Goal: Task Accomplishment & Management: Use online tool/utility

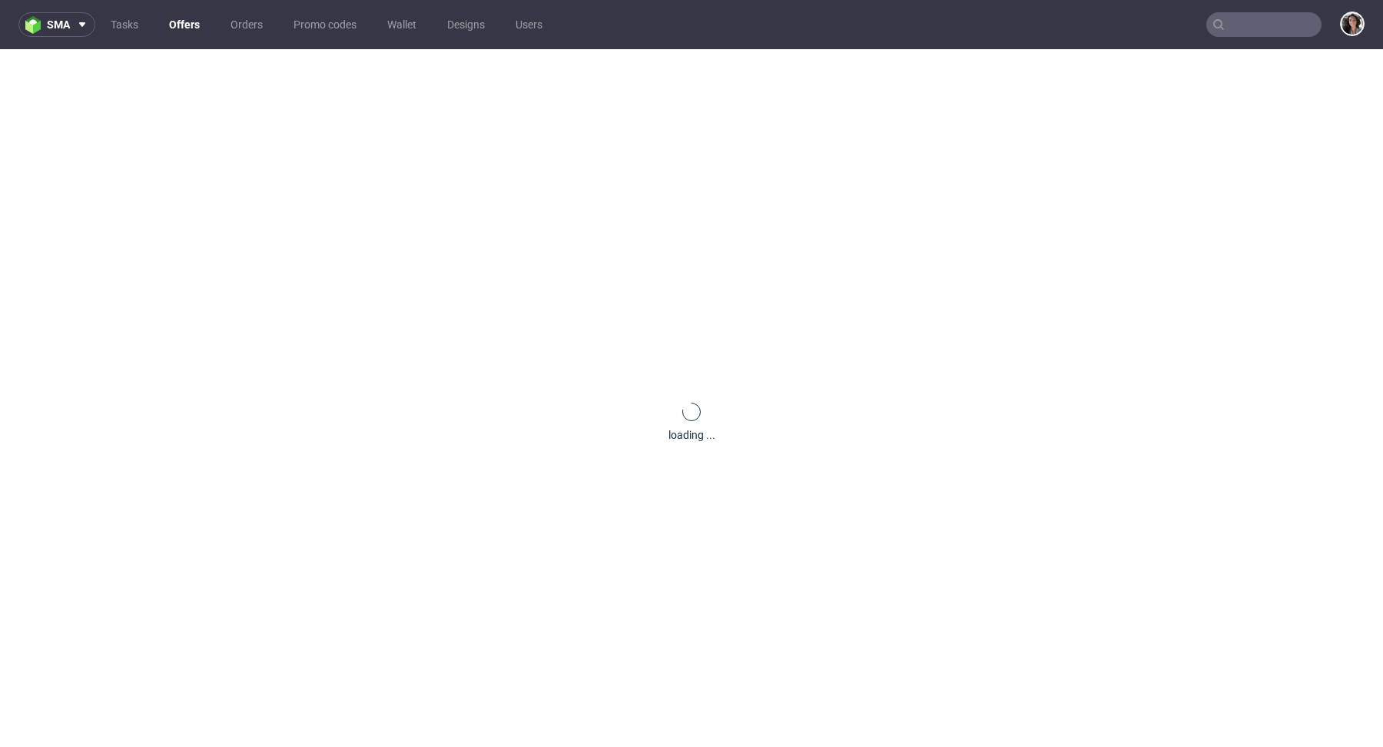
click at [1260, 19] on input "text" at bounding box center [1263, 24] width 115 height 25
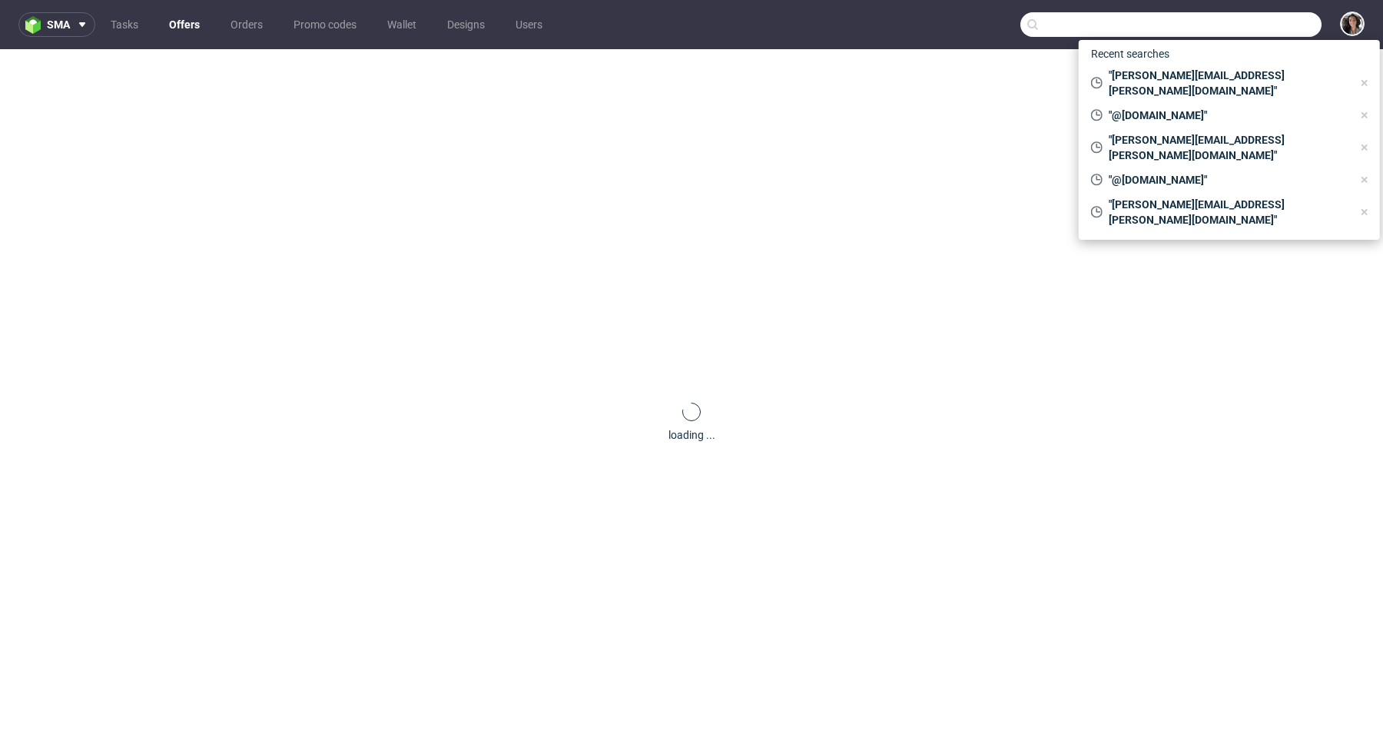
paste input "lizzie@sundaebody.com"
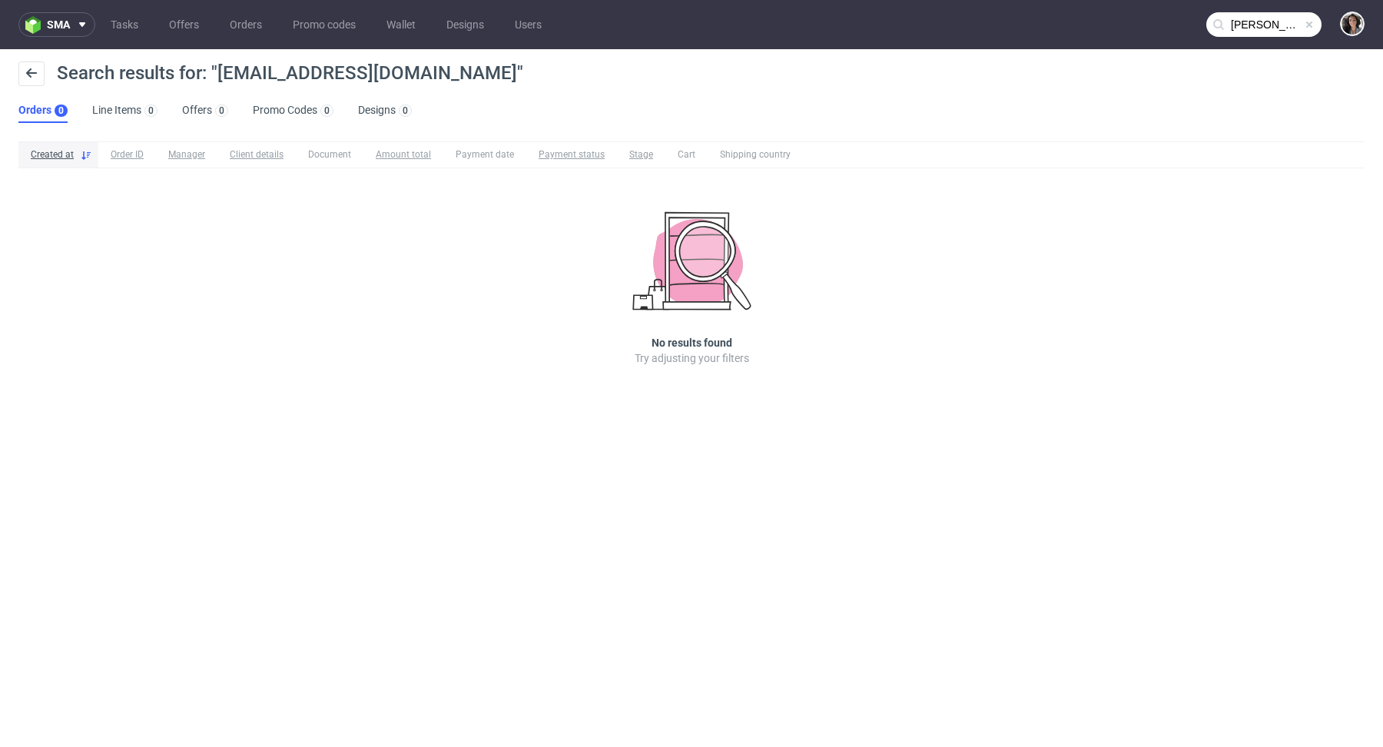
click at [1259, 27] on input "lizzie@sundaebody.com" at bounding box center [1263, 24] width 115 height 25
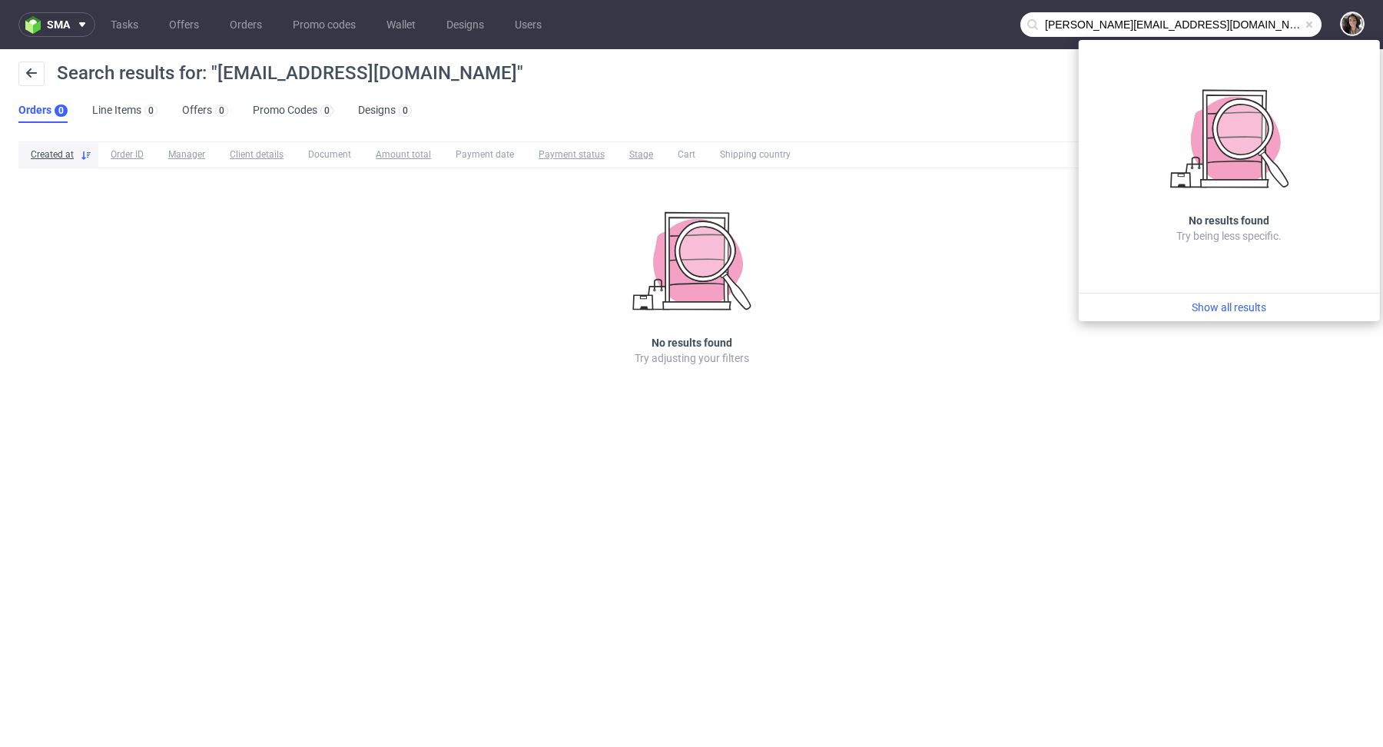
drag, startPoint x: 1069, startPoint y: 23, endPoint x: 1032, endPoint y: 23, distance: 36.9
click at [1032, 23] on div "lizzie@sundaebody.com" at bounding box center [1171, 24] width 301 height 25
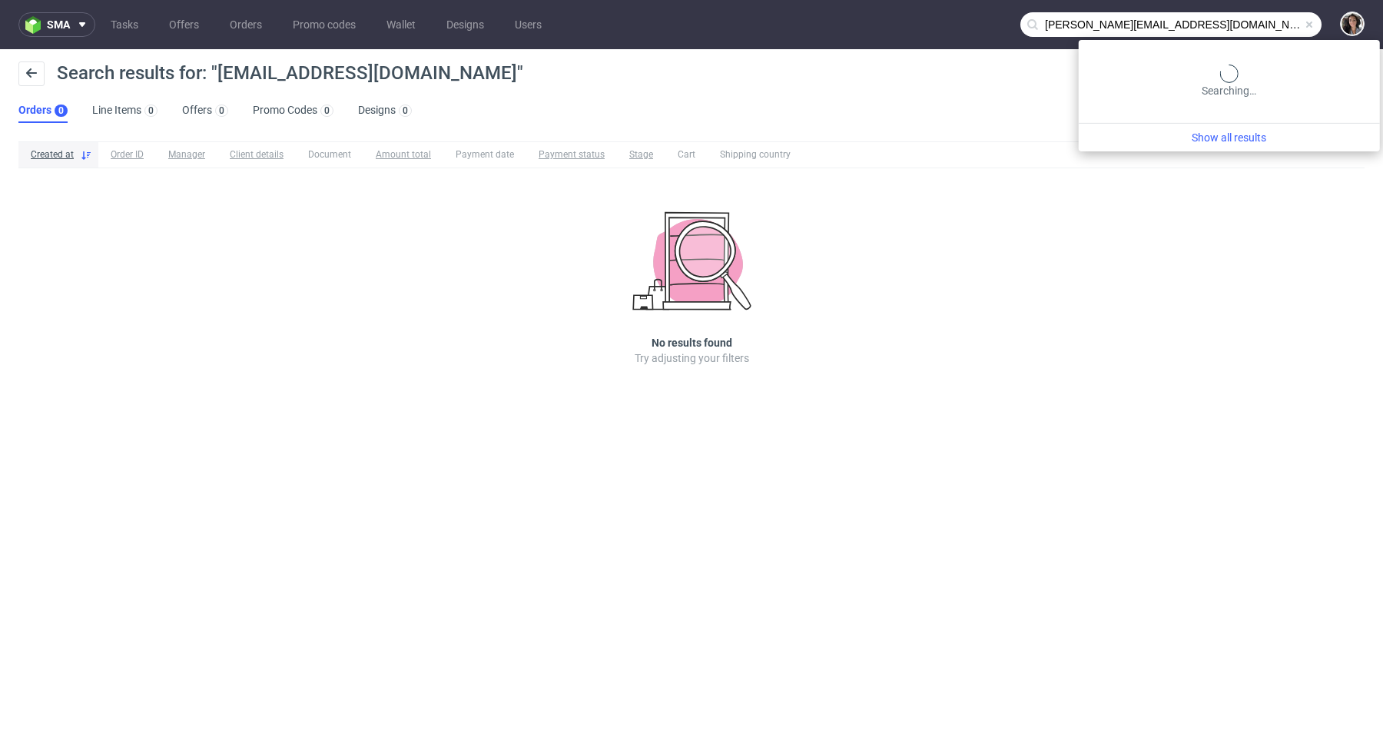
click at [1250, 21] on input "lizzie@sundaebody.com" at bounding box center [1171, 24] width 301 height 25
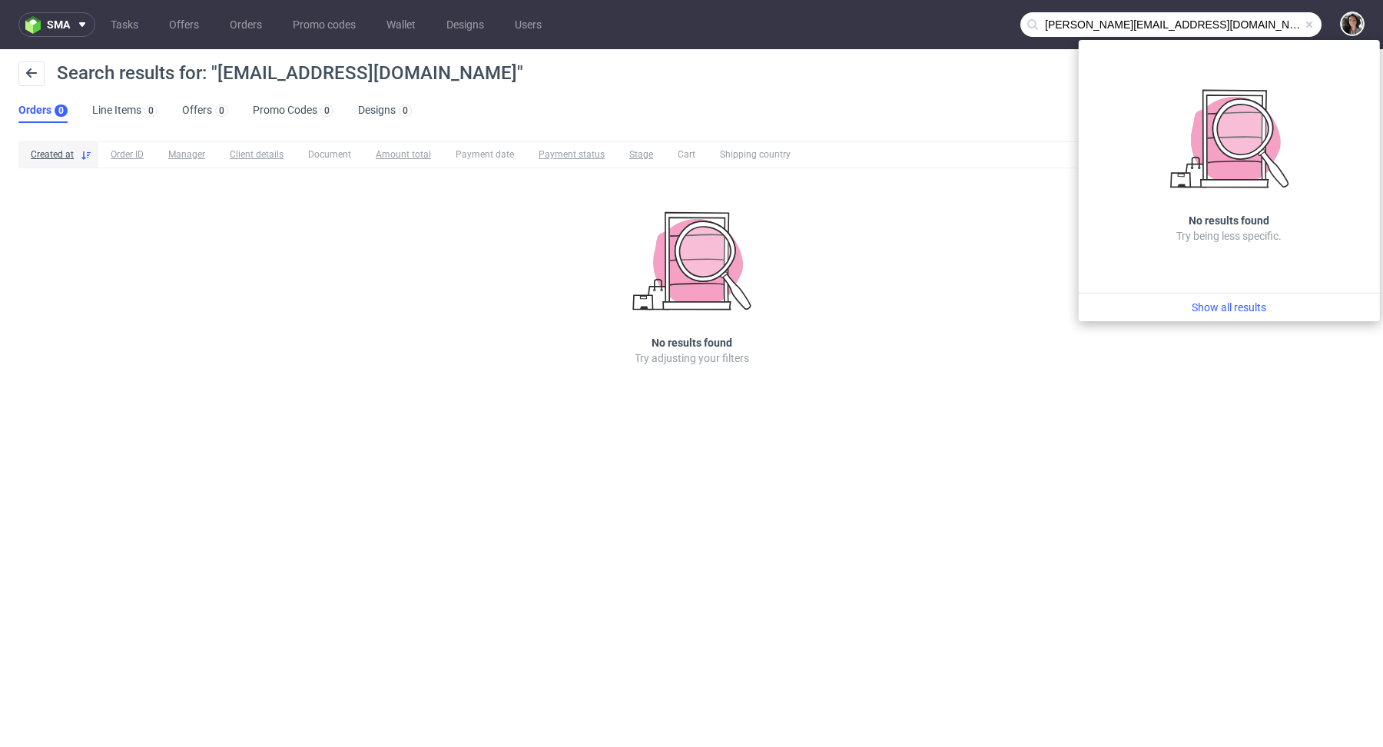
drag, startPoint x: 1074, startPoint y: 26, endPoint x: 1020, endPoint y: 26, distance: 53.8
click at [1021, 26] on input "lizzie@sundaebody.com" at bounding box center [1171, 24] width 301 height 25
type input "@sundaebody.com"
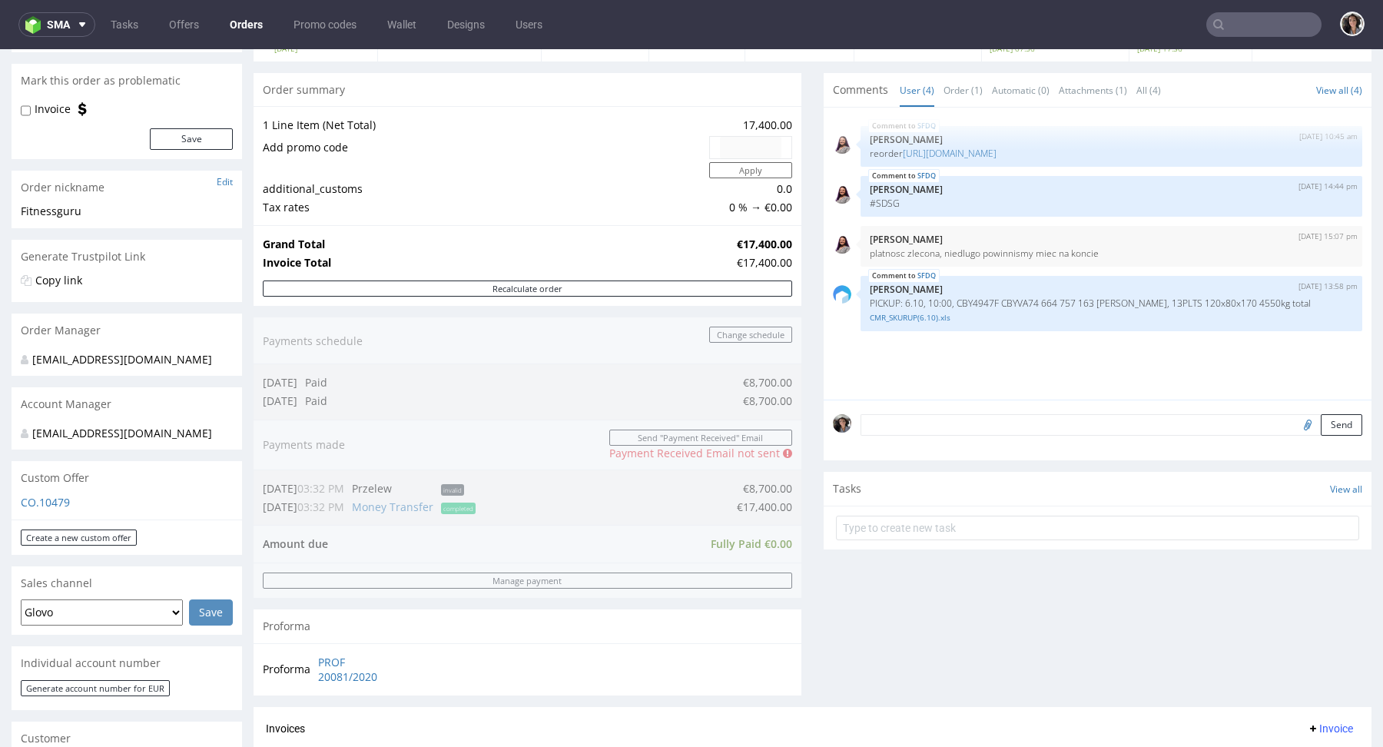
scroll to position [390, 0]
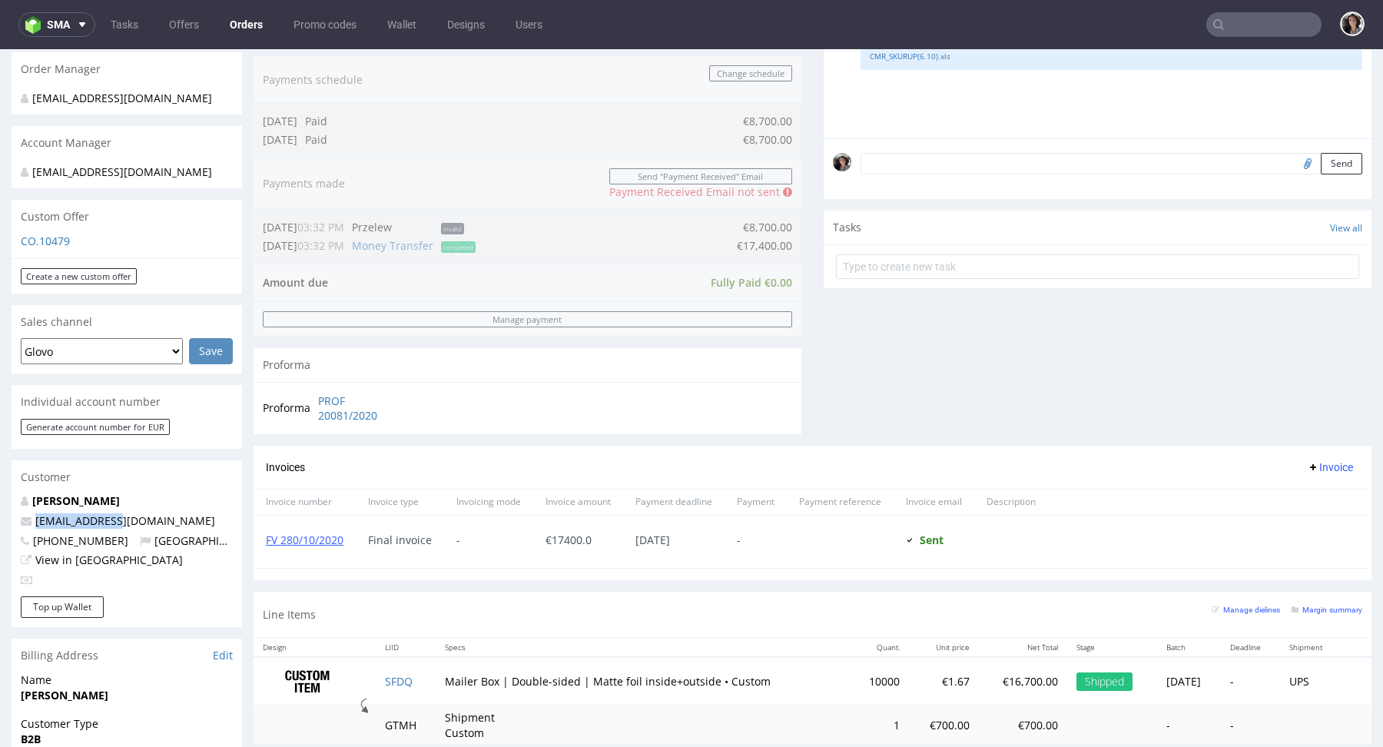
drag, startPoint x: 120, startPoint y: 522, endPoint x: 35, endPoint y: 523, distance: 85.3
click at [35, 523] on p "ee@filucca.com" at bounding box center [127, 520] width 212 height 15
copy link "ee@filucca.com"
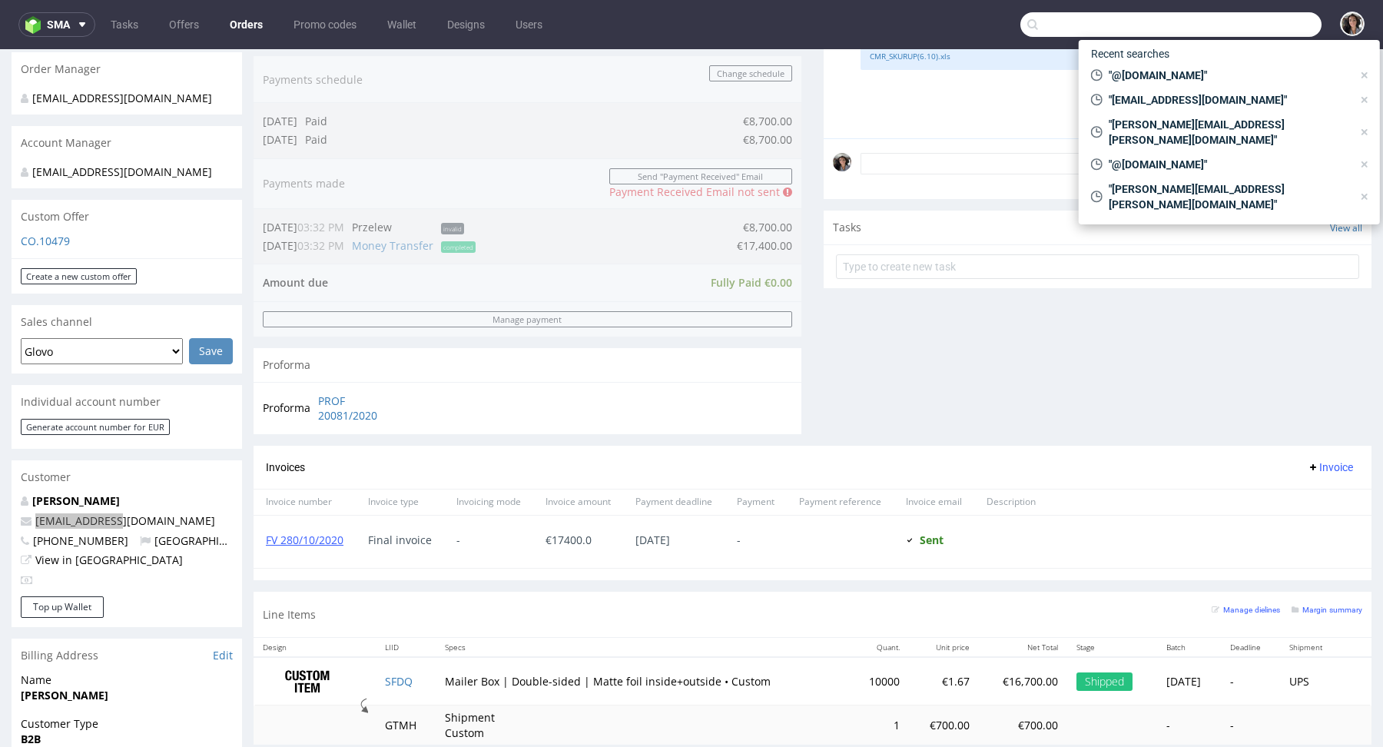
click at [1249, 19] on input "text" at bounding box center [1171, 24] width 301 height 25
paste input "ee@filucca.com"
type input "ee@filucca.com"
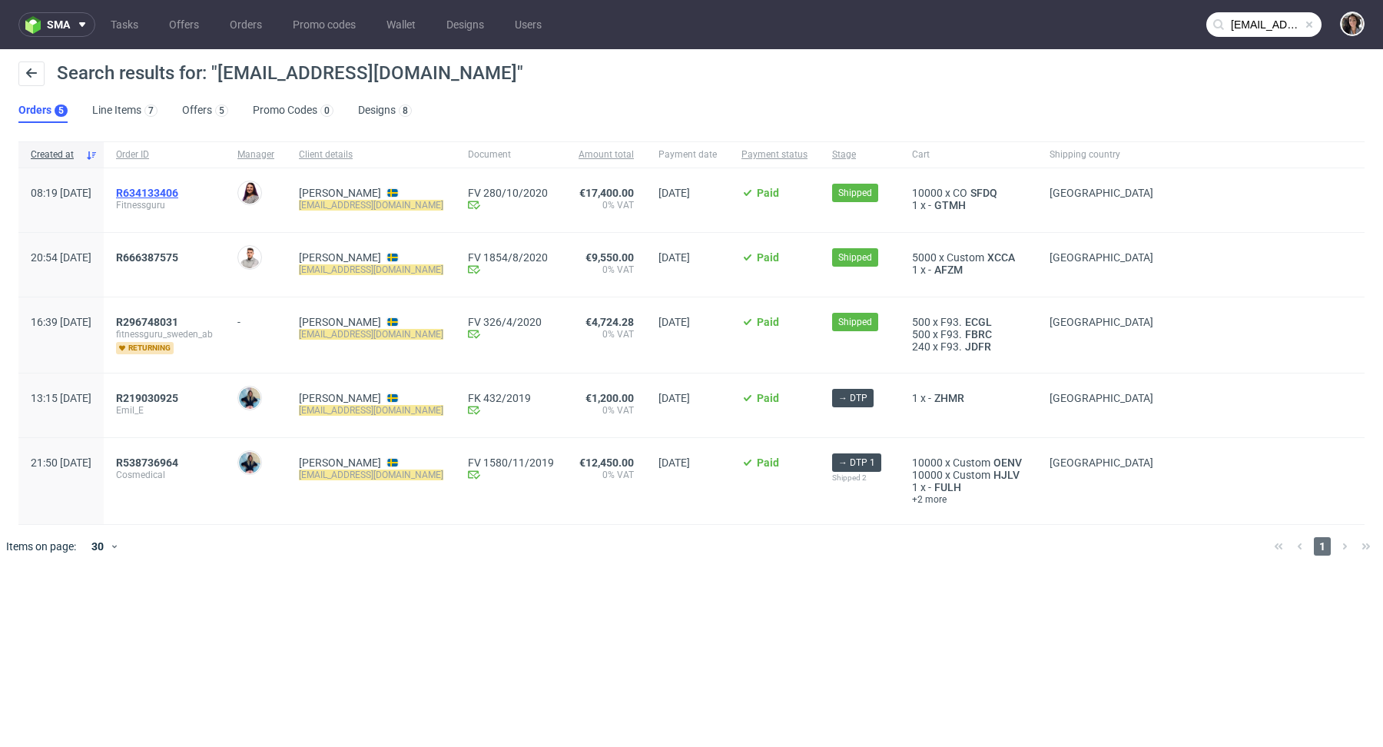
click at [178, 190] on span "R634133406" at bounding box center [147, 193] width 62 height 12
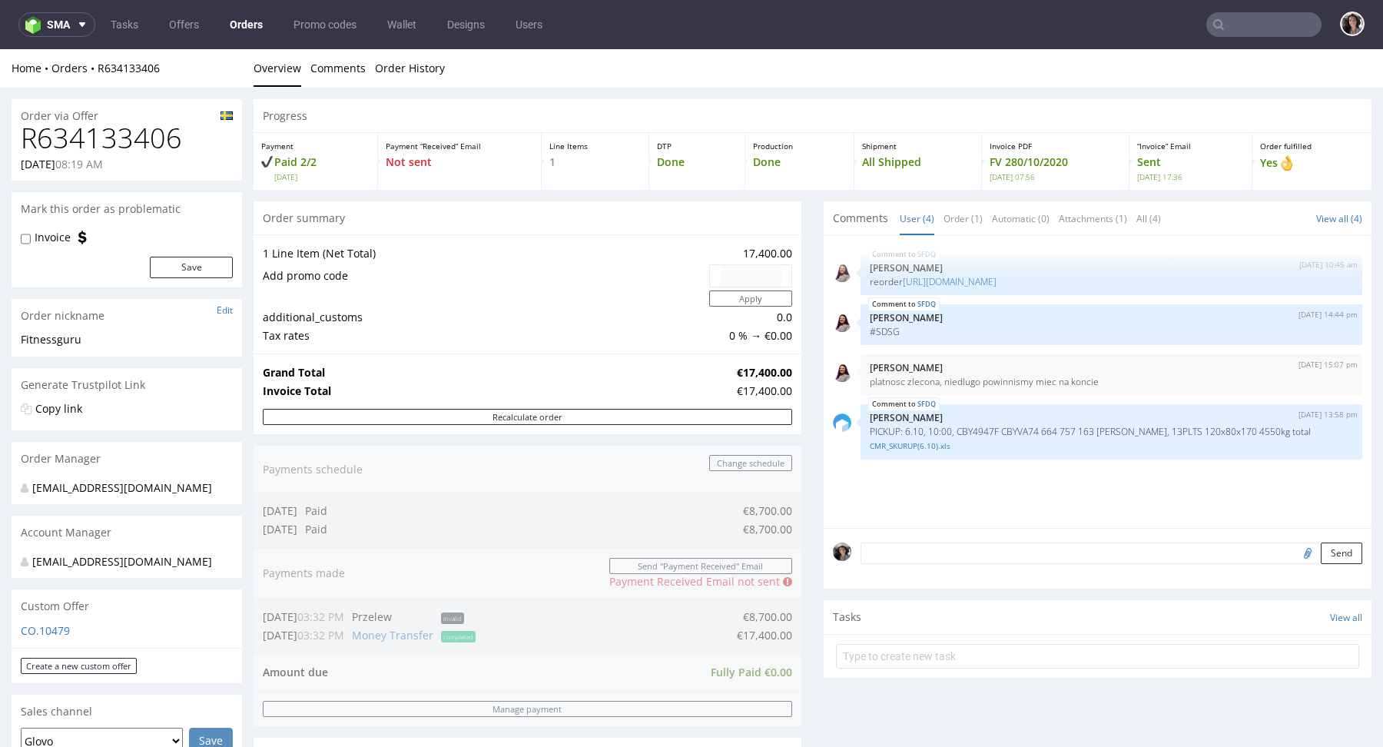
type input "ee@filucca.com"
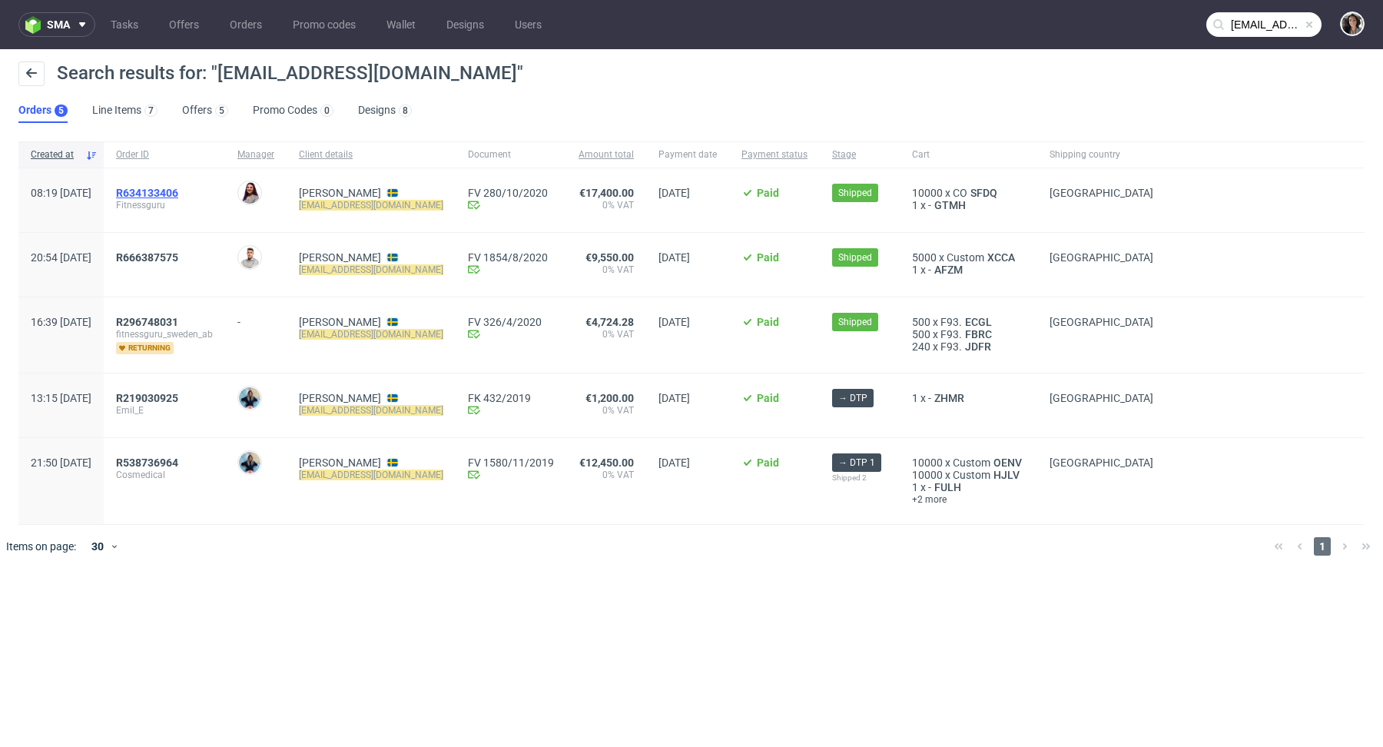
click at [178, 189] on span "R634133406" at bounding box center [147, 193] width 62 height 12
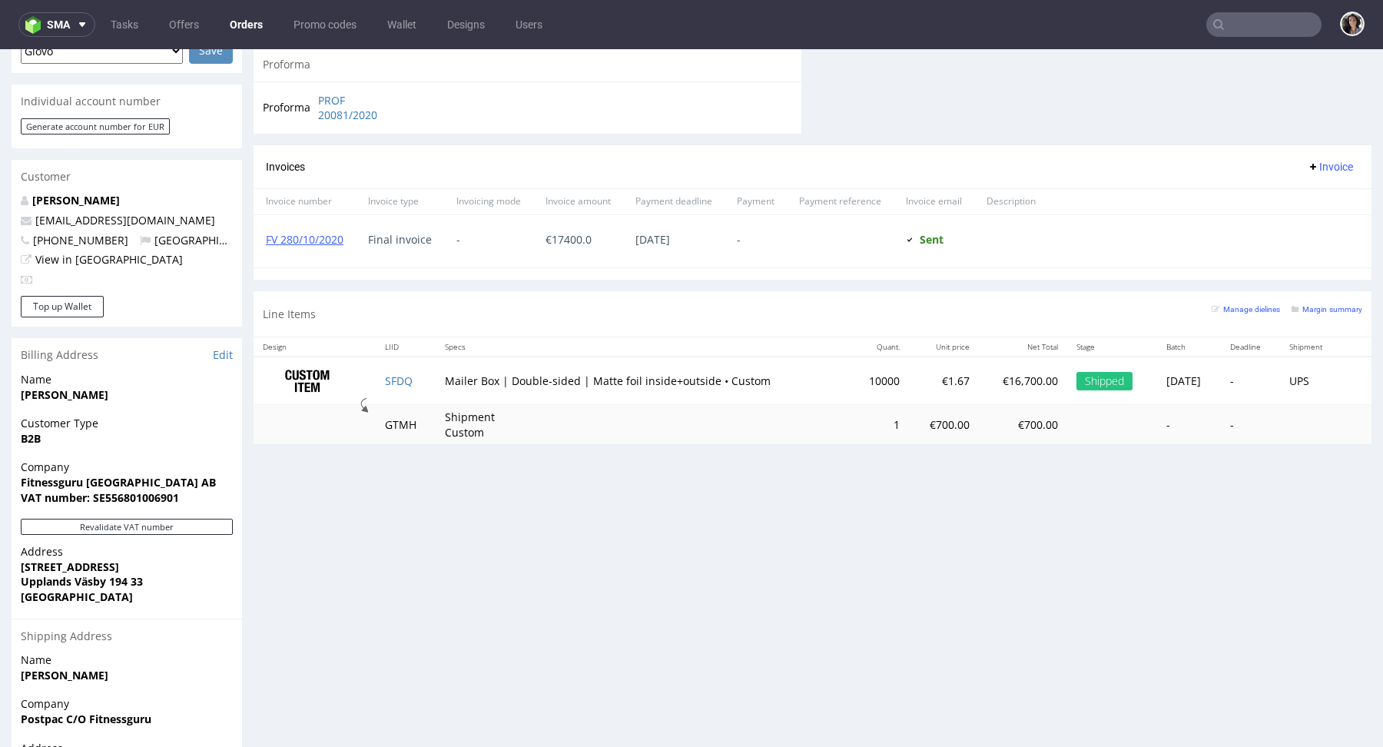
scroll to position [805, 0]
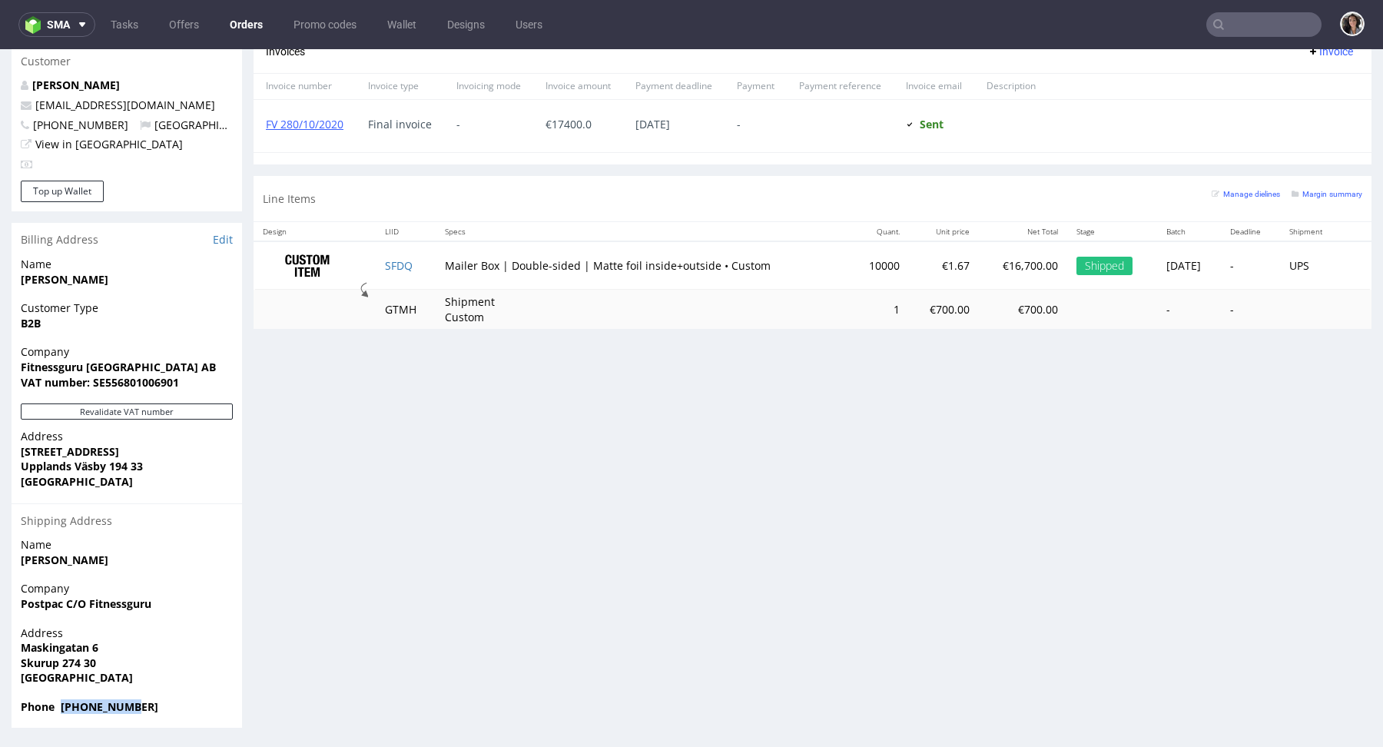
drag, startPoint x: 142, startPoint y: 706, endPoint x: 60, endPoint y: 706, distance: 82.2
click at [60, 706] on span "Phone +4531354539" at bounding box center [127, 706] width 212 height 15
copy strong "+4531354539"
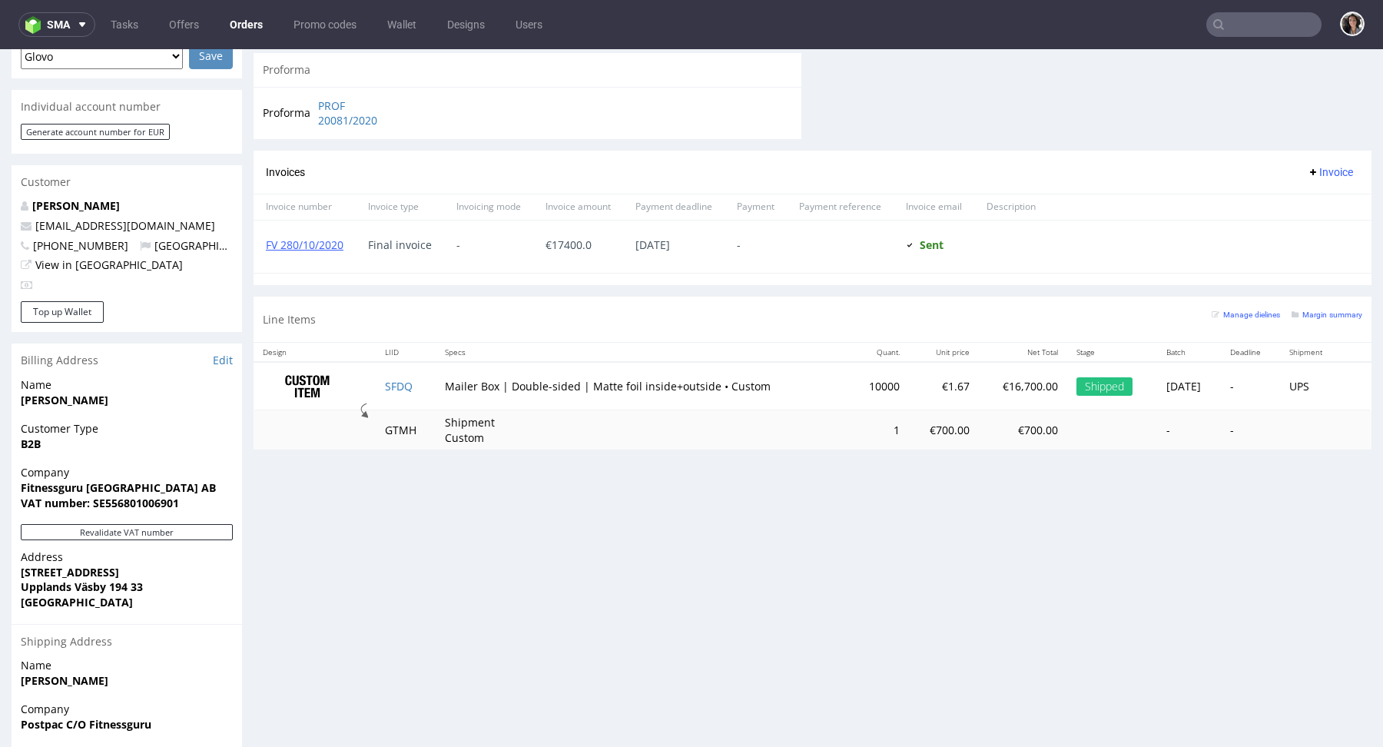
scroll to position [684, 0]
drag, startPoint x: 91, startPoint y: 406, endPoint x: 8, endPoint y: 403, distance: 82.3
click at [8, 403] on div "Order via Offer R634133406 27.08.2020 08:19 AM Mark this order as problematic I…" at bounding box center [691, 133] width 1383 height 1458
copy strong "Emil Eriksen"
click at [1245, 34] on input "text" at bounding box center [1263, 24] width 115 height 25
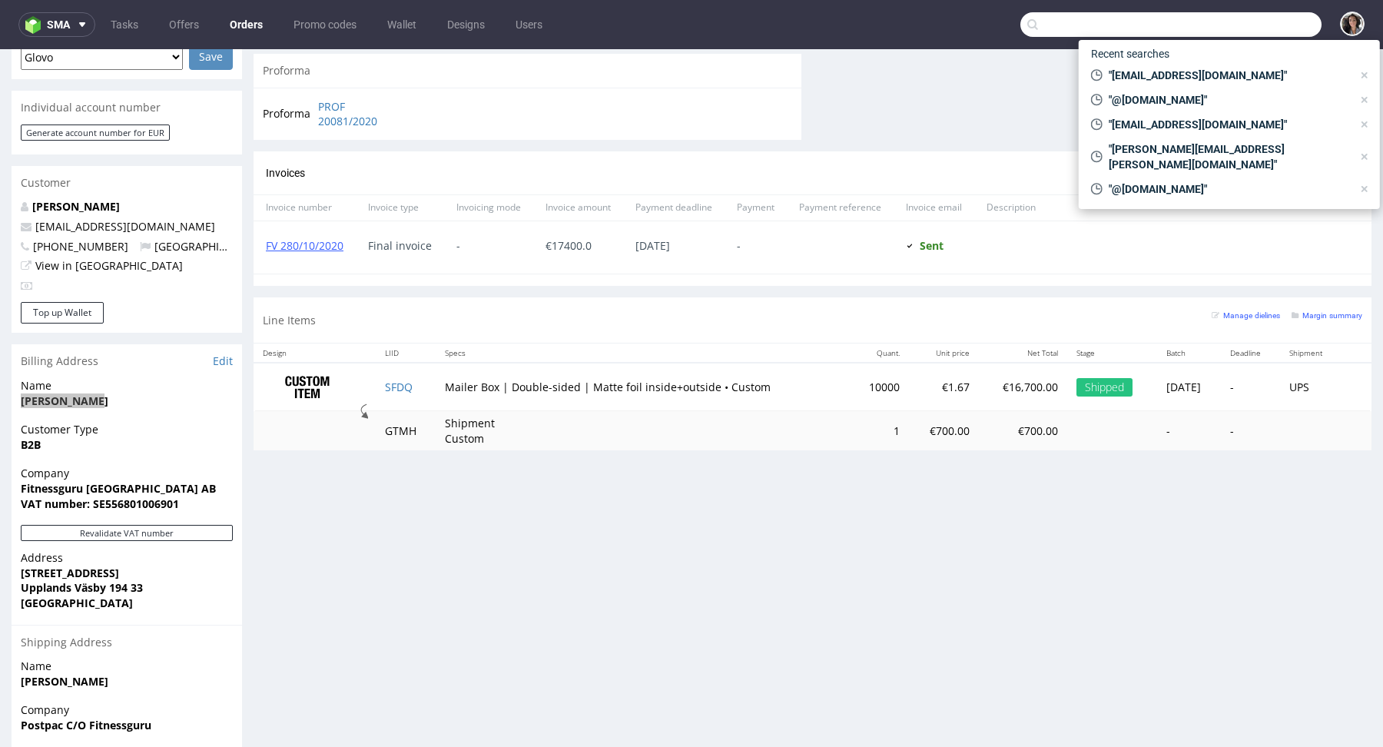
paste input "Emil Eriksen"
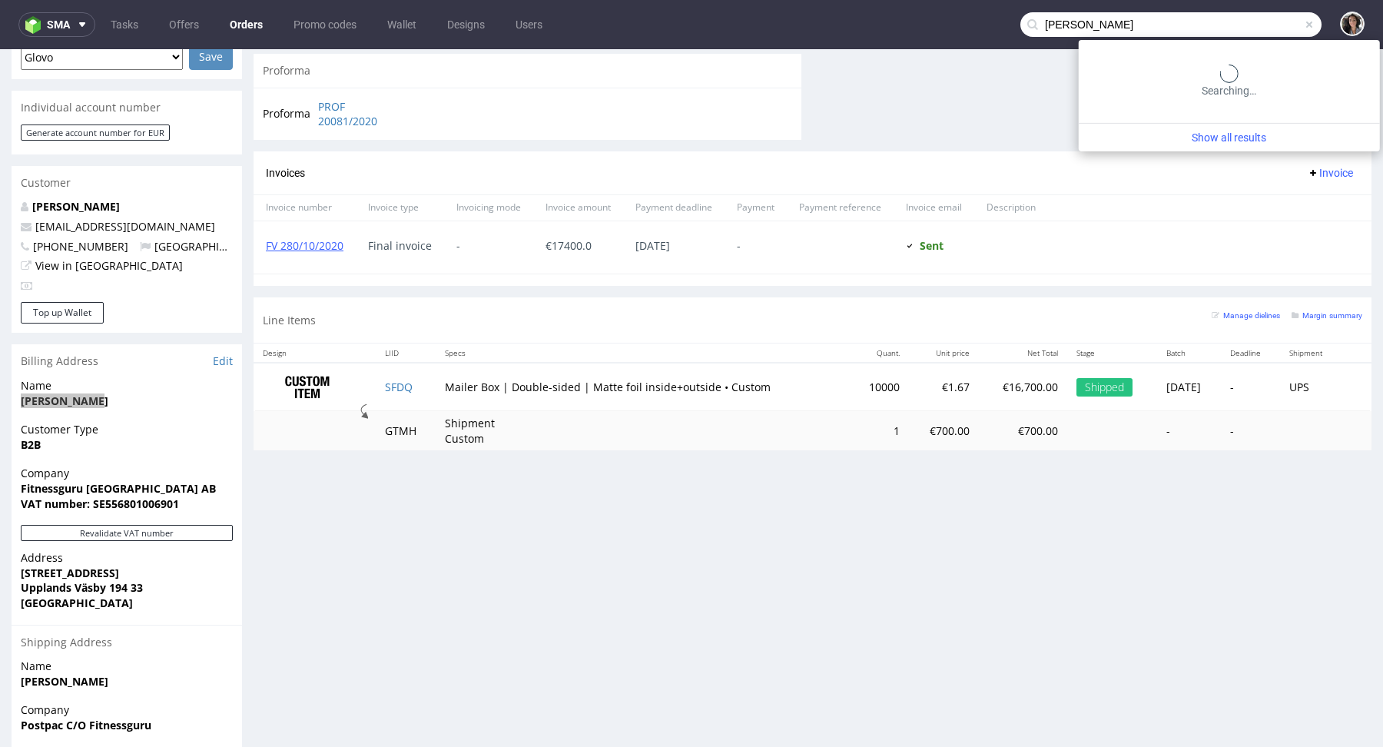
type input "Emil Eriksen"
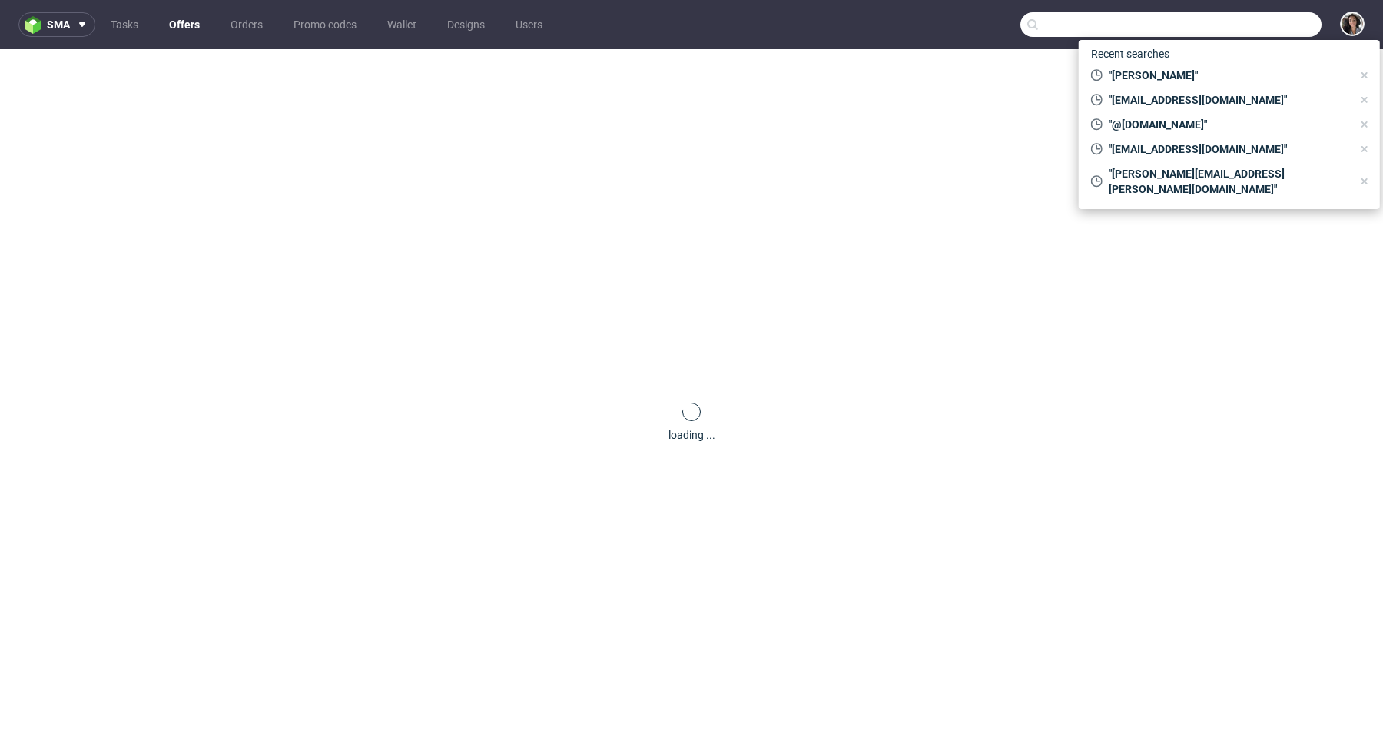
click at [1267, 22] on input "text" at bounding box center [1171, 24] width 301 height 25
paste input "robert.cynthia@hotmail.com"
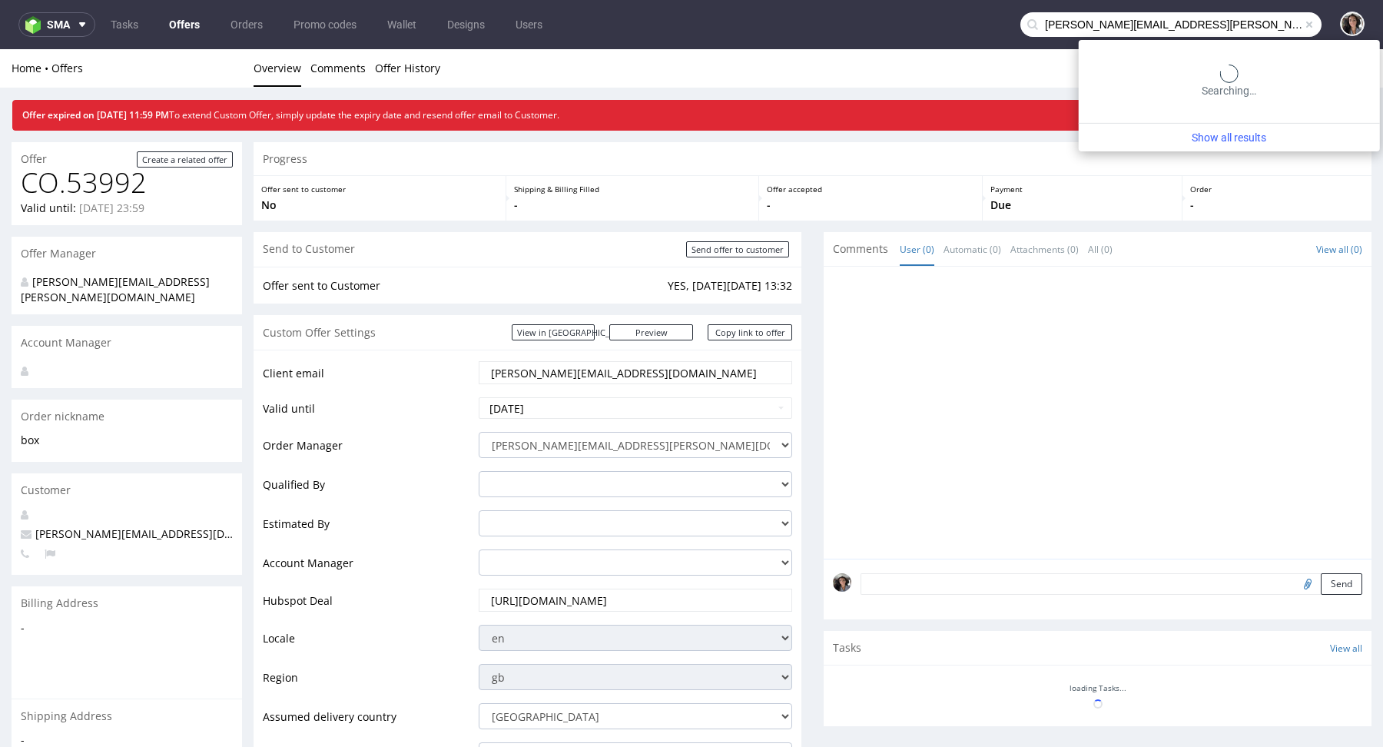
type input "robert.cynthia@hotmail.com"
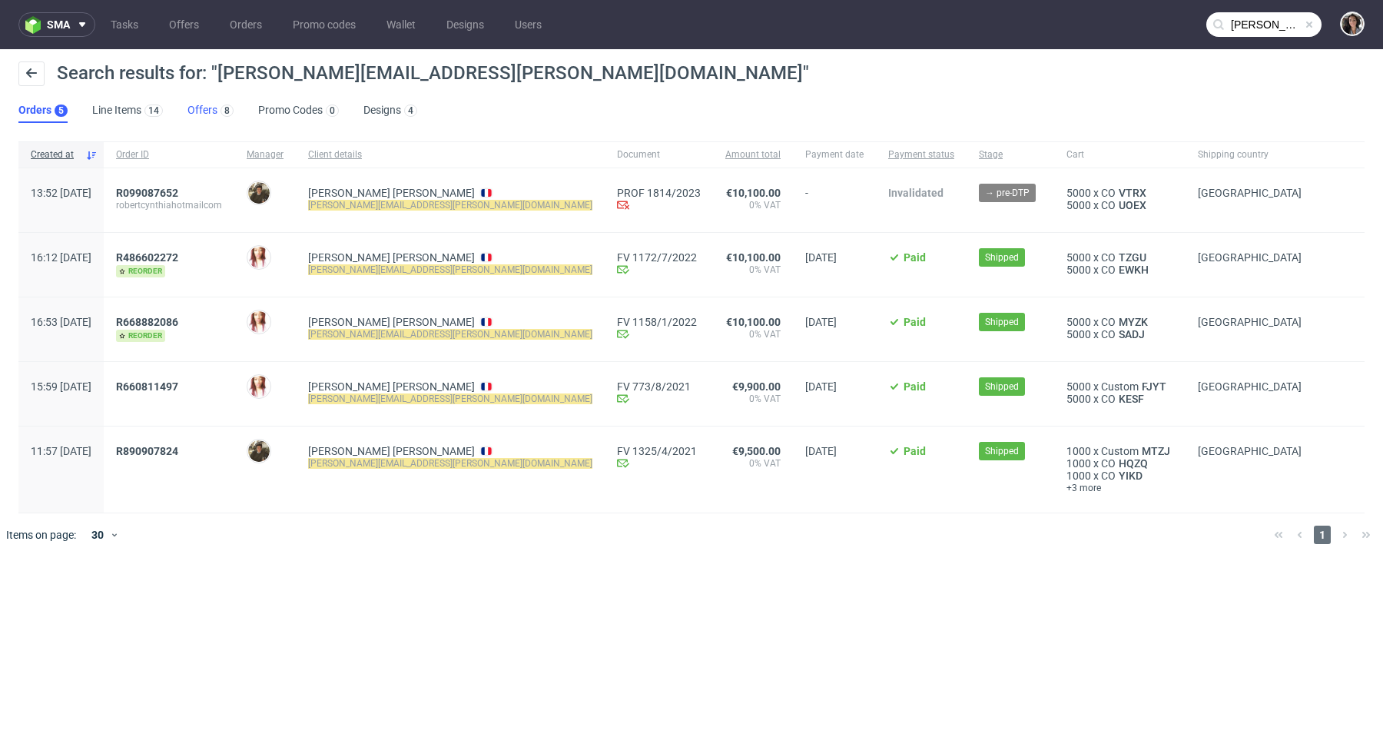
click at [199, 106] on link "Offers 8" at bounding box center [211, 110] width 46 height 25
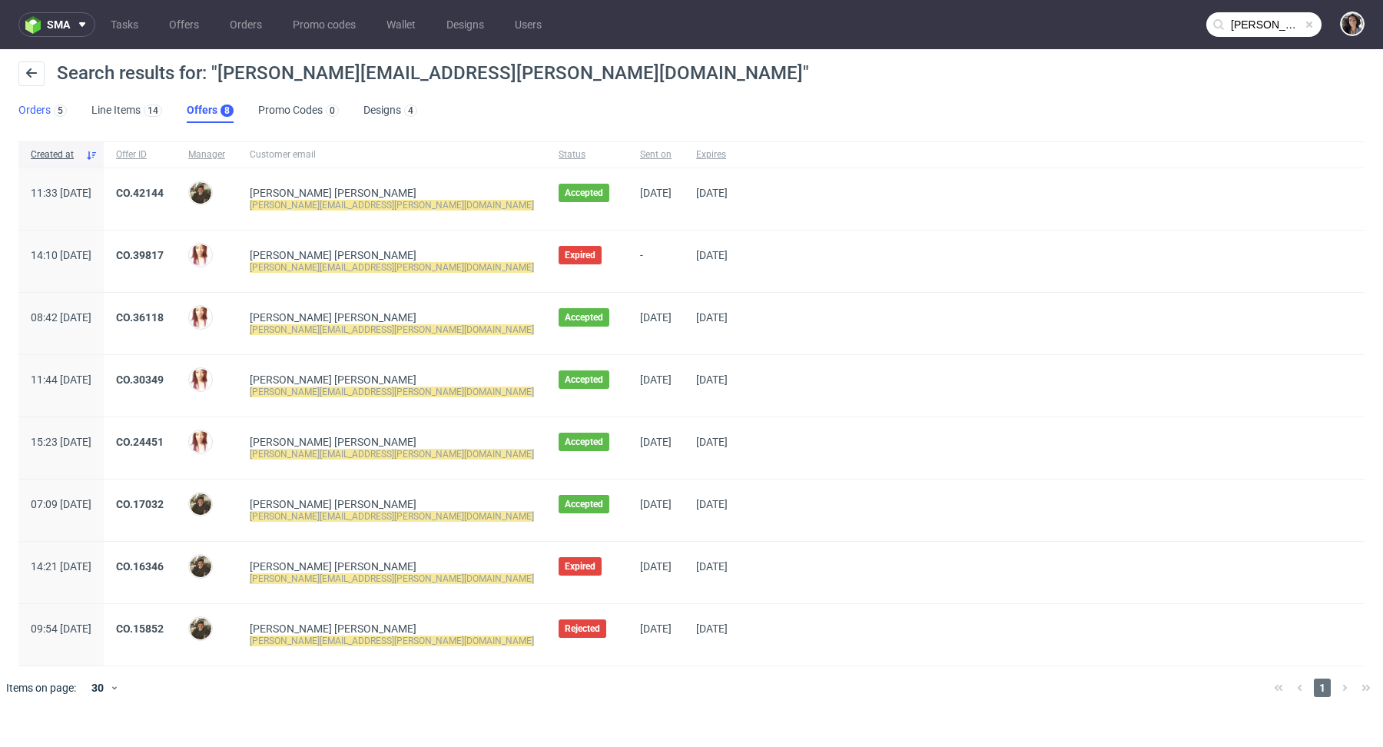
click at [40, 114] on link "Orders 5" at bounding box center [42, 110] width 48 height 25
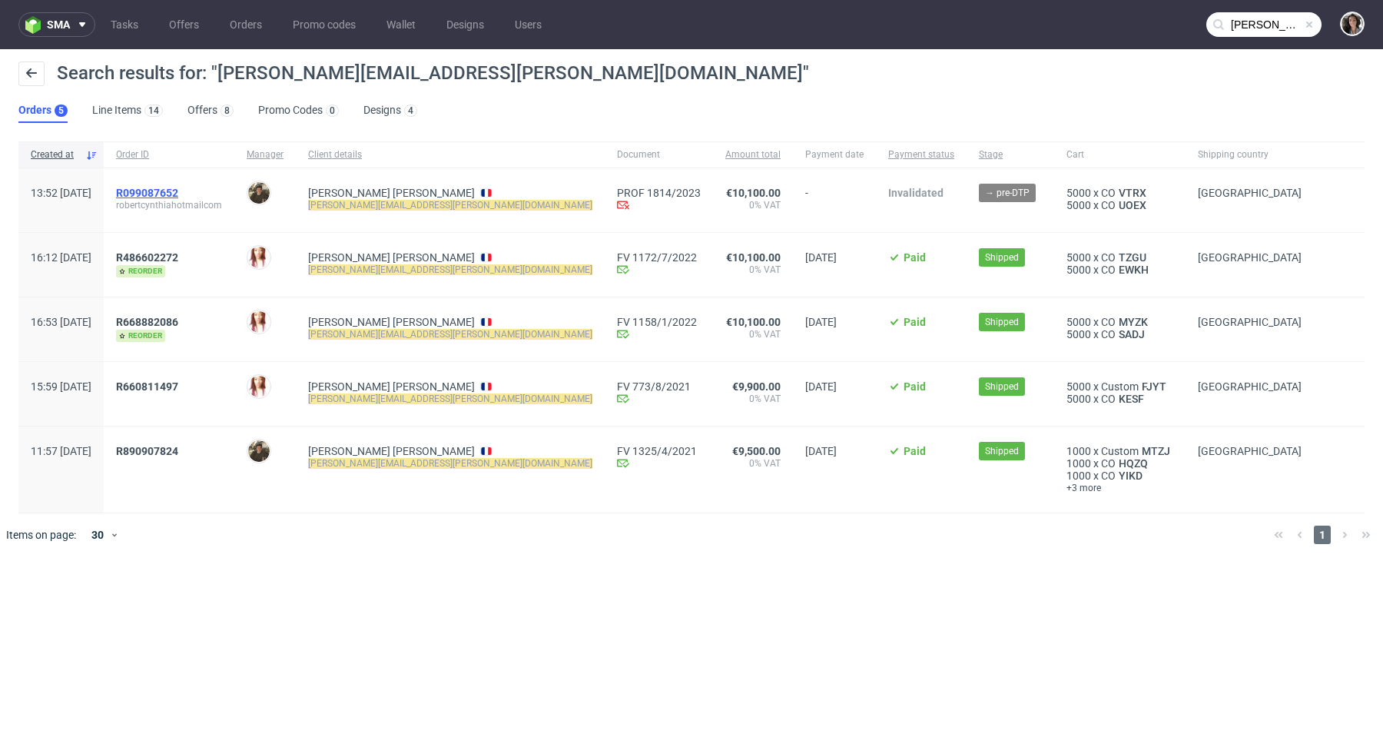
click at [178, 191] on span "R099087652" at bounding box center [147, 193] width 62 height 12
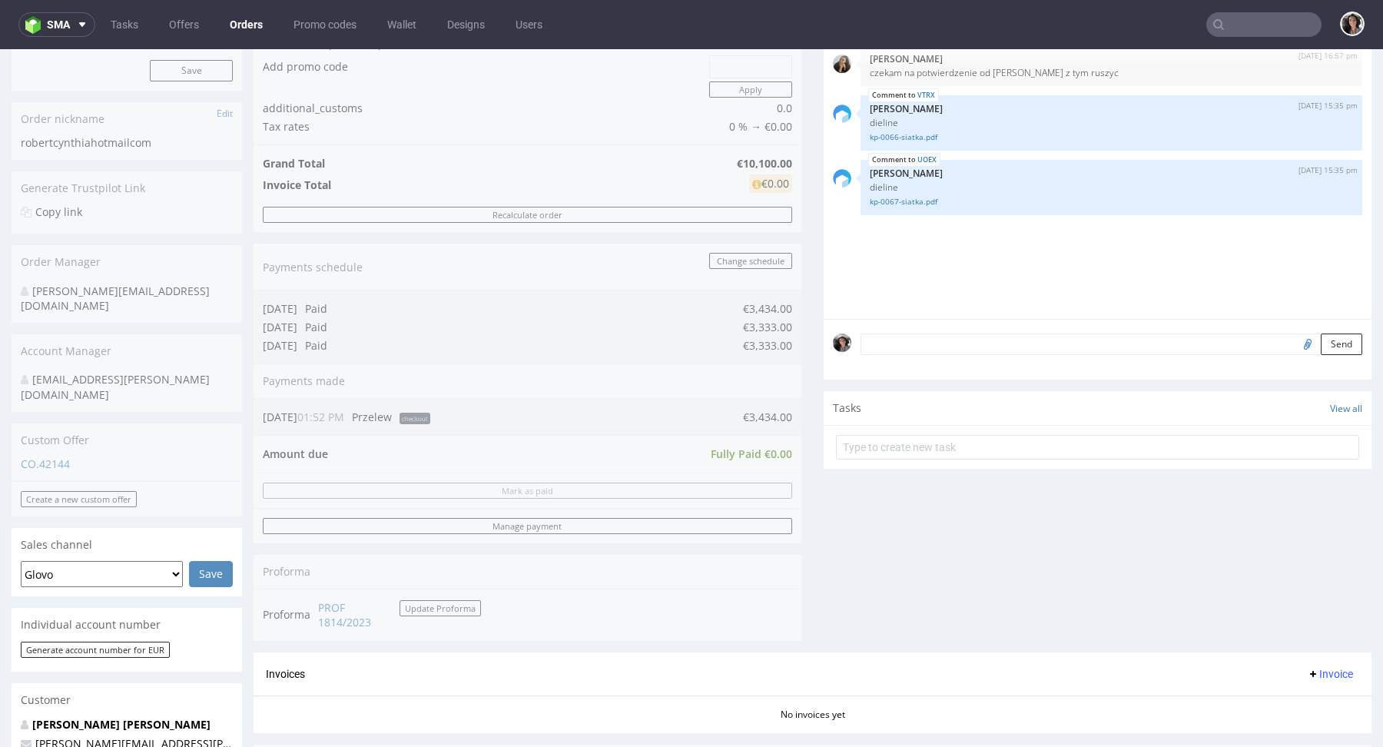
scroll to position [609, 0]
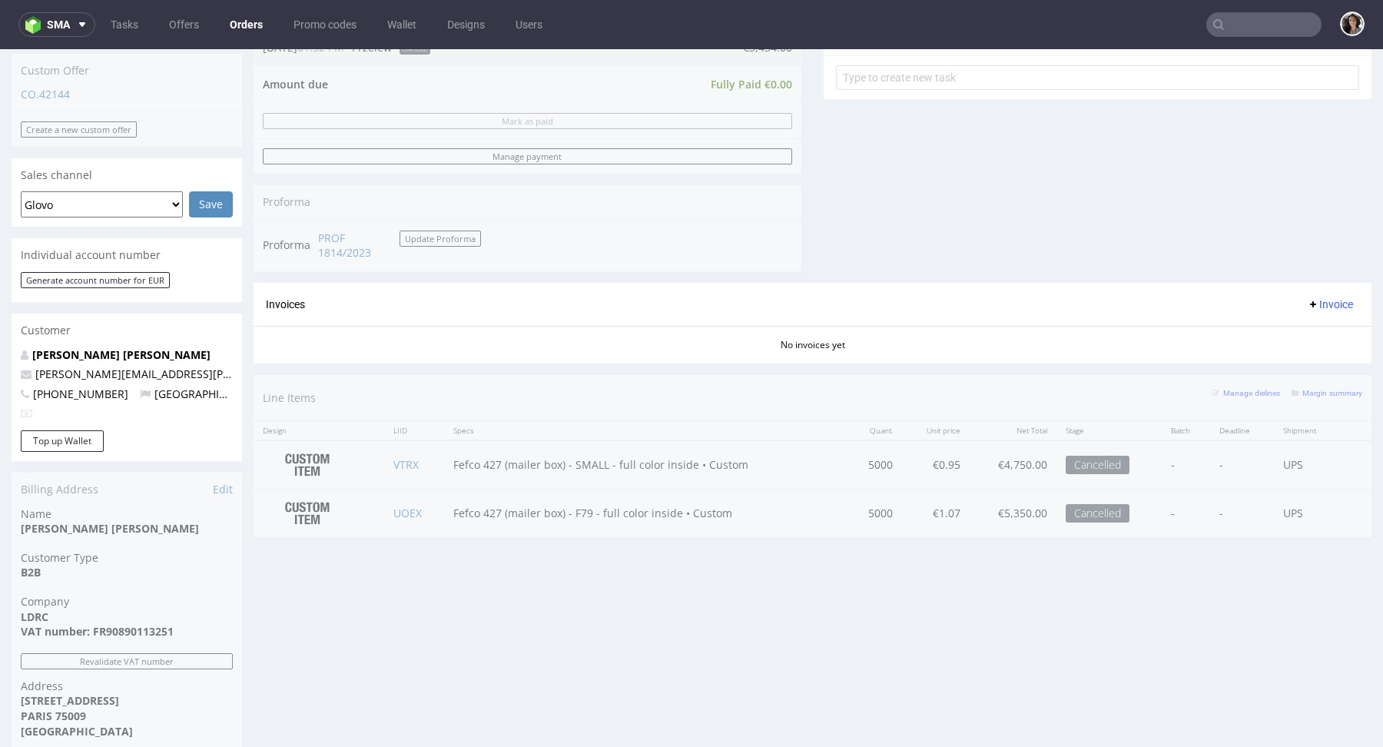
type input "robert.cynthia@hotmail.com"
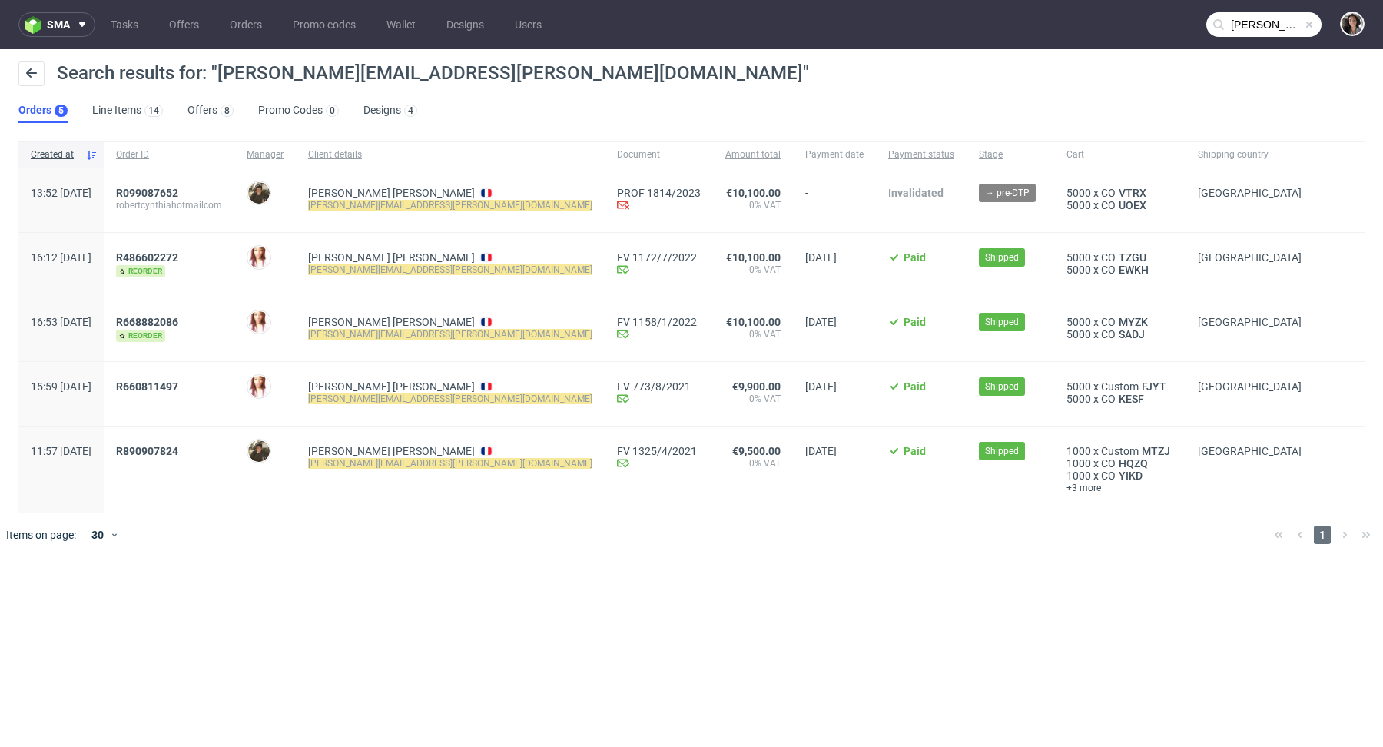
click at [391, 265] on mark "robert.cynthia@hotmail.com" at bounding box center [450, 269] width 284 height 11
click at [178, 260] on span "R486602272" at bounding box center [147, 257] width 62 height 12
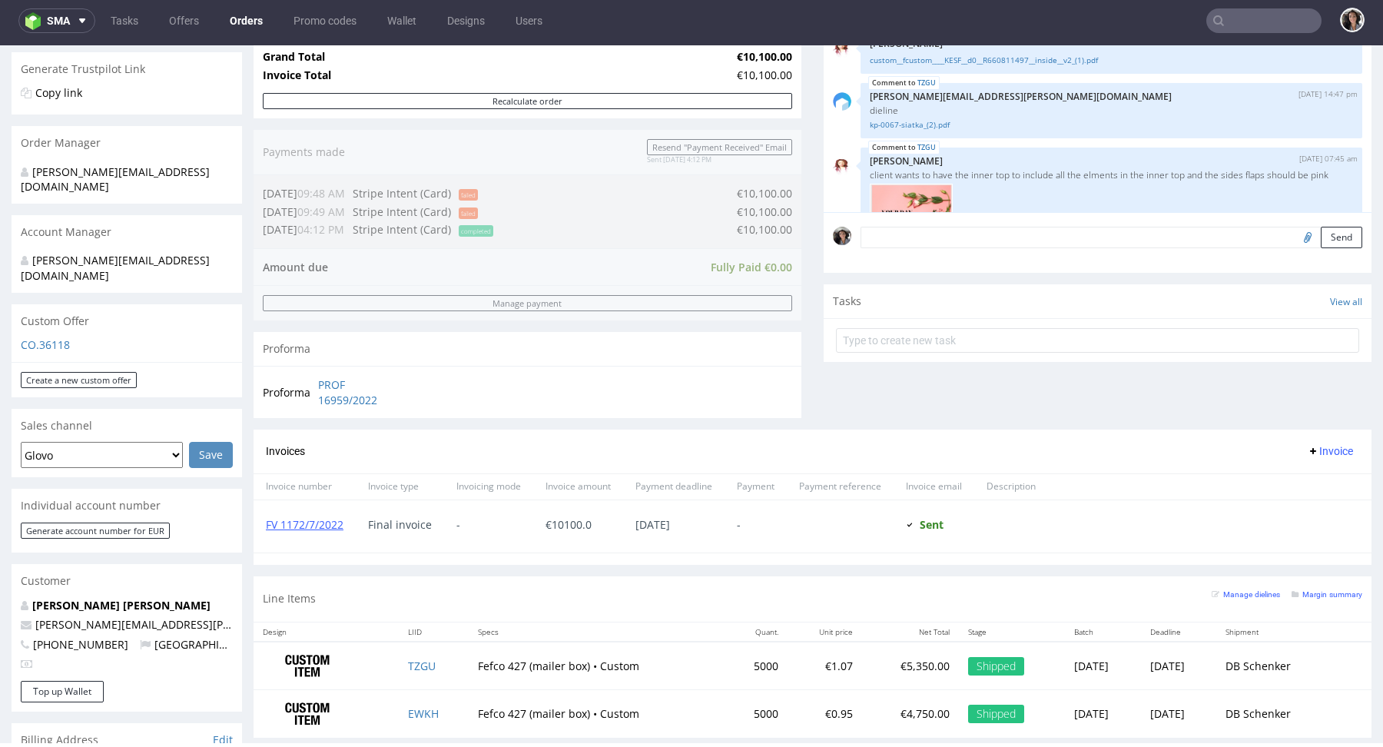
scroll to position [569, 0]
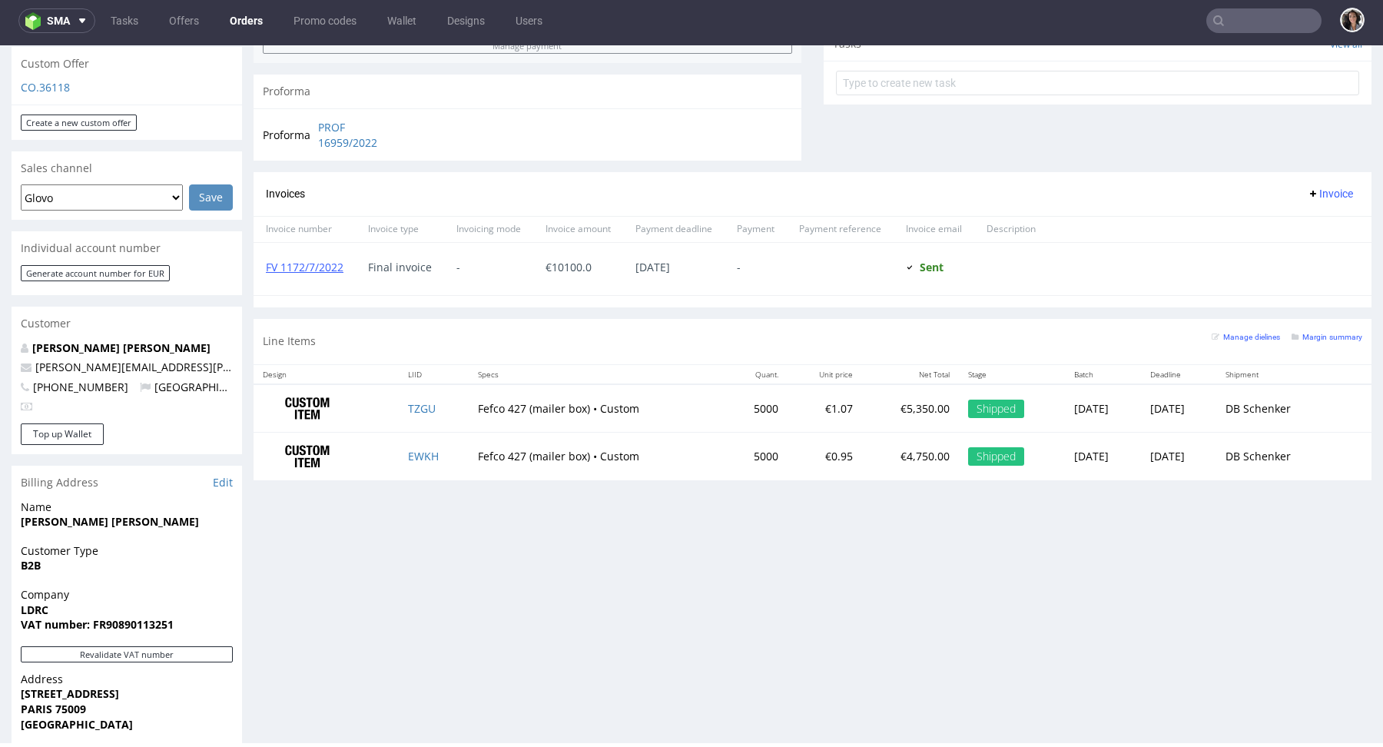
type input "robert.cynthia@hotmail.com"
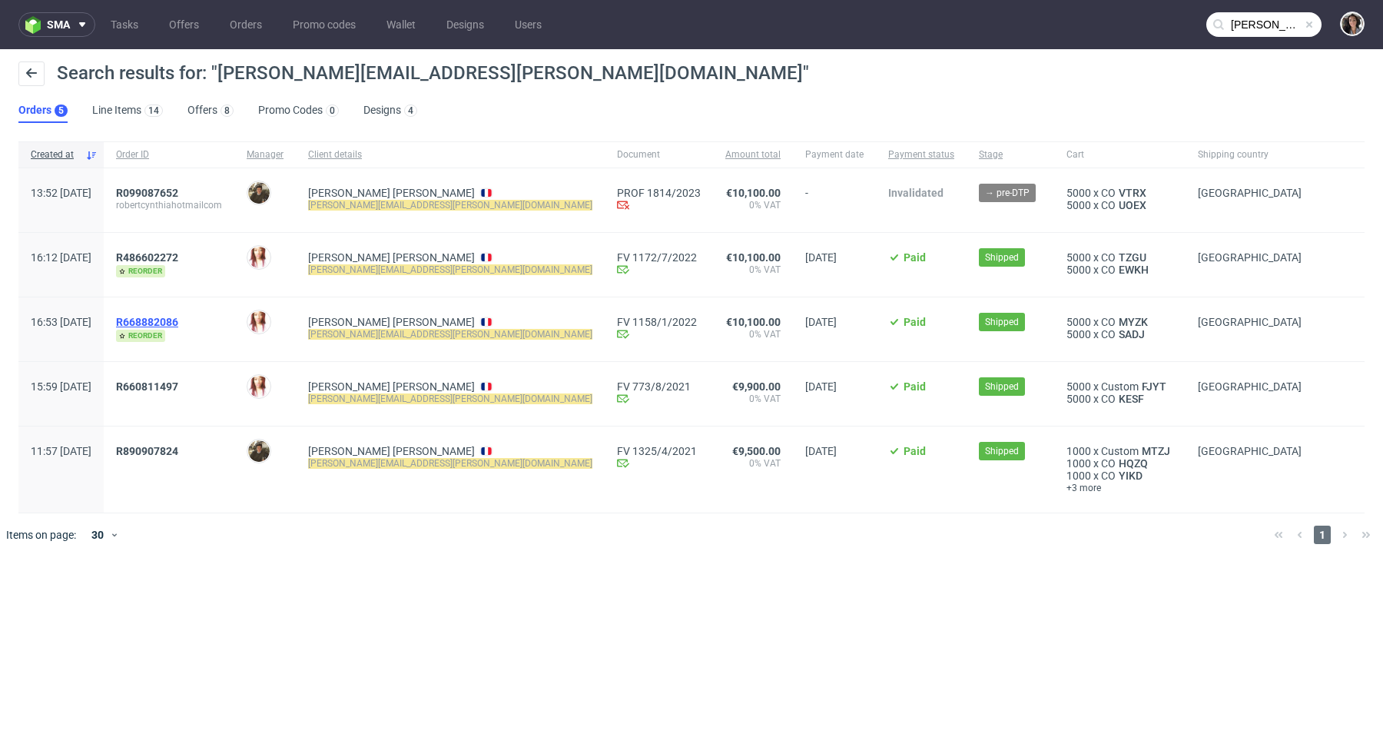
click at [178, 320] on span "R668882086" at bounding box center [147, 322] width 62 height 12
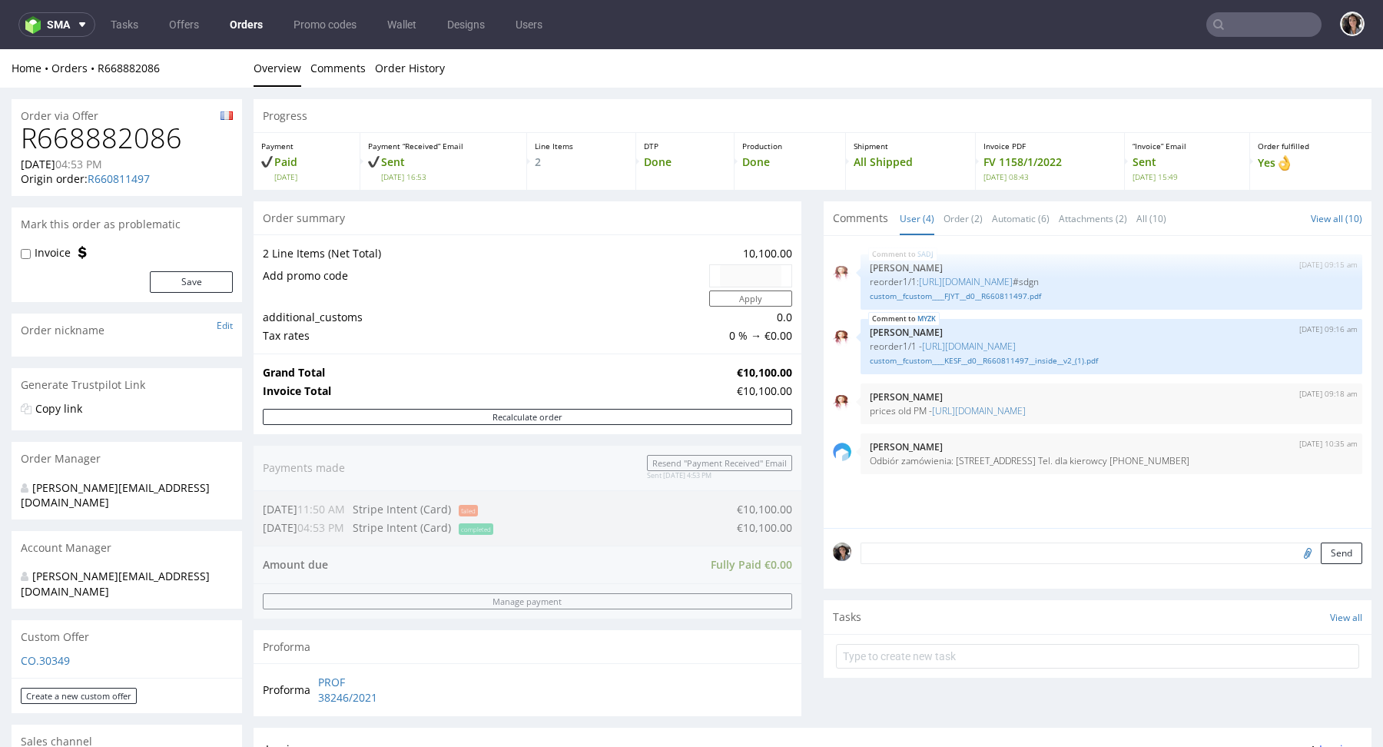
type input "robert.cynthia@hotmail.com"
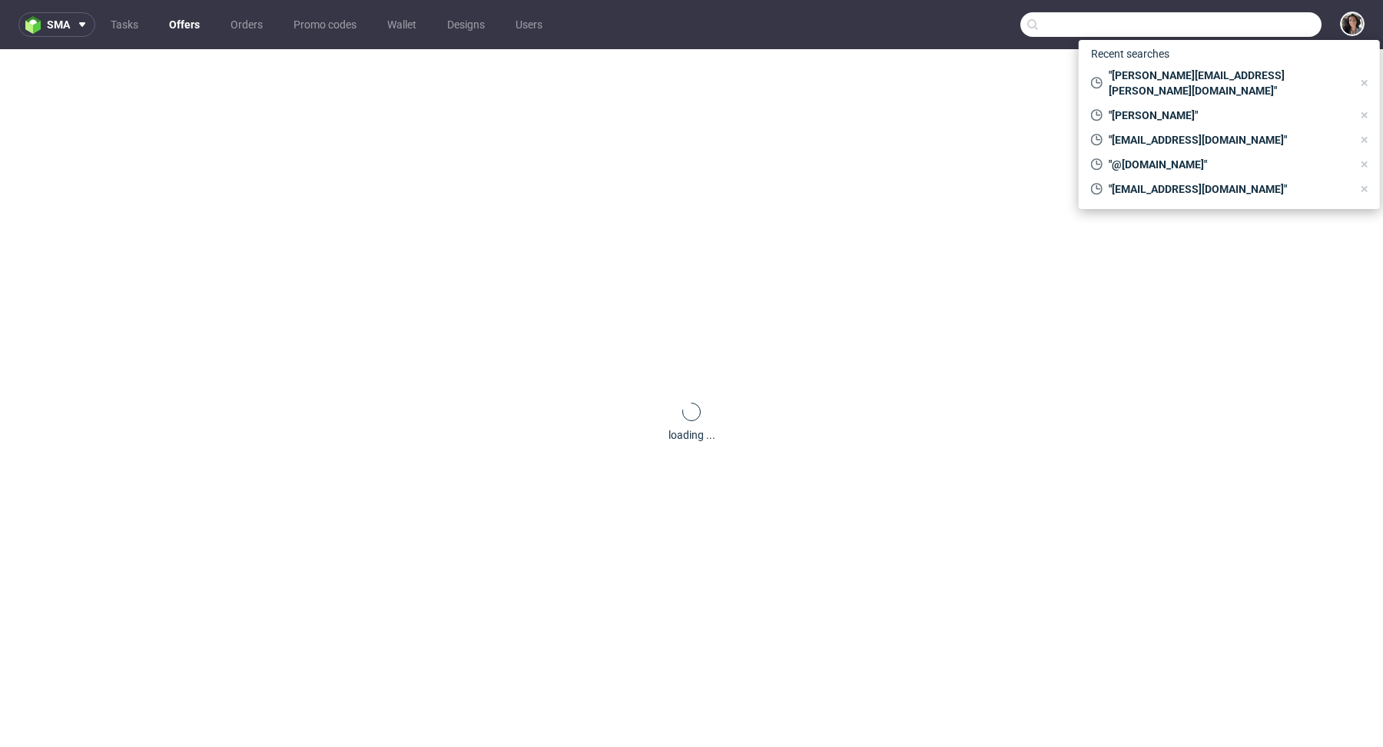
click at [1240, 27] on input "text" at bounding box center [1171, 24] width 301 height 25
paste input "hallo@faf-concepts.nl"
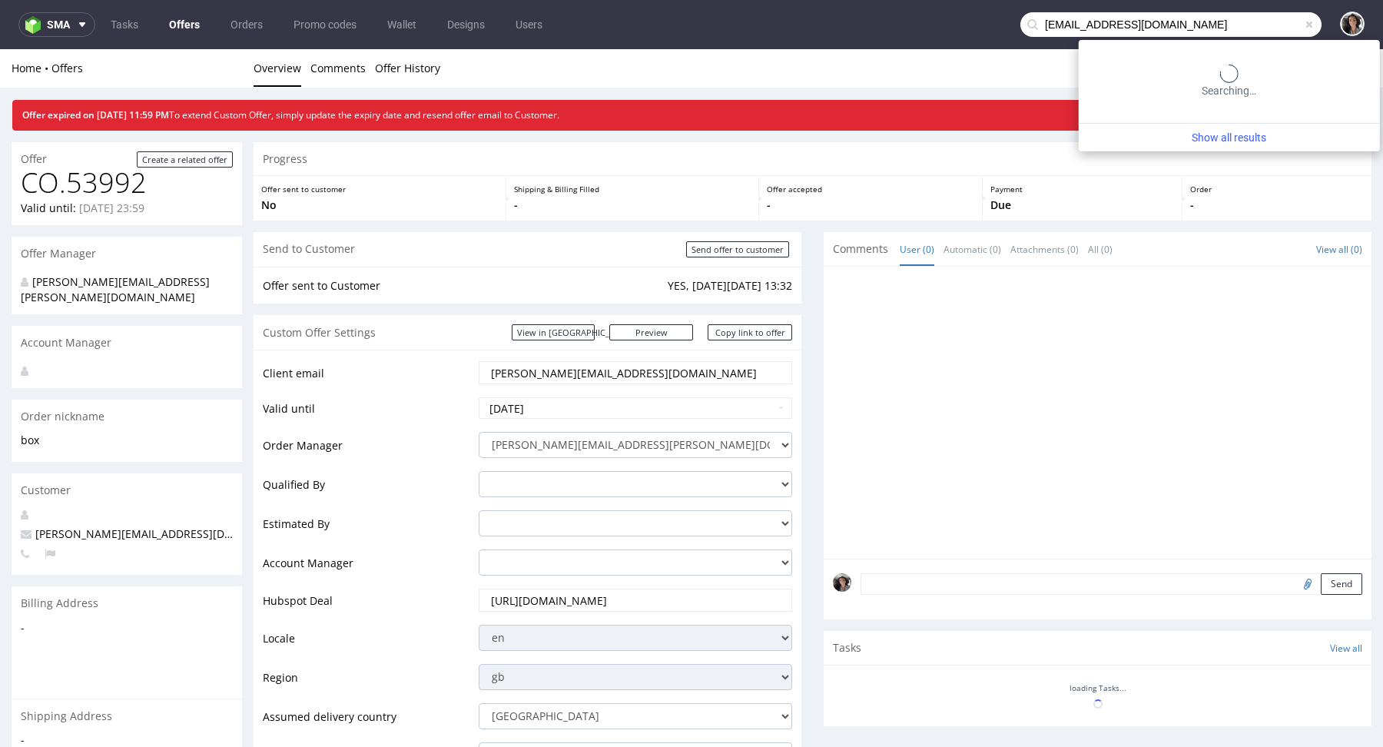
type input "hallo@faf-concepts.nl"
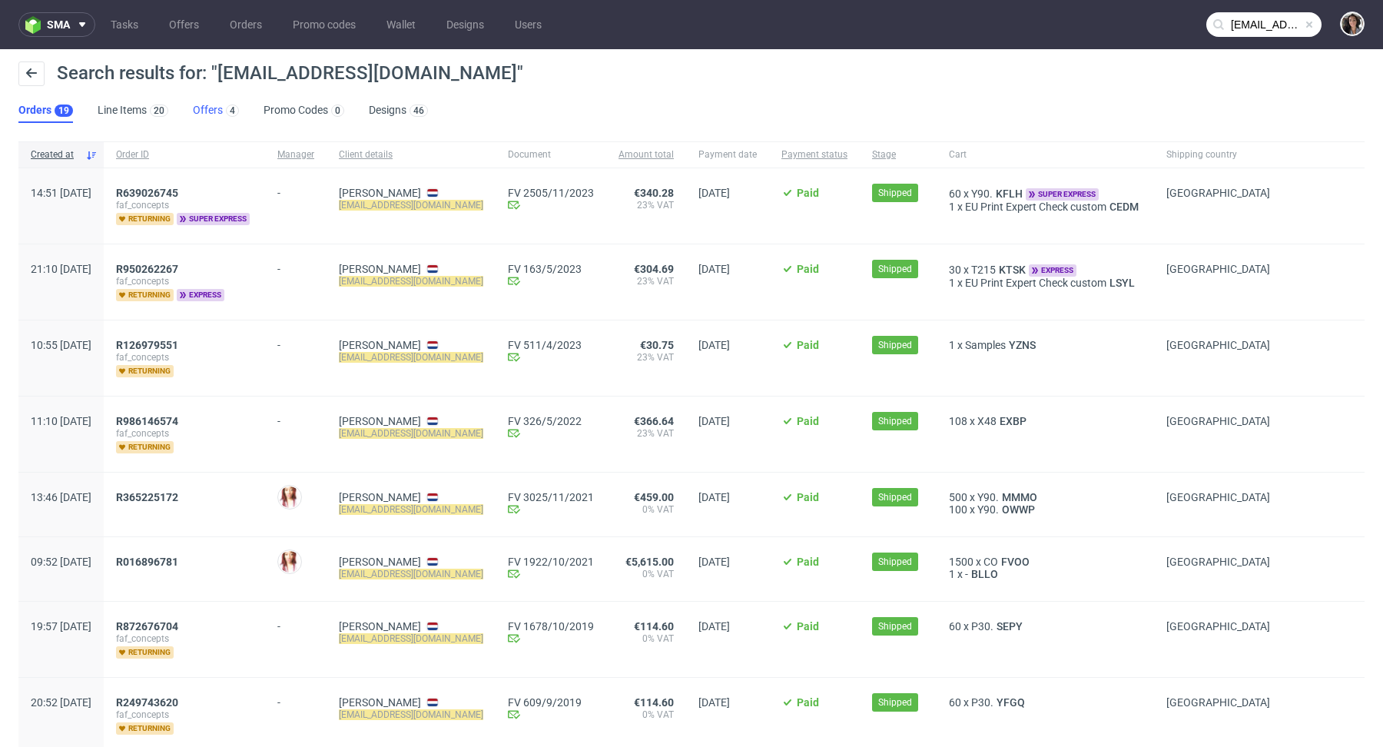
click at [204, 109] on link "Offers 4" at bounding box center [216, 110] width 46 height 25
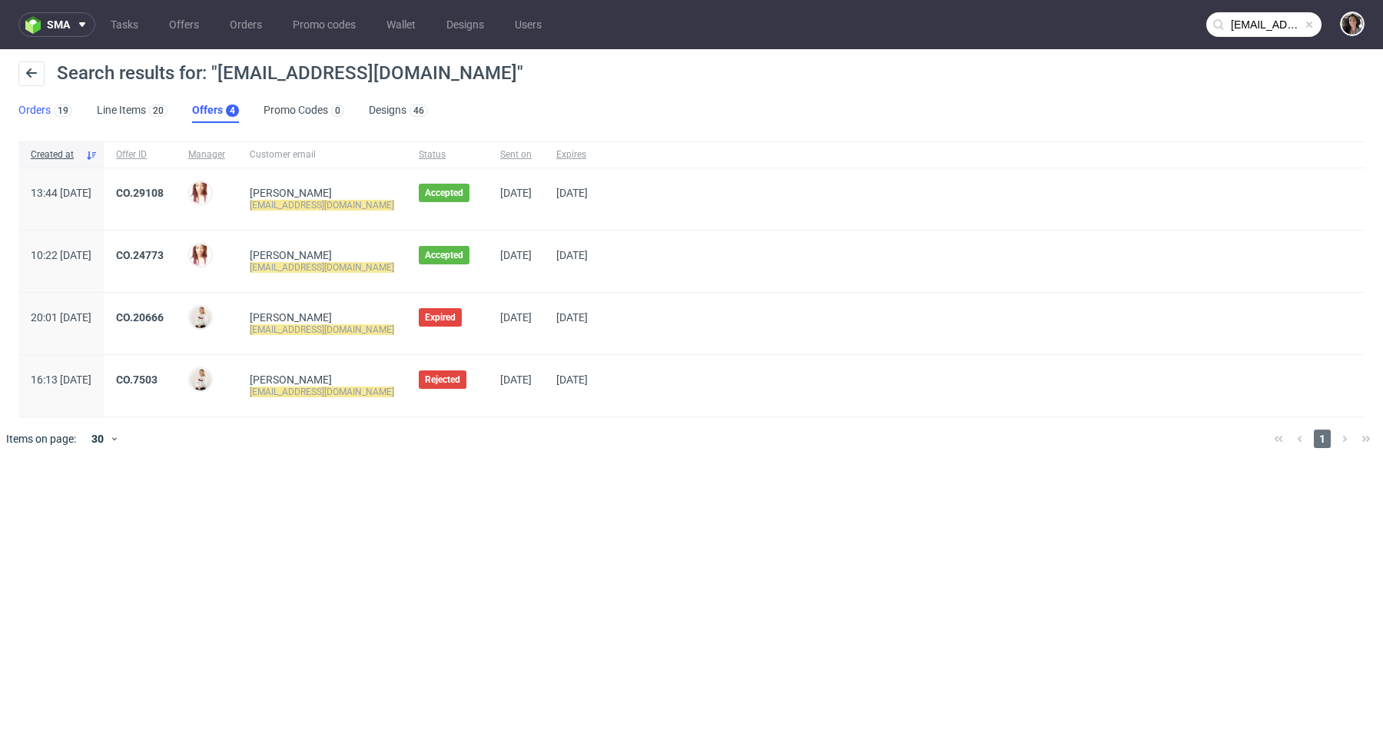
click at [41, 107] on link "Orders 19" at bounding box center [45, 110] width 54 height 25
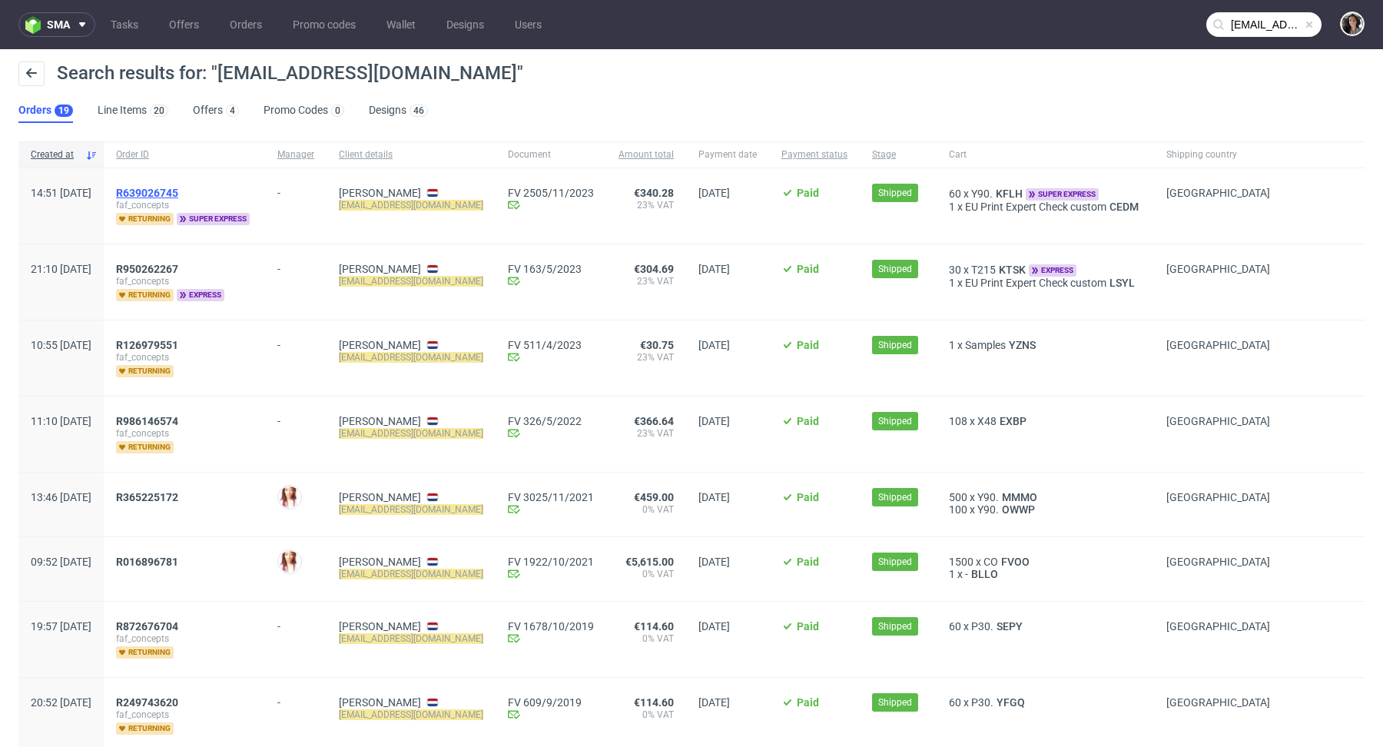
click at [178, 187] on span "R639026745" at bounding box center [147, 193] width 62 height 12
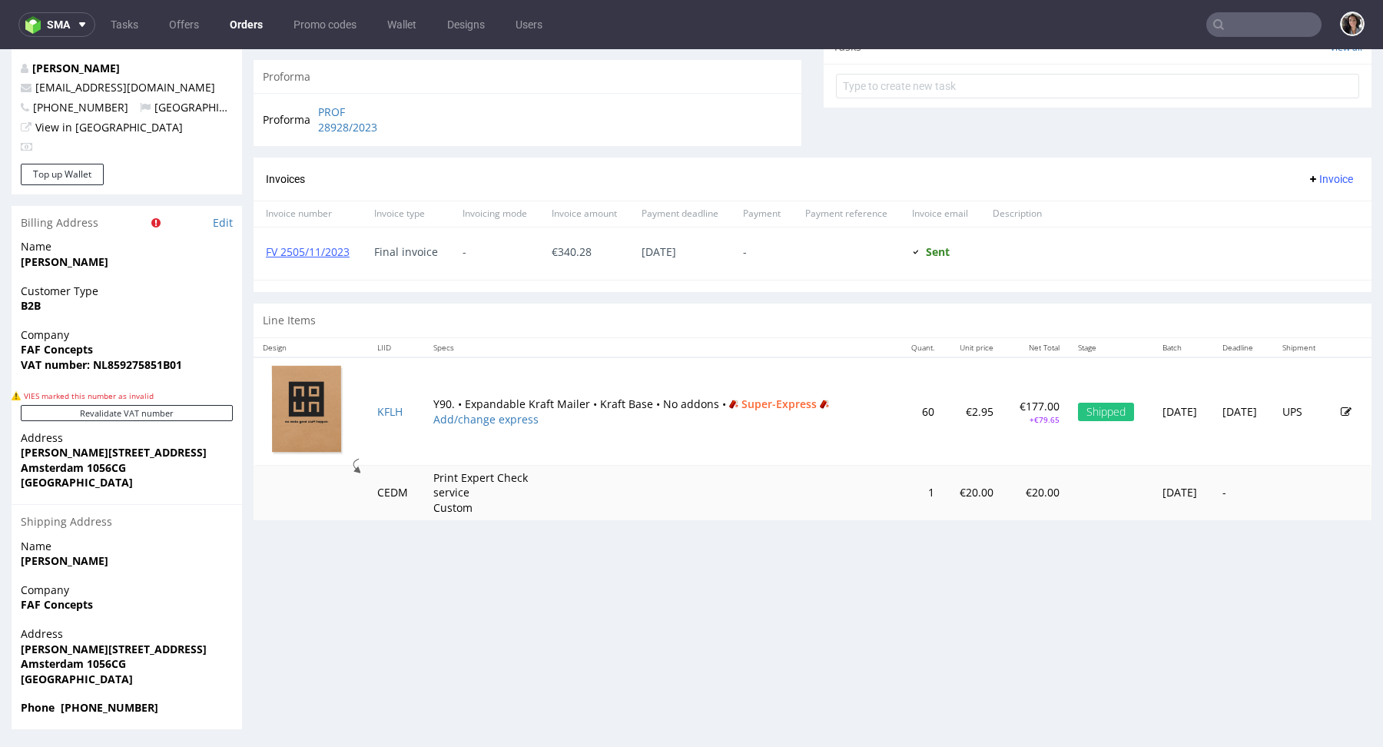
scroll to position [4, 0]
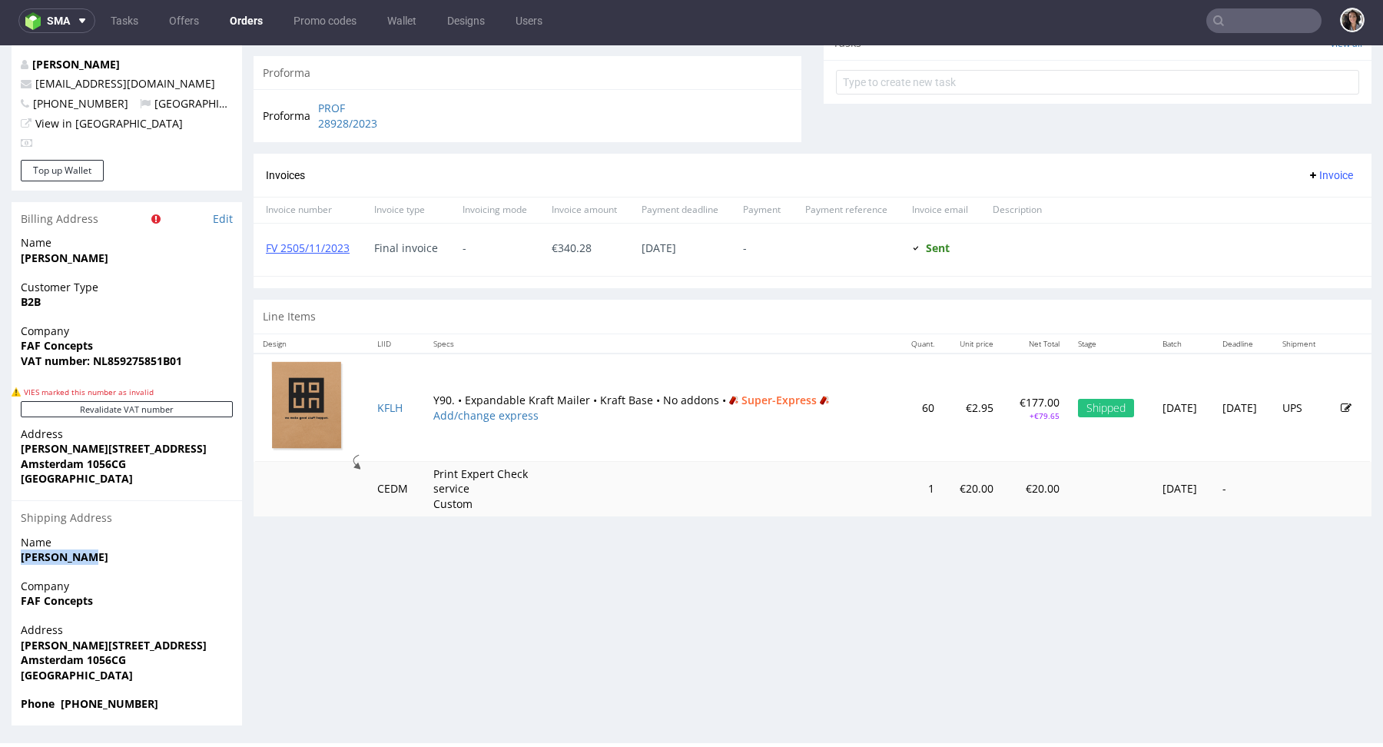
drag, startPoint x: 121, startPoint y: 556, endPoint x: 3, endPoint y: 558, distance: 117.6
click at [3, 558] on div "Order R639026745 22.11.2023 02:51 PM Mark this order as problematic Invoice Sav…" at bounding box center [691, 125] width 1383 height 1223
click at [99, 599] on span "FAF Concepts" at bounding box center [127, 600] width 212 height 15
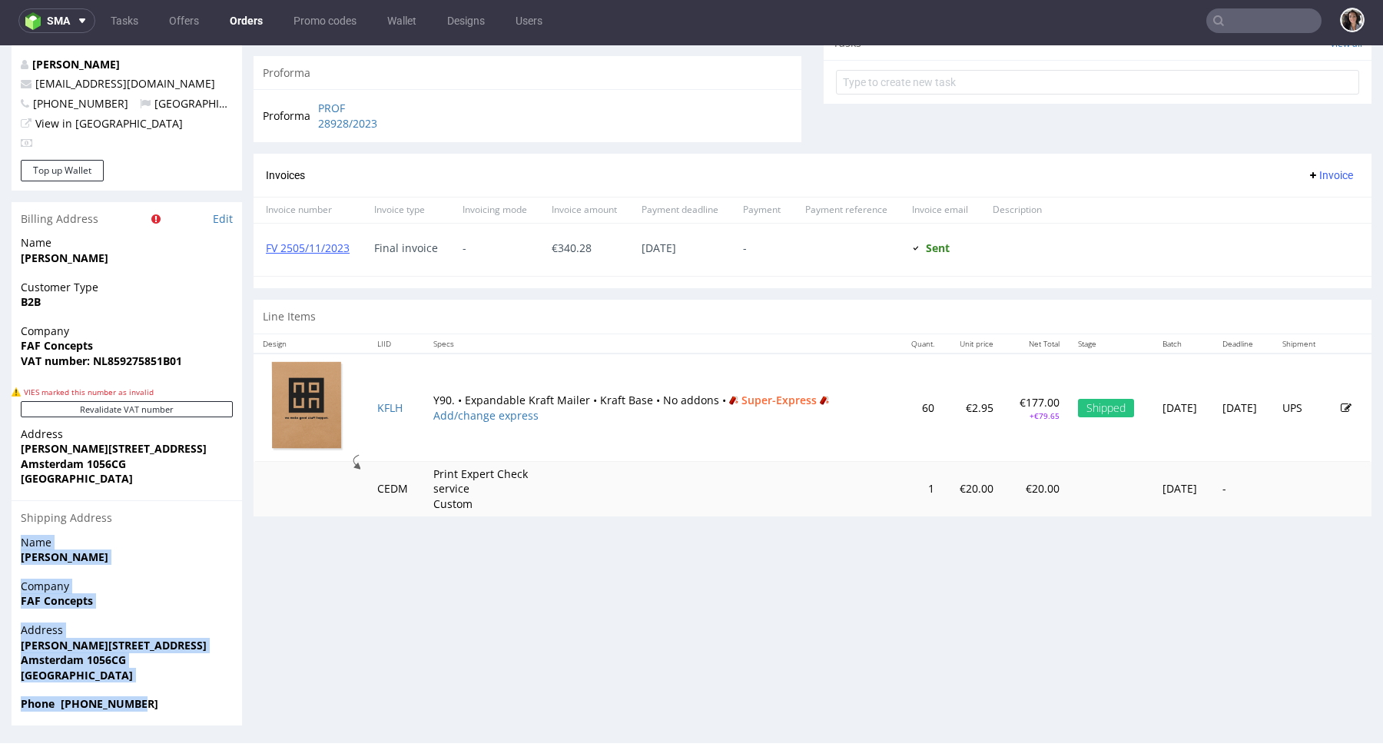
drag, startPoint x: 154, startPoint y: 703, endPoint x: 12, endPoint y: 543, distance: 214.0
click at [12, 543] on section "Billing Address Edit Name Kai Jacobse Customer Type B2B Company FAF Concepts VA…" at bounding box center [127, 463] width 231 height 523
copy section "Name Kai Jacobse Company FAF Concepts Address Jan van Galenstraat 124-3 Amsterd…"
type input "hallo@faf-concepts.nl"
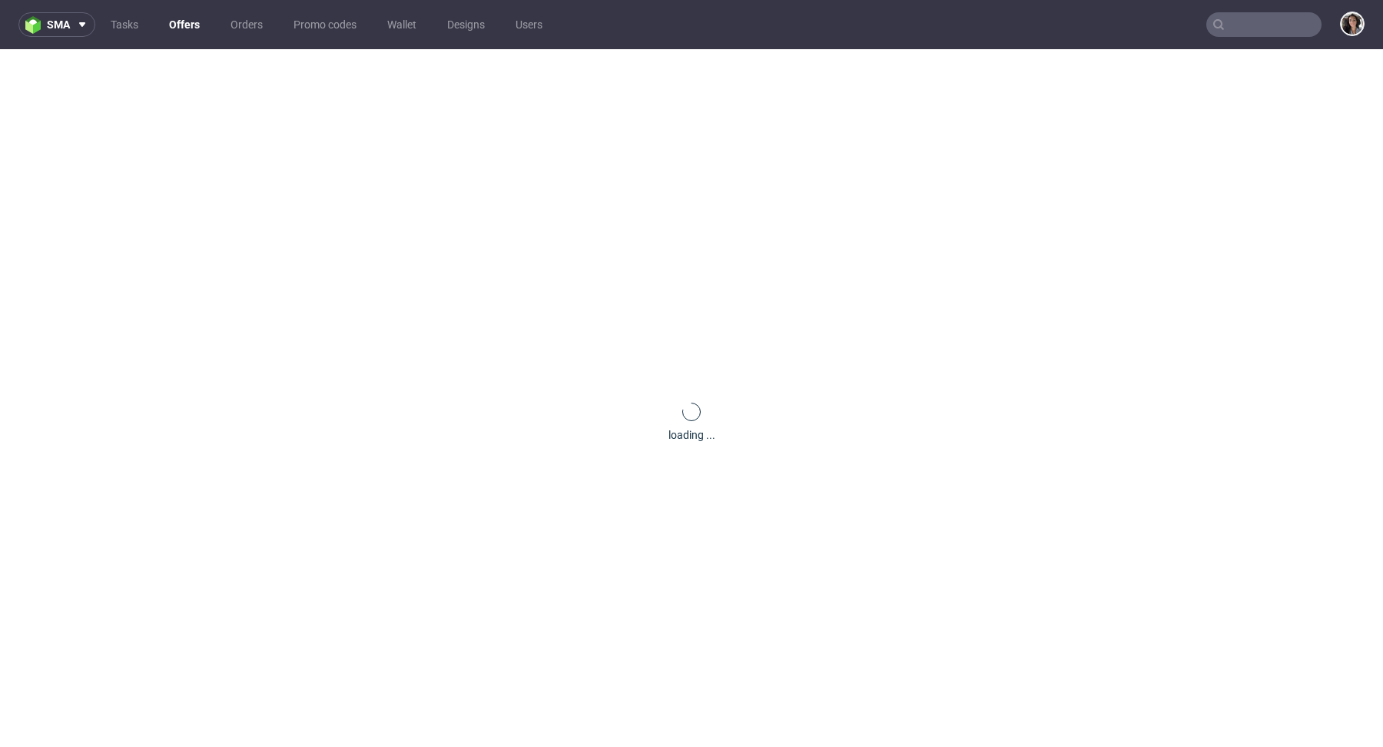
click at [1261, 29] on input "text" at bounding box center [1263, 24] width 115 height 25
paste input "FAF Concepts"
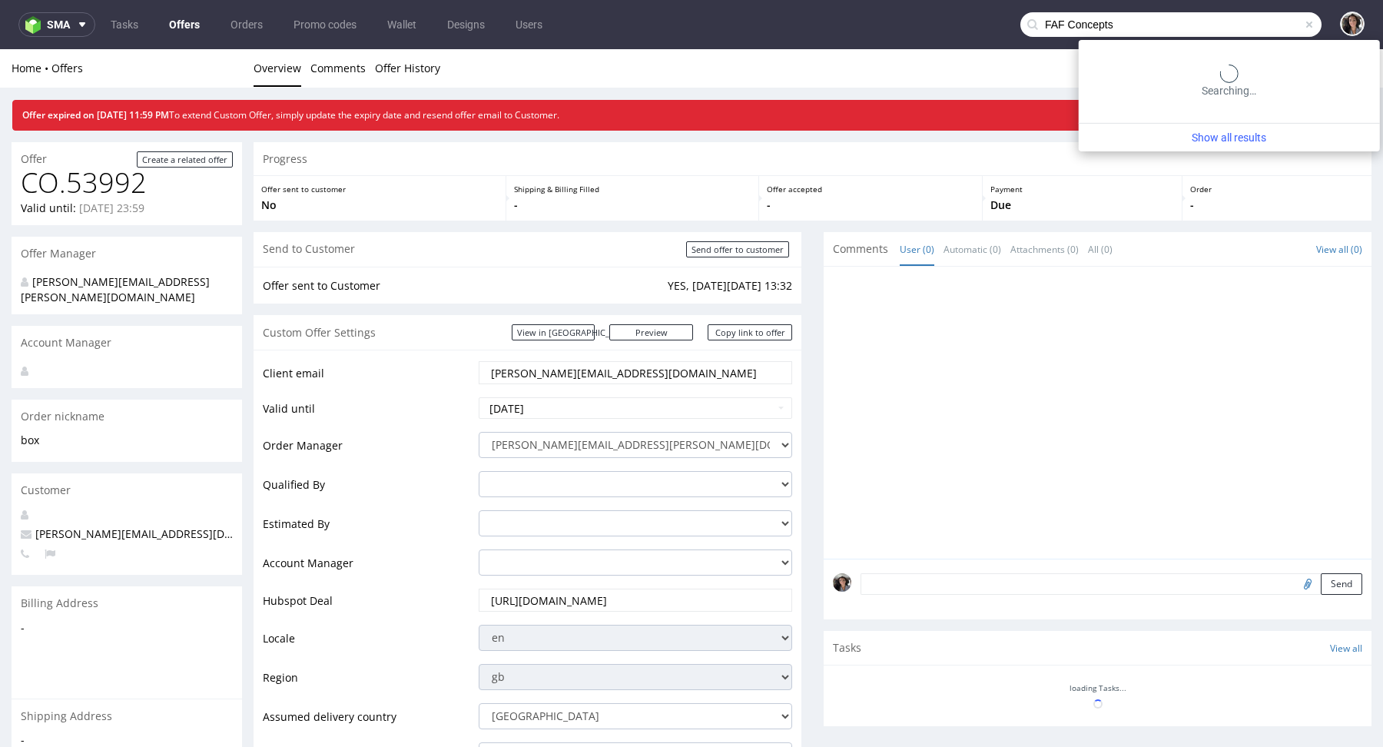
type input "FAF Concepts"
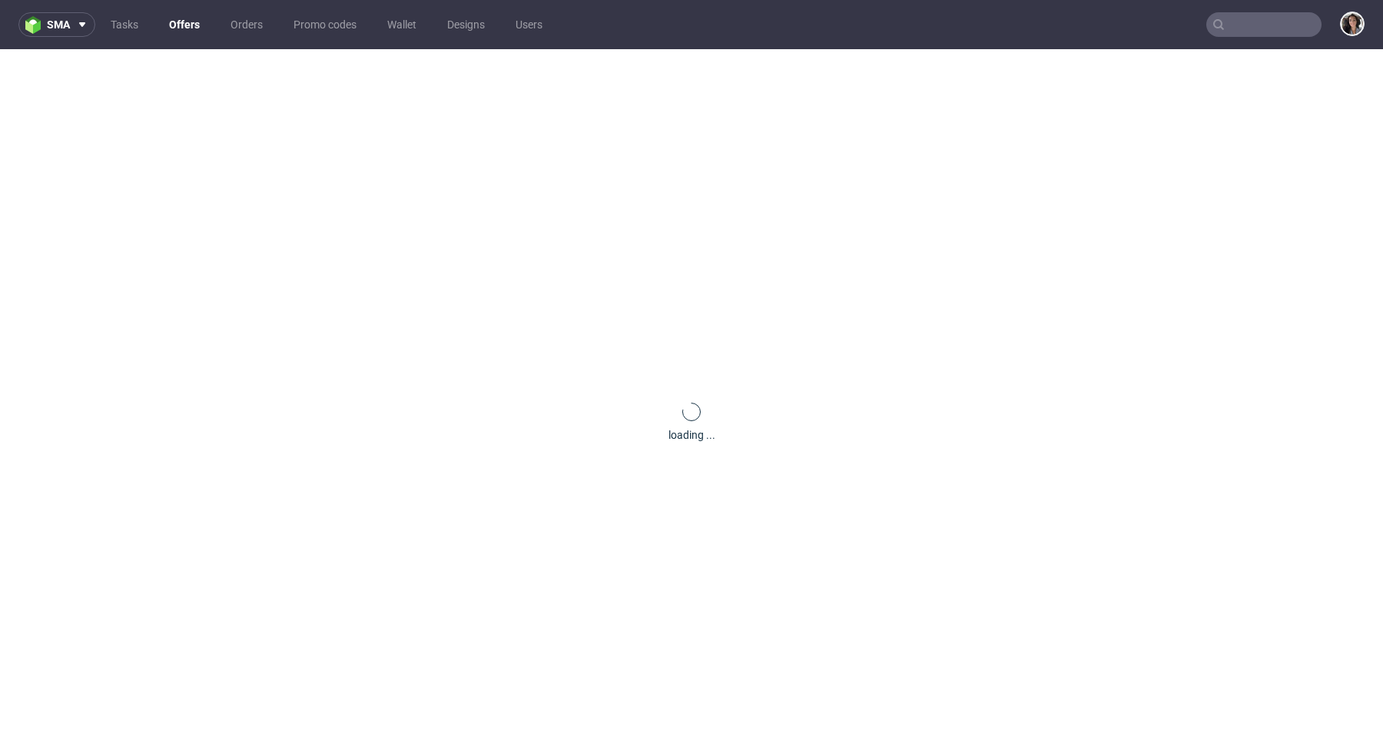
click at [1266, 32] on input "text" at bounding box center [1263, 24] width 115 height 25
paste input "isaac@amarama.net"
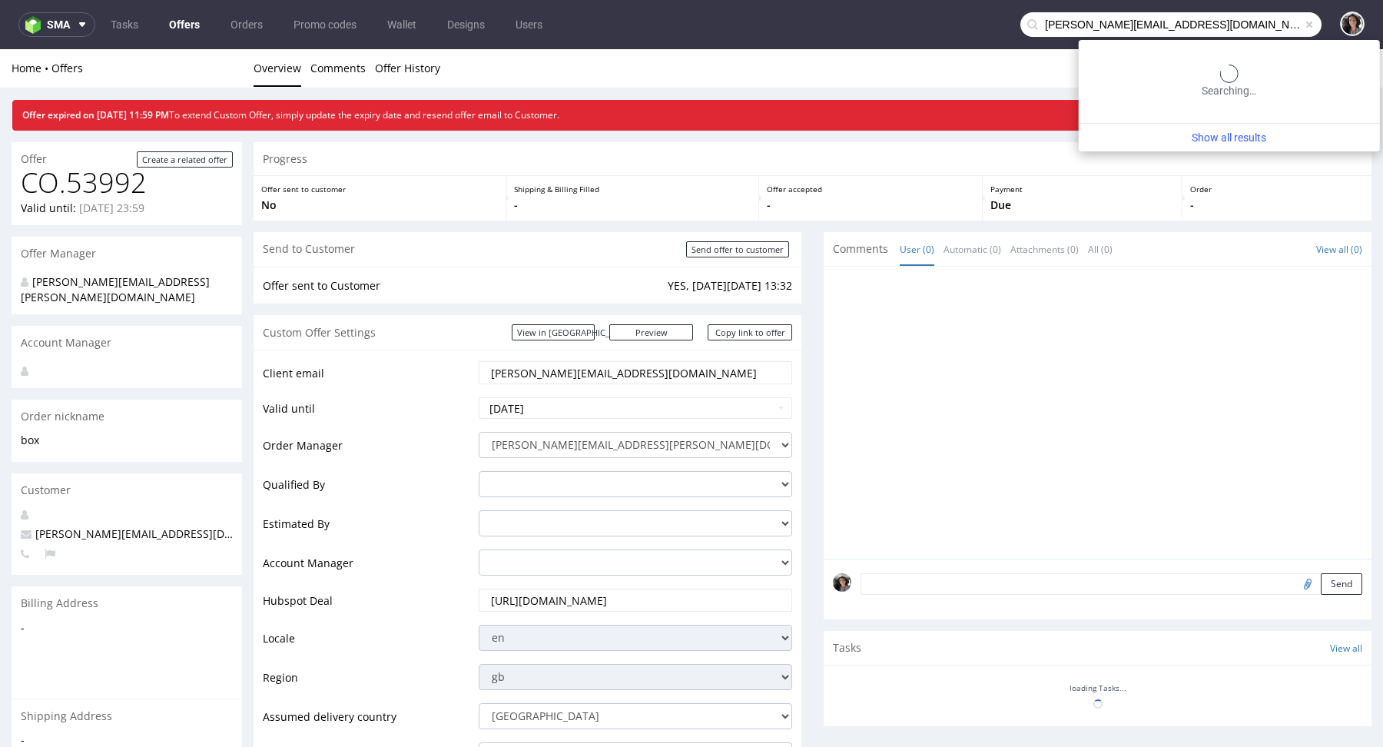
type input "isaac@amarama.net"
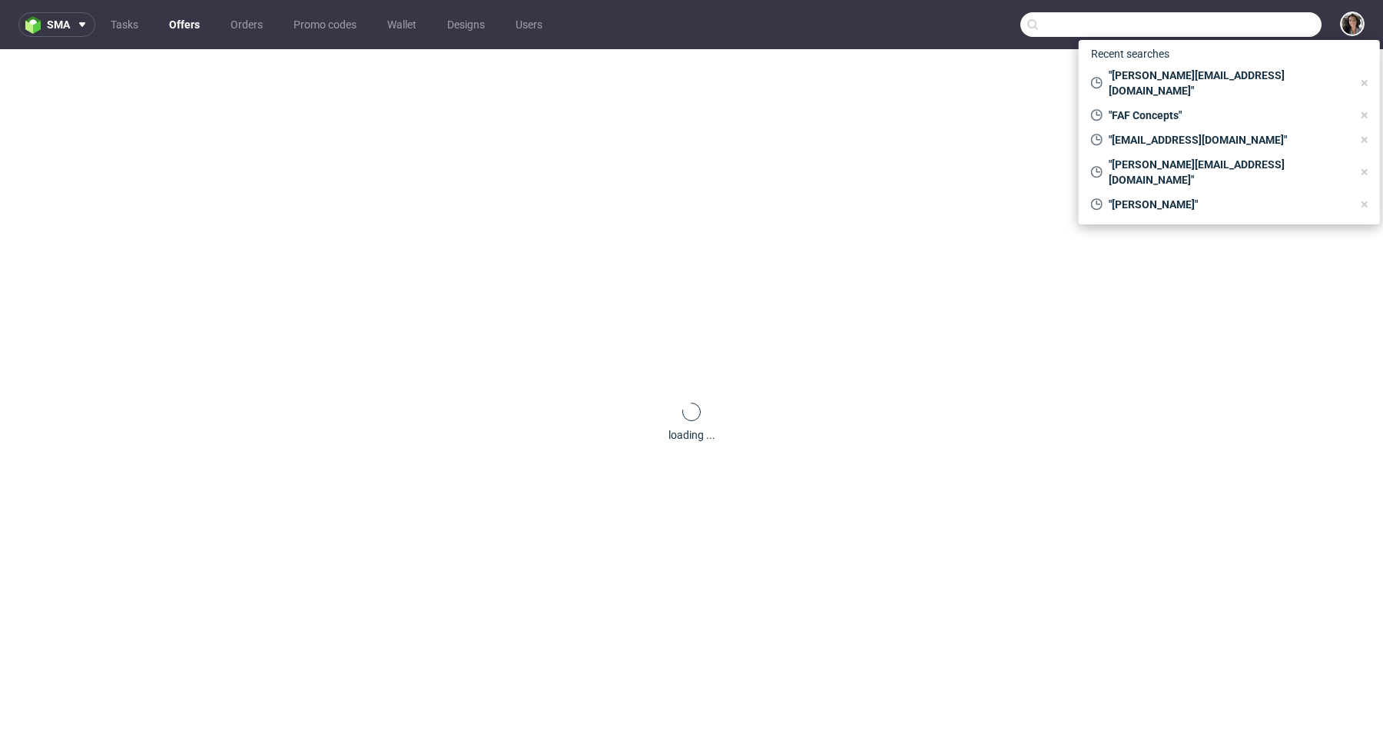
click at [1235, 18] on input "text" at bounding box center [1171, 24] width 301 height 25
paste input "[EMAIL_ADDRESS][DOMAIN_NAME]"
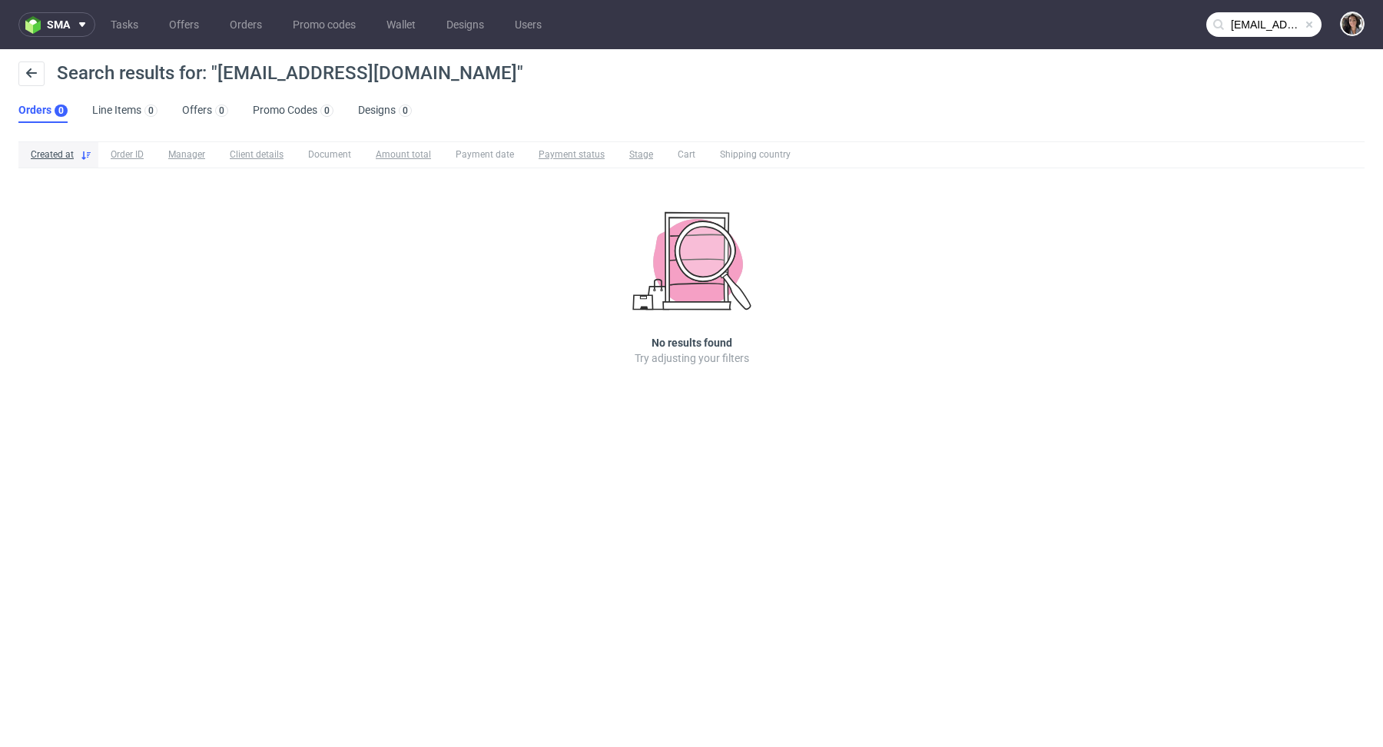
click at [1240, 28] on input "[EMAIL_ADDRESS][DOMAIN_NAME]" at bounding box center [1263, 24] width 115 height 25
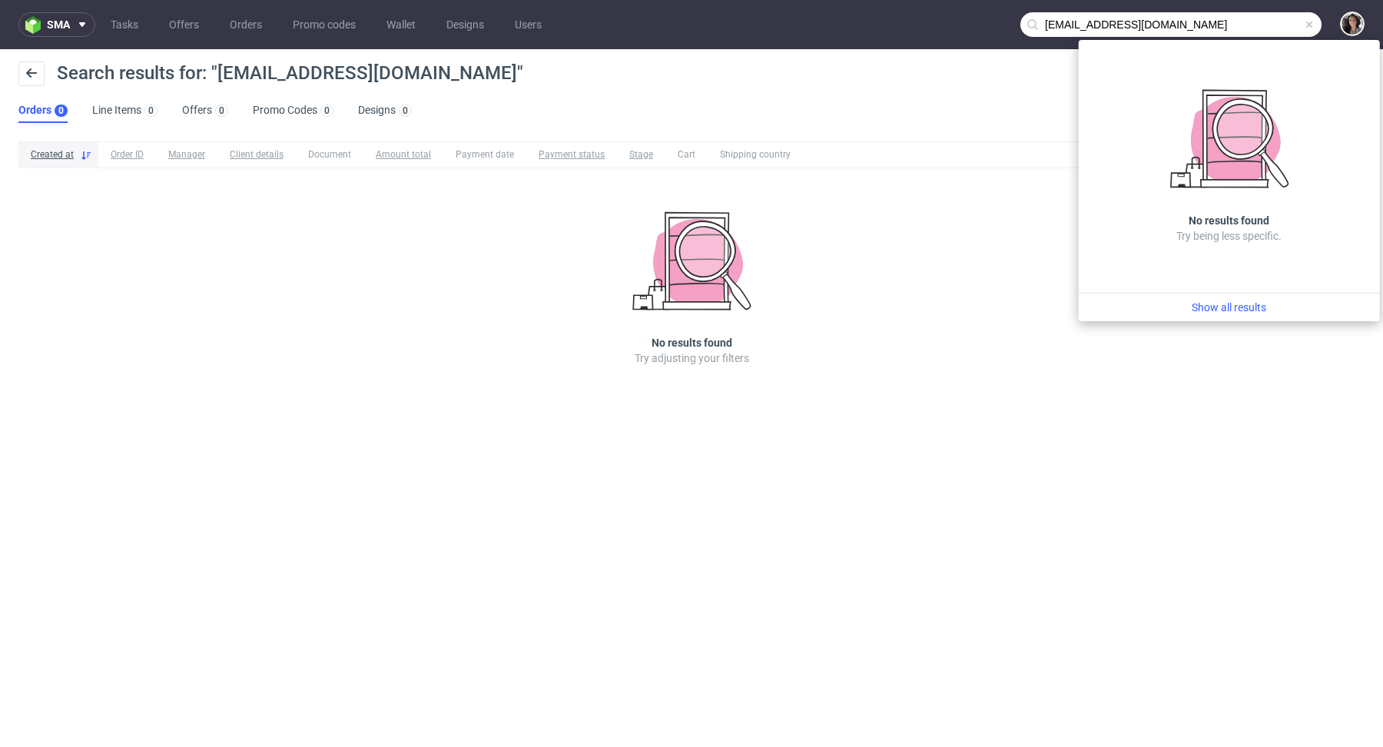
drag, startPoint x: 1068, startPoint y: 25, endPoint x: 1006, endPoint y: 25, distance: 62.2
click at [1006, 25] on nav "sma Tasks Offers Orders Promo codes Wallet Designs Users [EMAIL_ADDRESS][DOMAIN…" at bounding box center [691, 24] width 1383 height 49
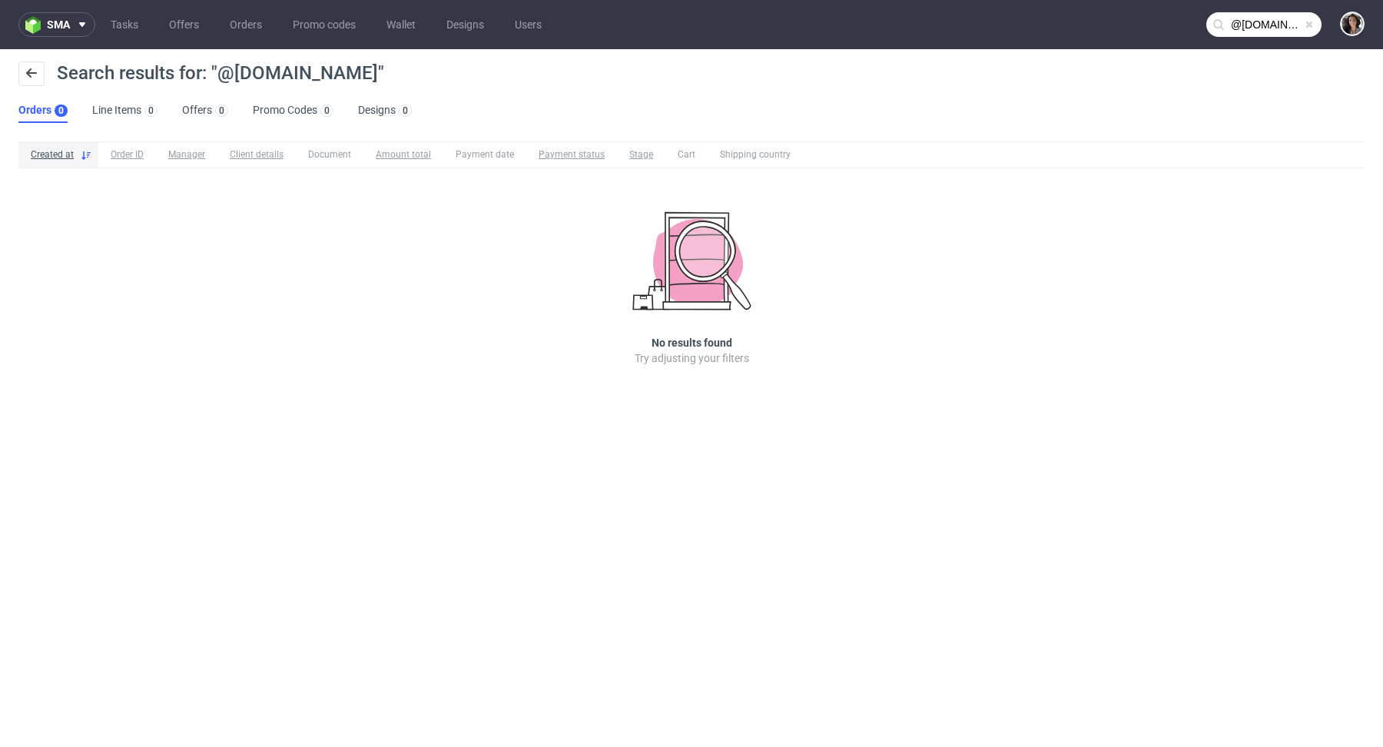
click at [1262, 18] on input "@[DOMAIN_NAME]" at bounding box center [1263, 24] width 115 height 25
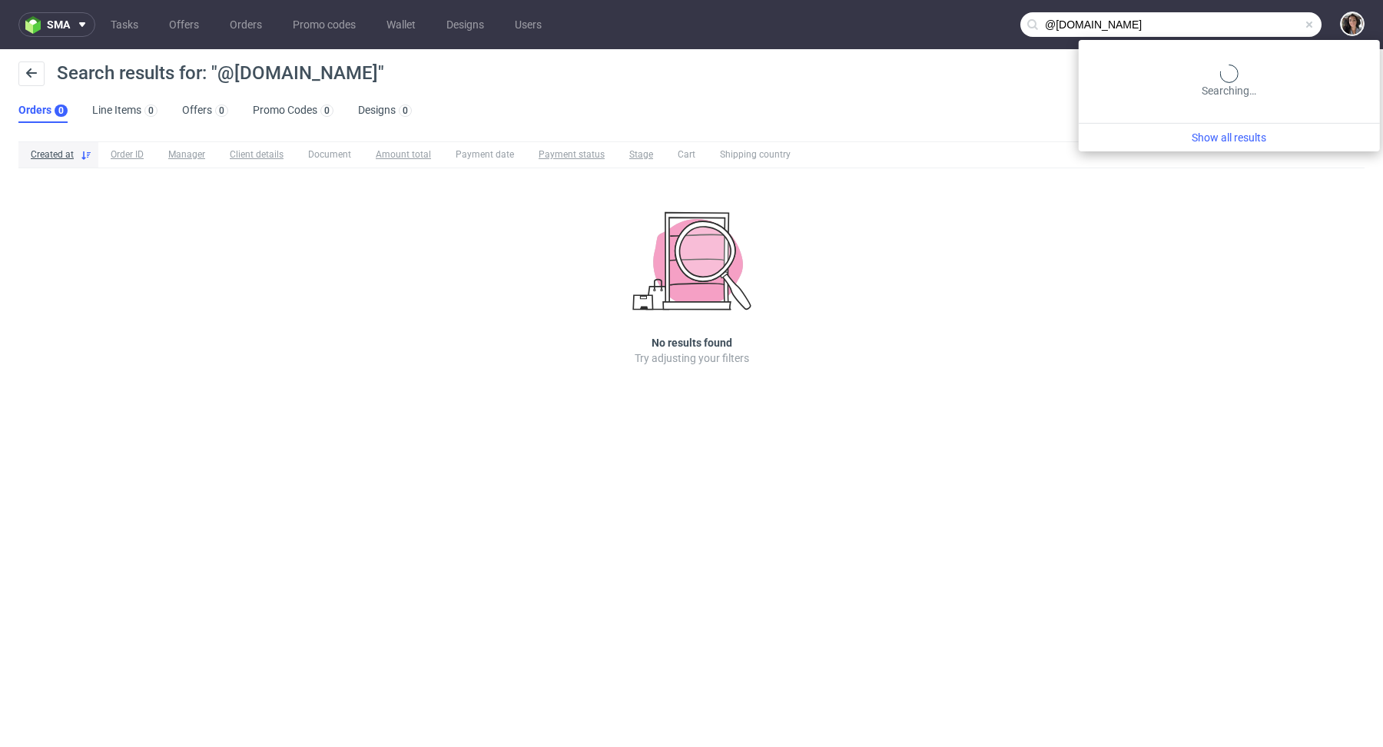
click at [1262, 18] on input "@[DOMAIN_NAME]" at bounding box center [1171, 24] width 301 height 25
paste input "[EMAIL_ADDRESS][DOMAIN_NAME]"
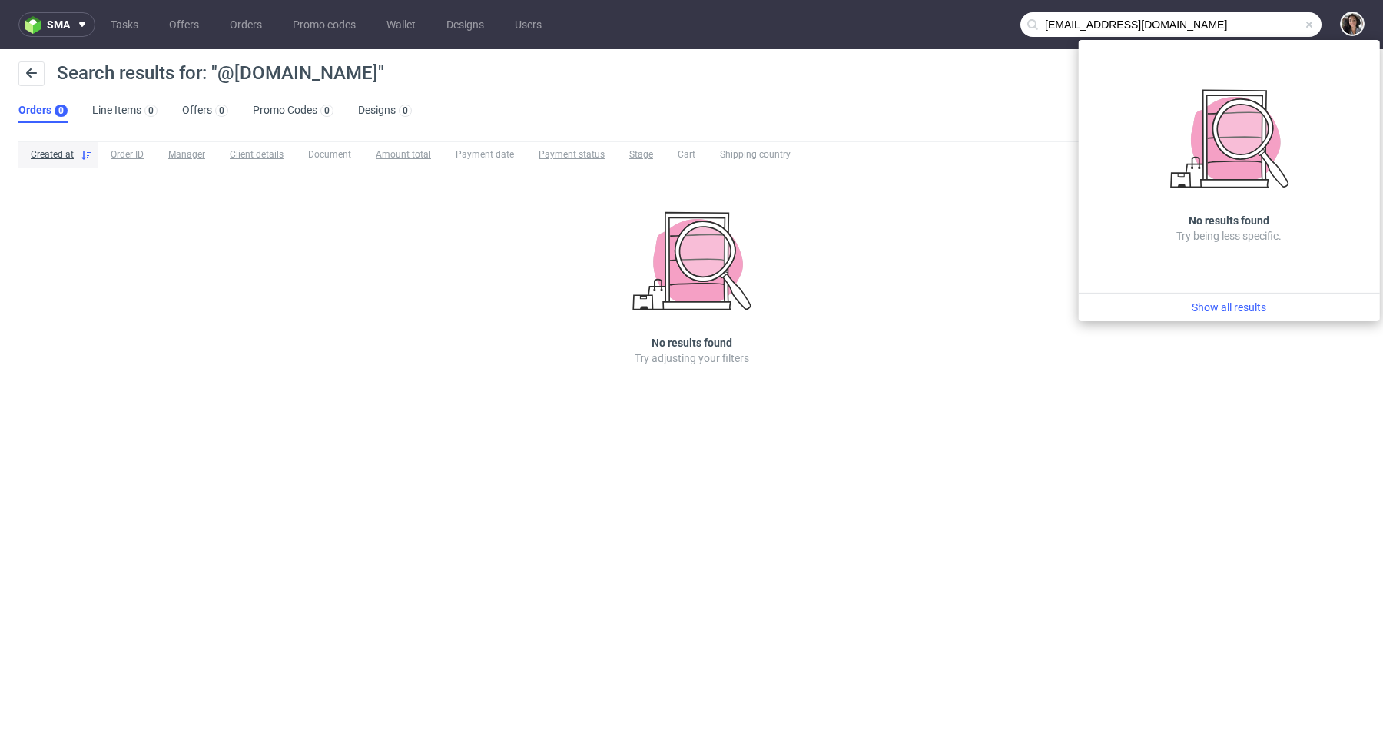
type input "wnestadt@gmail.com"
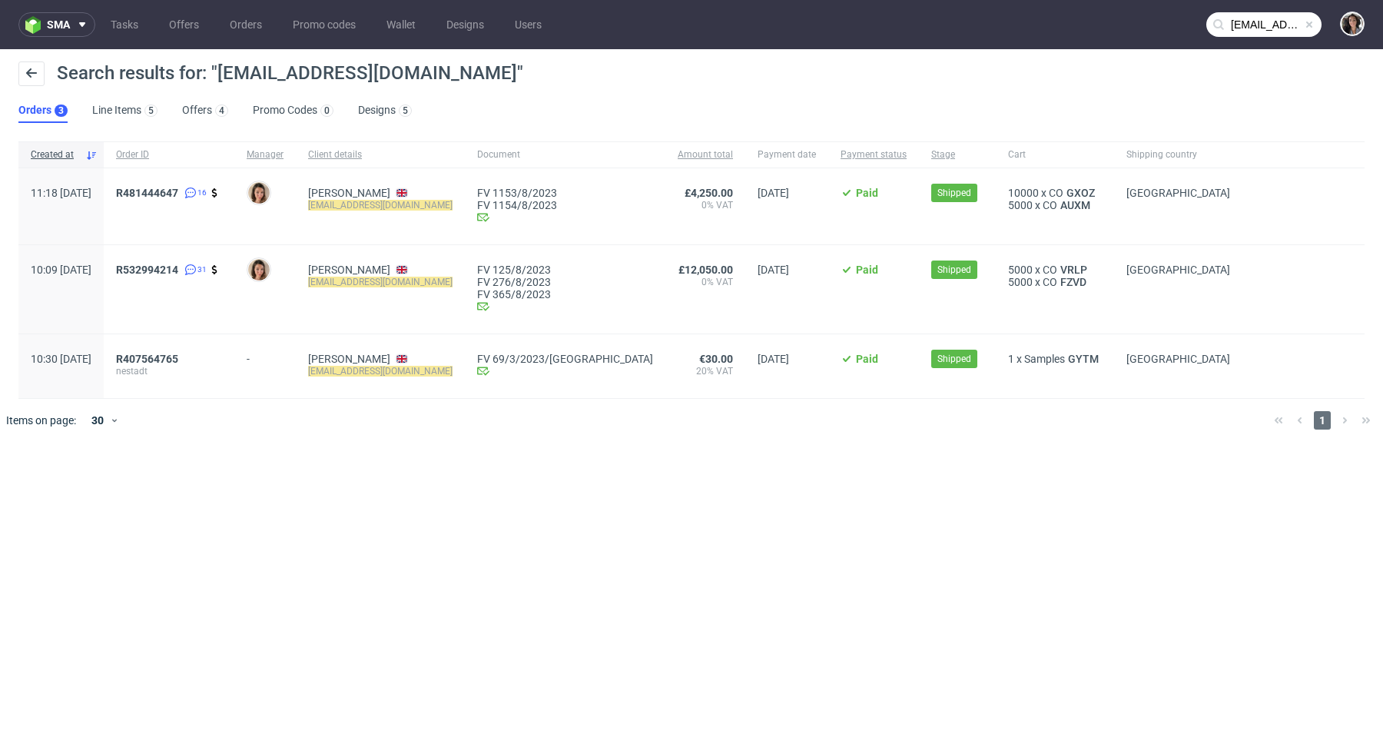
click at [197, 184] on div "R481444647 16" at bounding box center [169, 206] width 131 height 76
click at [178, 193] on span "R481444647" at bounding box center [147, 193] width 62 height 12
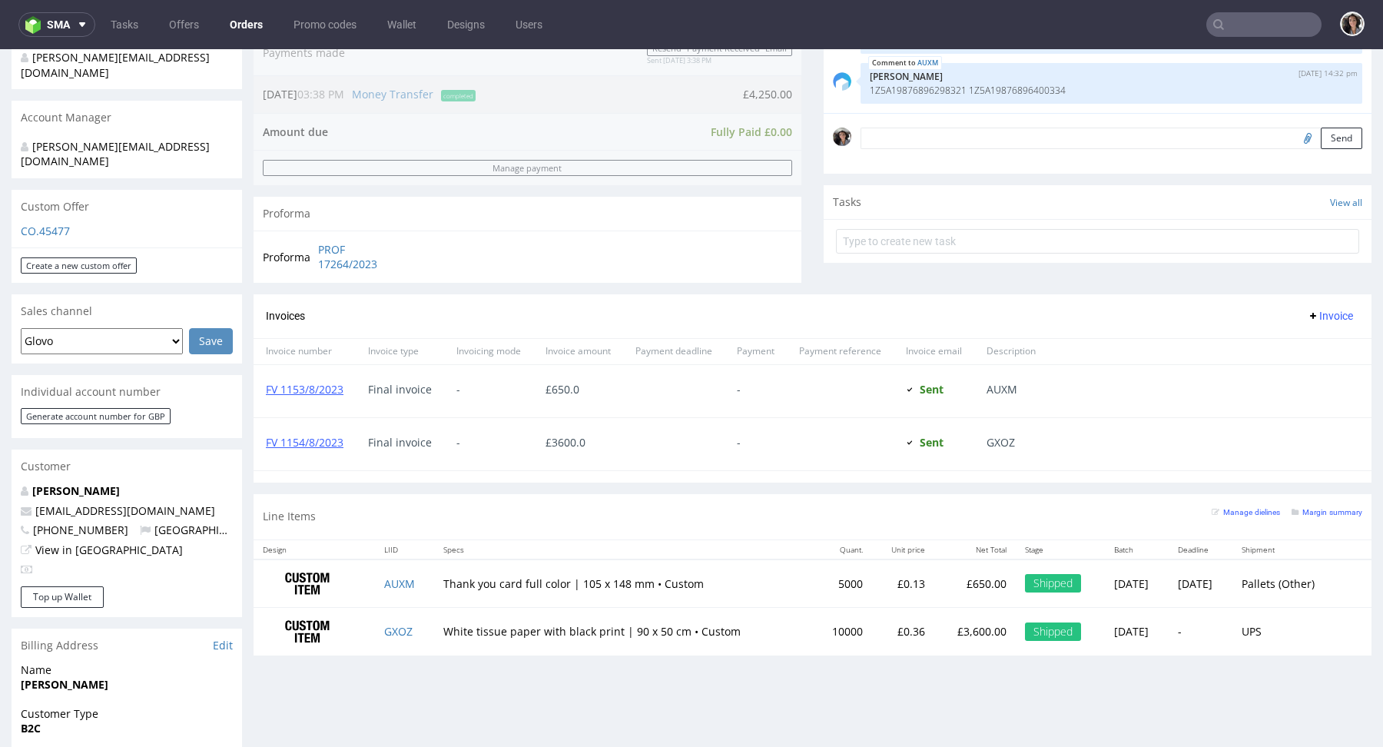
scroll to position [780, 0]
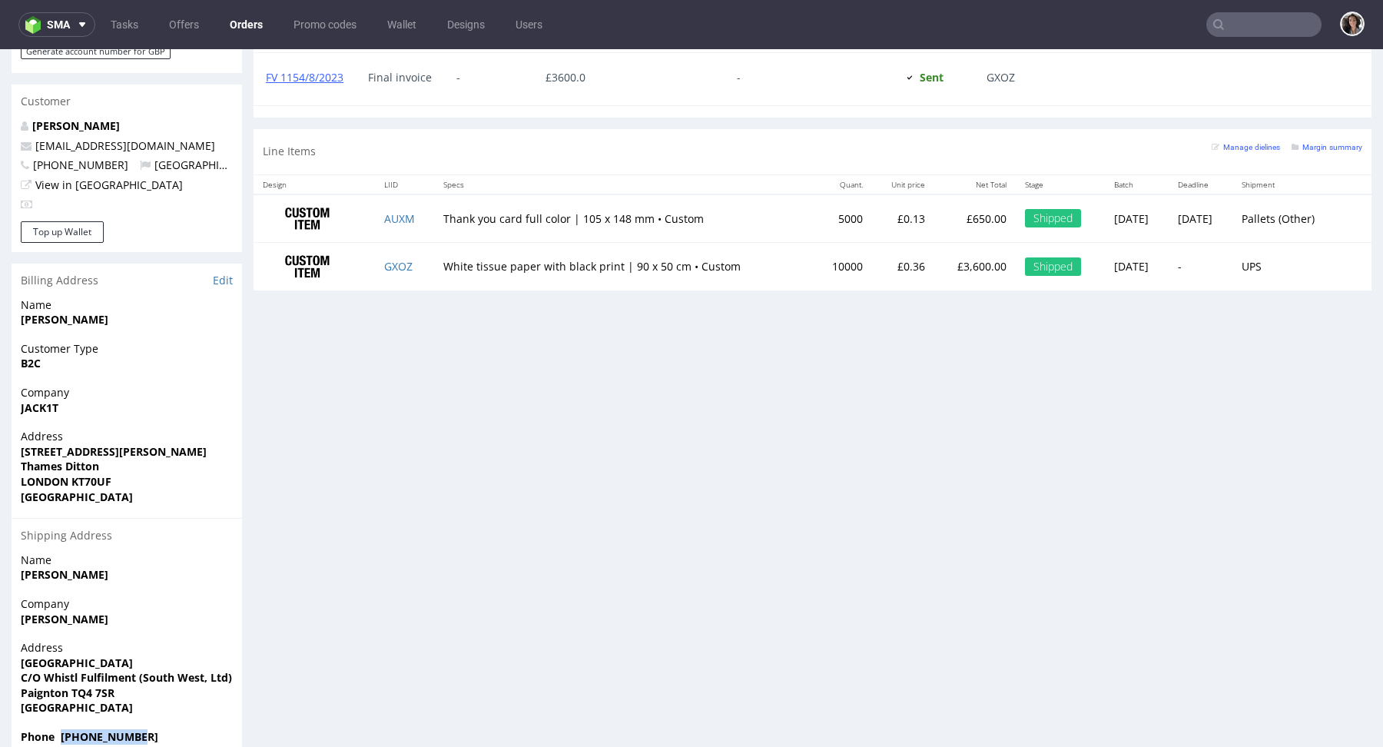
drag, startPoint x: 176, startPoint y: 707, endPoint x: 59, endPoint y: 709, distance: 116.8
click at [59, 729] on span "Phone +27847783033" at bounding box center [127, 736] width 212 height 15
copy strong "+27847783033"
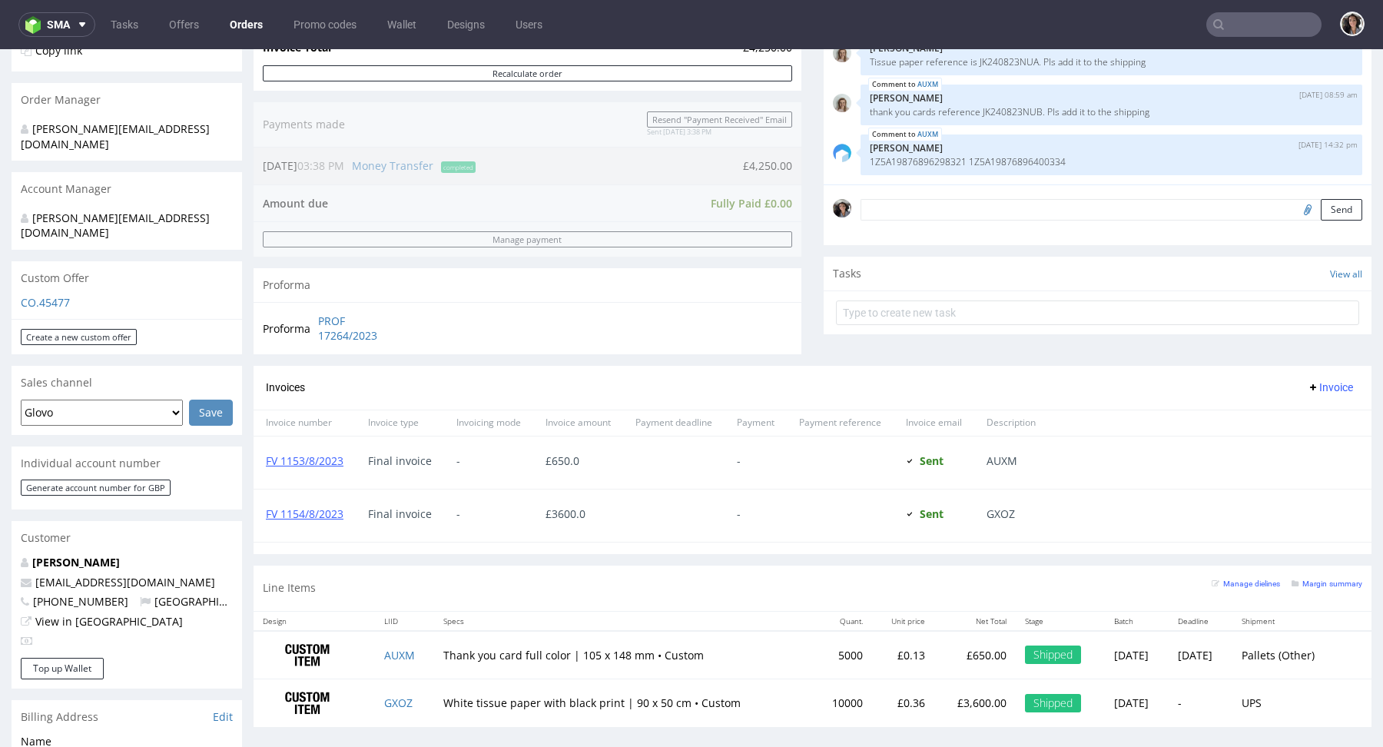
scroll to position [572, 0]
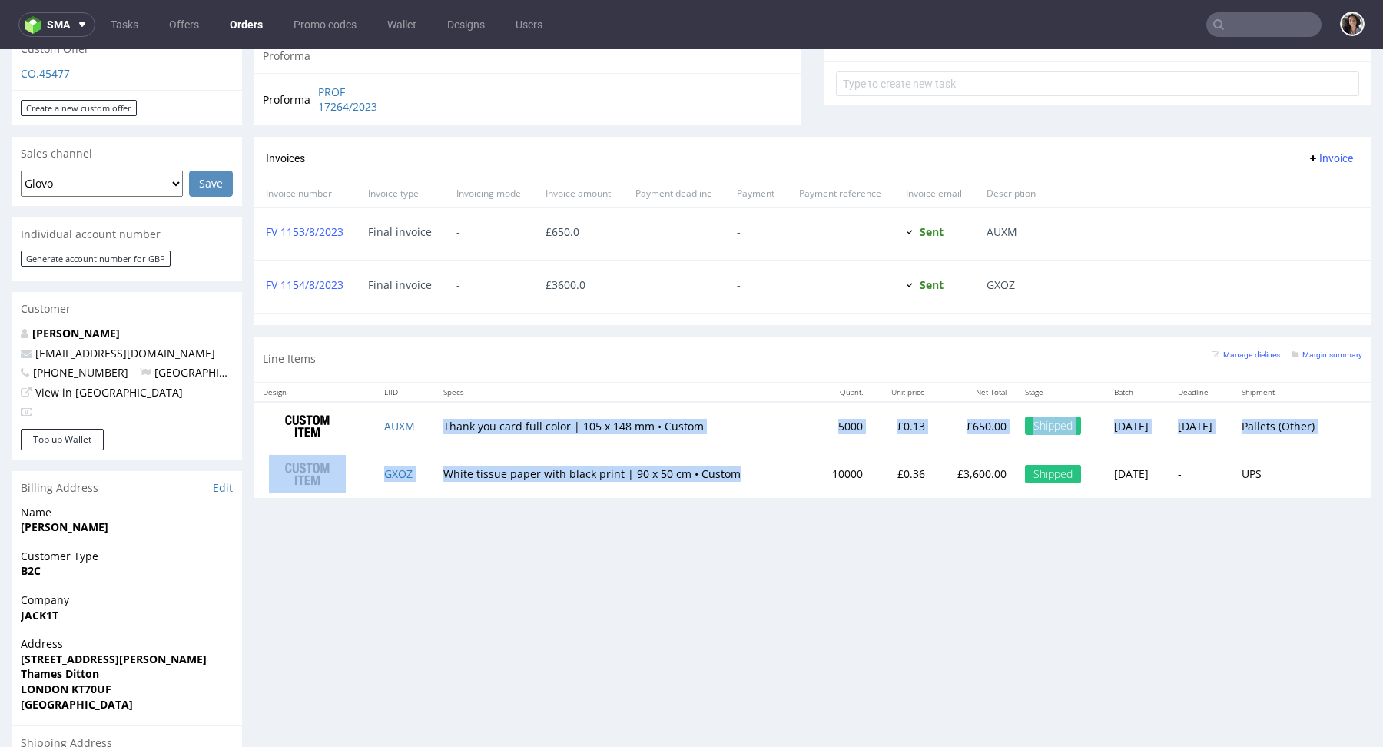
drag, startPoint x: 728, startPoint y: 473, endPoint x: 429, endPoint y: 417, distance: 304.8
click at [429, 417] on tbody "AUXM Thank you card full color | 105 x 148 mm • Custom 5000 £0.13 £650.00 Shipp…" at bounding box center [813, 450] width 1118 height 96
type input "wnestadt@gmail.com"
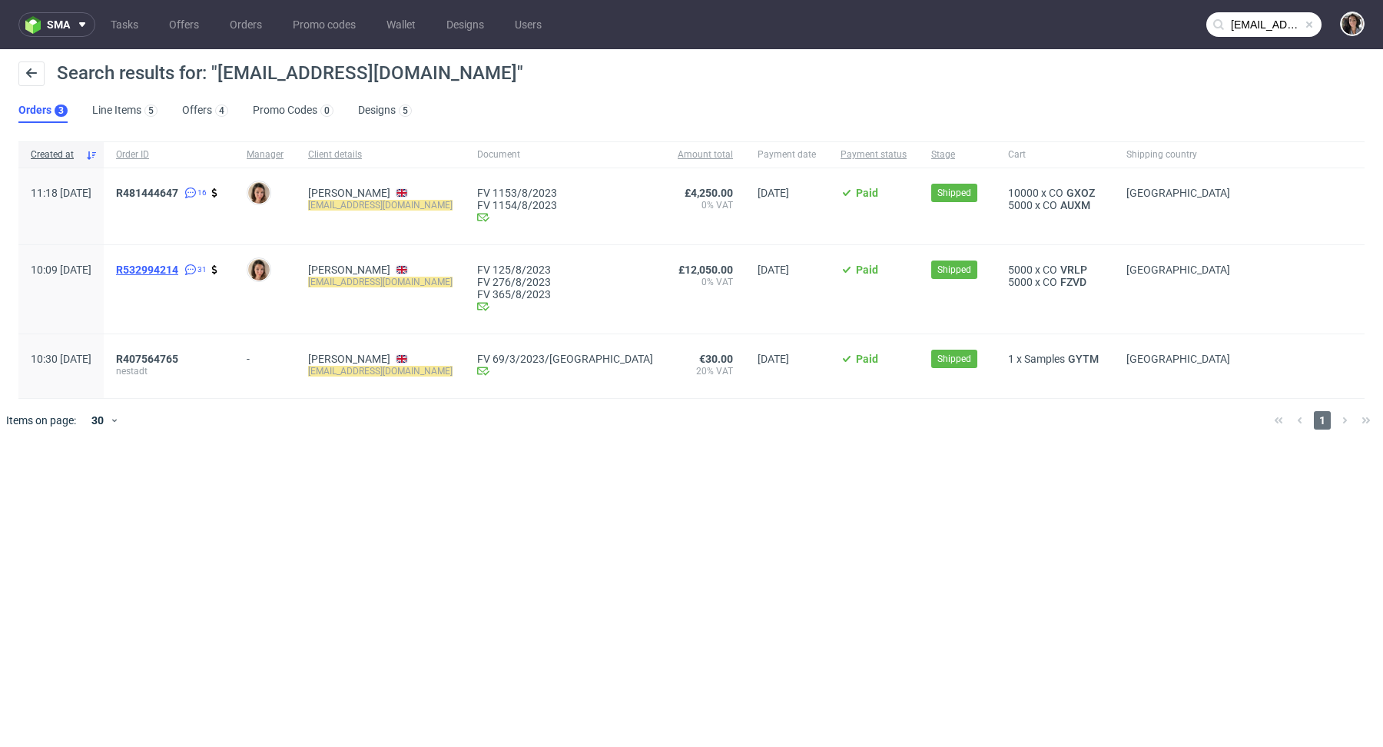
click at [178, 267] on span "R532994214" at bounding box center [147, 270] width 62 height 12
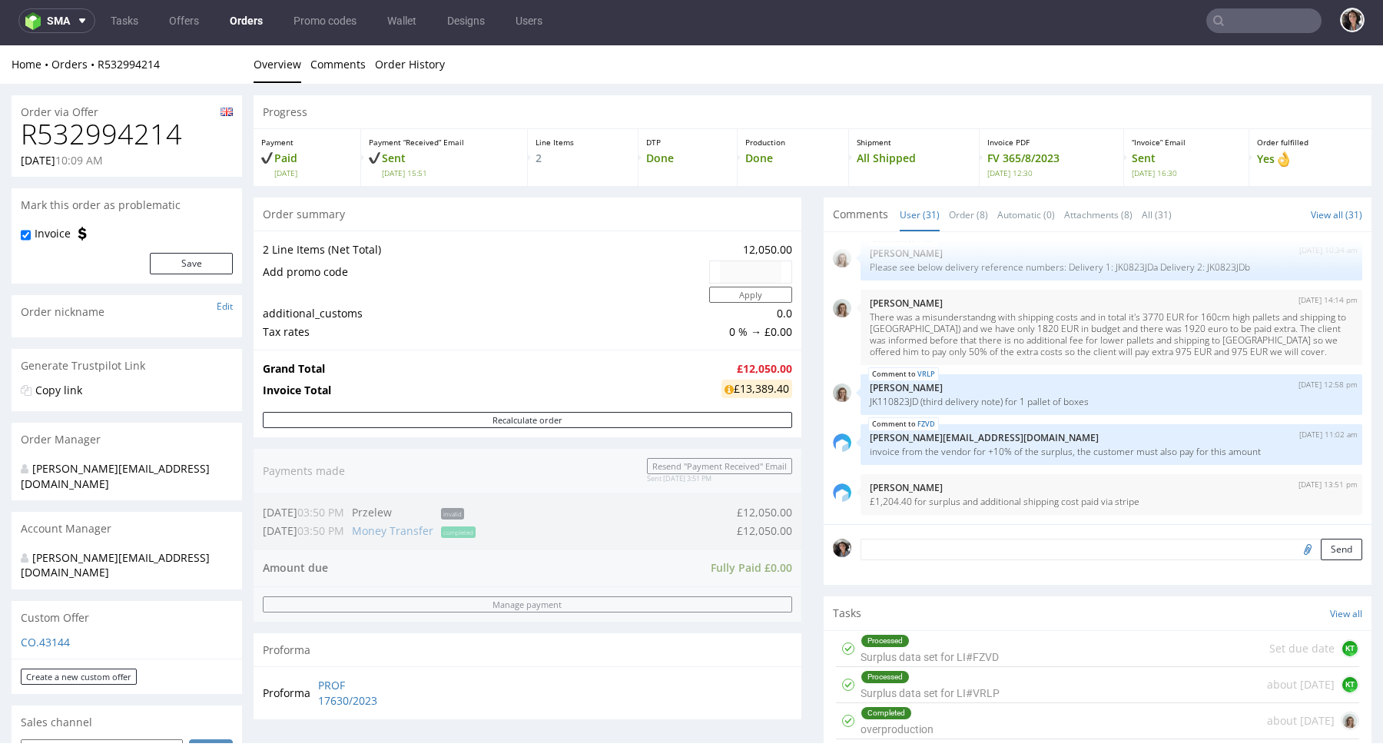
scroll to position [648, 0]
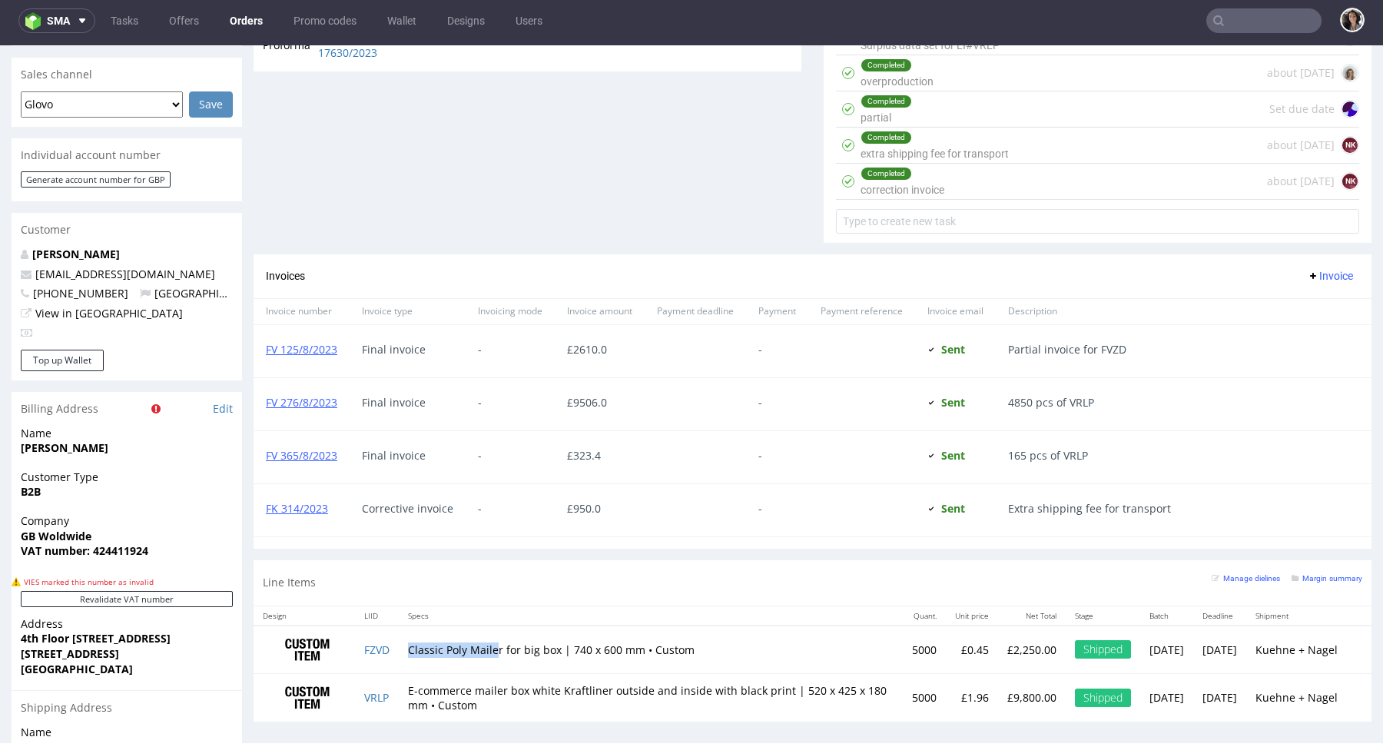
drag, startPoint x: 407, startPoint y: 640, endPoint x: 501, endPoint y: 642, distance: 93.8
click at [501, 642] on td "Classic Poly Mailer for big box | 740 x 600 mm • Custom" at bounding box center [651, 650] width 504 height 48
copy td "Classic Poly Maile"
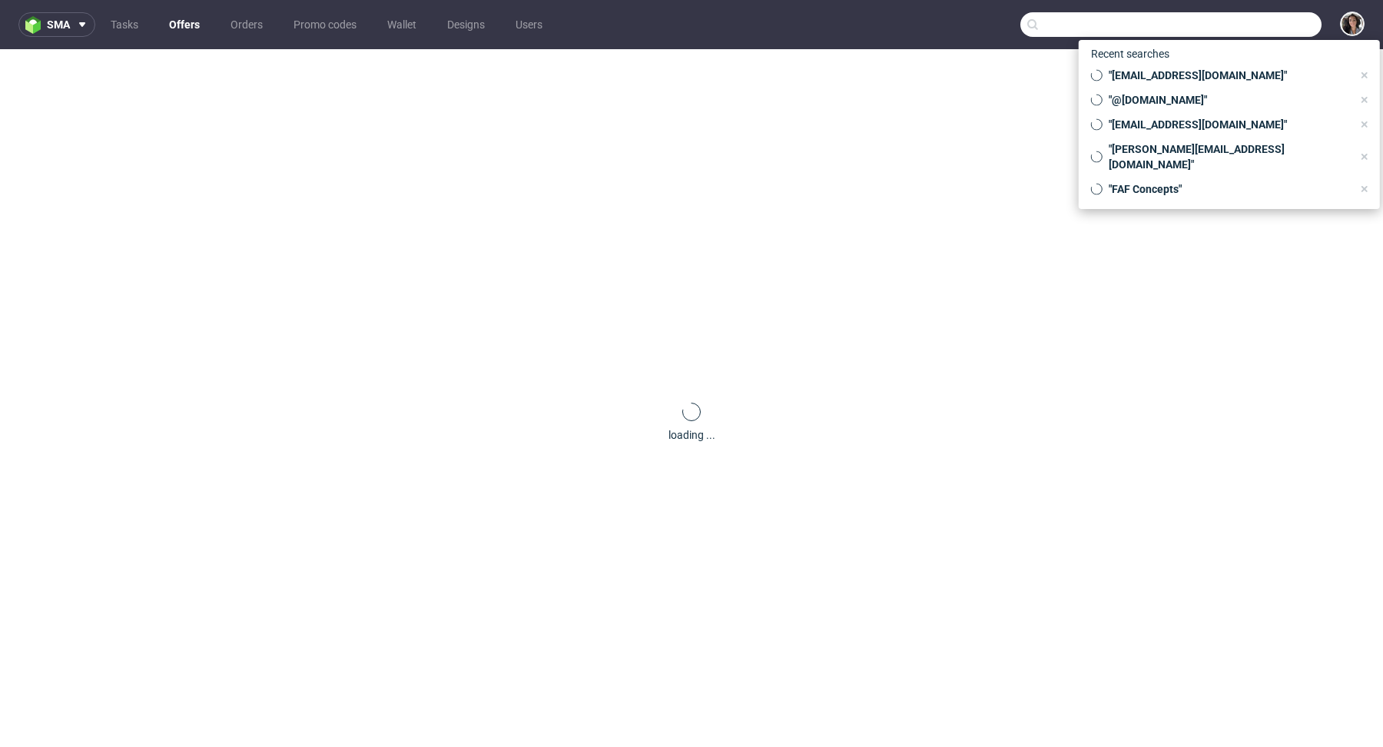
paste input "helena@lescoyotesdeparis.com"
click at [1268, 29] on input "helena@lescoyotesdeparis.com" at bounding box center [1171, 24] width 301 height 25
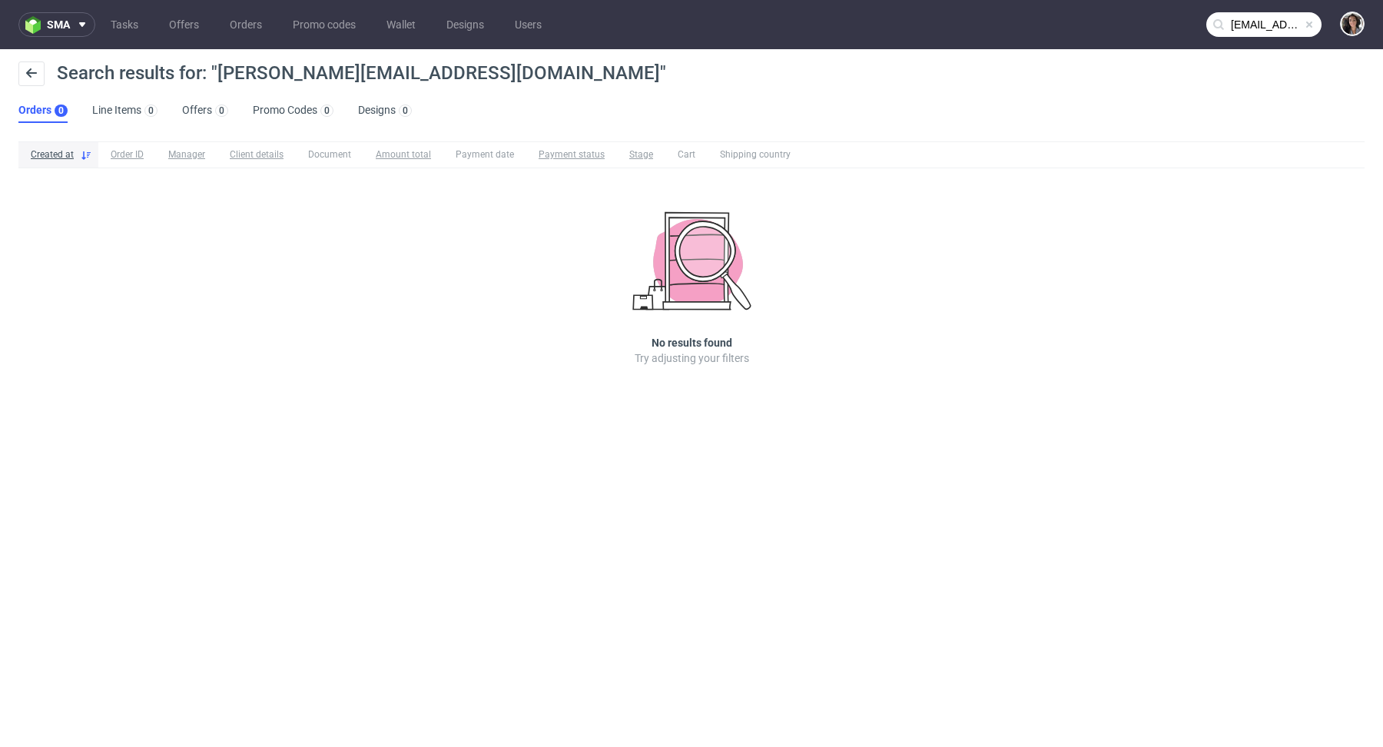
click at [1249, 18] on input "helena@lescoyotesdeparis.com" at bounding box center [1263, 24] width 115 height 25
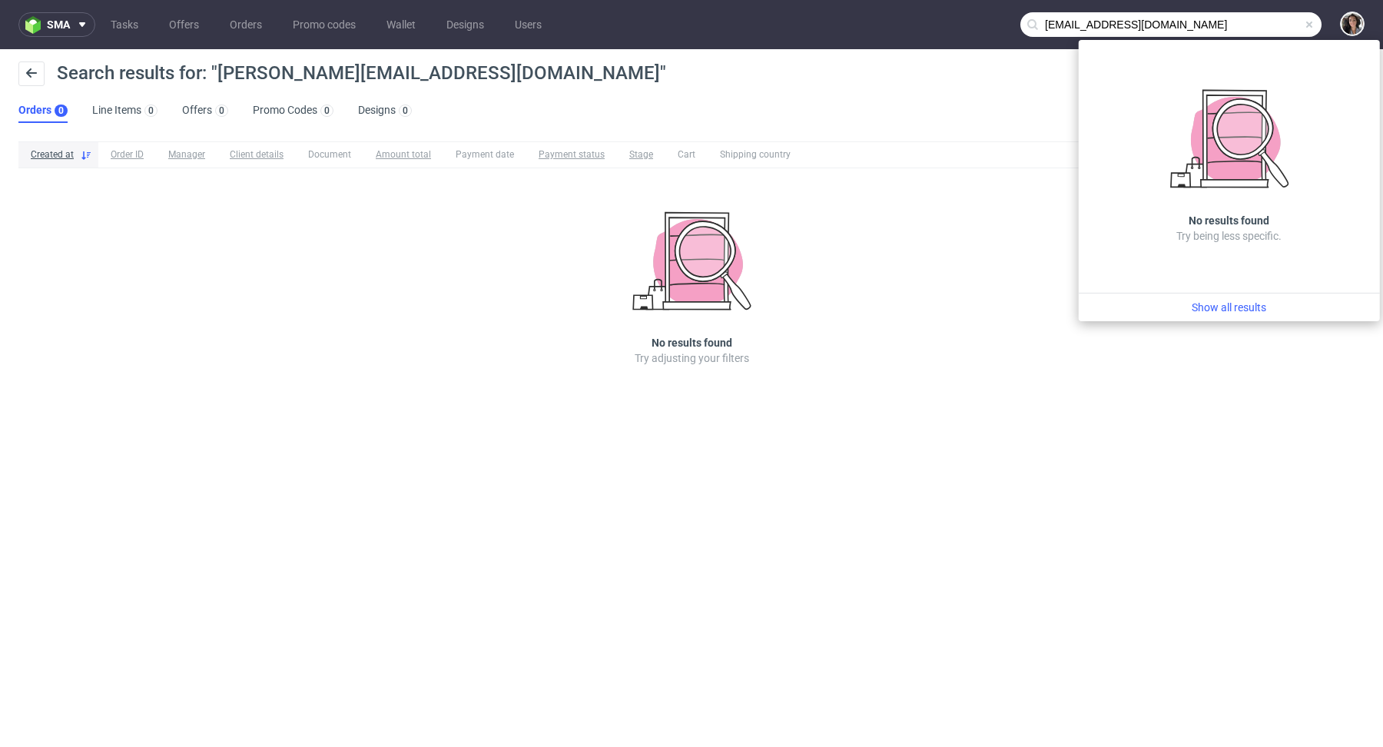
drag, startPoint x: 1076, startPoint y: 21, endPoint x: 982, endPoint y: 15, distance: 93.9
click at [982, 15] on nav "sma Tasks Offers Orders Promo codes Wallet Designs Users helena@lescoyotesdepar…" at bounding box center [691, 24] width 1383 height 49
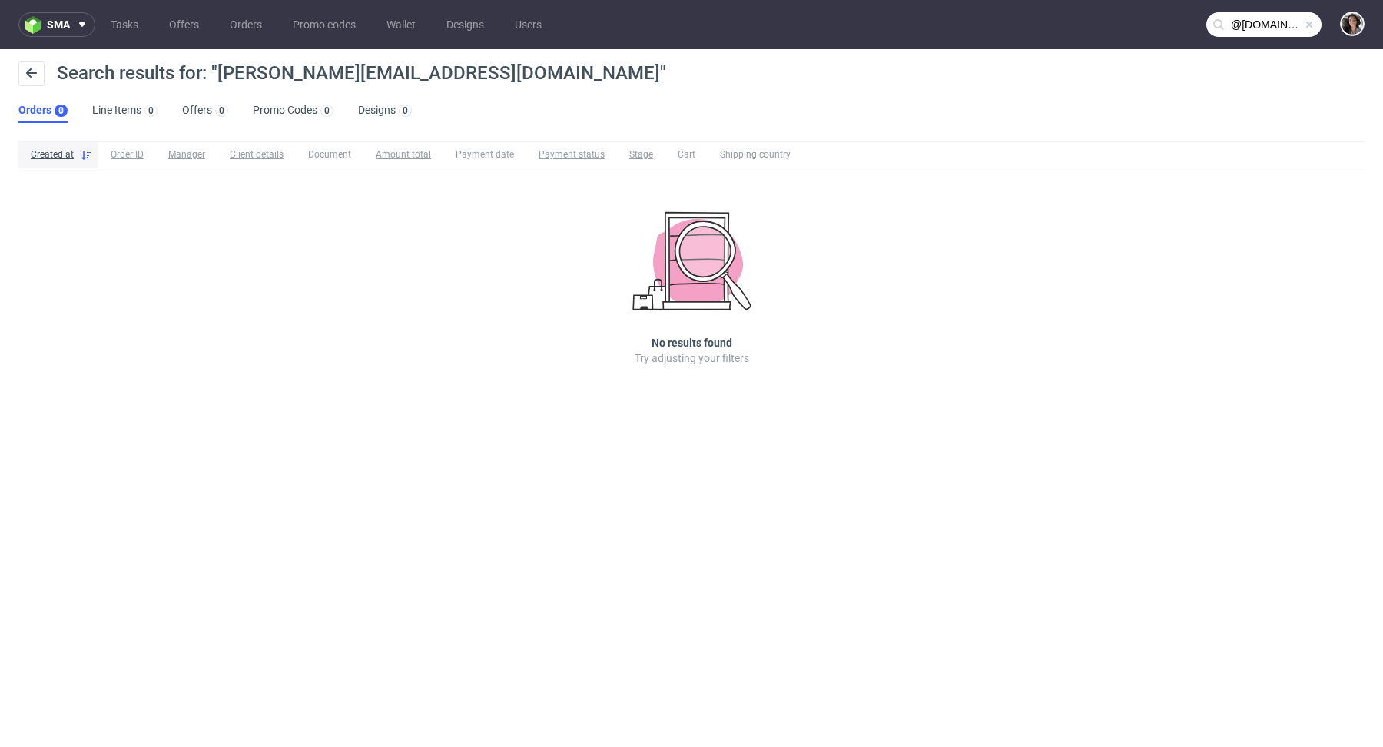
type input "@lescoyotesdeparis.com"
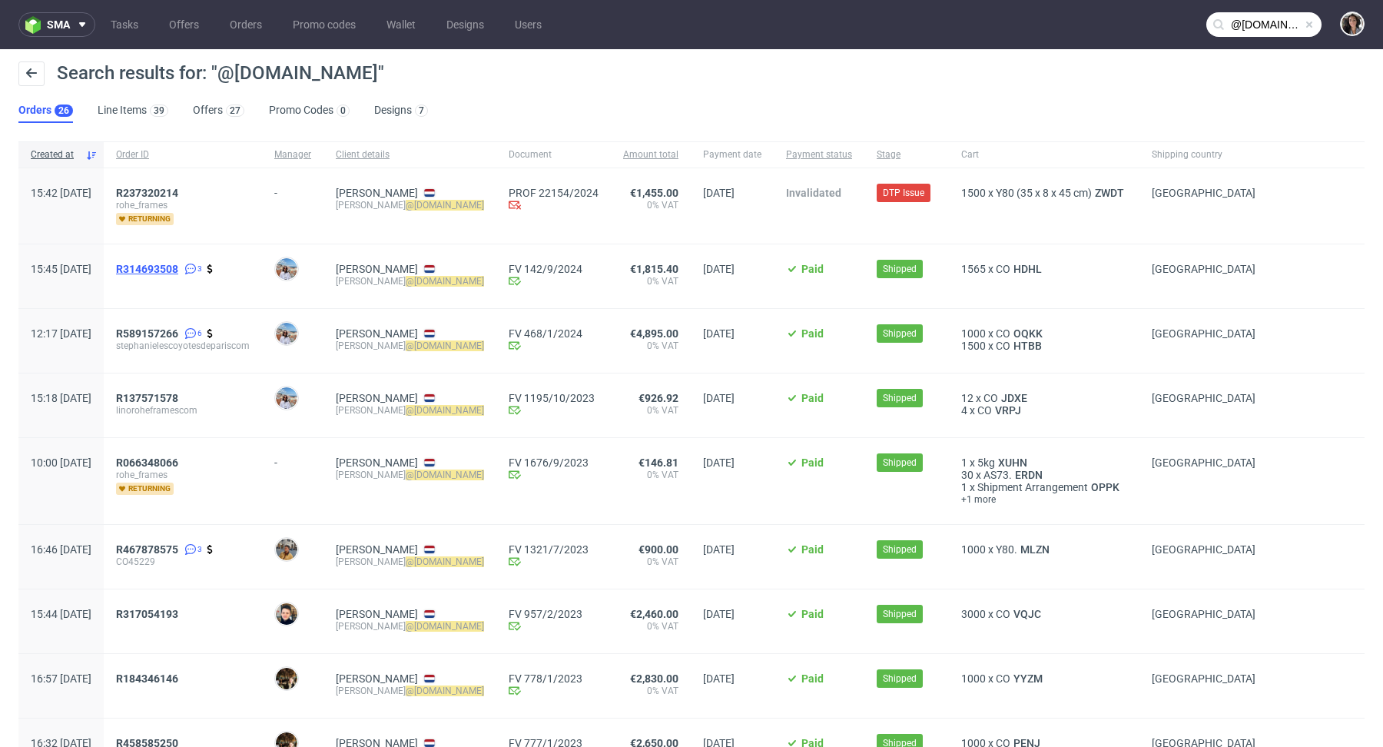
click at [178, 268] on span "R314693508" at bounding box center [147, 269] width 62 height 12
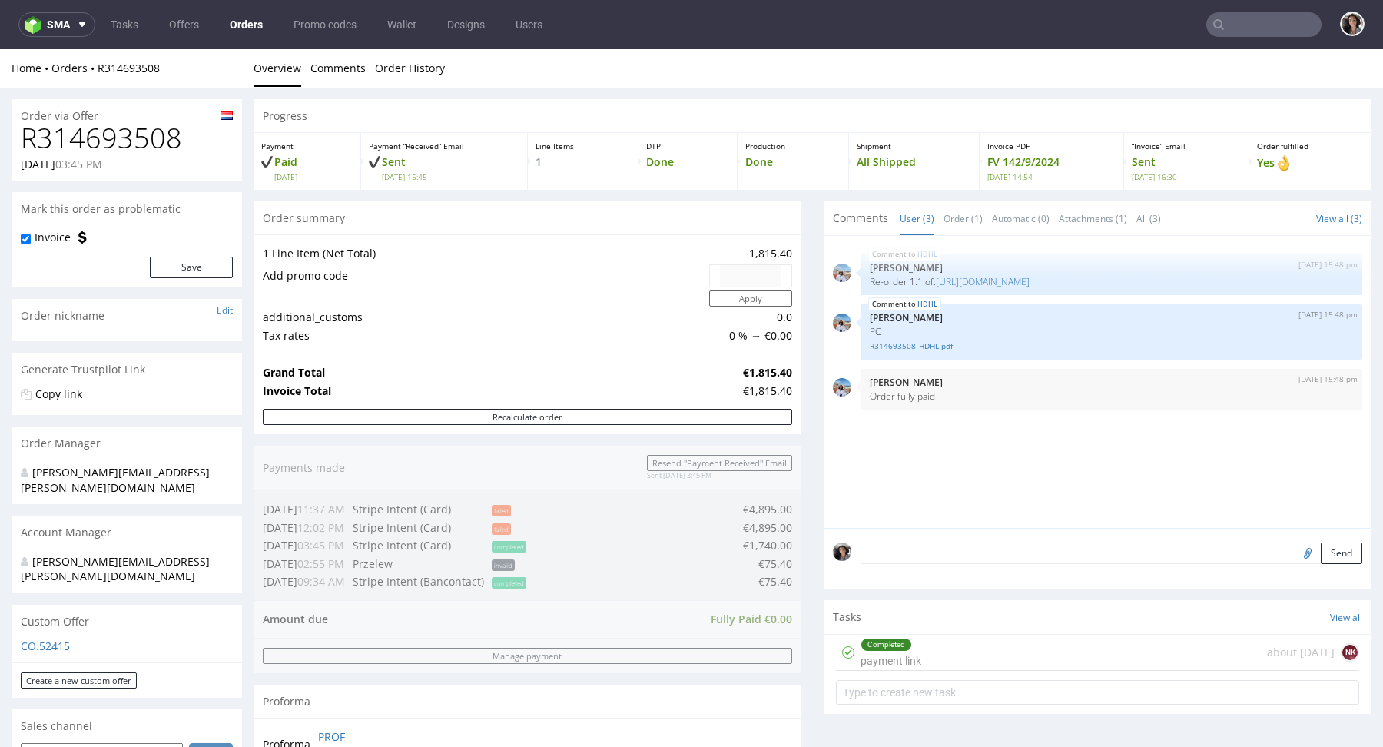
scroll to position [431, 0]
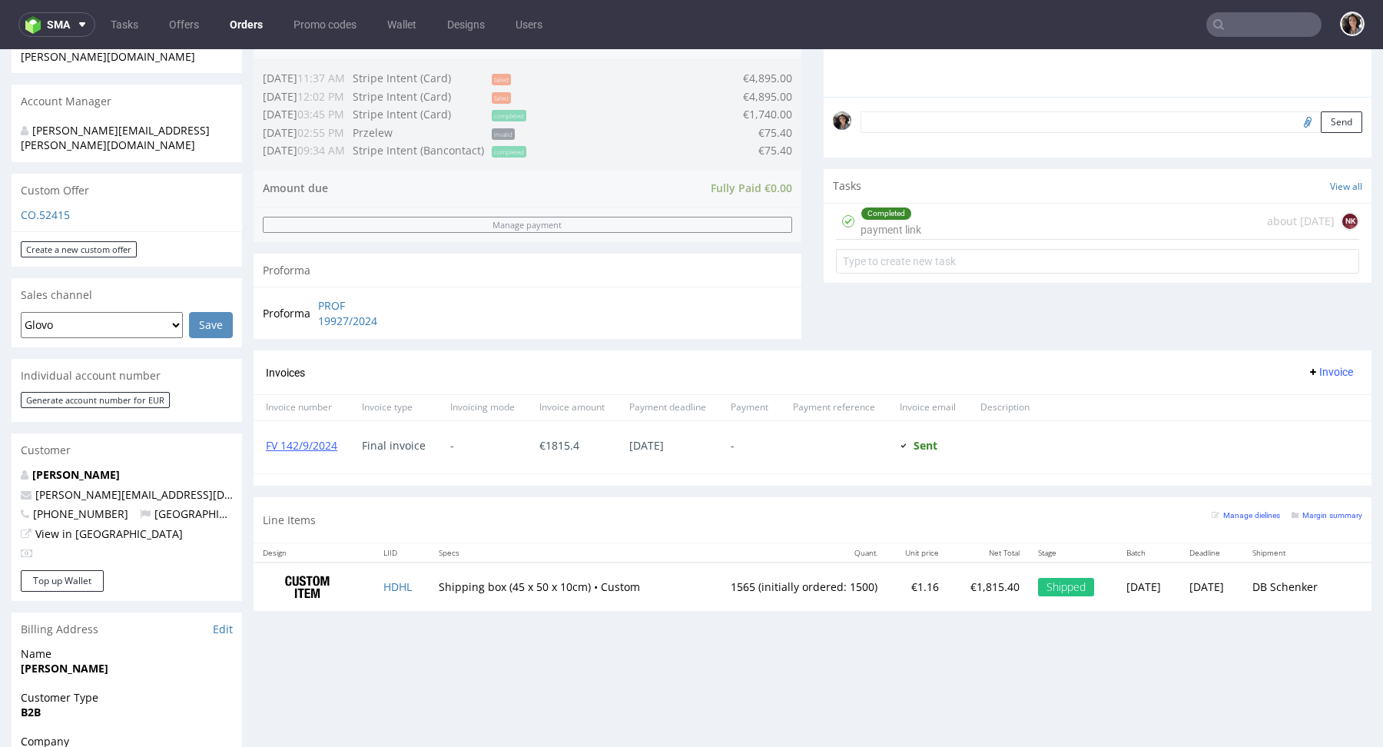
type input "@lescoyotesdeparis.com"
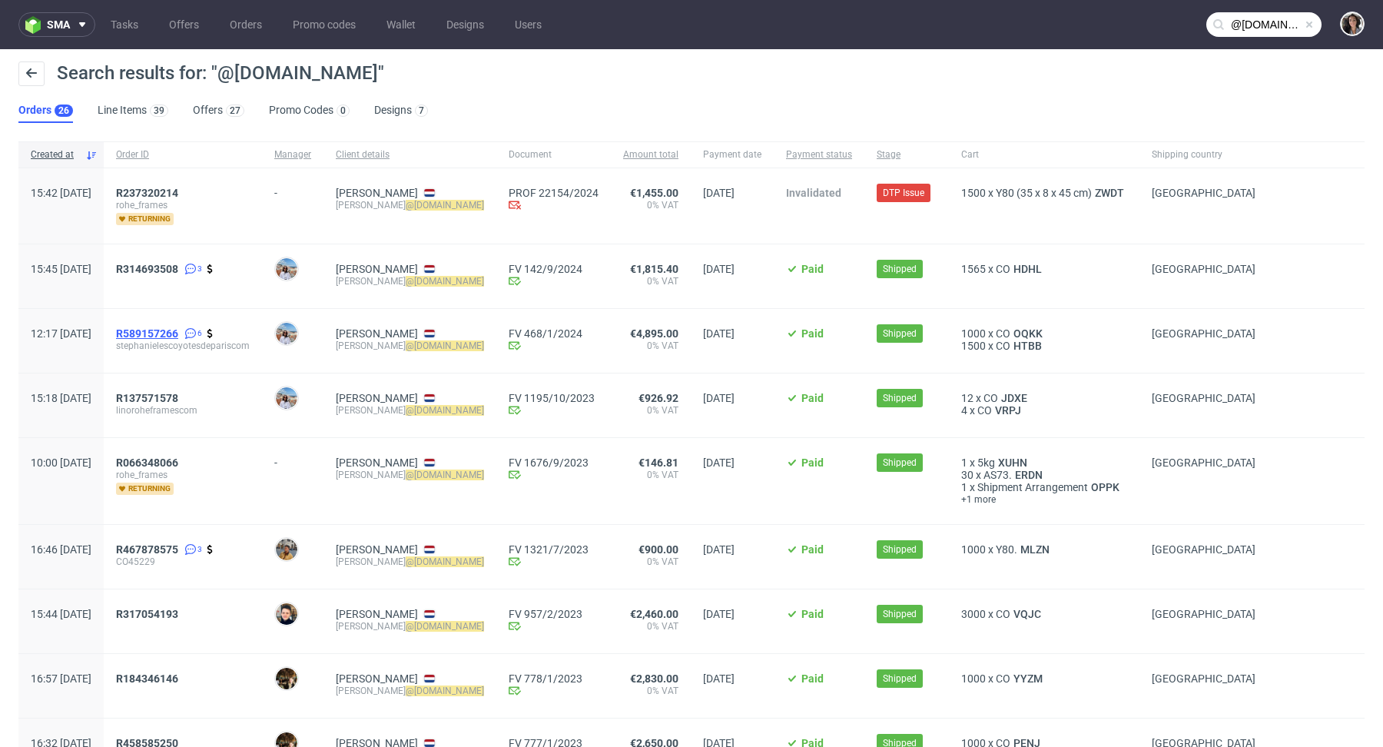
click at [178, 336] on span "R589157266" at bounding box center [147, 333] width 62 height 12
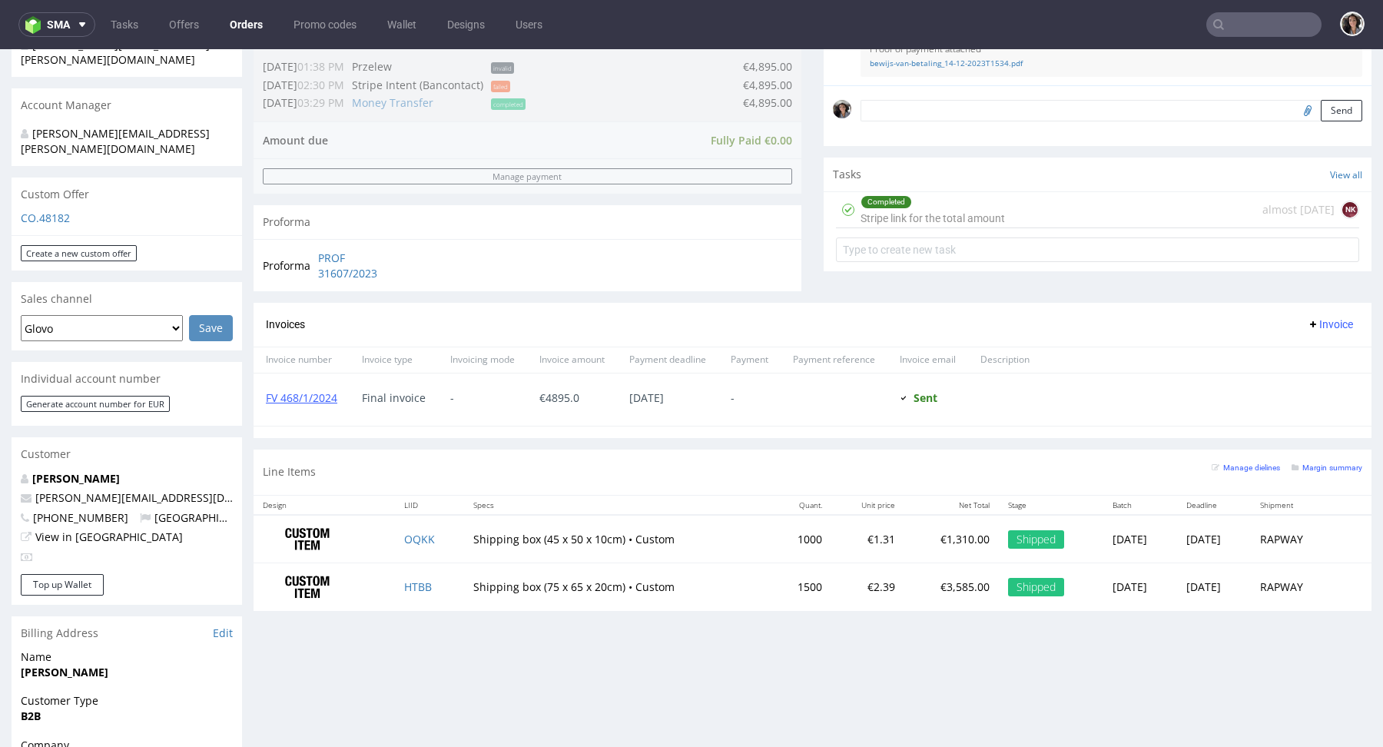
scroll to position [447, 0]
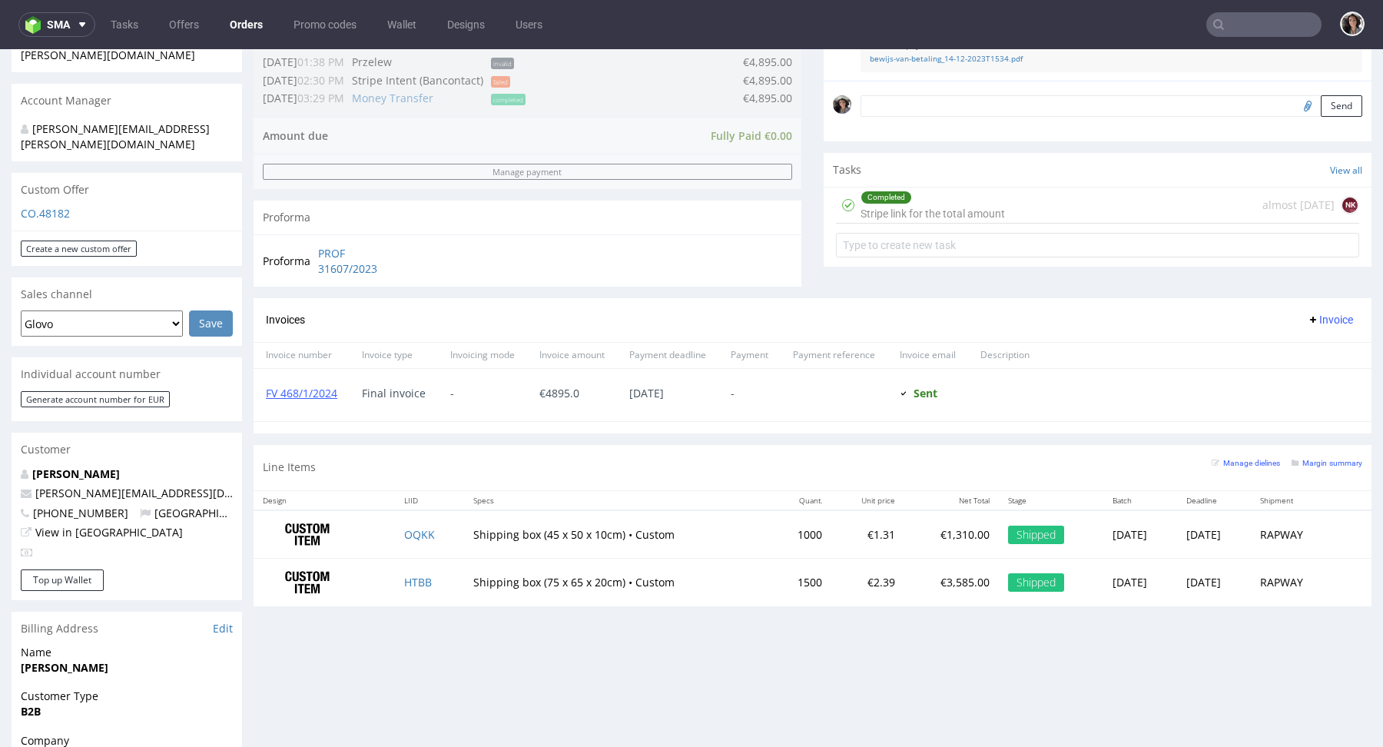
type input "@lescoyotesdeparis.com"
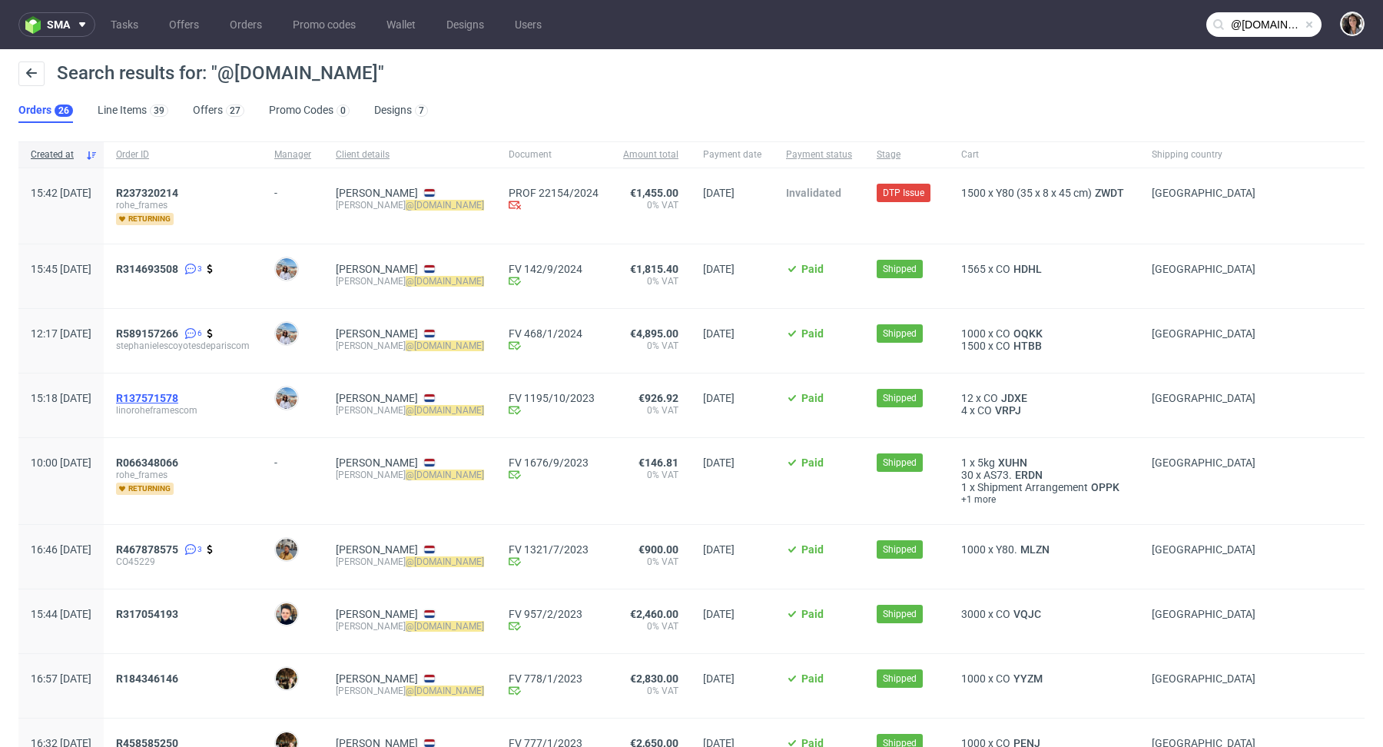
click at [178, 397] on span "R137571578" at bounding box center [147, 398] width 62 height 12
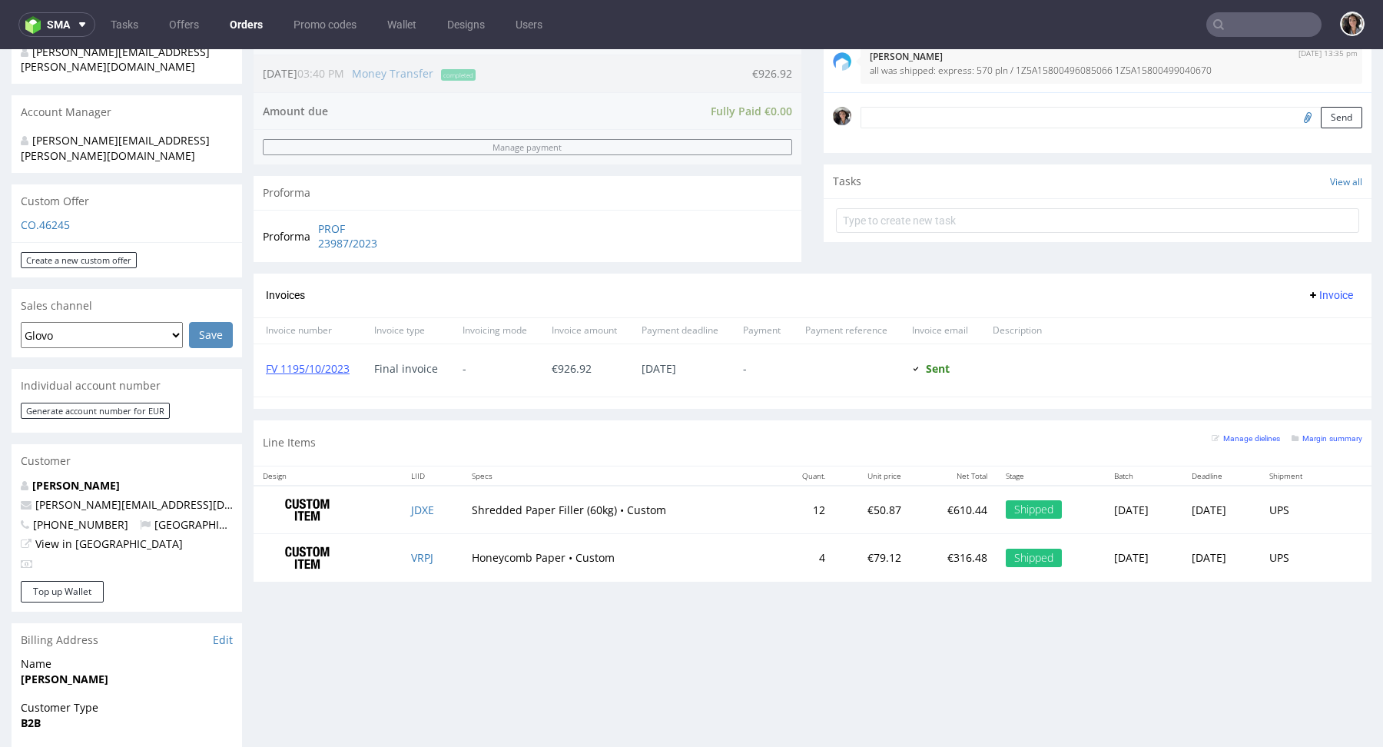
scroll to position [387, 0]
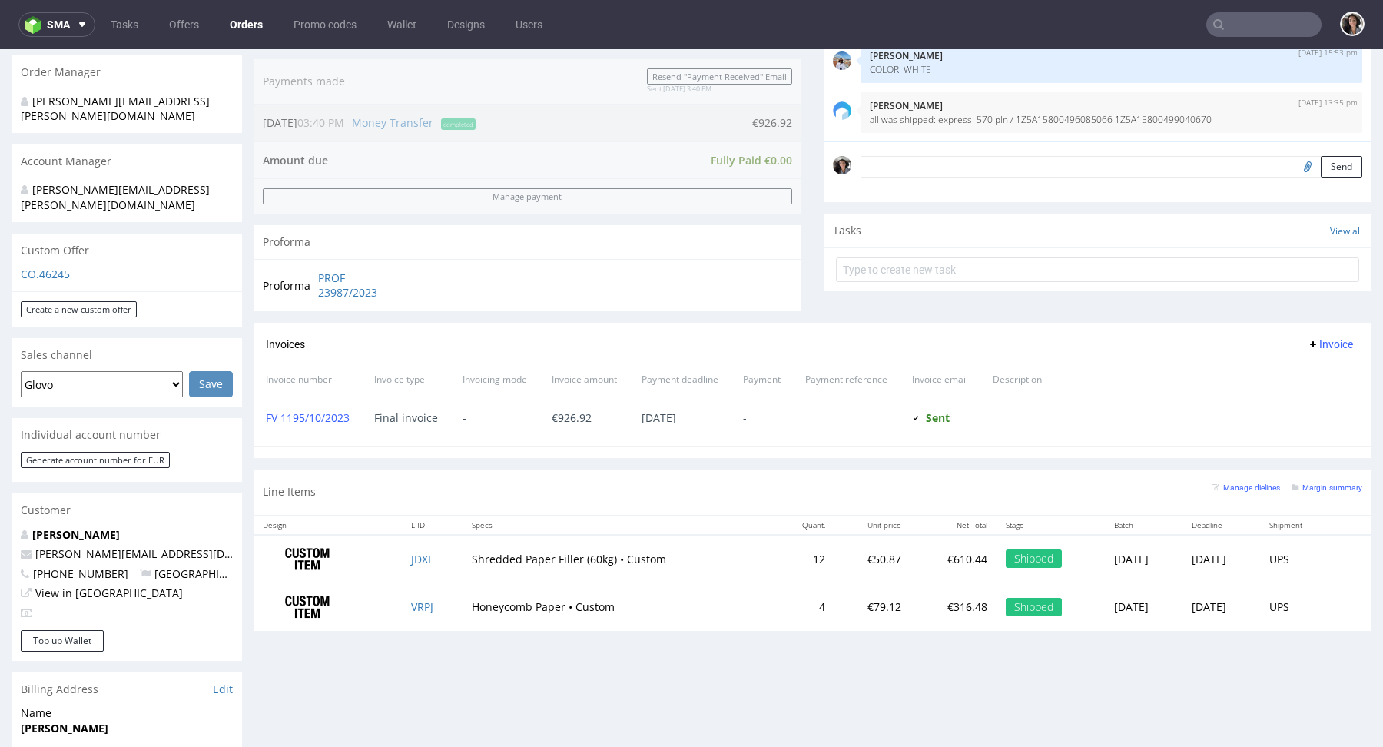
type input "@lescoyotesdeparis.com"
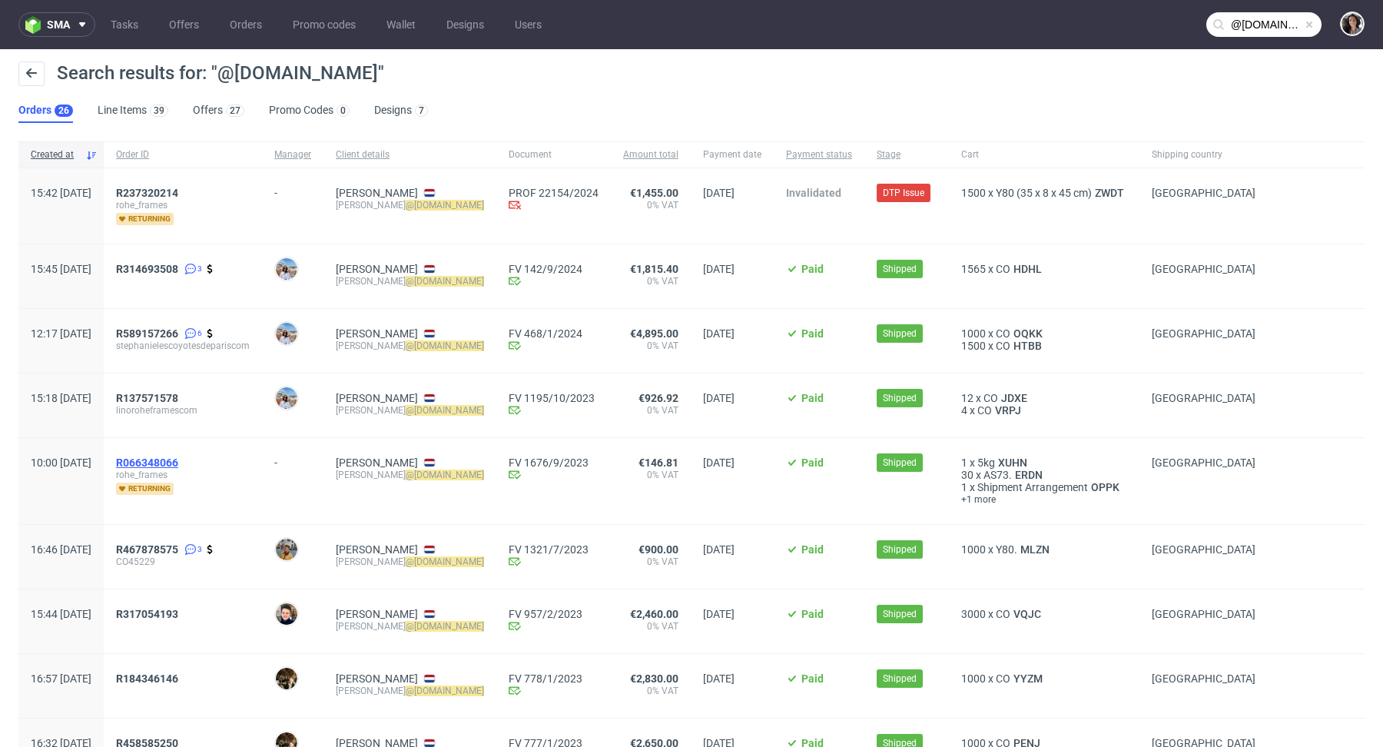
click at [178, 463] on span "R066348066" at bounding box center [147, 462] width 62 height 12
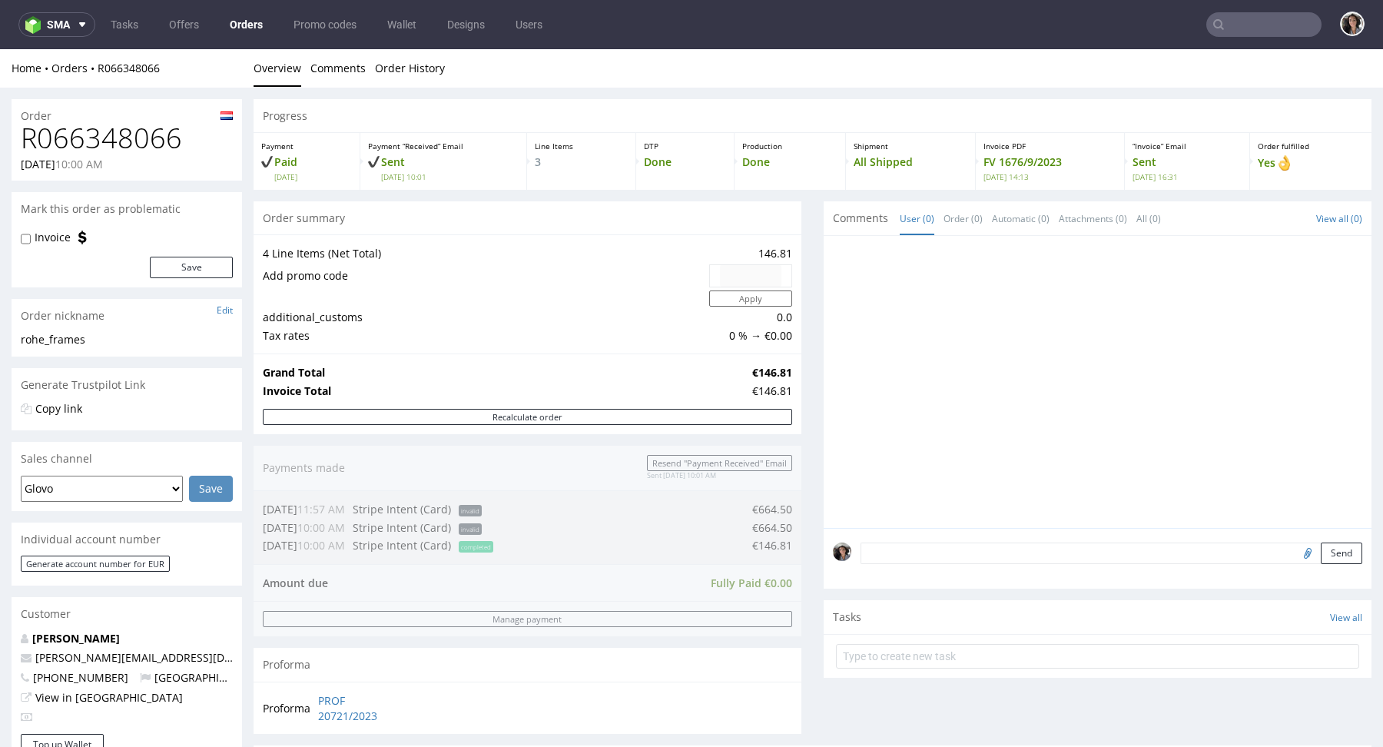
scroll to position [552, 0]
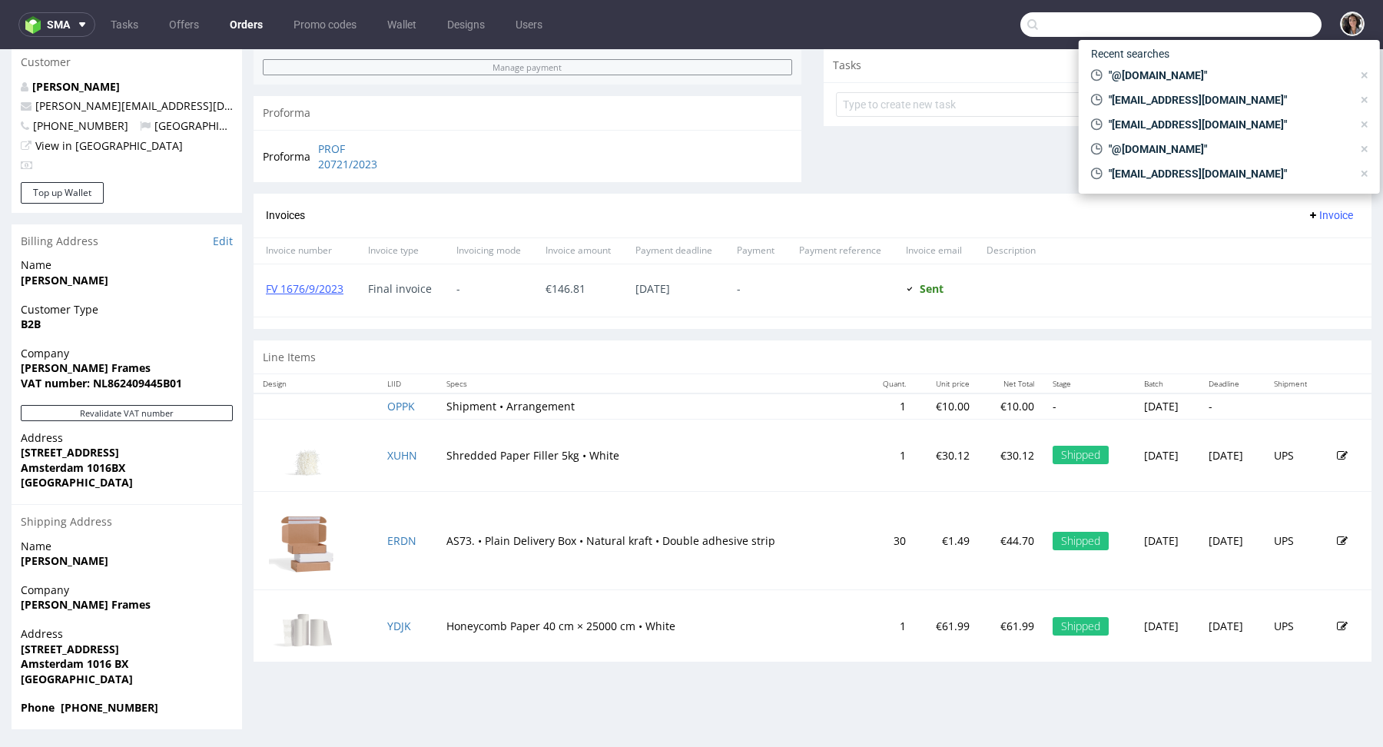
click at [1258, 18] on input "text" at bounding box center [1171, 24] width 301 height 25
paste input "pjusdado@chantelet.com"
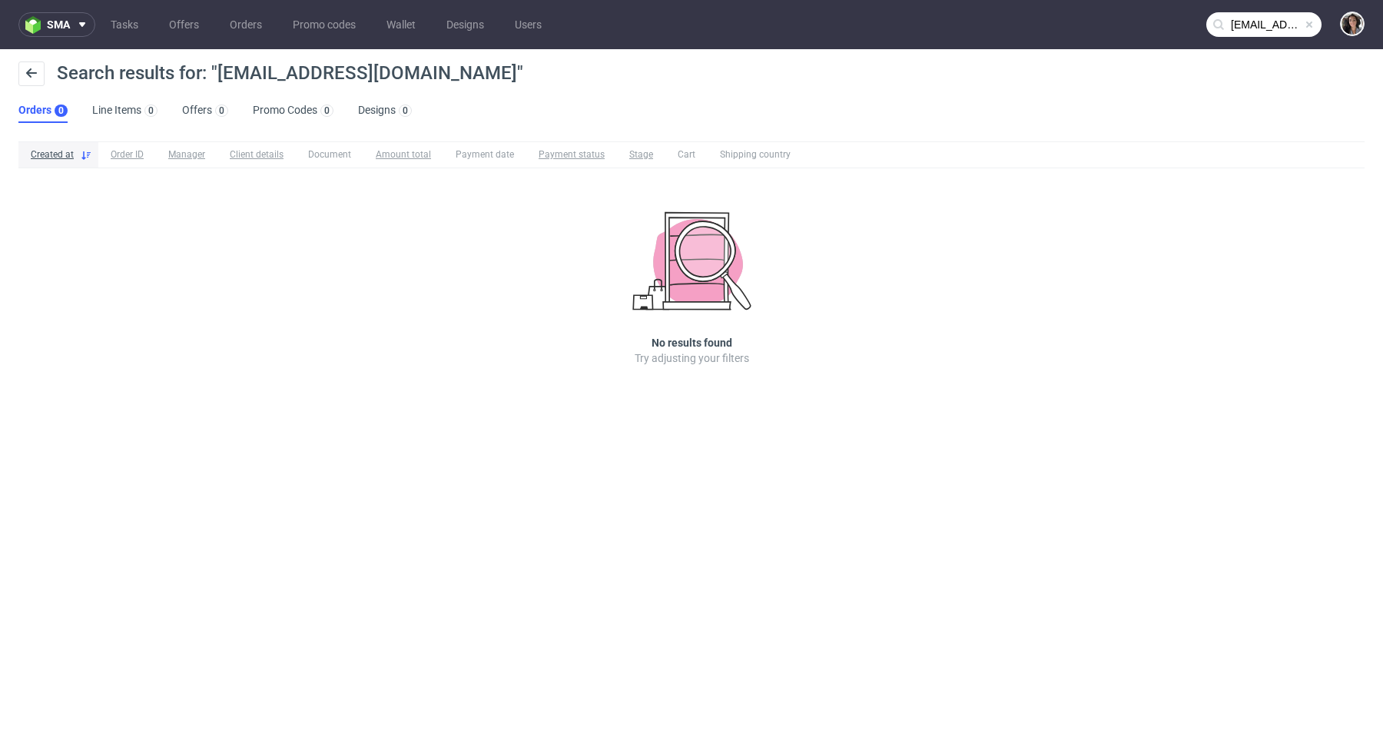
click at [1277, 26] on input "pjusdado@chantelet.com" at bounding box center [1263, 24] width 115 height 25
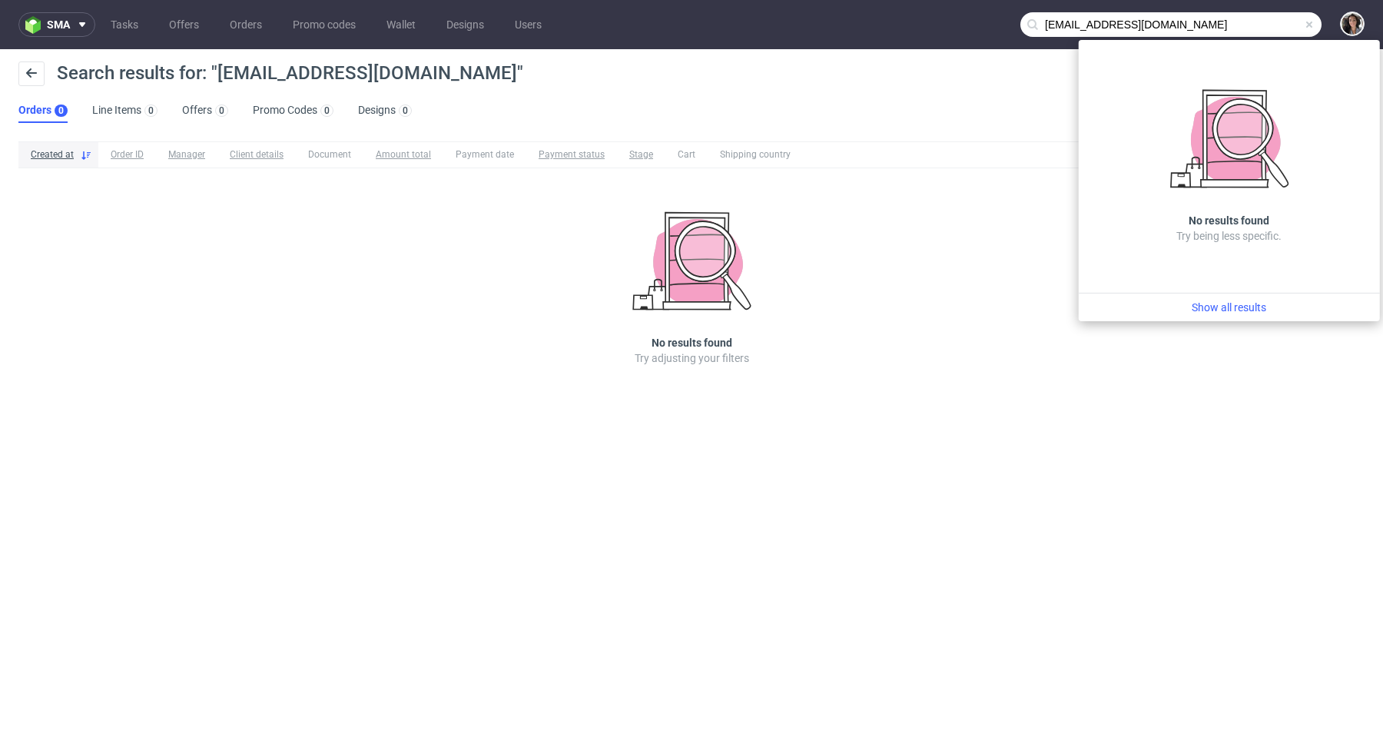
drag, startPoint x: 1090, startPoint y: 22, endPoint x: 1031, endPoint y: 22, distance: 59.2
click at [1031, 22] on div "pjusdado@chantelet.com" at bounding box center [1171, 24] width 301 height 25
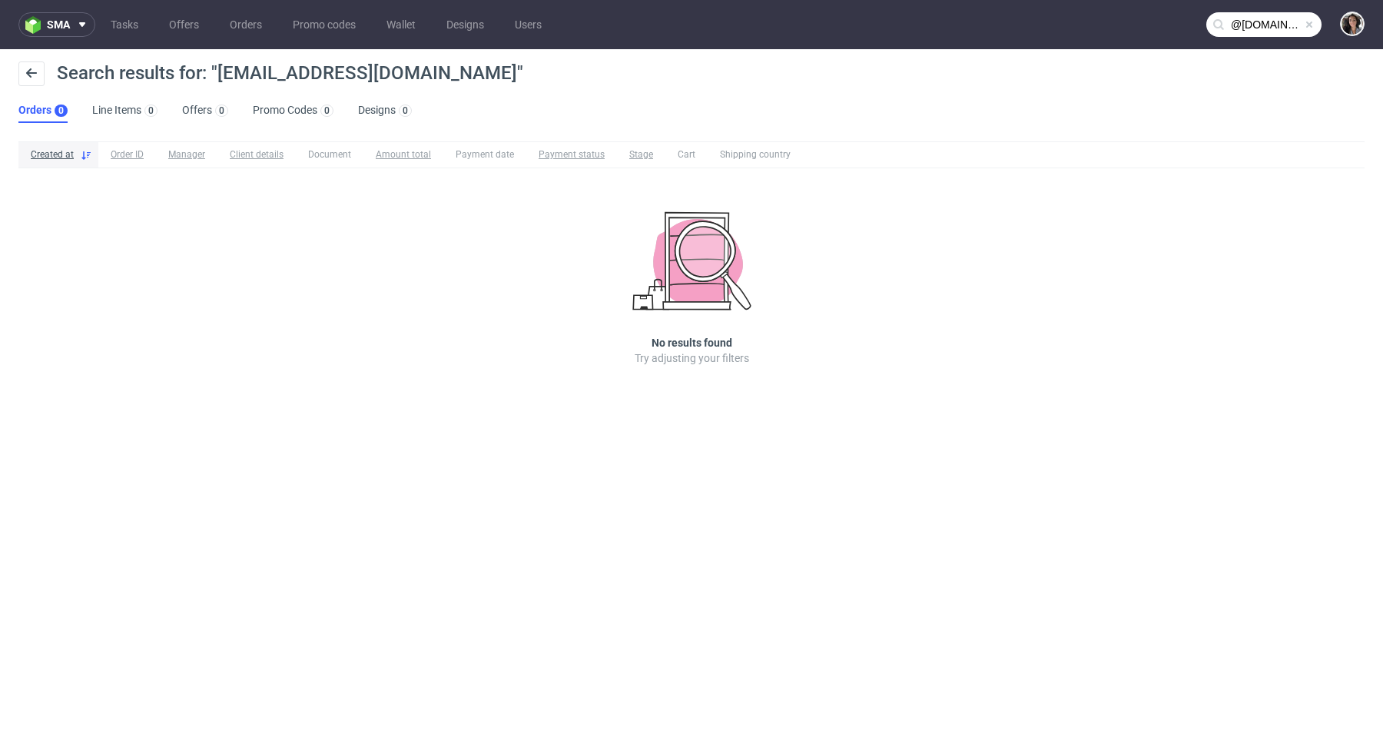
type input "@chantelet.com"
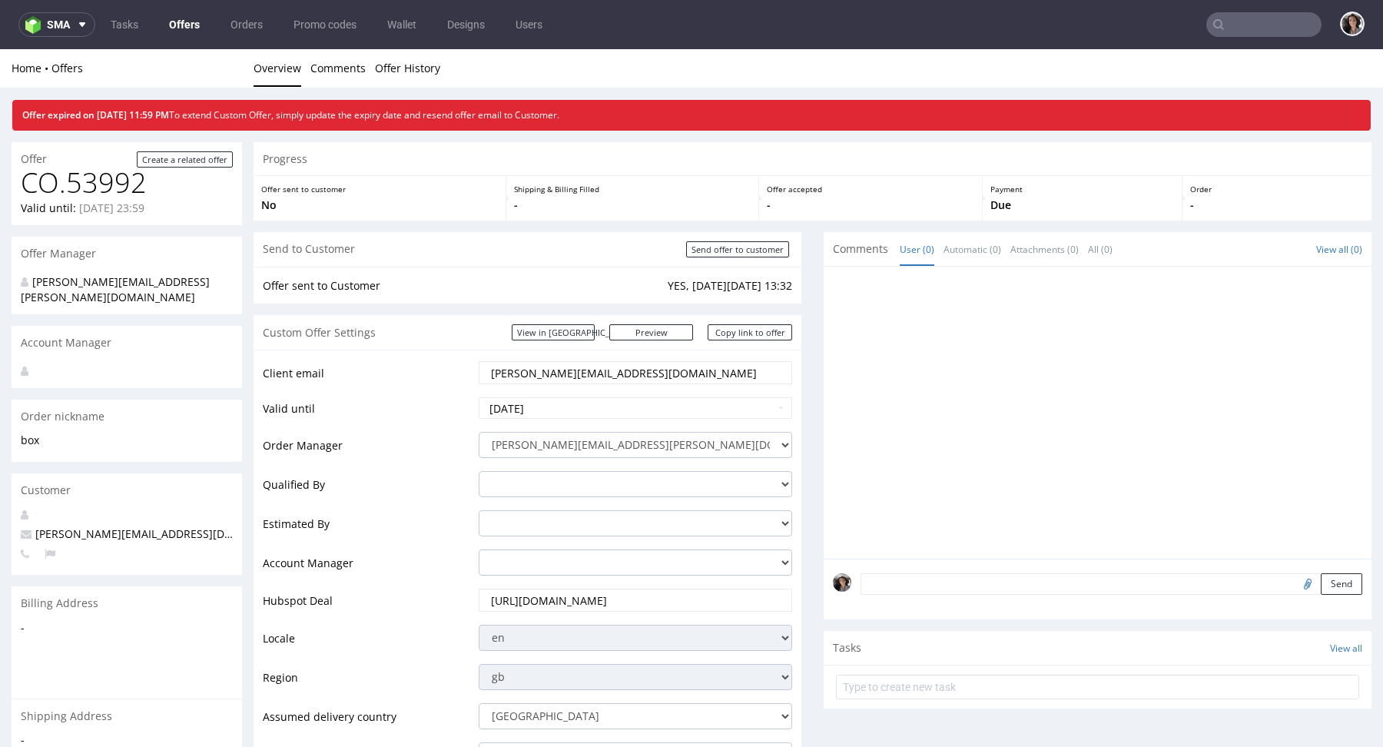
click at [189, 31] on link "Offers" at bounding box center [184, 24] width 49 height 25
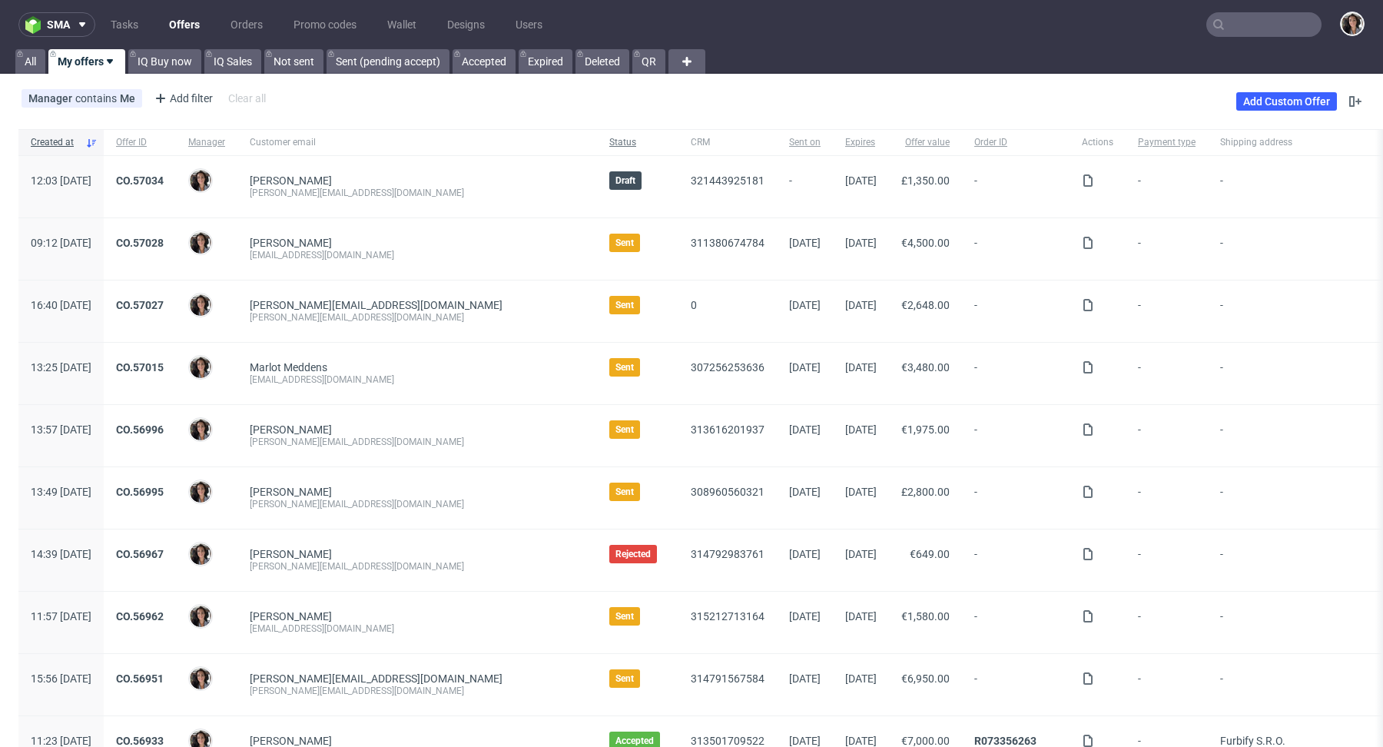
click at [609, 138] on span "Status" at bounding box center [637, 142] width 57 height 13
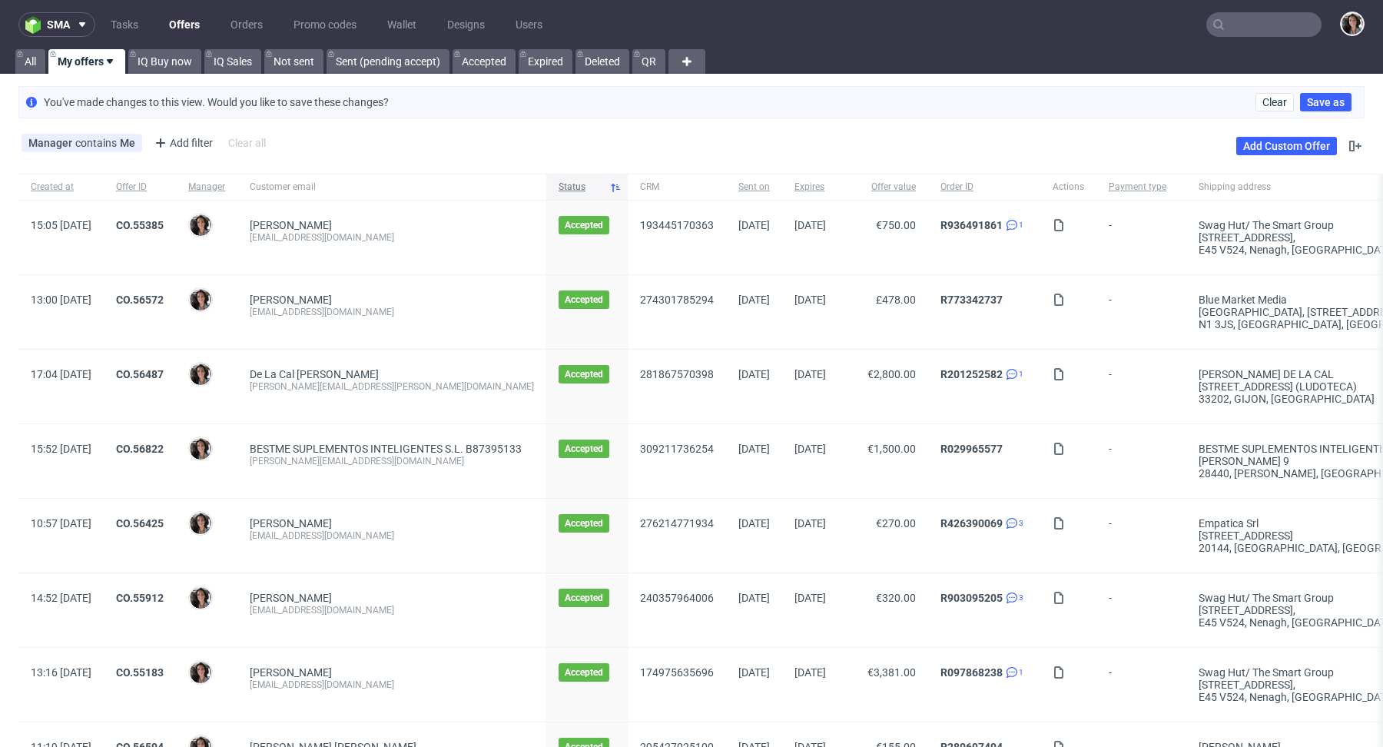
click at [603, 184] on span "Status" at bounding box center [581, 187] width 45 height 13
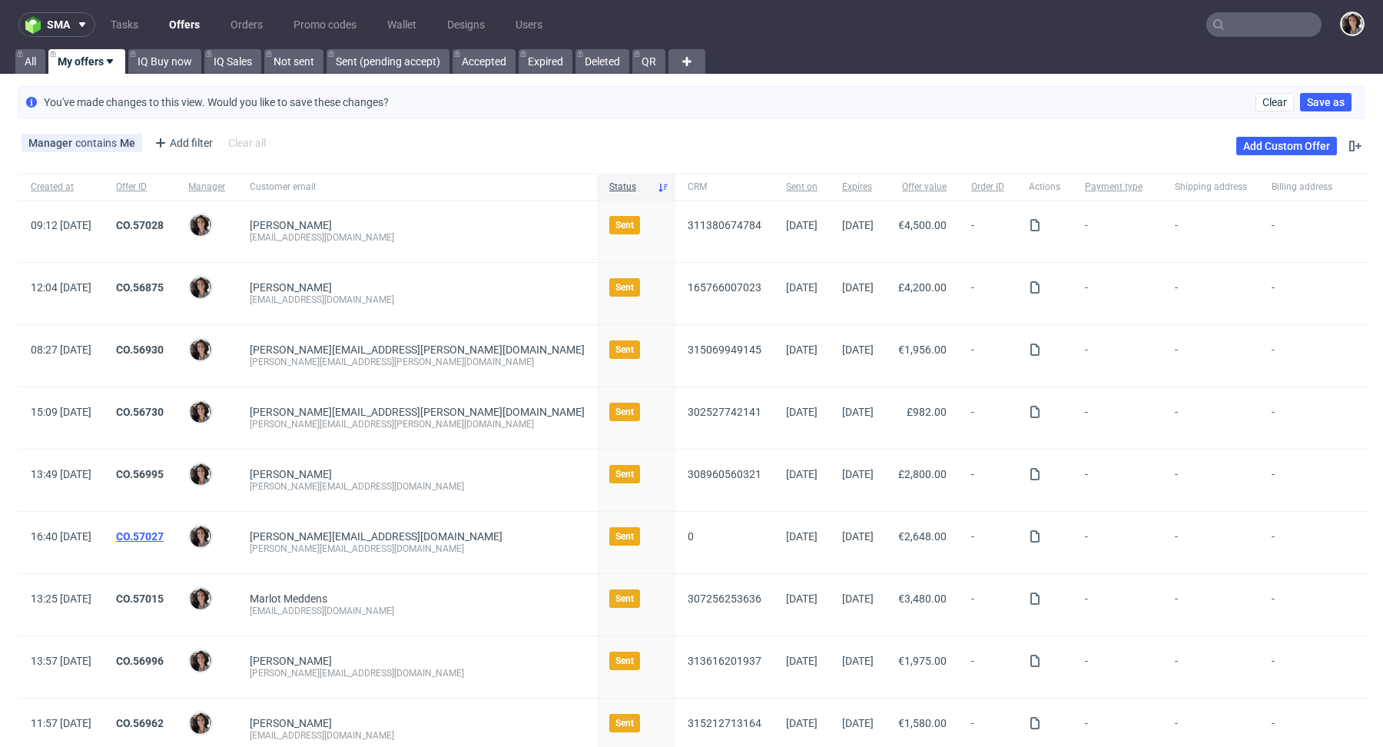
click at [164, 533] on link "CO.57027" at bounding box center [140, 536] width 48 height 12
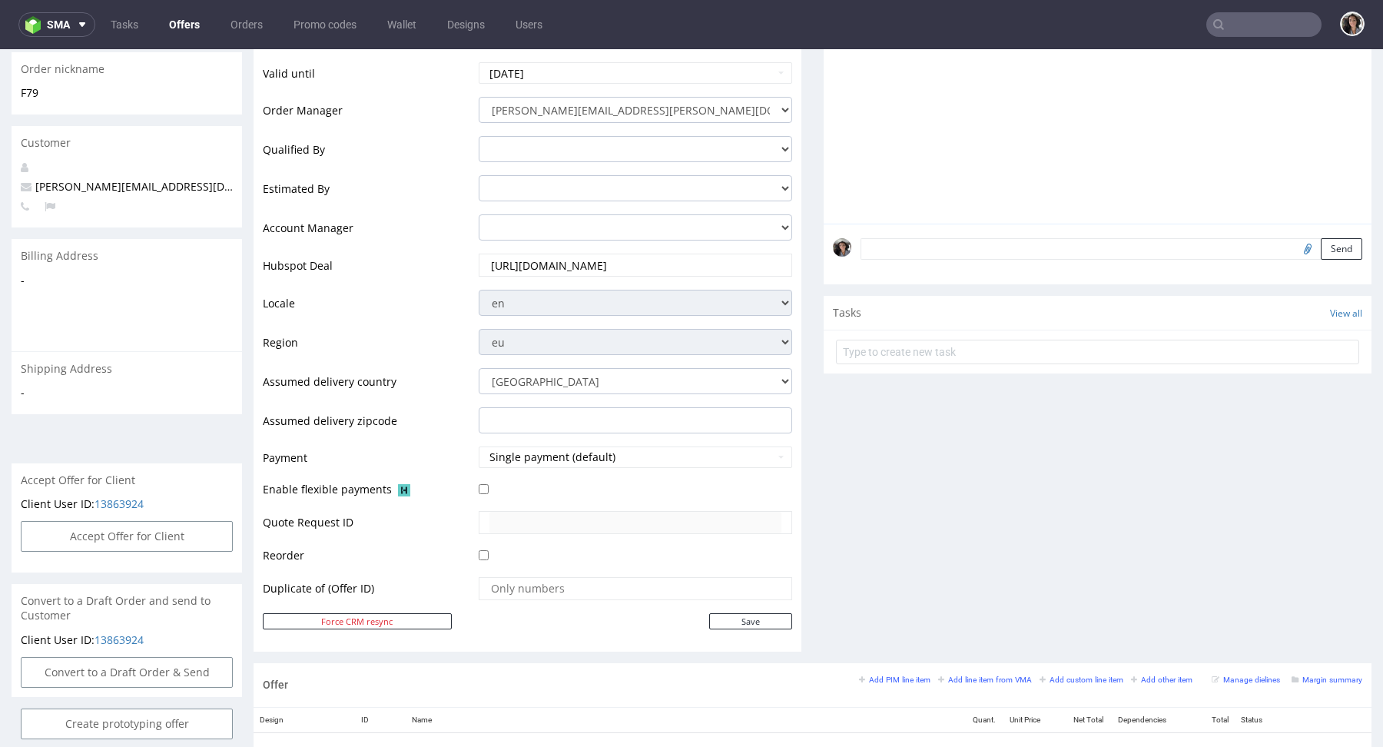
scroll to position [585, 0]
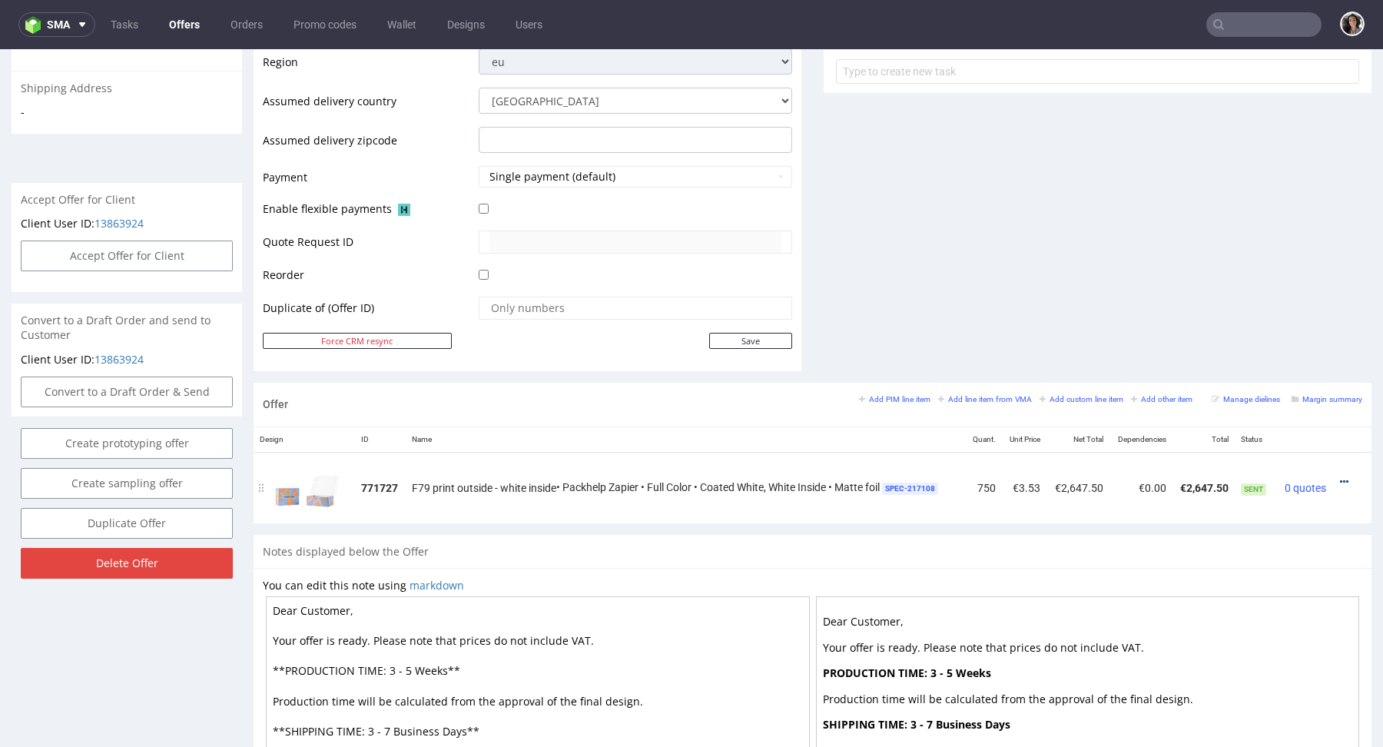
click at [1340, 476] on icon at bounding box center [1344, 481] width 8 height 11
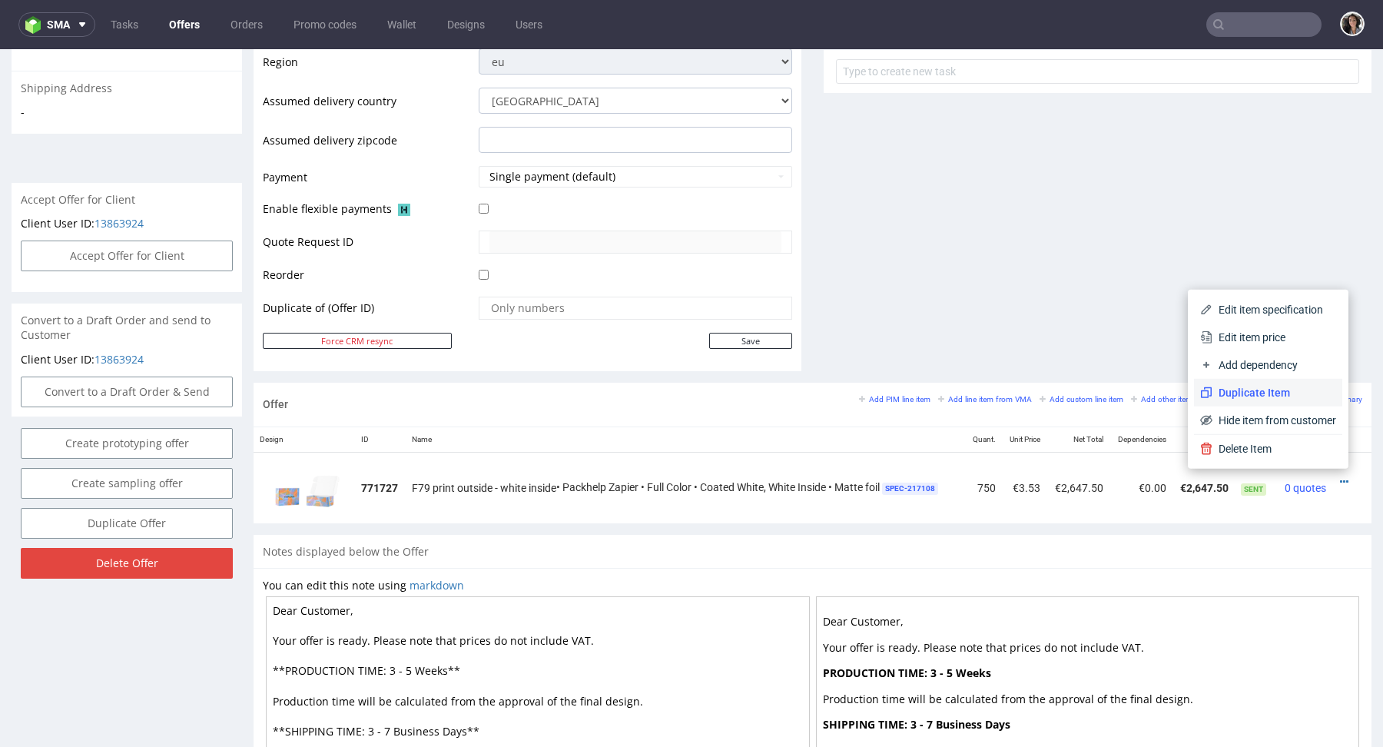
click at [1248, 392] on span "Duplicate Item" at bounding box center [1275, 392] width 124 height 15
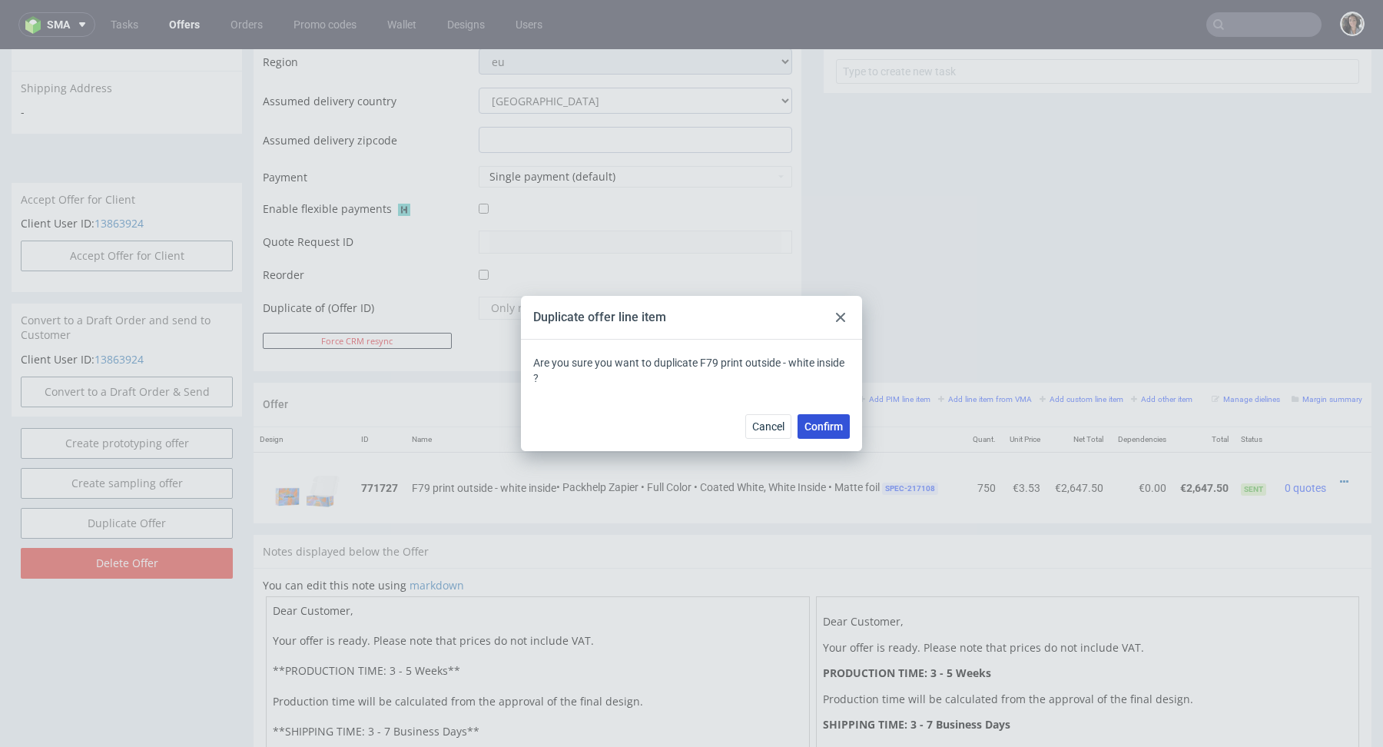
click at [821, 430] on span "Confirm" at bounding box center [824, 426] width 38 height 11
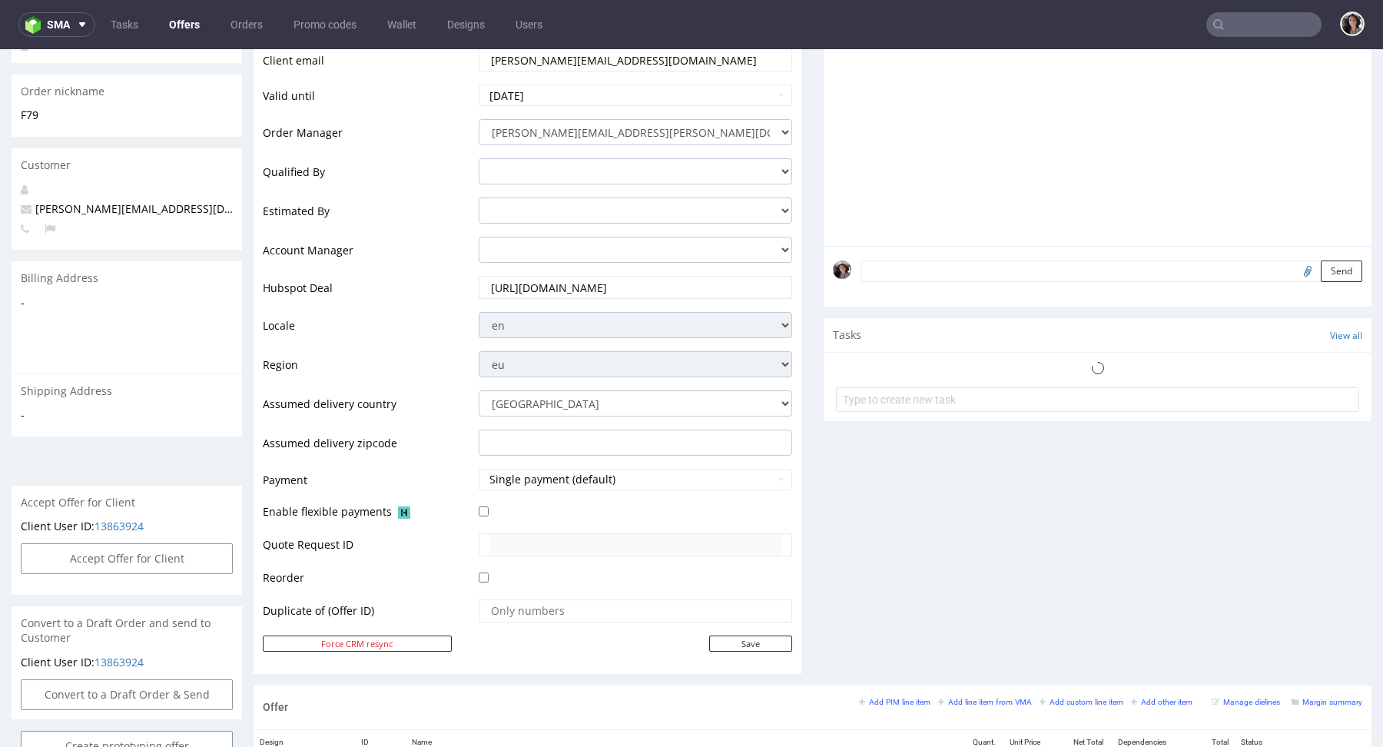
scroll to position [644, 0]
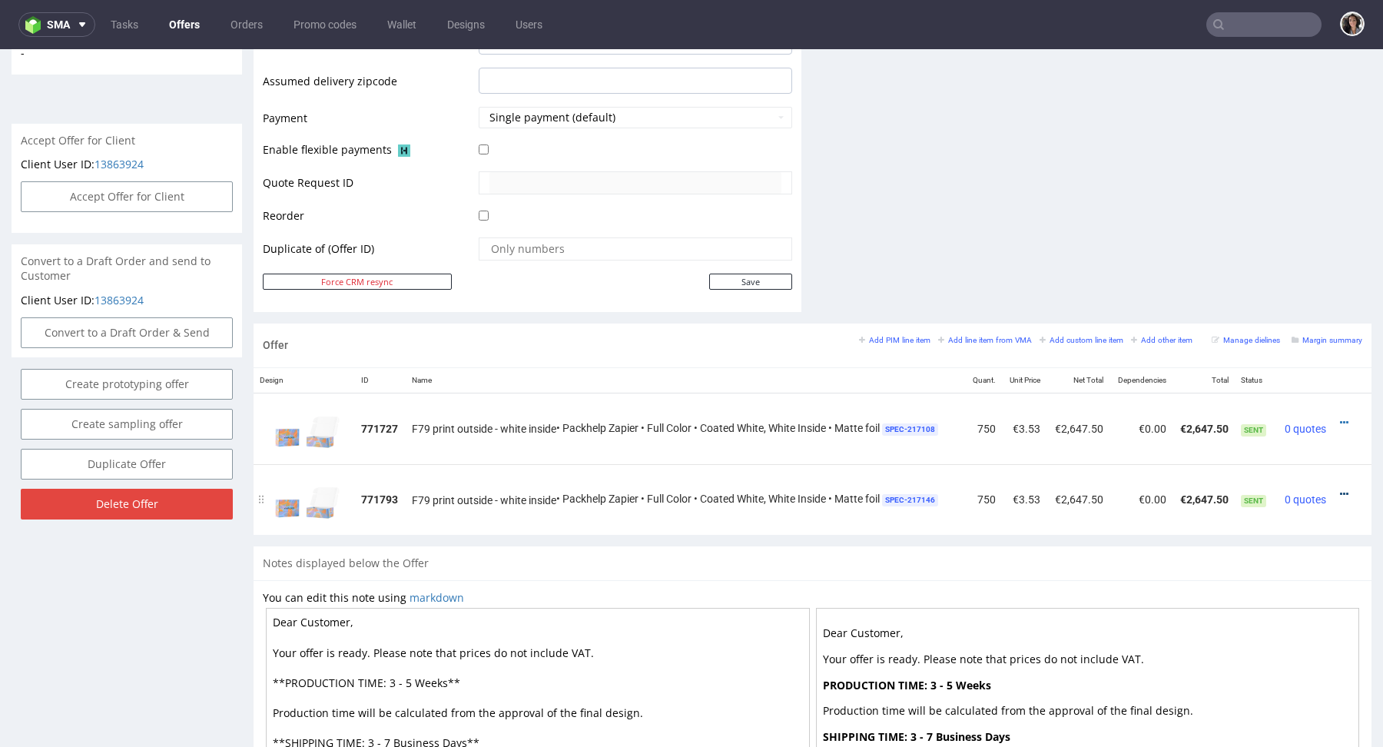
click at [1340, 489] on icon at bounding box center [1344, 494] width 8 height 11
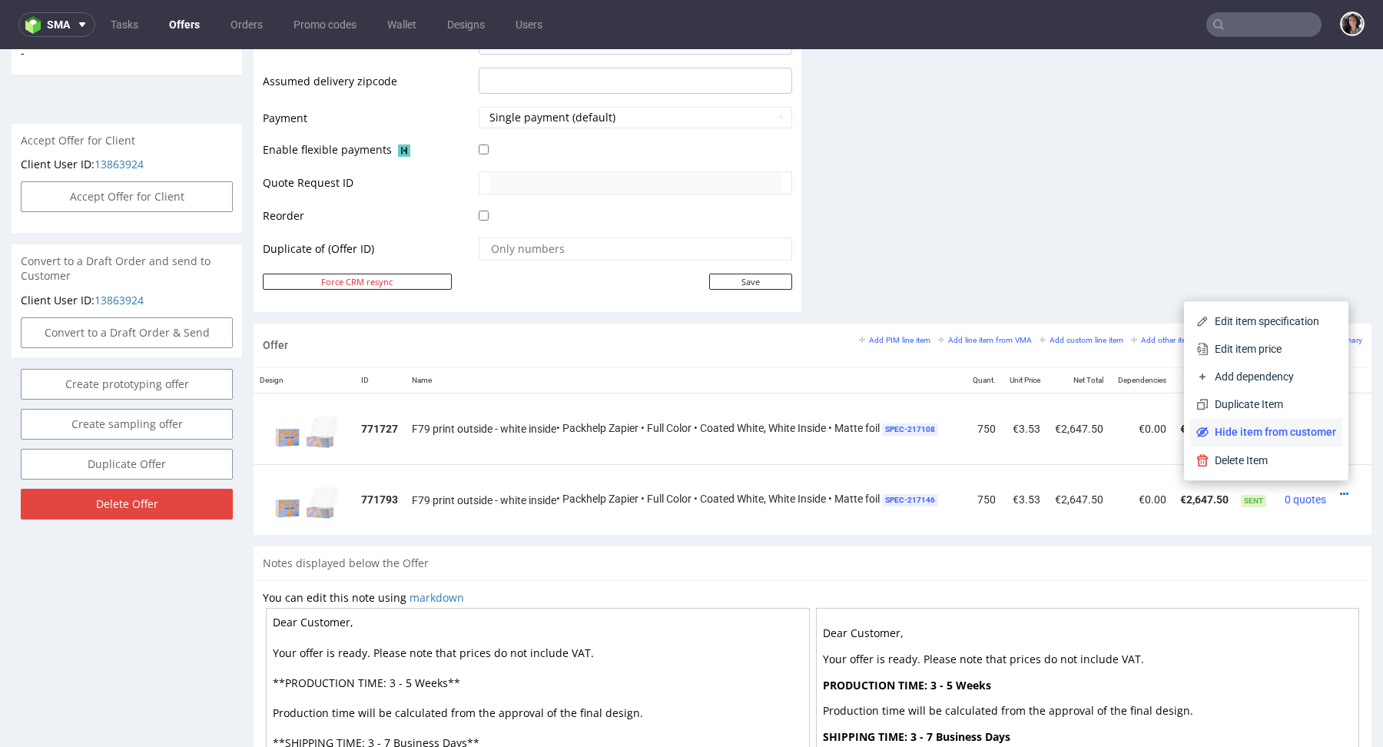
click at [1273, 434] on span "Hide item from customer" at bounding box center [1273, 431] width 128 height 15
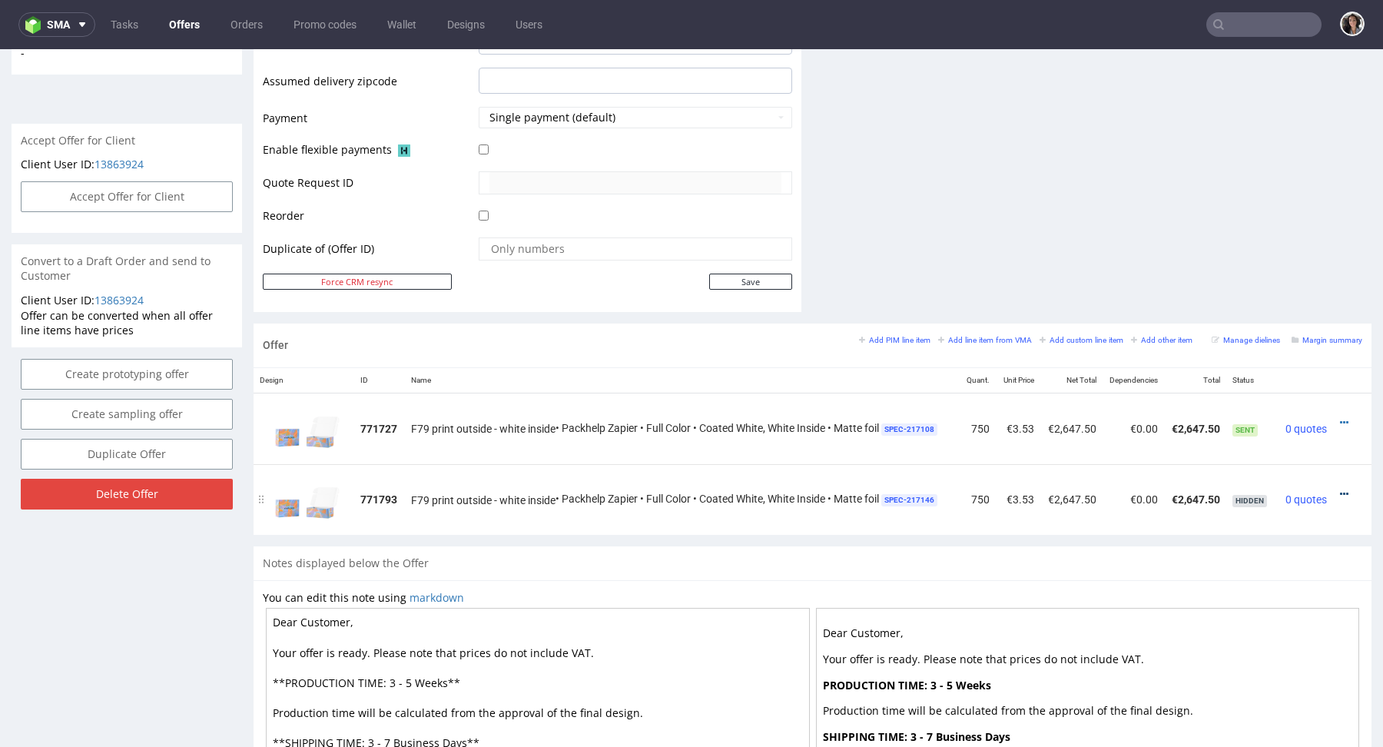
click at [1340, 489] on icon at bounding box center [1344, 494] width 8 height 11
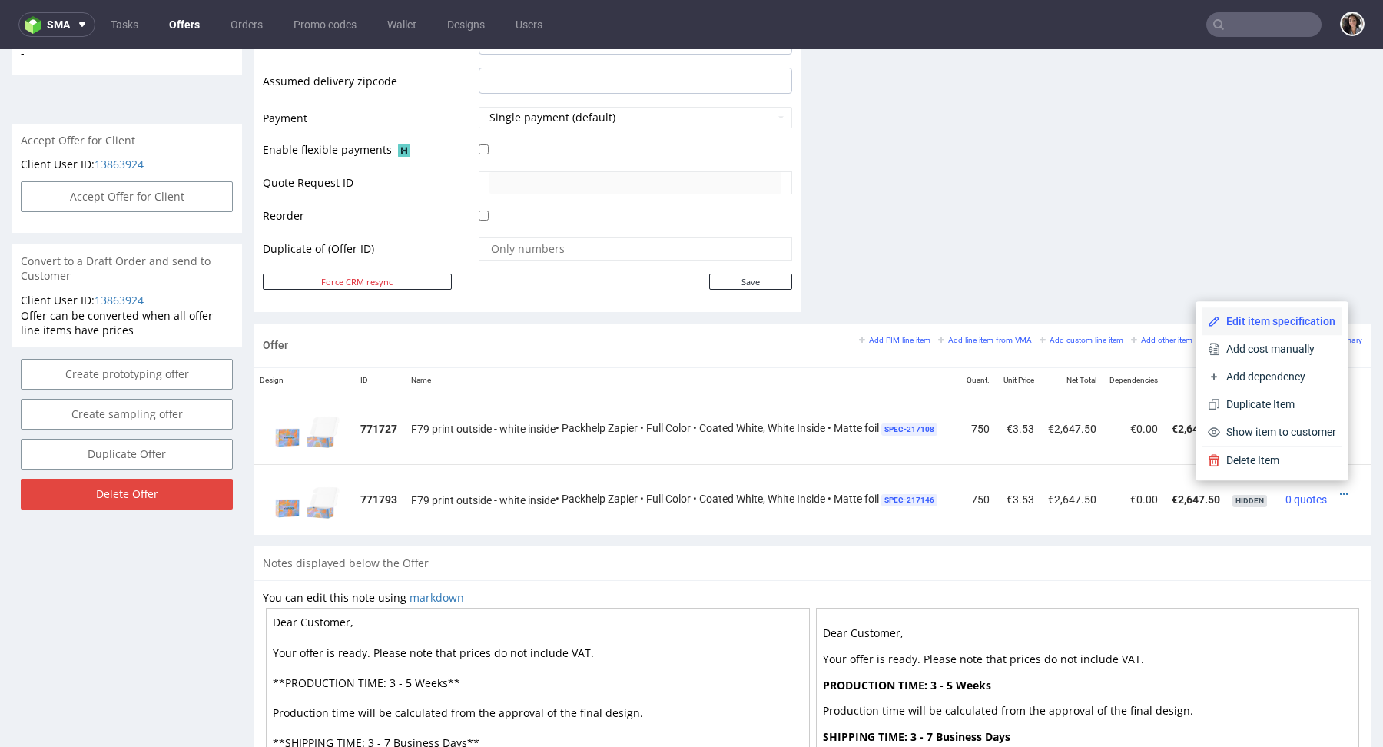
click at [1259, 320] on span "Edit item specification" at bounding box center [1278, 321] width 116 height 15
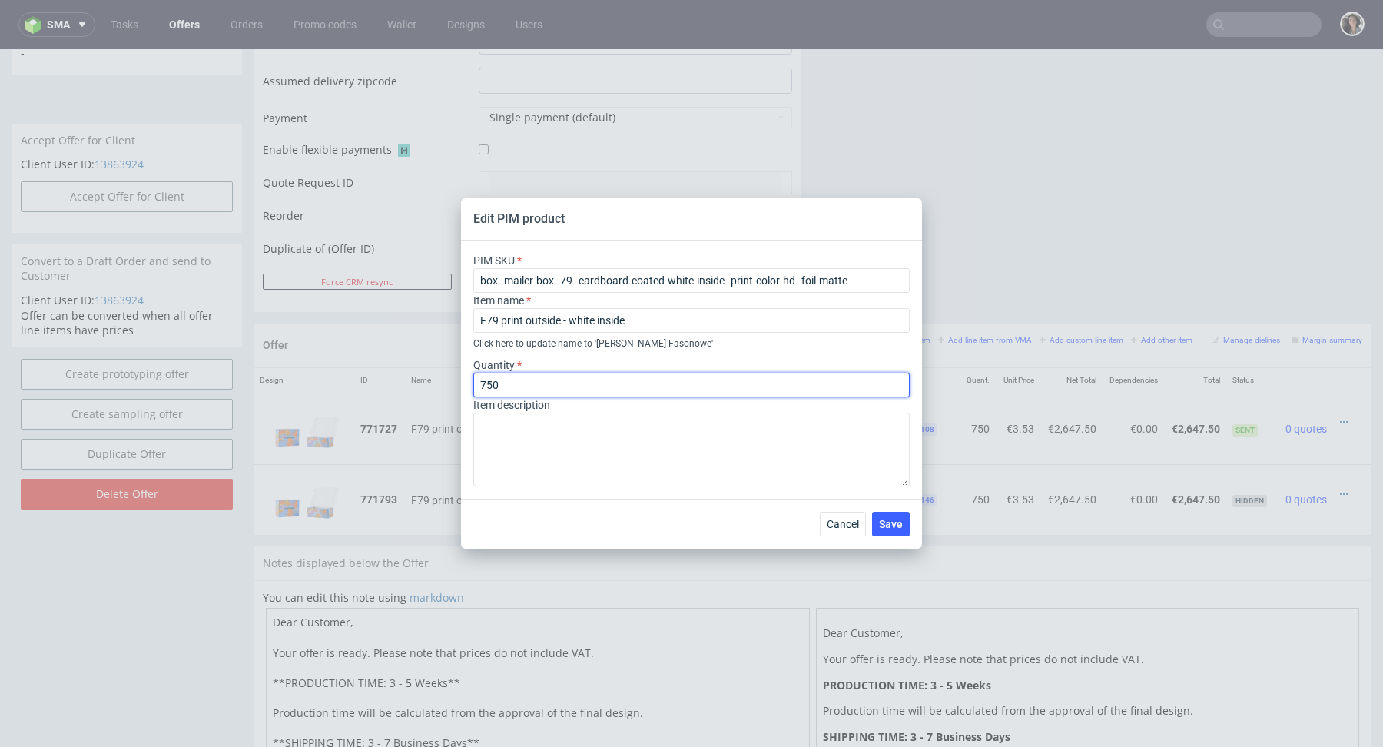
drag, startPoint x: 519, startPoint y: 383, endPoint x: 460, endPoint y: 383, distance: 59.2
click at [461, 383] on div "PIM SKU box--mailer-box--79--cardboard-coated-white-inside--print-color-hd--foi…" at bounding box center [691, 370] width 461 height 258
type input "660"
click at [886, 529] on span "Save" at bounding box center [891, 524] width 24 height 11
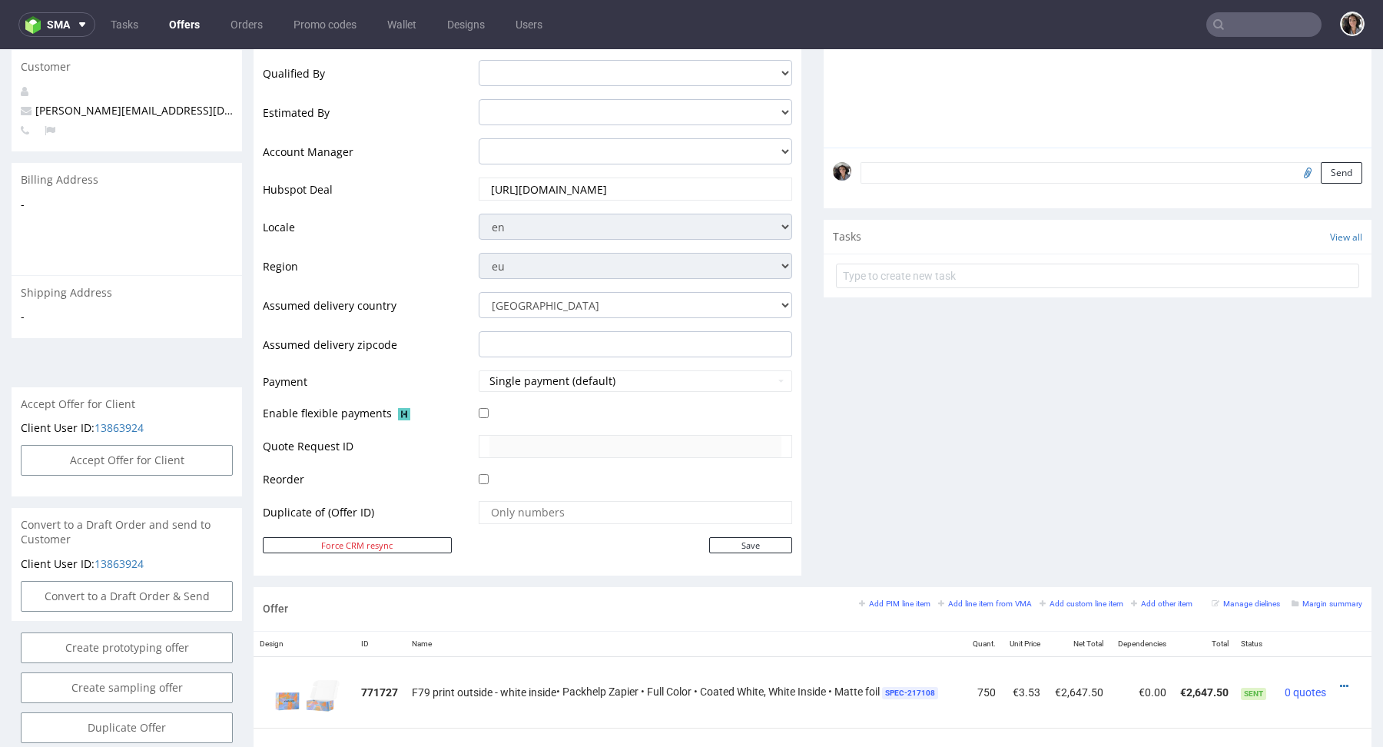
scroll to position [708, 0]
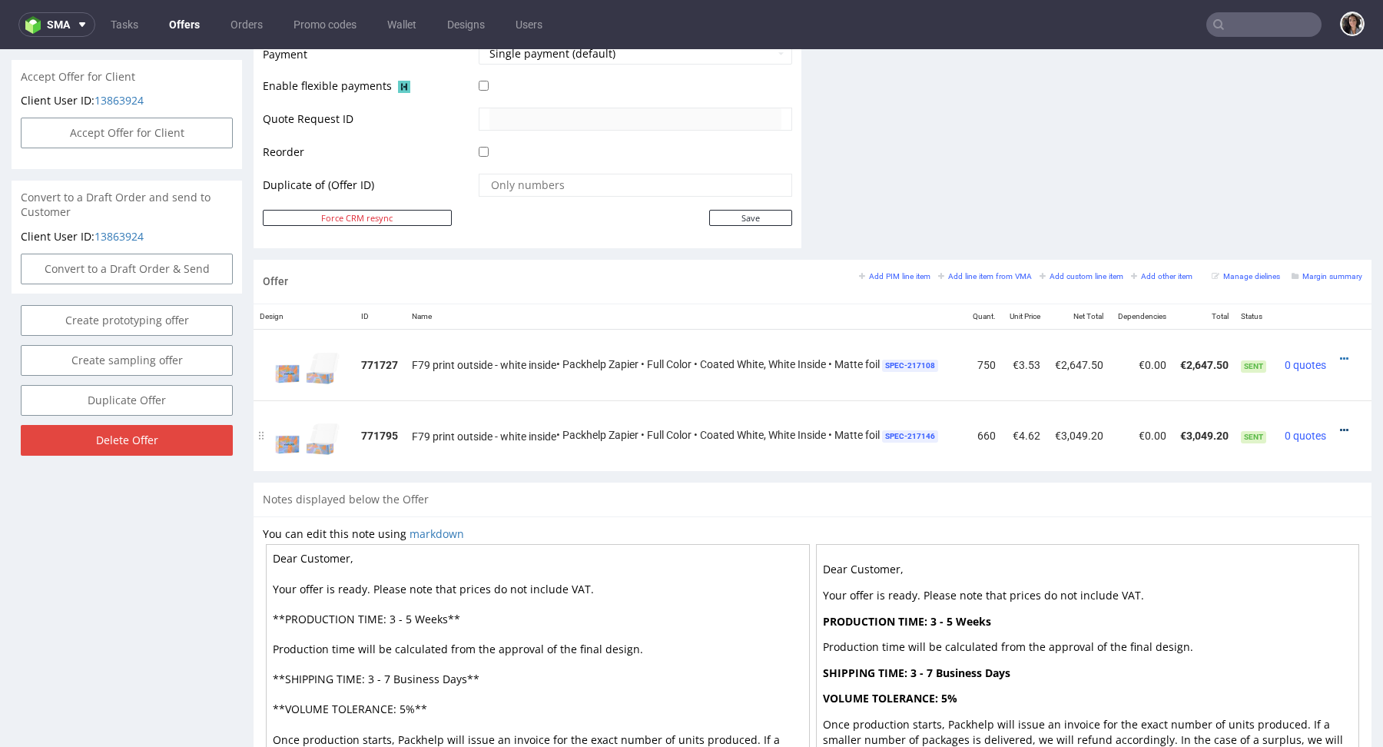
click at [1340, 429] on icon at bounding box center [1344, 430] width 8 height 11
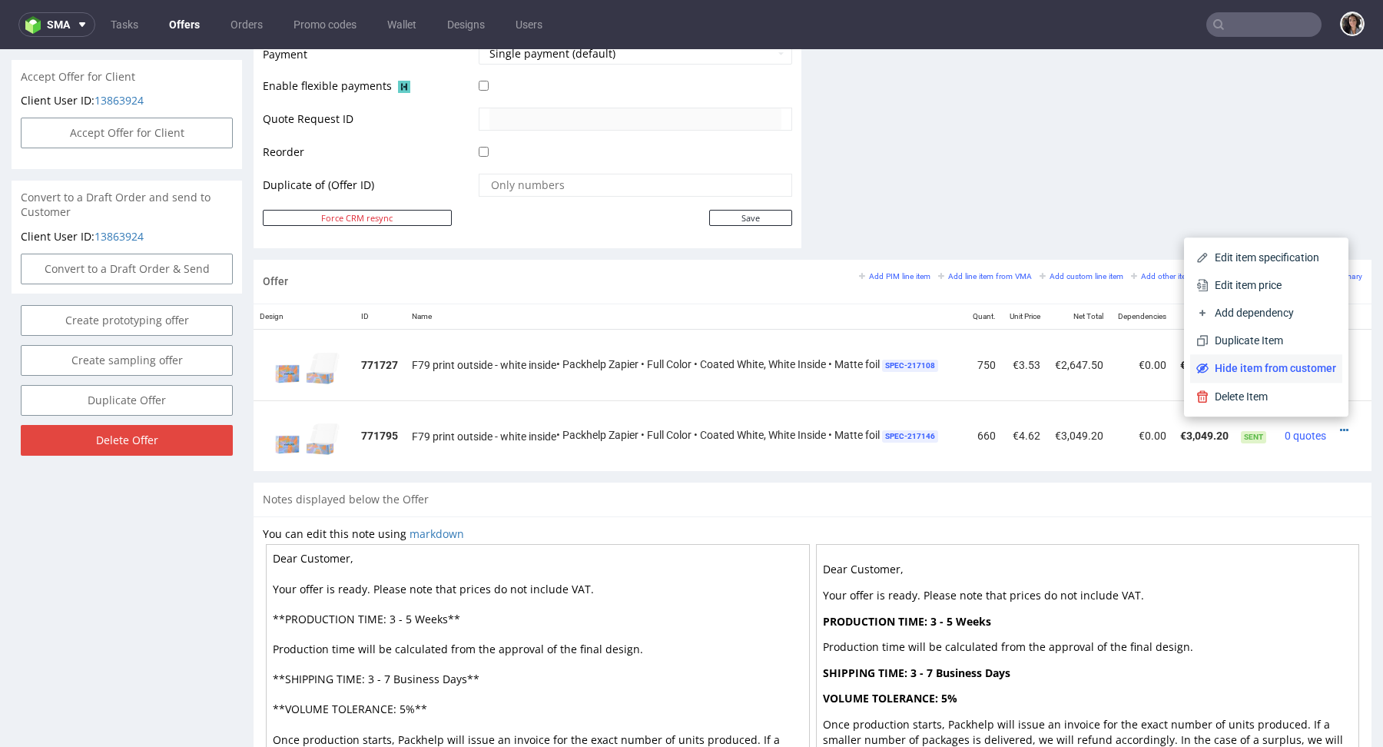
click at [1294, 370] on span "Hide item from customer" at bounding box center [1273, 367] width 128 height 15
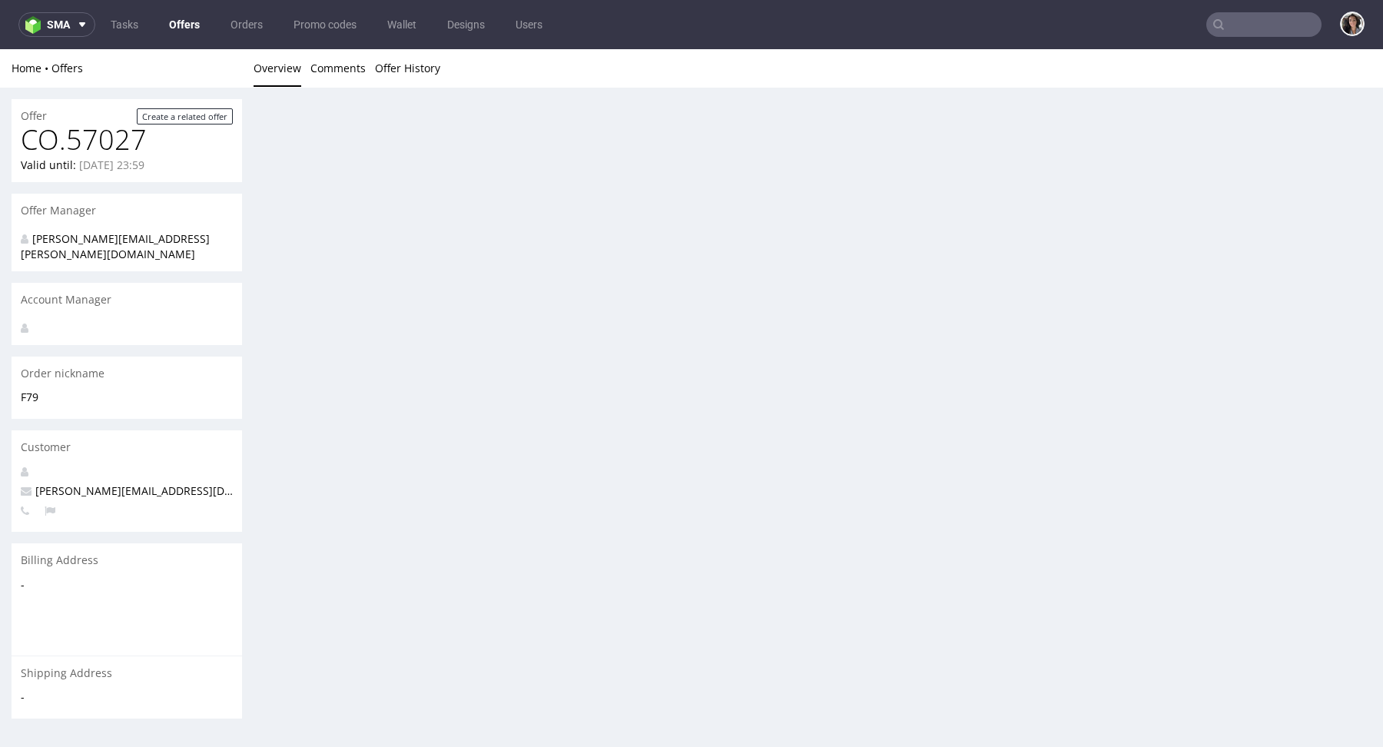
scroll to position [590, 0]
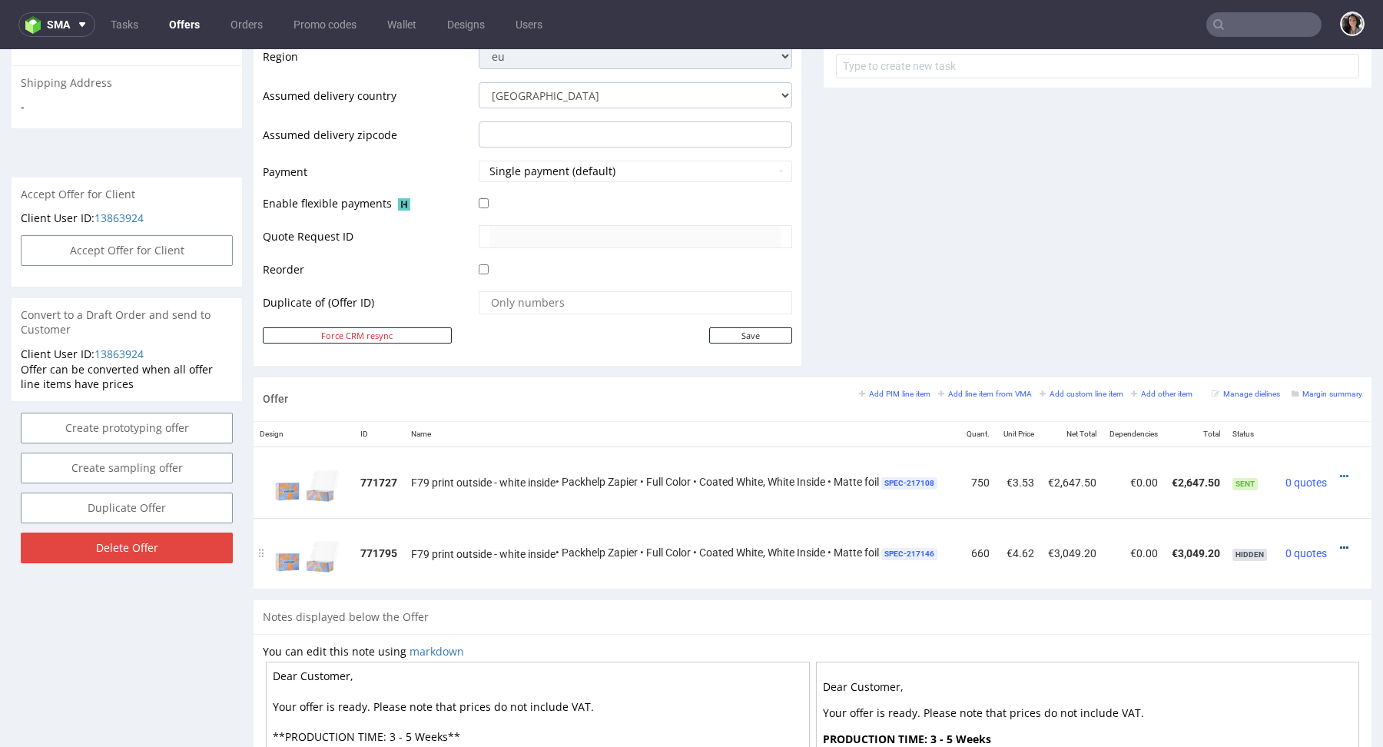
click at [1340, 544] on icon at bounding box center [1344, 548] width 8 height 11
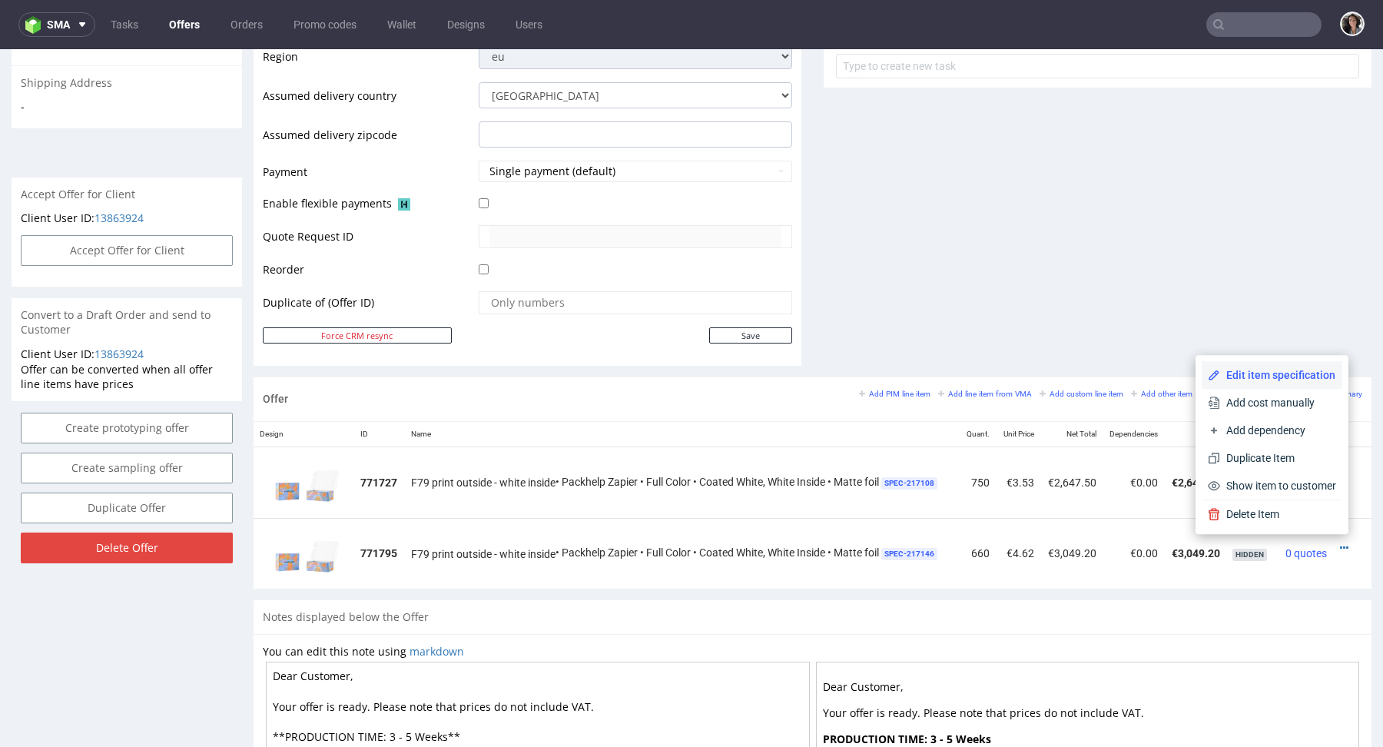
click at [1292, 382] on span "Edit item specification" at bounding box center [1278, 374] width 116 height 15
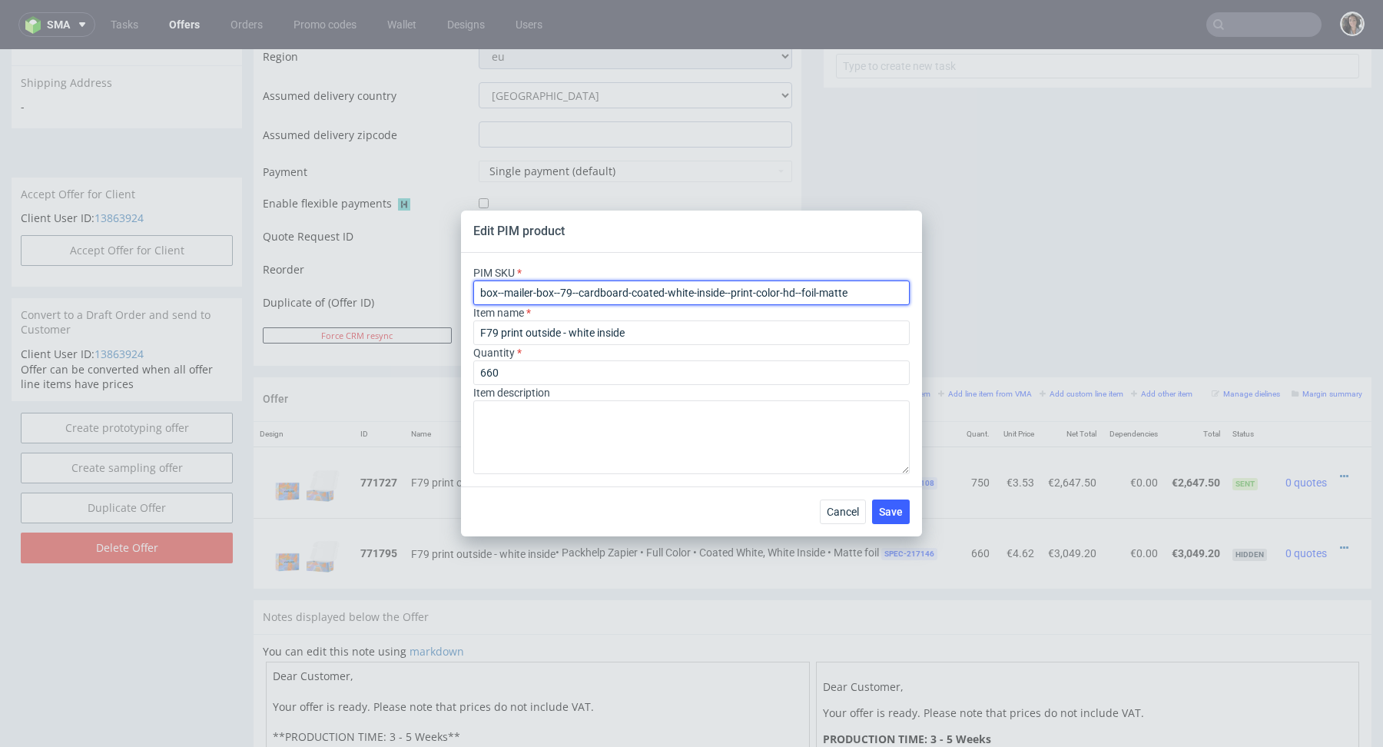
click at [696, 288] on input "box--mailer-box--79--cardboard-coated-white-inside--print-color-hd--foil-matte" at bounding box center [691, 292] width 436 height 25
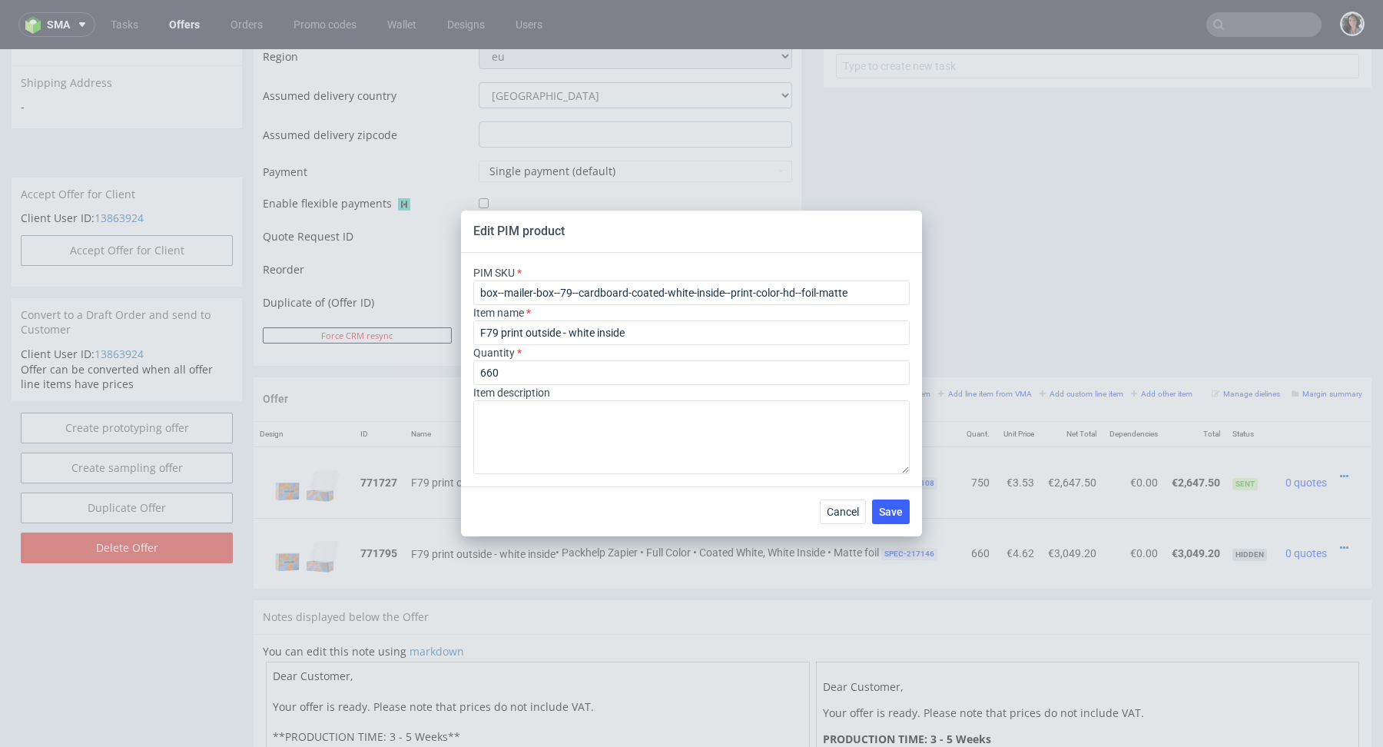
click at [1002, 206] on div "Edit PIM product PIM SKU box--mailer-box--79--cardboard-coated-white-inside--pr…" at bounding box center [691, 373] width 1383 height 747
click at [838, 518] on button "Cancel" at bounding box center [843, 511] width 46 height 25
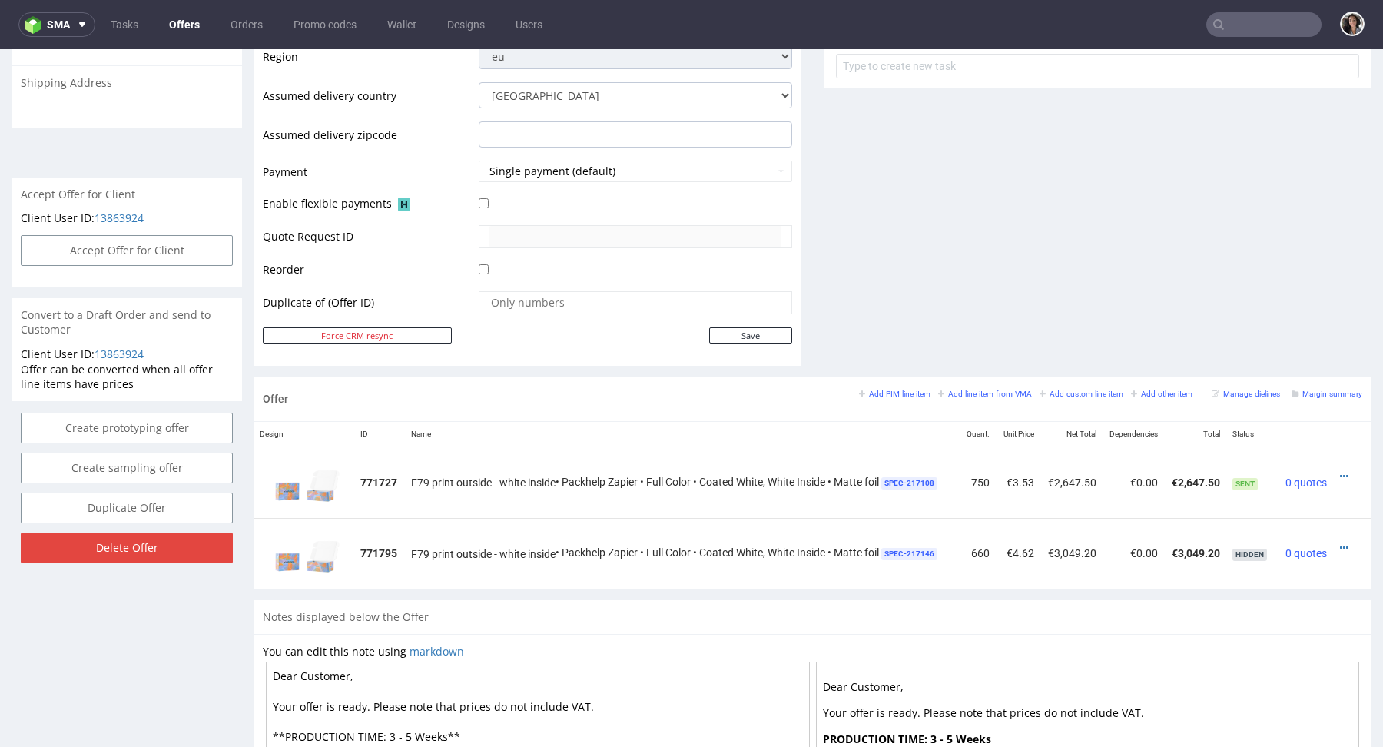
scroll to position [0, 0]
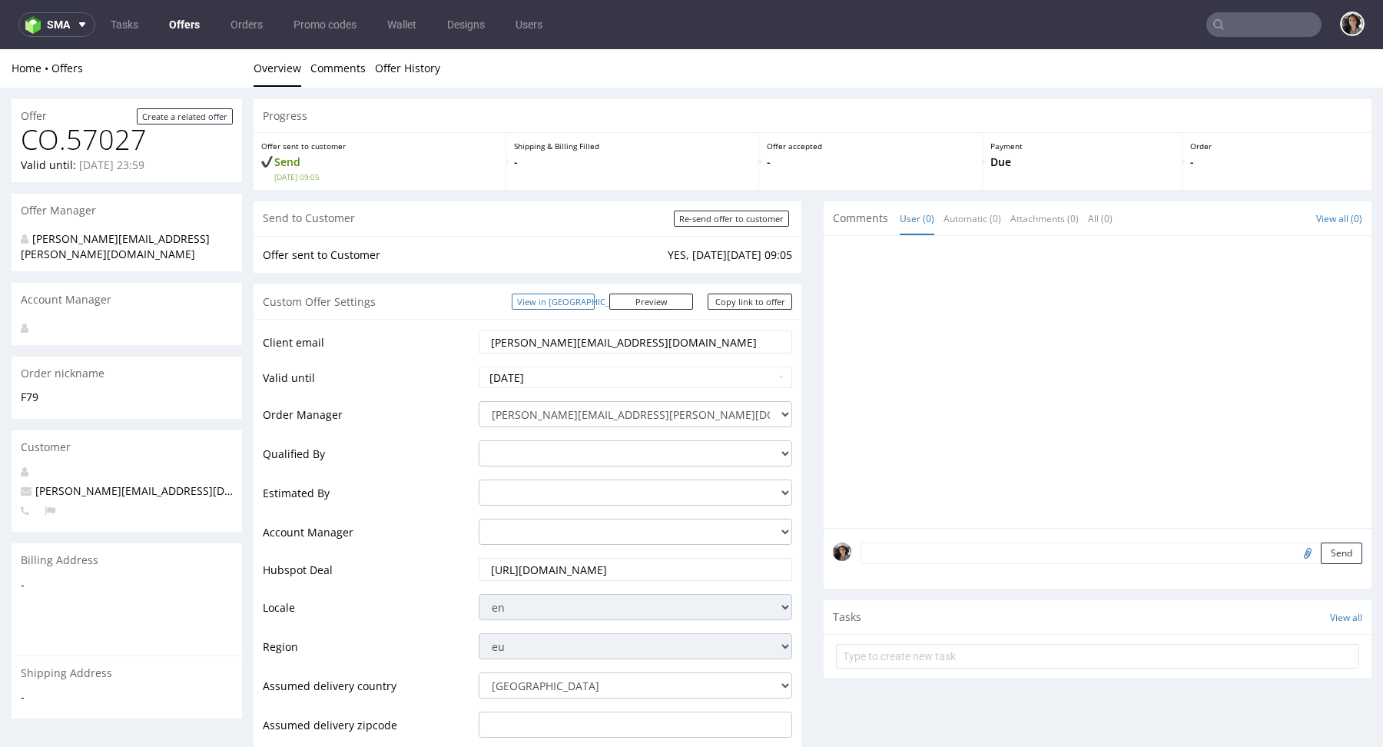
click at [595, 303] on link "View in [GEOGRAPHIC_DATA]" at bounding box center [553, 302] width 83 height 16
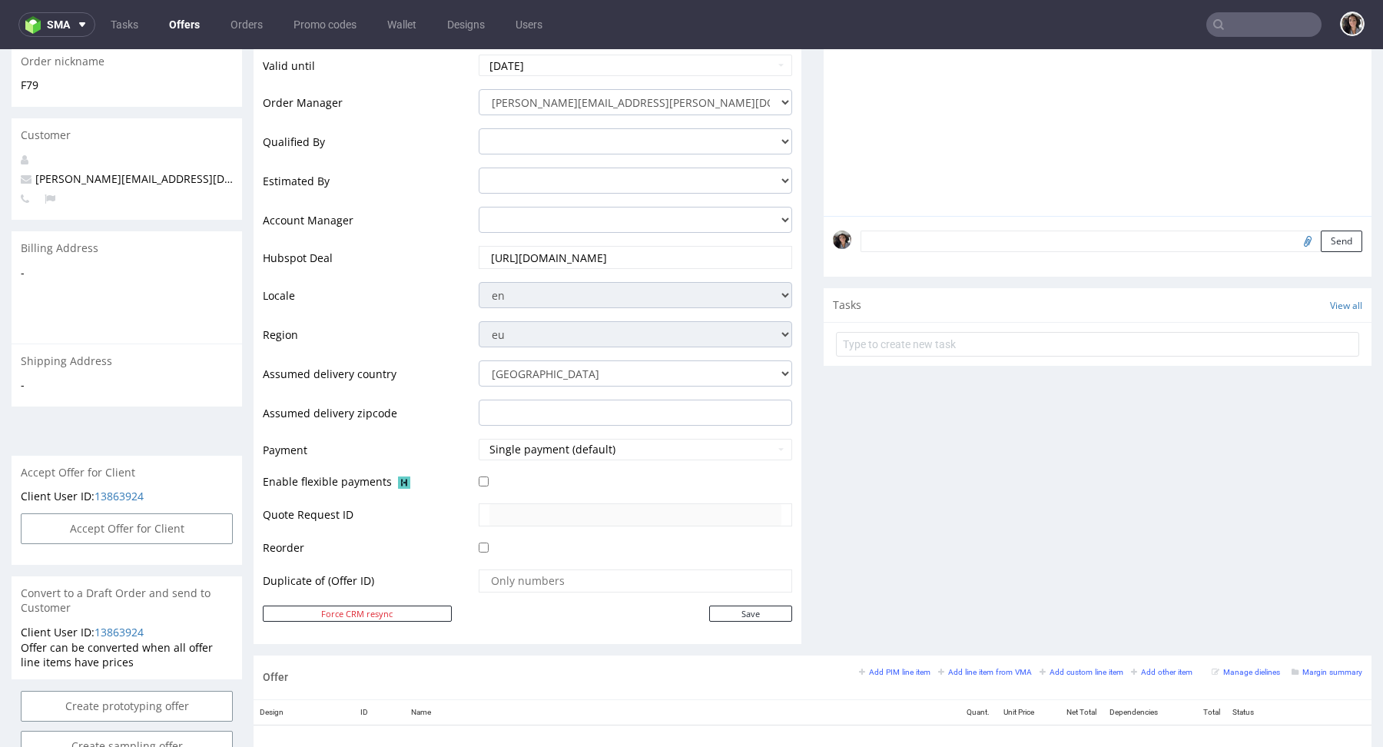
scroll to position [602, 0]
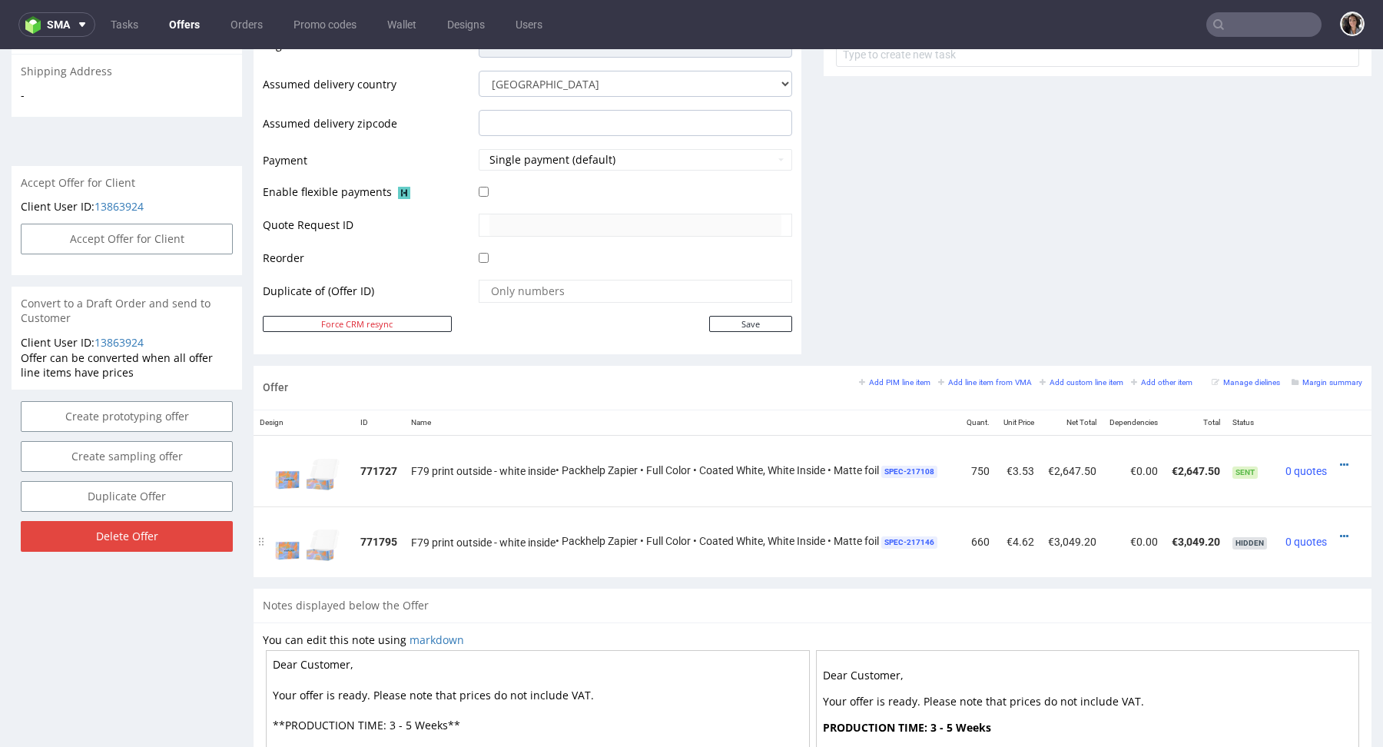
click at [1333, 533] on td at bounding box center [1352, 541] width 38 height 71
click at [1340, 532] on icon at bounding box center [1344, 536] width 8 height 11
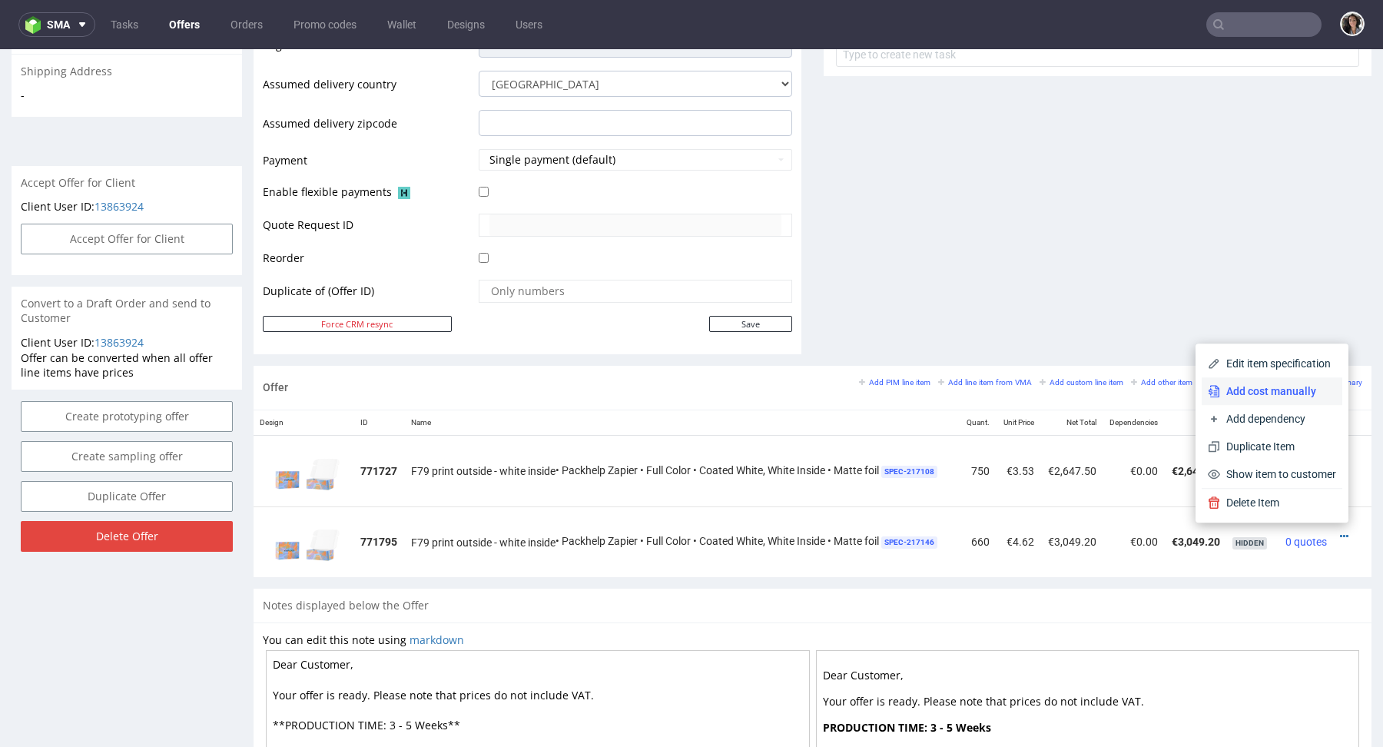
click at [1269, 398] on span "Add cost manually" at bounding box center [1278, 390] width 116 height 15
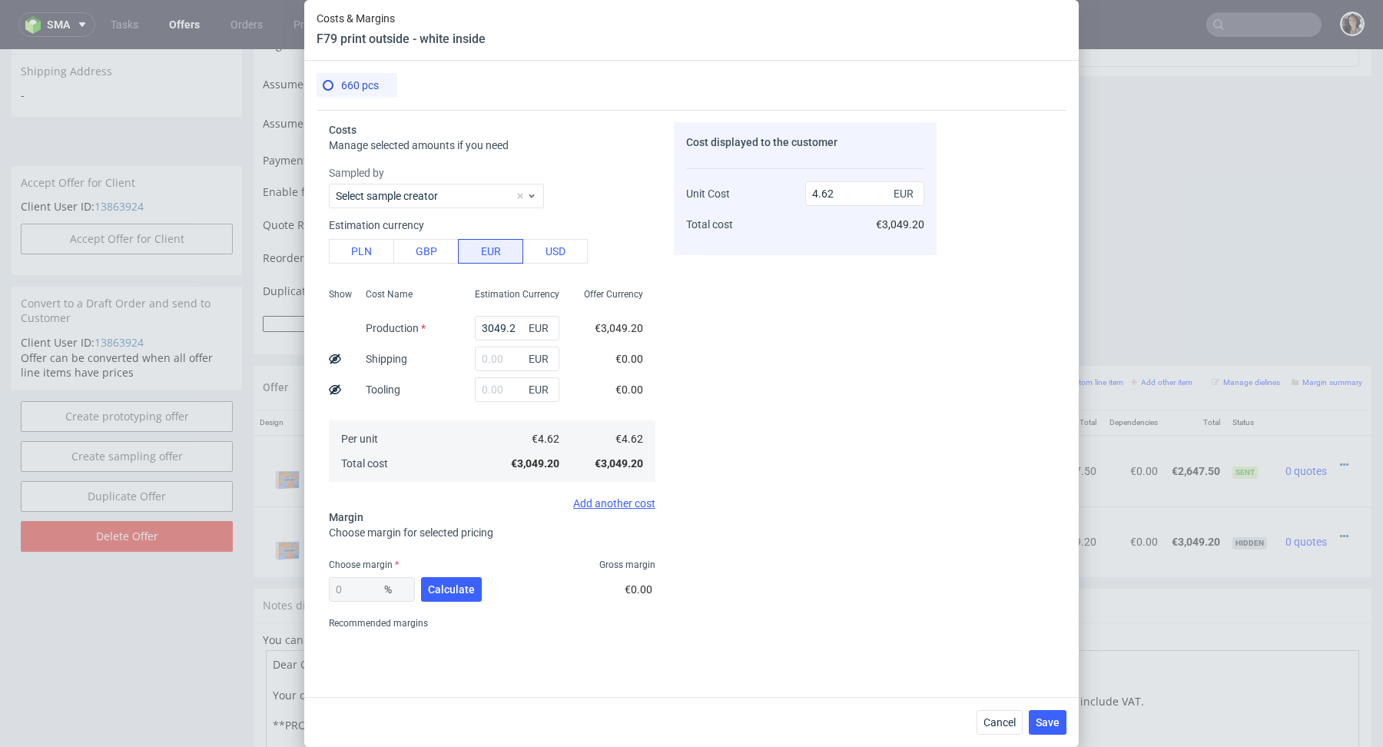
click at [367, 237] on div "Estimation currency PLN GBP EUR USD" at bounding box center [492, 238] width 327 height 49
click at [367, 247] on button "PLN" at bounding box center [361, 251] width 65 height 25
type input "1.08"
click at [512, 334] on input "3049.2" at bounding box center [517, 328] width 85 height 25
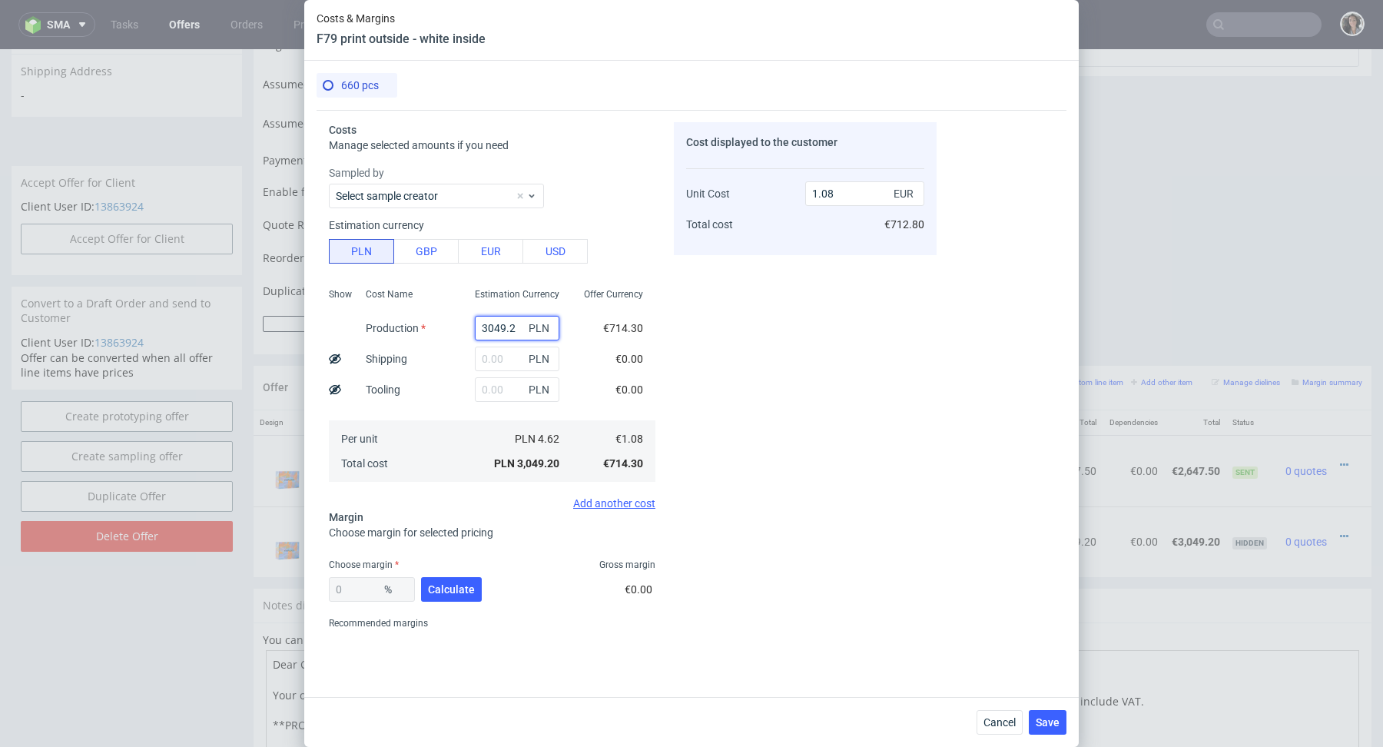
click at [512, 334] on input "3049.2" at bounding box center [517, 328] width 85 height 25
type input "1089"
type input "0.39"
type input "1089"
click at [748, 405] on div "Cost displayed to the customer Unit Cost Total cost 0.39 EUR €257.40" at bounding box center [805, 378] width 263 height 513
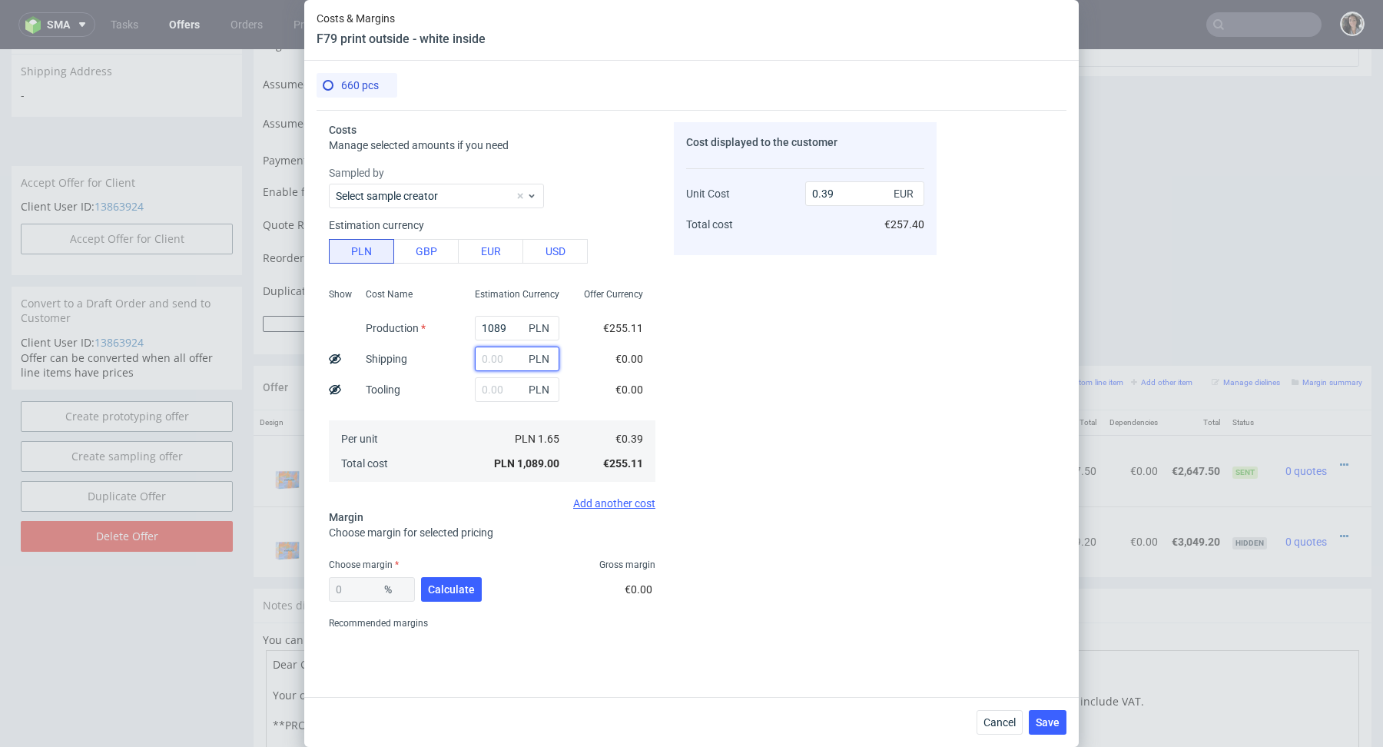
click at [497, 363] on input "text" at bounding box center [517, 359] width 85 height 25
paste input "7 121,4"
type input "7 121,4"
click at [505, 322] on input "1089" at bounding box center [517, 328] width 85 height 25
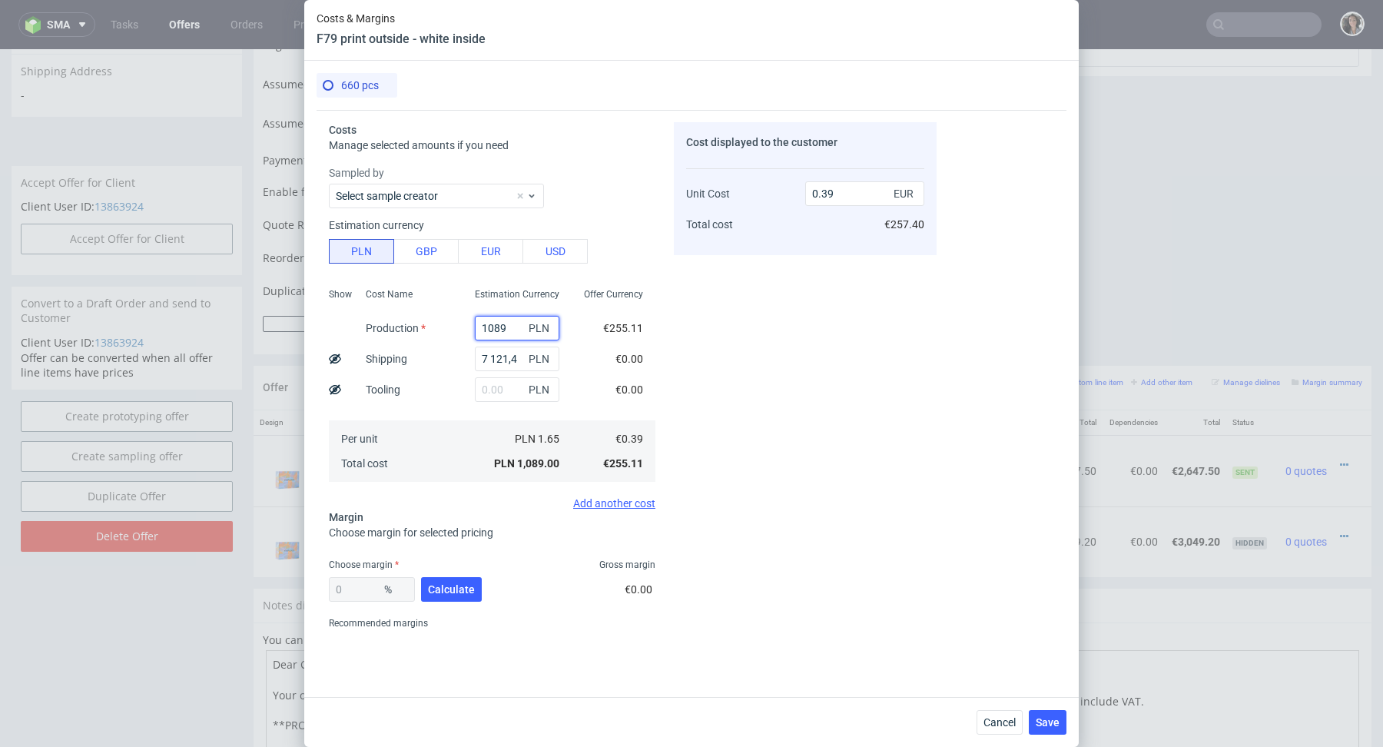
click at [505, 322] on input "1089" at bounding box center [517, 328] width 85 height 25
paste input "7 121,4"
type input "7 121,4"
type input "0"
click at [511, 356] on input "7 121,4" at bounding box center [517, 359] width 85 height 25
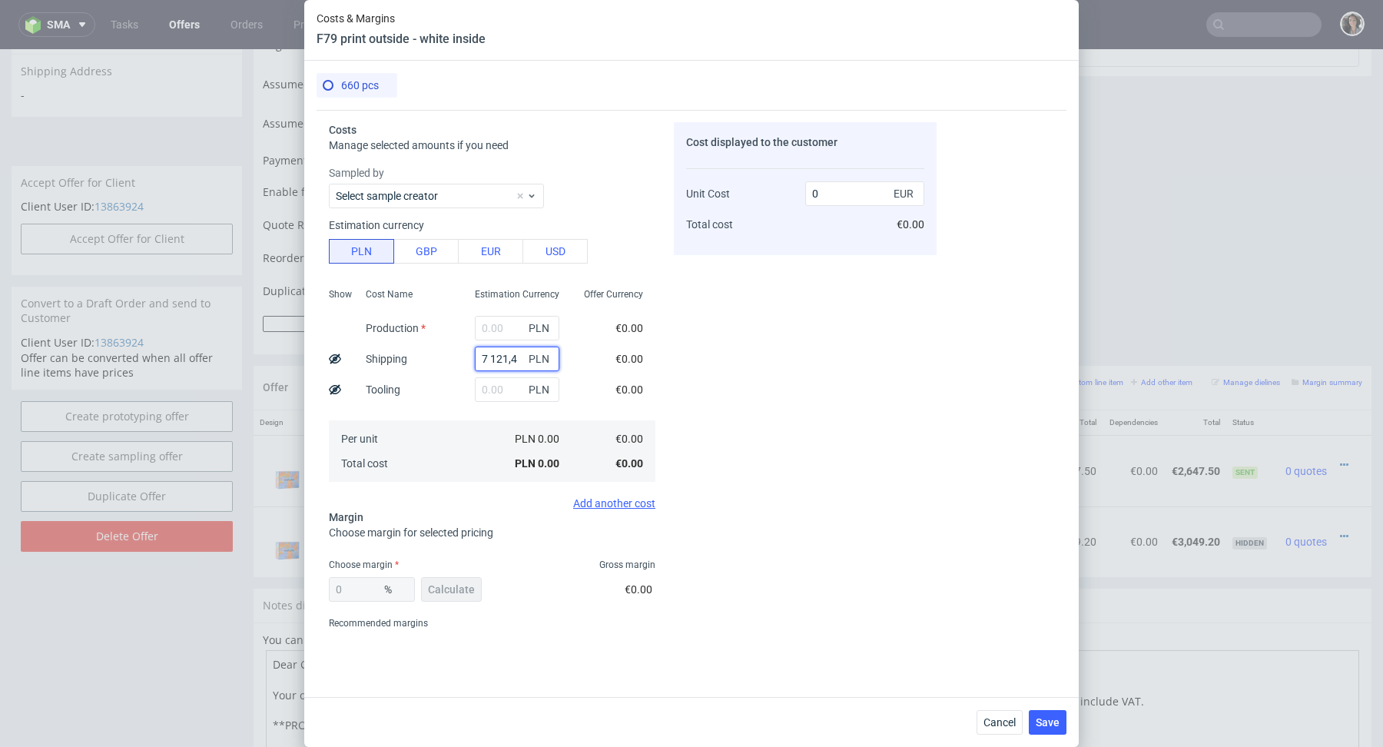
click at [511, 356] on input "7 121,4" at bounding box center [517, 359] width 85 height 25
click at [503, 334] on input "text" at bounding box center [517, 328] width 85 height 25
paste input "7 121,4"
click at [491, 327] on input "7 121,4" at bounding box center [517, 328] width 85 height 25
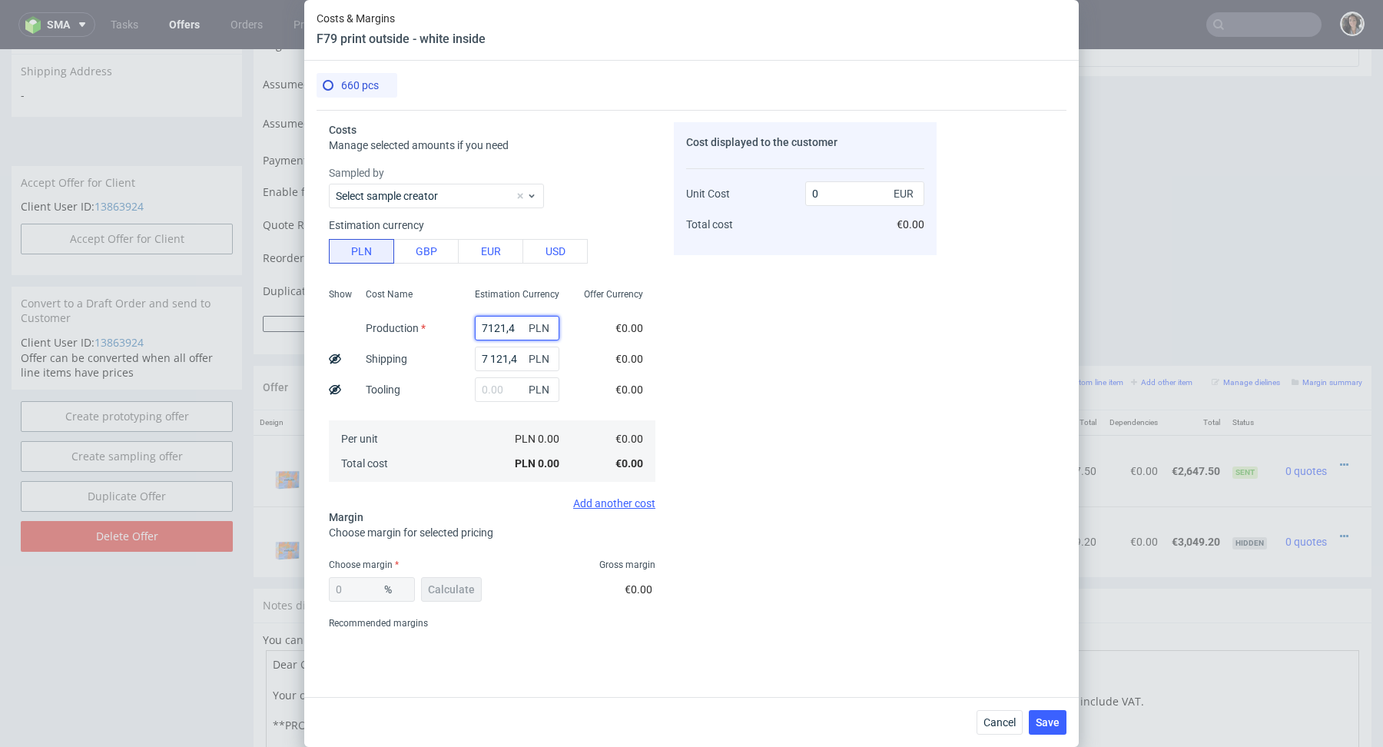
type input "7121.4"
type input "2.53"
type input "7121.4"
click at [518, 364] on input "7 121,4" at bounding box center [517, 359] width 85 height 25
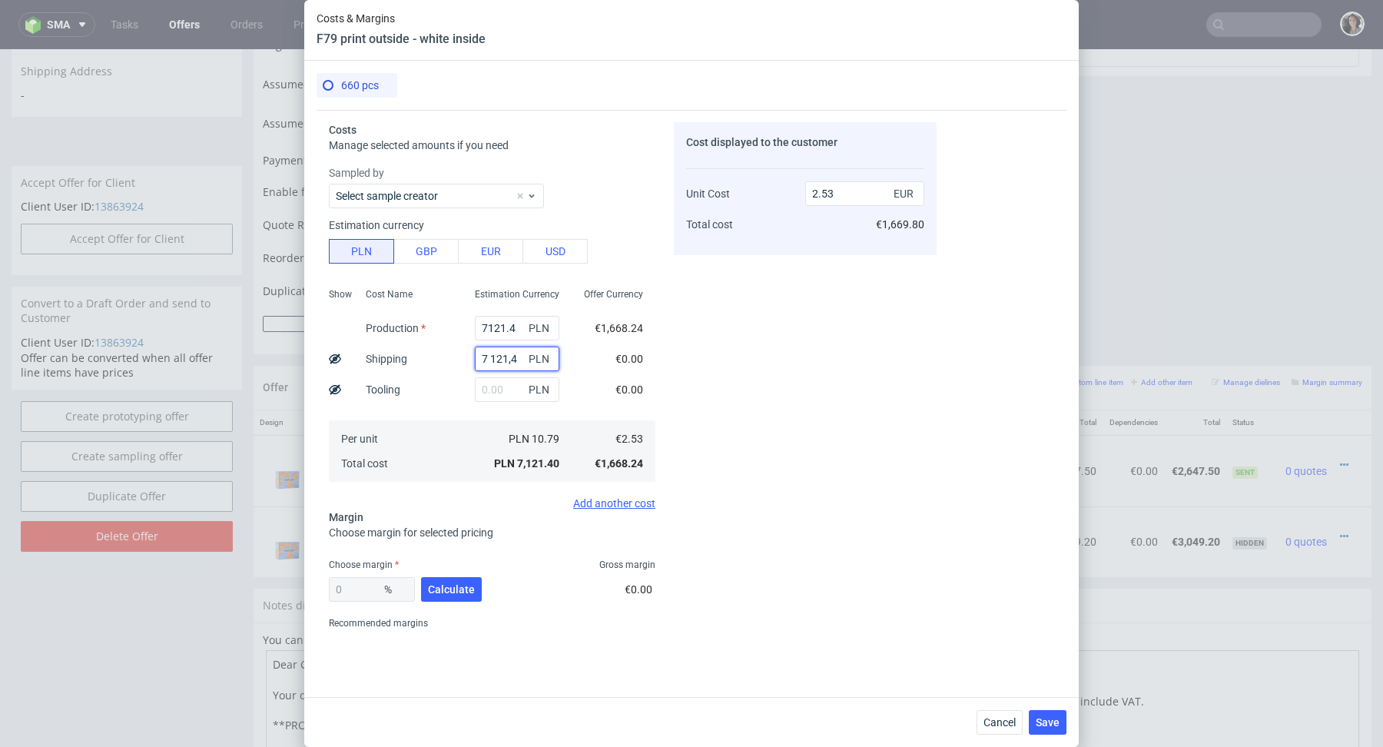
click at [518, 364] on input "7 121,4" at bounding box center [517, 359] width 85 height 25
paste input "1089"
type input "1089"
type input "2.92"
type input "1089"
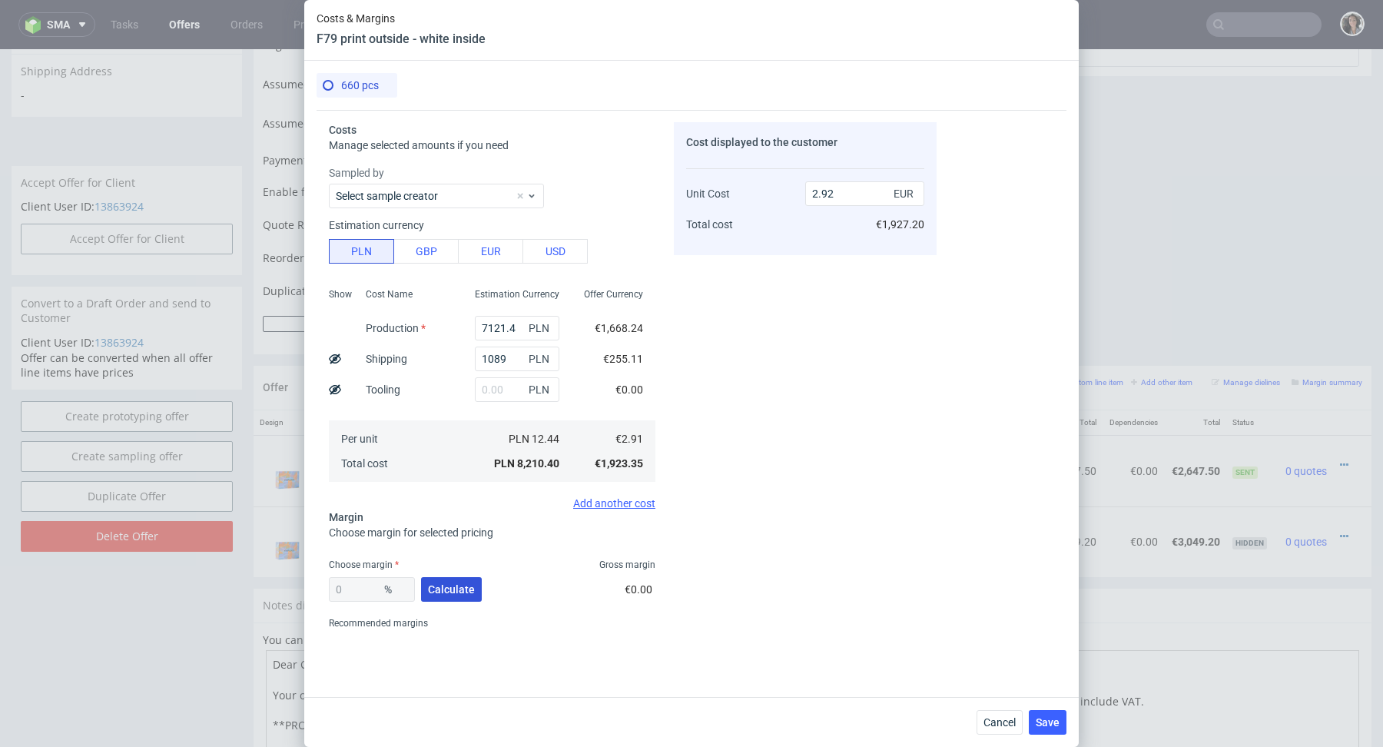
click at [461, 588] on span "Calculate" at bounding box center [451, 589] width 47 height 11
type input "34.99"
click at [847, 199] on input "4.49" at bounding box center [864, 193] width 119 height 25
drag, startPoint x: 822, startPoint y: 194, endPoint x: 858, endPoint y: 194, distance: 36.1
click at [858, 194] on input "4.49" at bounding box center [864, 193] width 119 height 25
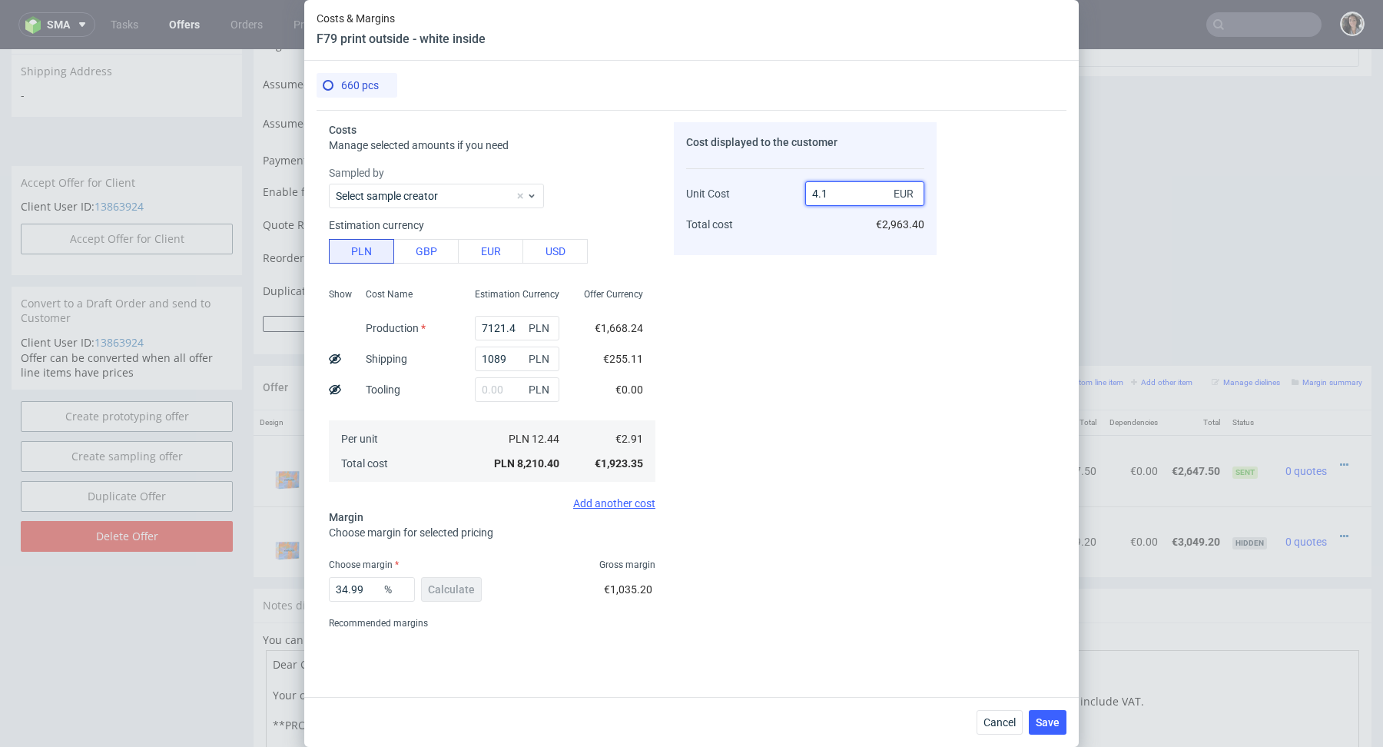
type input "4.15"
type input "29.879518072289162"
click at [704, 405] on div "Cost displayed to the customer Unit Cost Total cost 4.16 EUR €2,745.60" at bounding box center [805, 378] width 263 height 513
click at [853, 193] on input "4.16" at bounding box center [864, 193] width 119 height 25
type input "4.15"
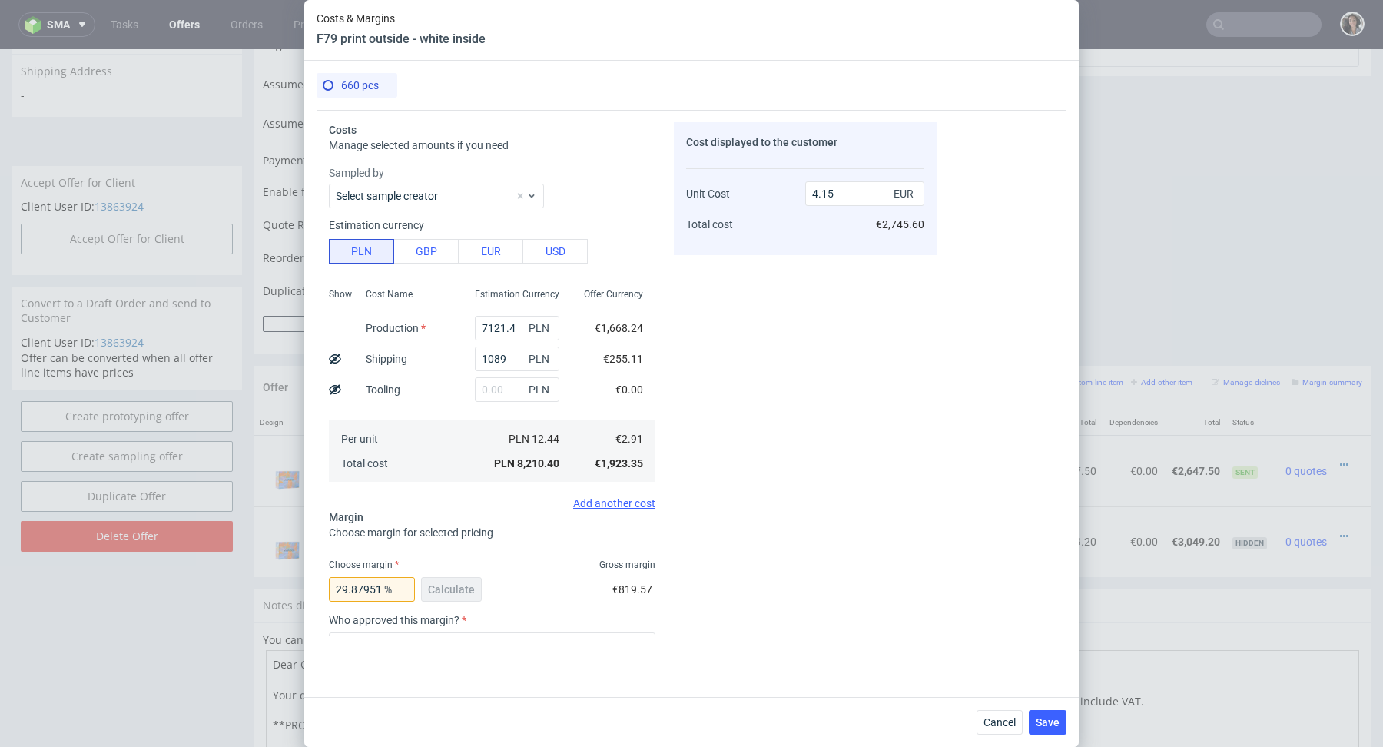
click at [646, 423] on div "€2.91 €1,923.35" at bounding box center [614, 450] width 84 height 61
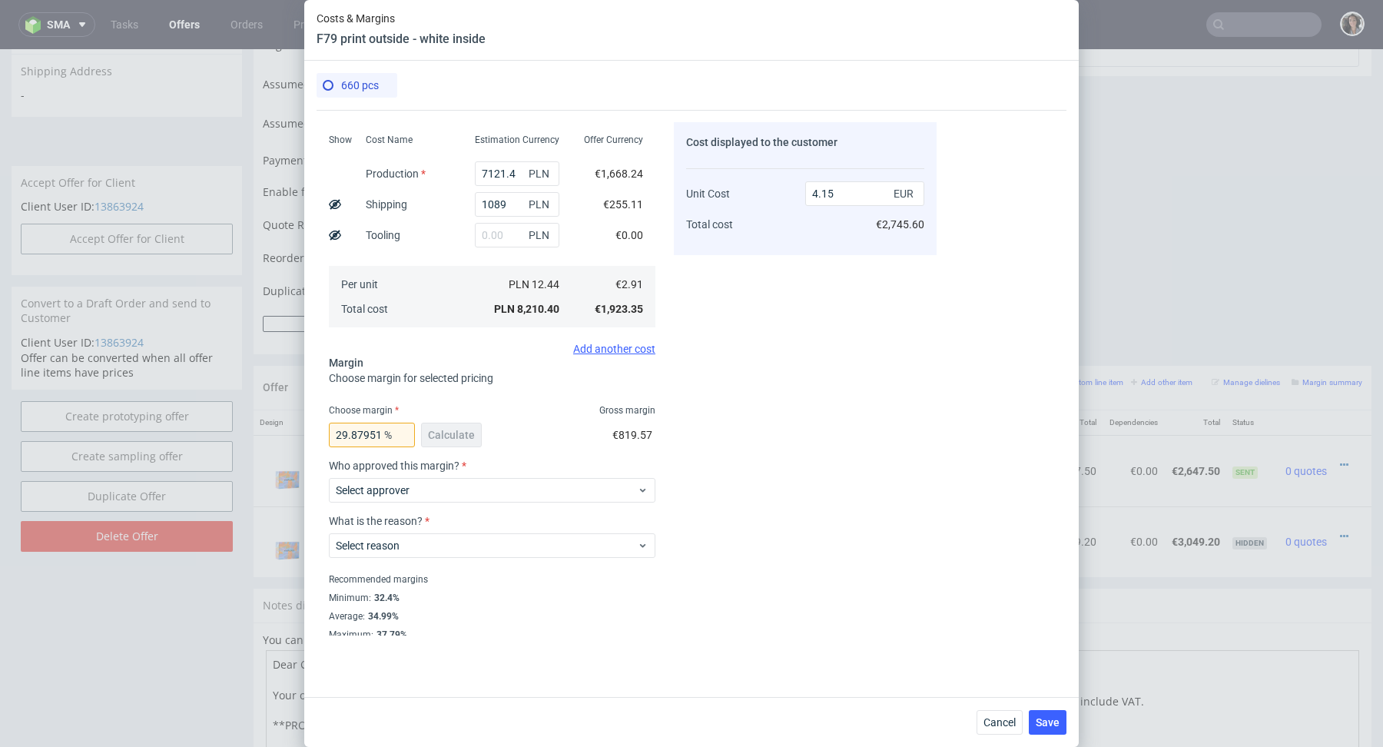
scroll to position [158, 0]
click at [373, 436] on input "29.879518072289162" at bounding box center [372, 431] width 86 height 25
type input "30"
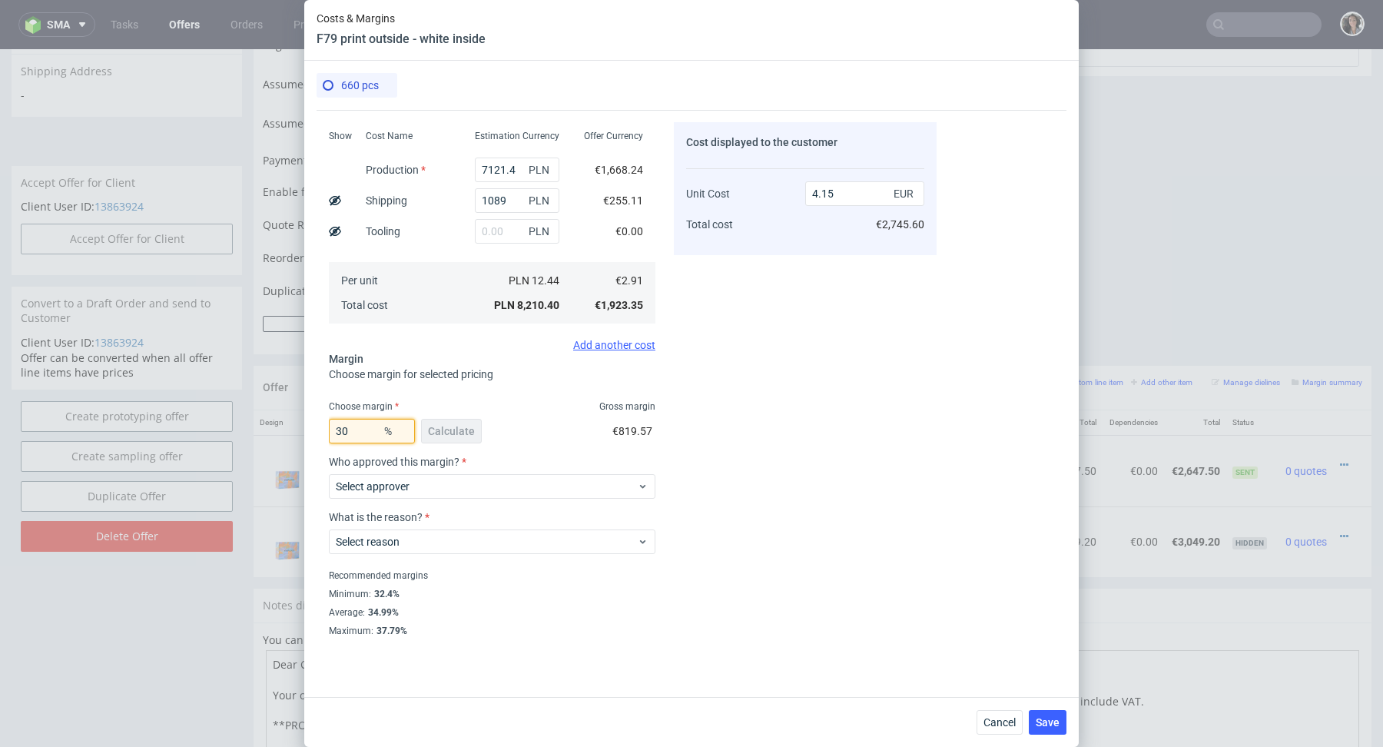
type input "4.17"
type input "3"
type input "29"
type input "4.11"
type input "29.8"
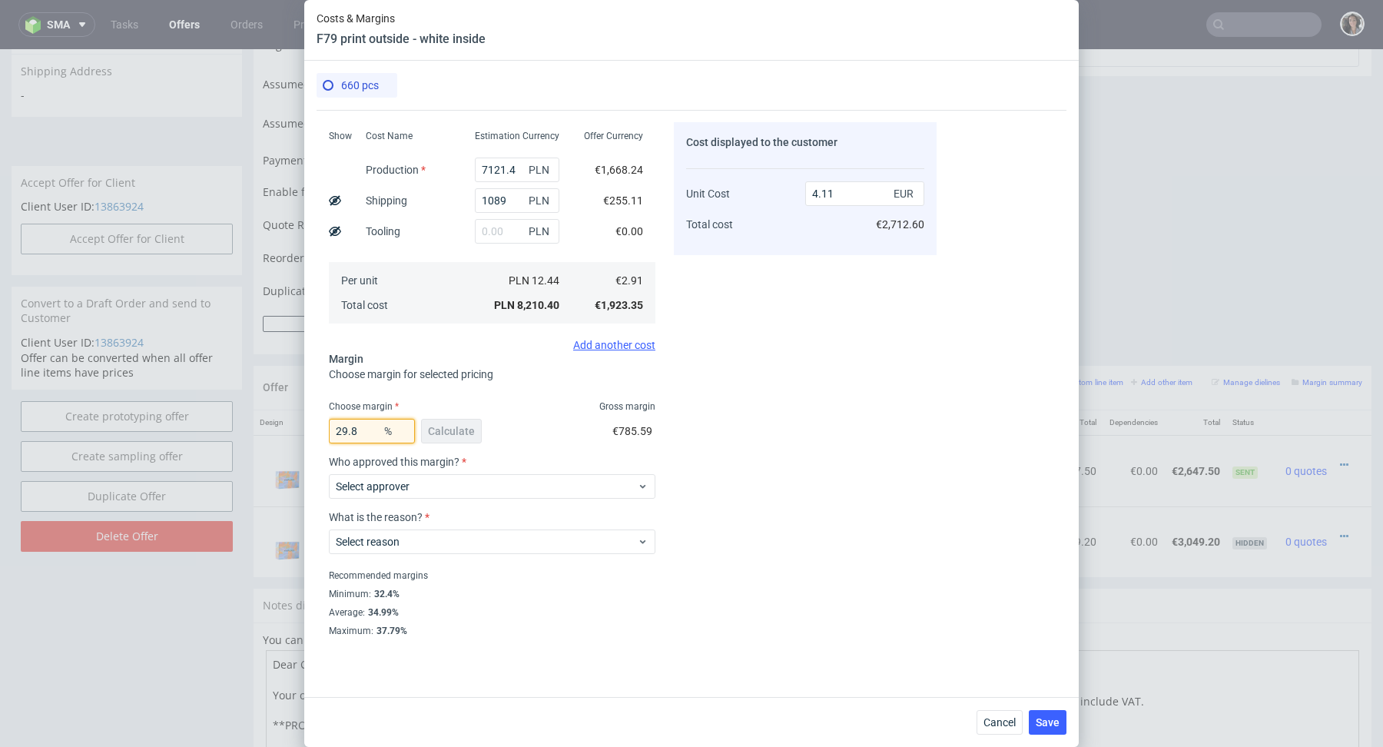
type input "4.15"
type input "29.89"
type input "4.16"
type input "29.8"
type input "4.15"
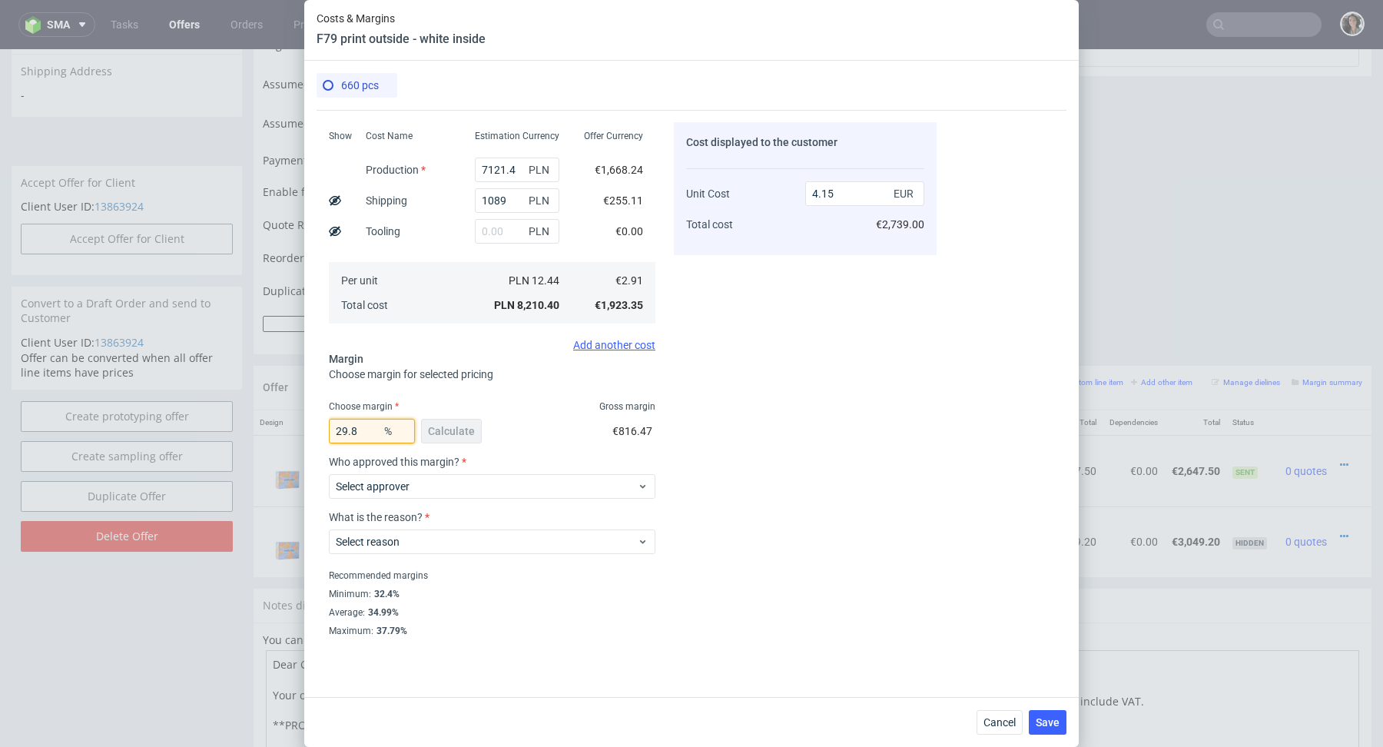
type input "29.84"
type input "4.16"
type input "29.8"
type input "4.15"
type input "29.8"
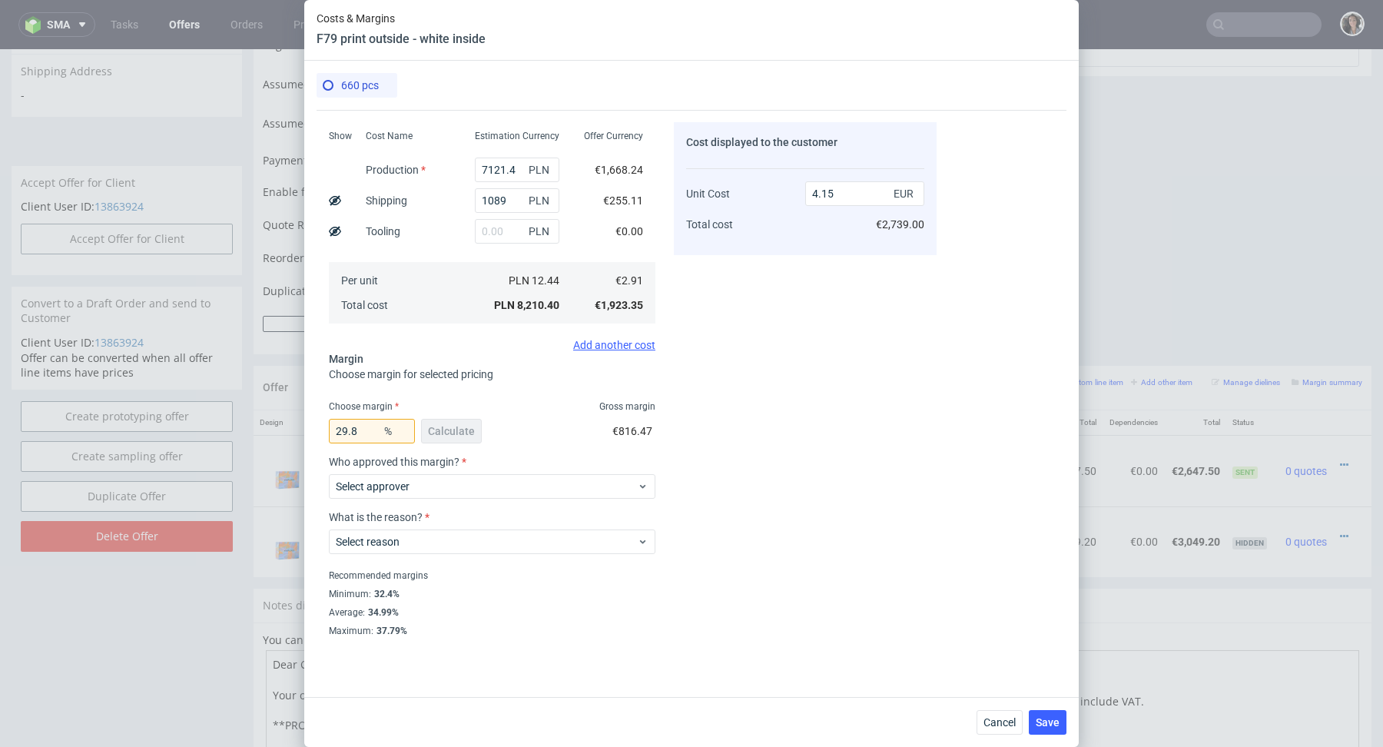
click at [530, 427] on div "29.8 % Calculate €816.47" at bounding box center [492, 434] width 327 height 43
click at [507, 479] on span "Select approver" at bounding box center [486, 486] width 301 height 15
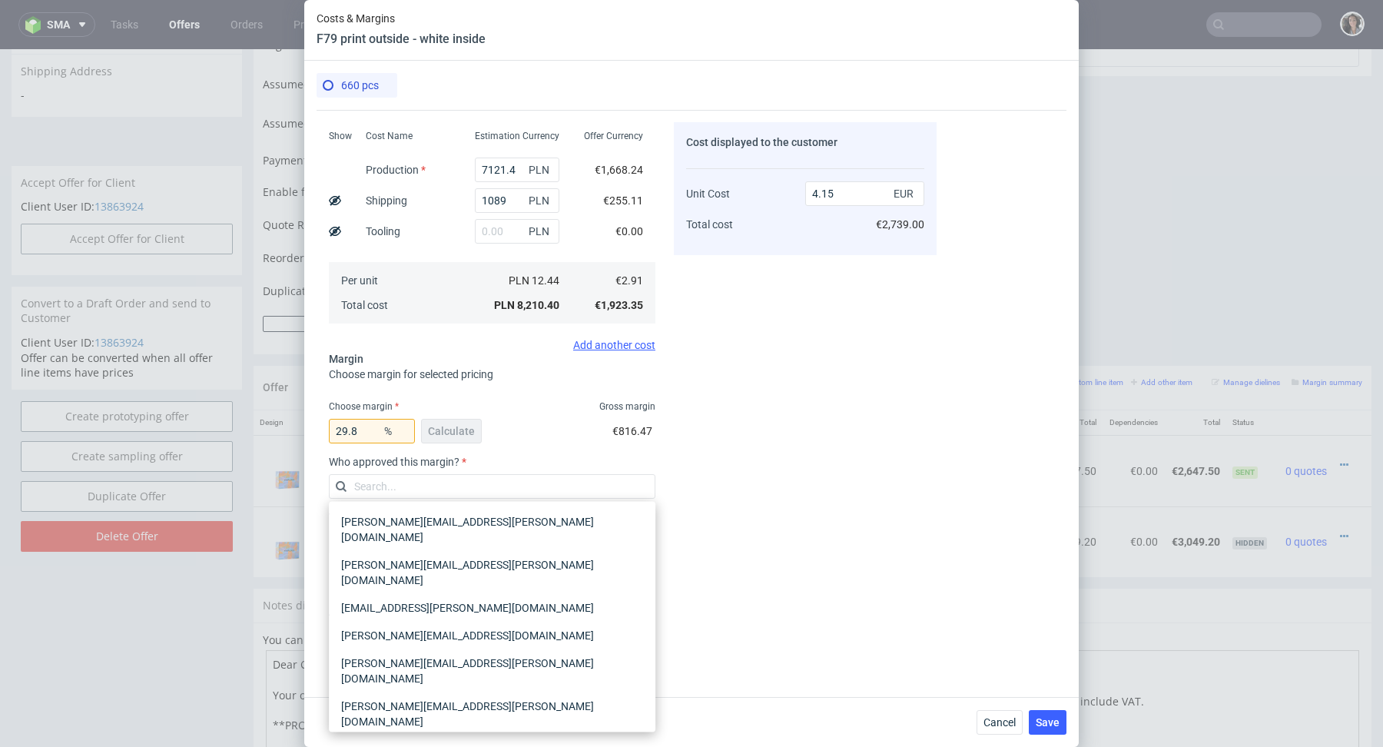
click at [393, 735] on div "marta.kozlowska@packhelp.com" at bounding box center [492, 756] width 314 height 43
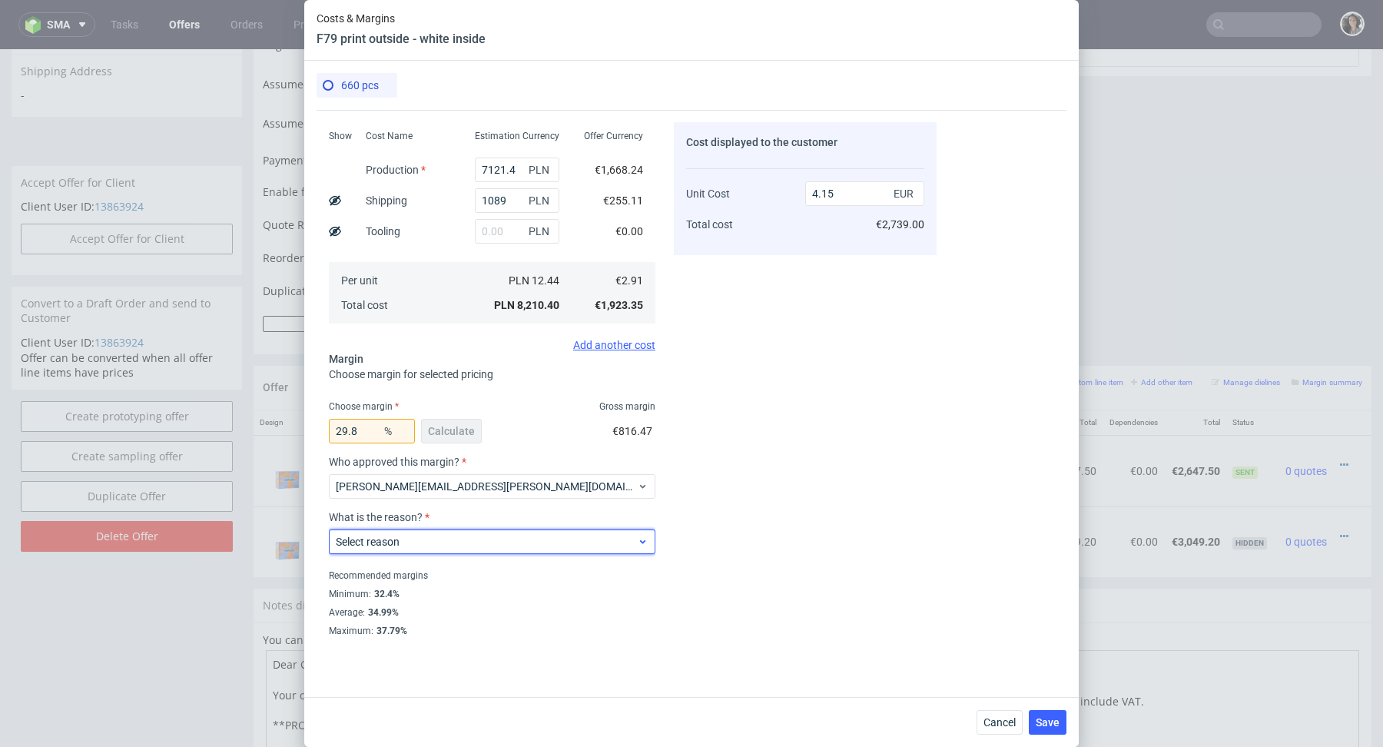
click at [398, 542] on label "Select reason" at bounding box center [368, 542] width 64 height 12
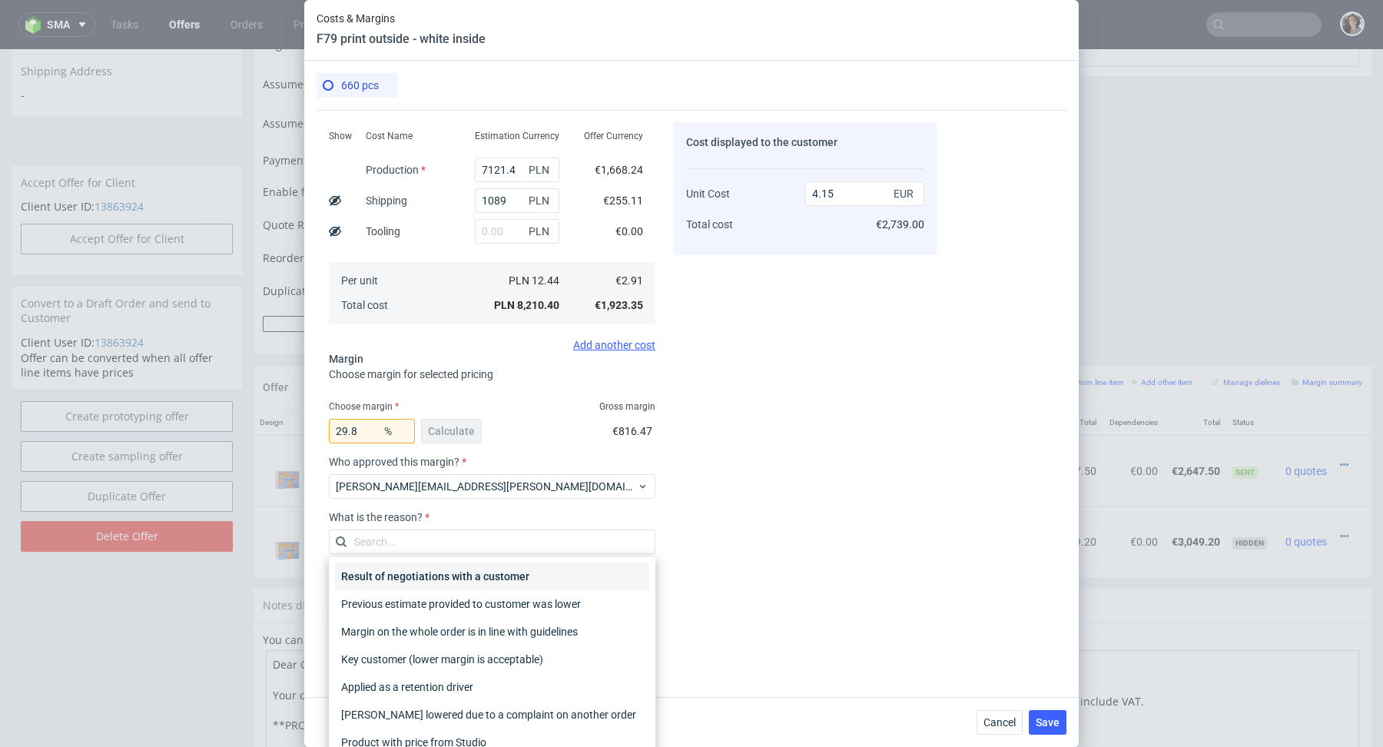
click at [410, 571] on div "Result of negotiations with a customer" at bounding box center [492, 577] width 314 height 28
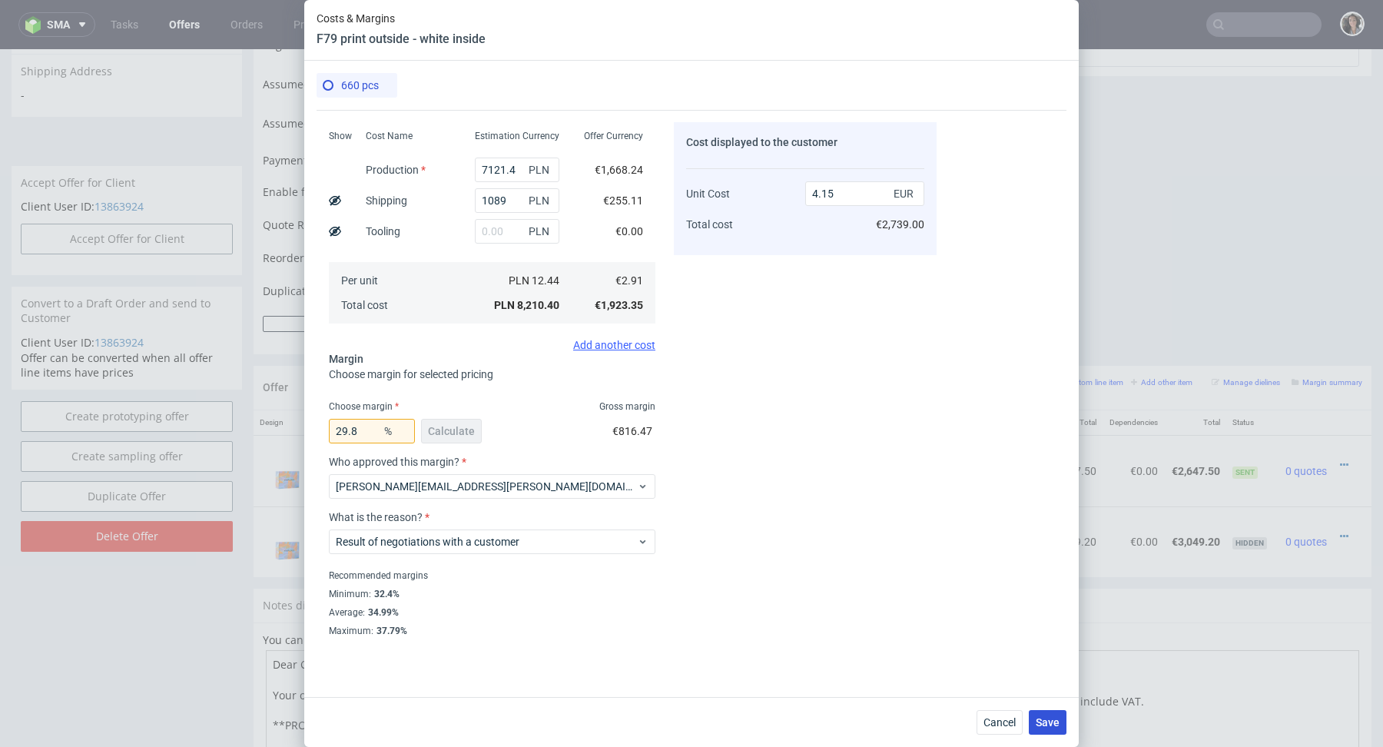
click at [1056, 718] on span "Save" at bounding box center [1048, 722] width 24 height 11
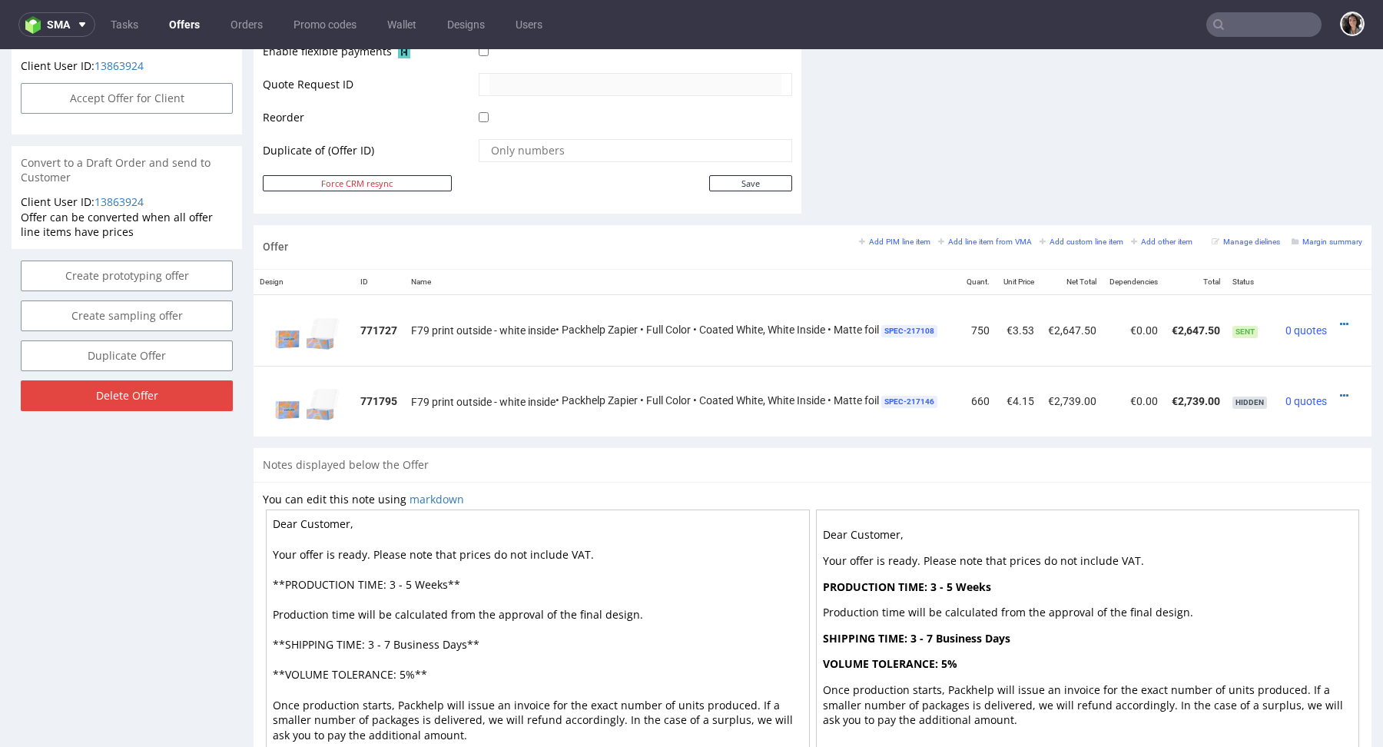
scroll to position [830, 0]
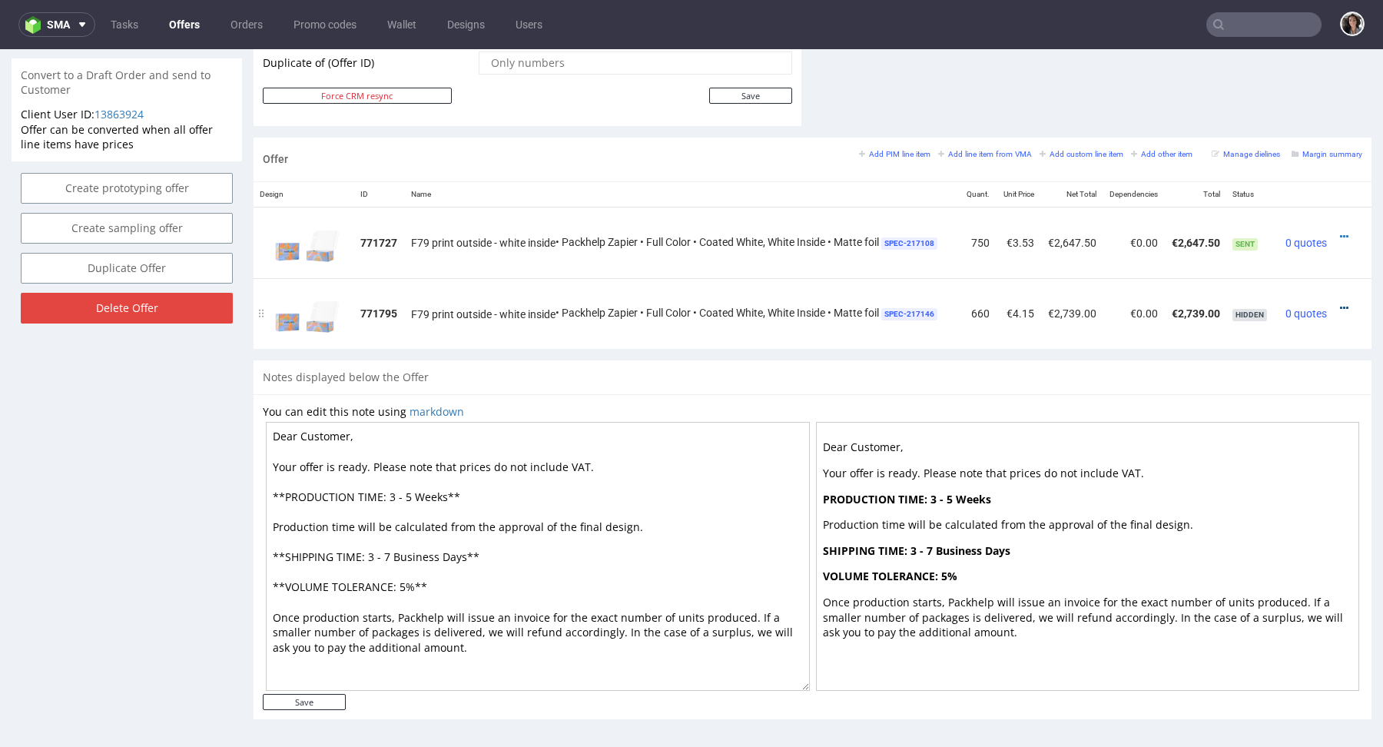
click at [1340, 307] on icon at bounding box center [1344, 308] width 8 height 11
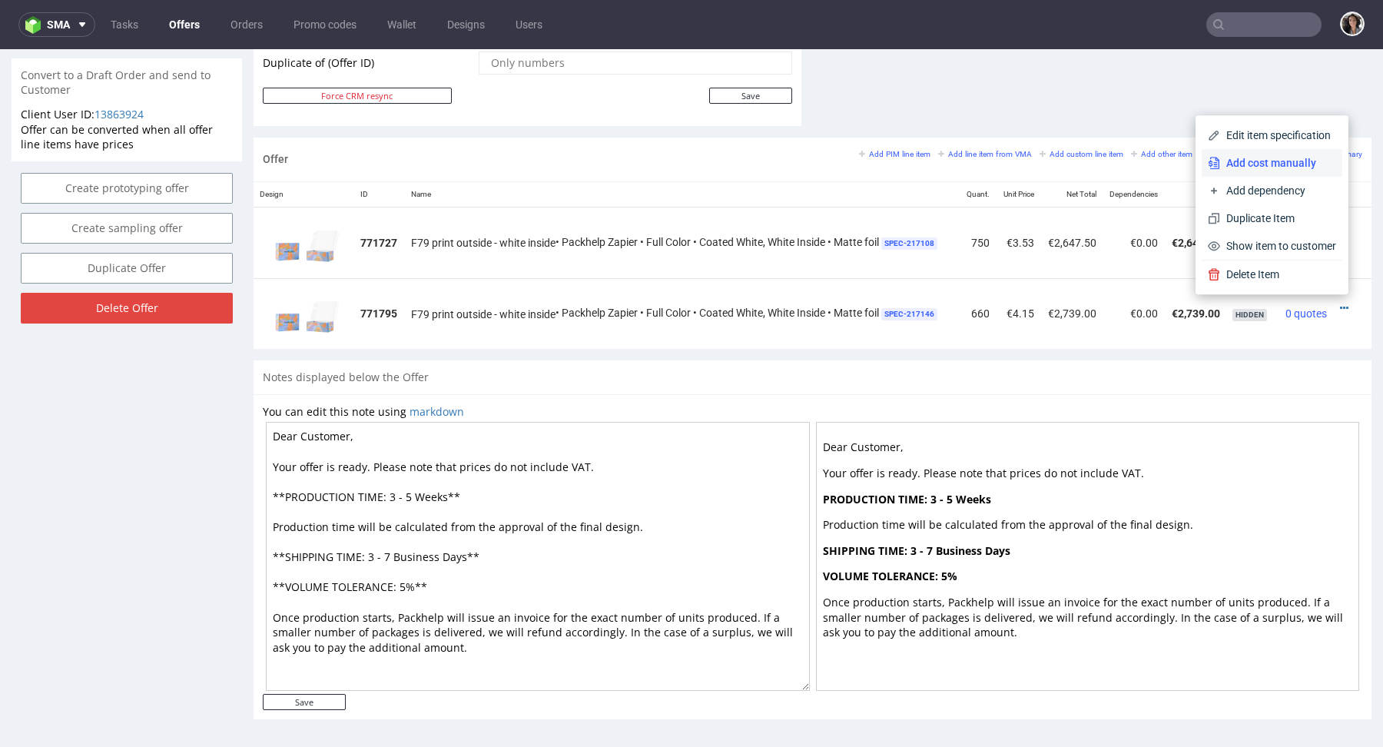
click at [1249, 168] on span "Add cost manually" at bounding box center [1278, 162] width 116 height 15
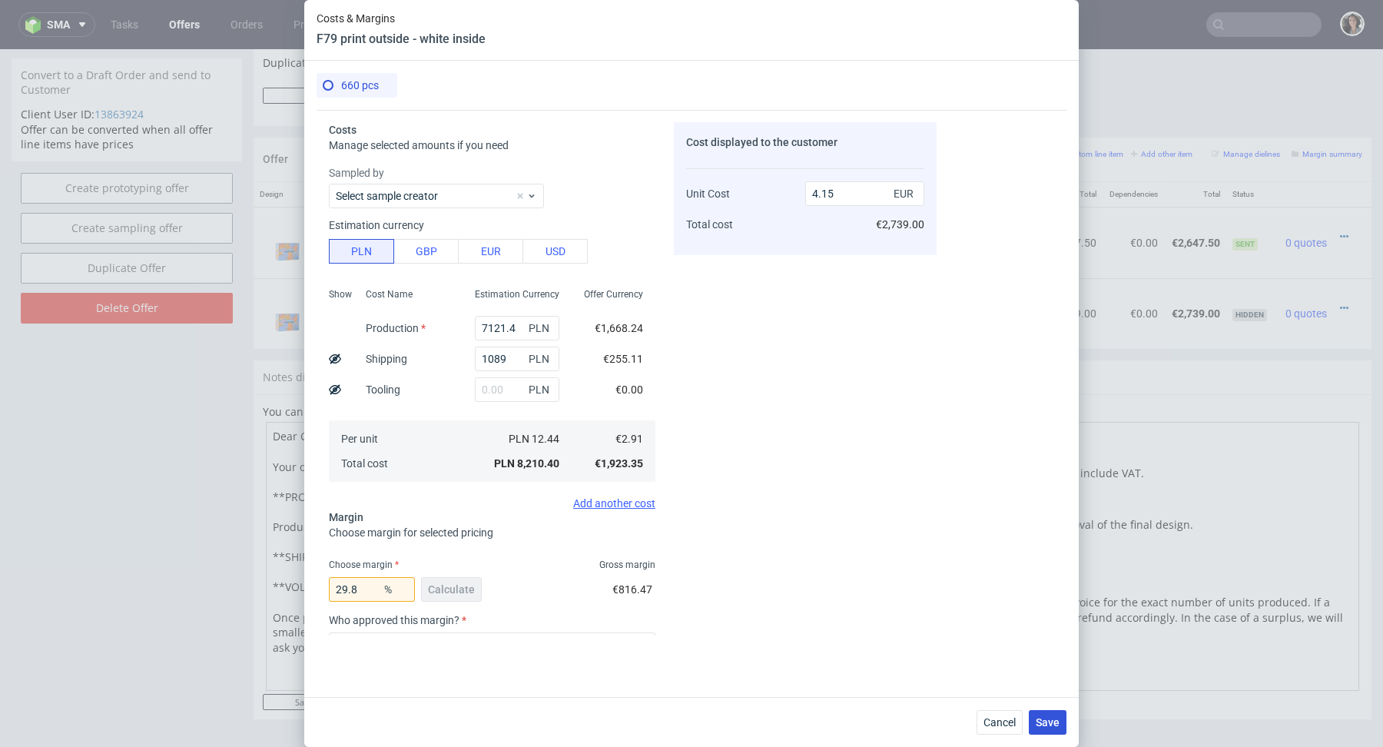
click at [1048, 713] on button "Save" at bounding box center [1048, 722] width 38 height 25
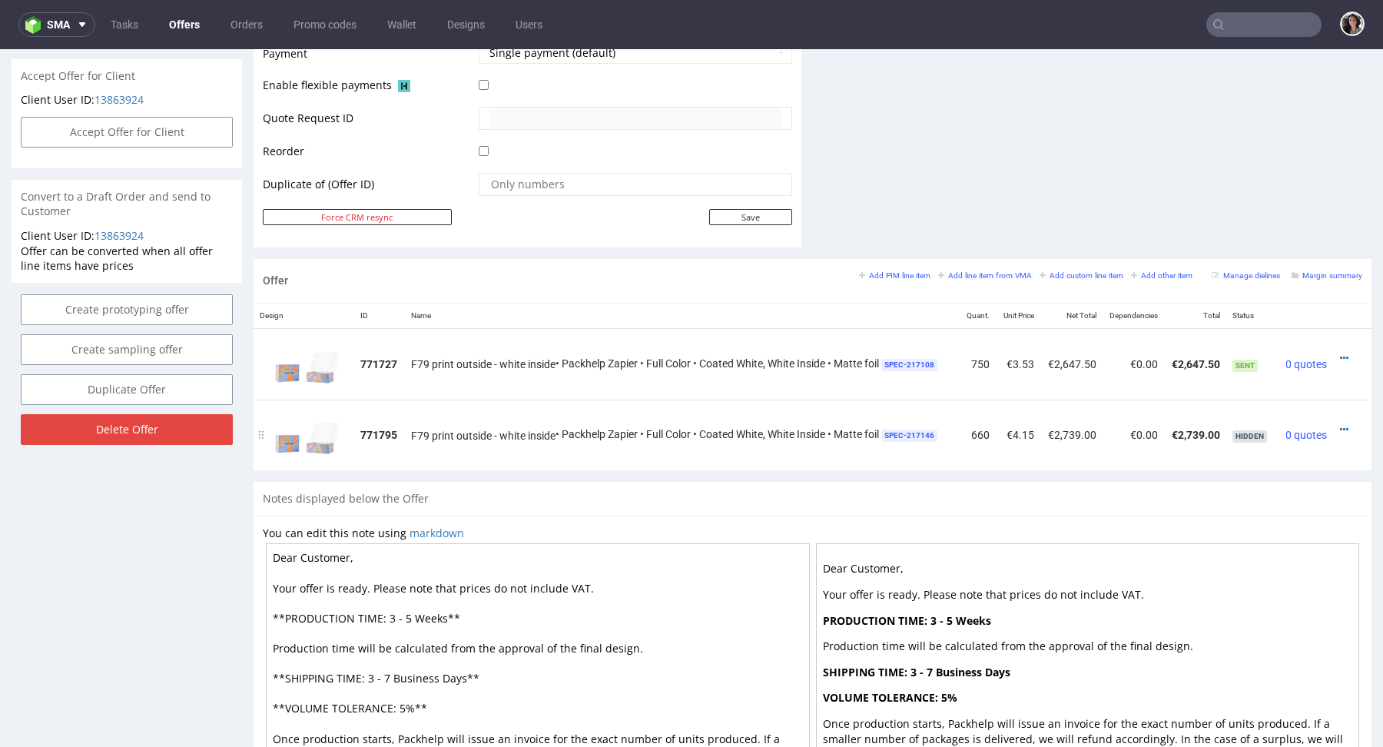
scroll to position [716, 0]
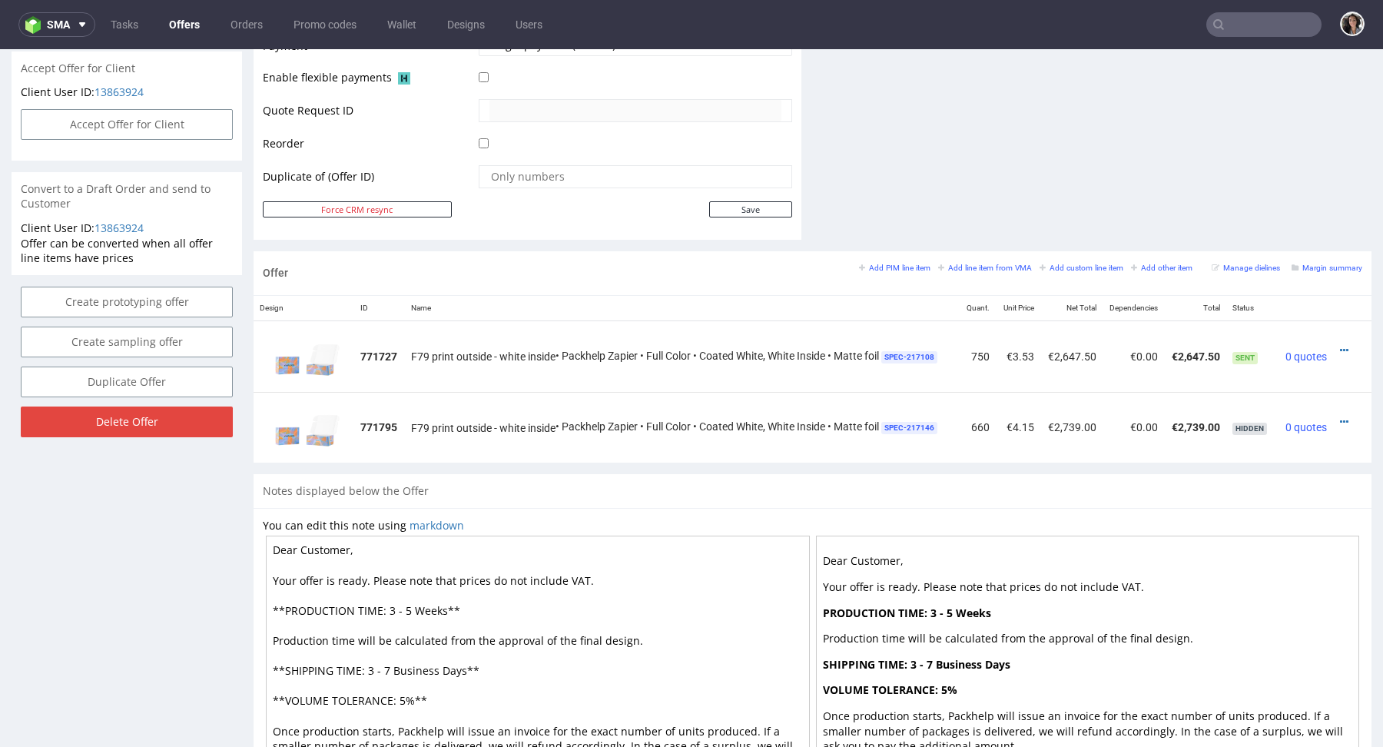
drag, startPoint x: 464, startPoint y: 666, endPoint x: 393, endPoint y: 664, distance: 71.5
click at [393, 664] on textarea "Dear Customer, Your offer is ready. Please note that prices do not include VAT.…" at bounding box center [538, 670] width 544 height 269
drag, startPoint x: 446, startPoint y: 605, endPoint x: 387, endPoint y: 602, distance: 58.5
click at [387, 602] on textarea "Dear Customer, Your offer is ready. Please note that prices do not include VAT.…" at bounding box center [538, 670] width 544 height 269
paste textarea "Business Days"
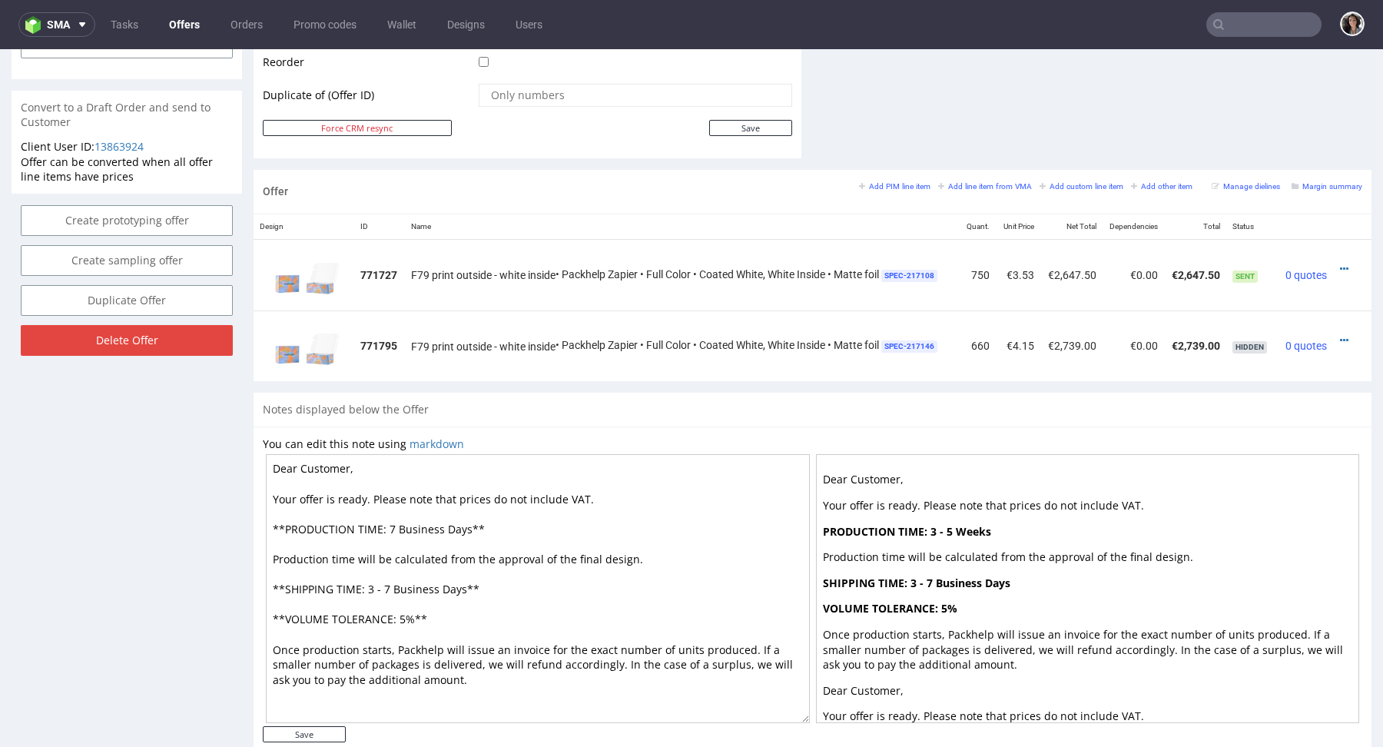
scroll to position [830, 0]
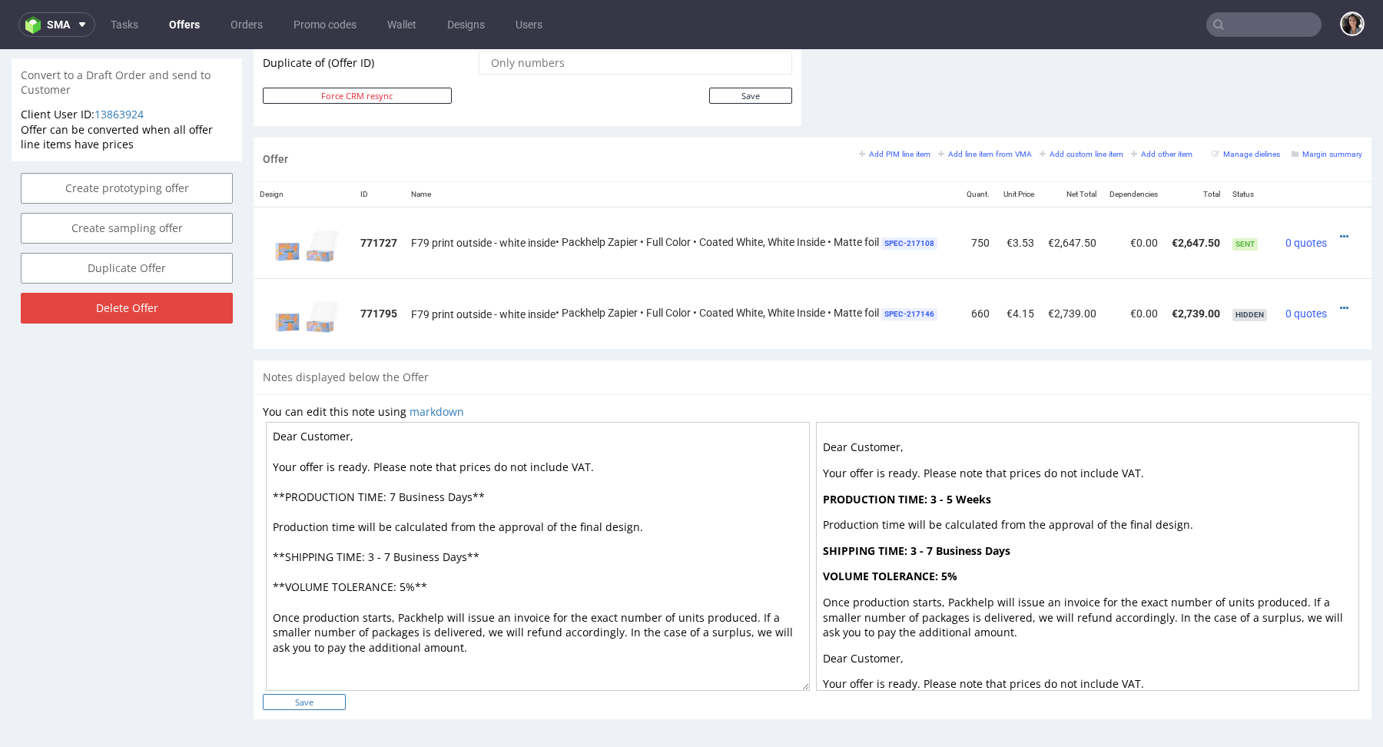
type textarea "Dear Customer, Your offer is ready. Please note that prices do not include VAT.…"
click at [324, 705] on input "Save" at bounding box center [304, 702] width 83 height 16
type input "In progress..."
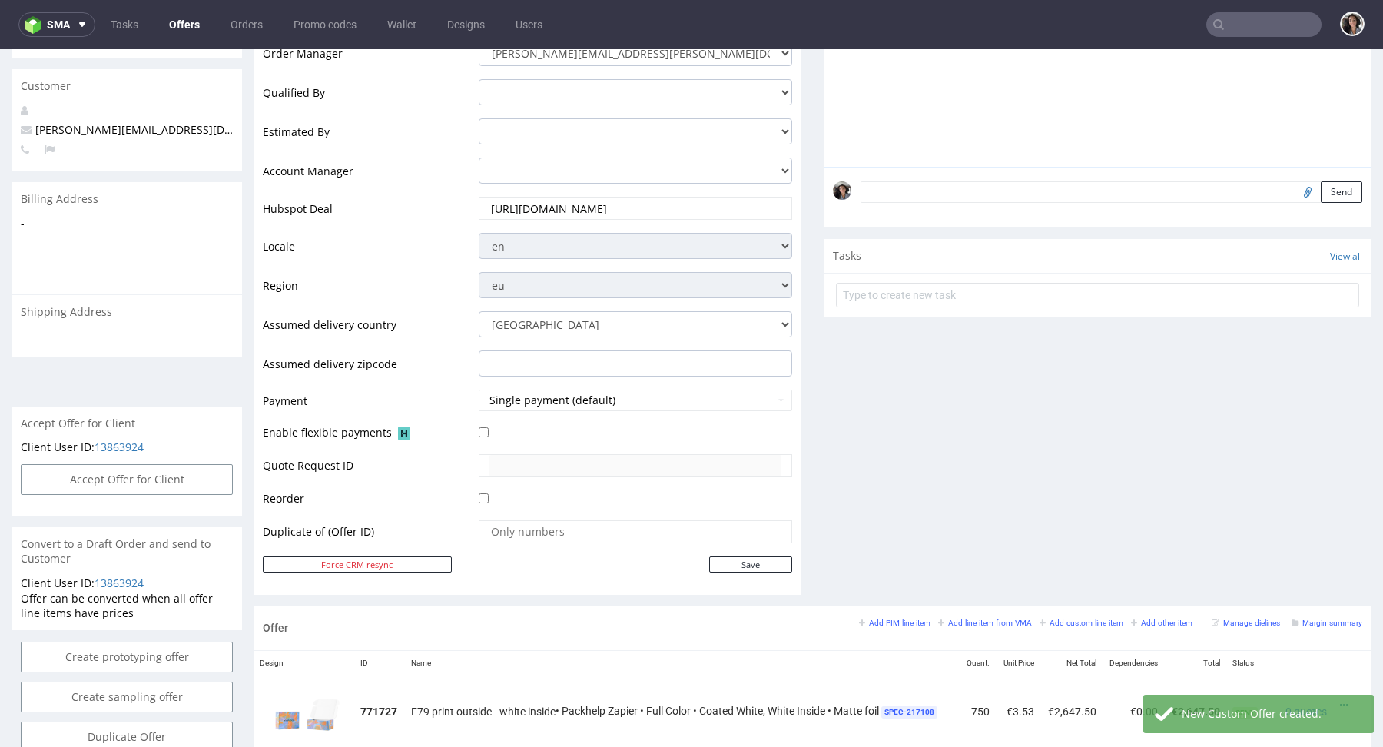
scroll to position [845, 0]
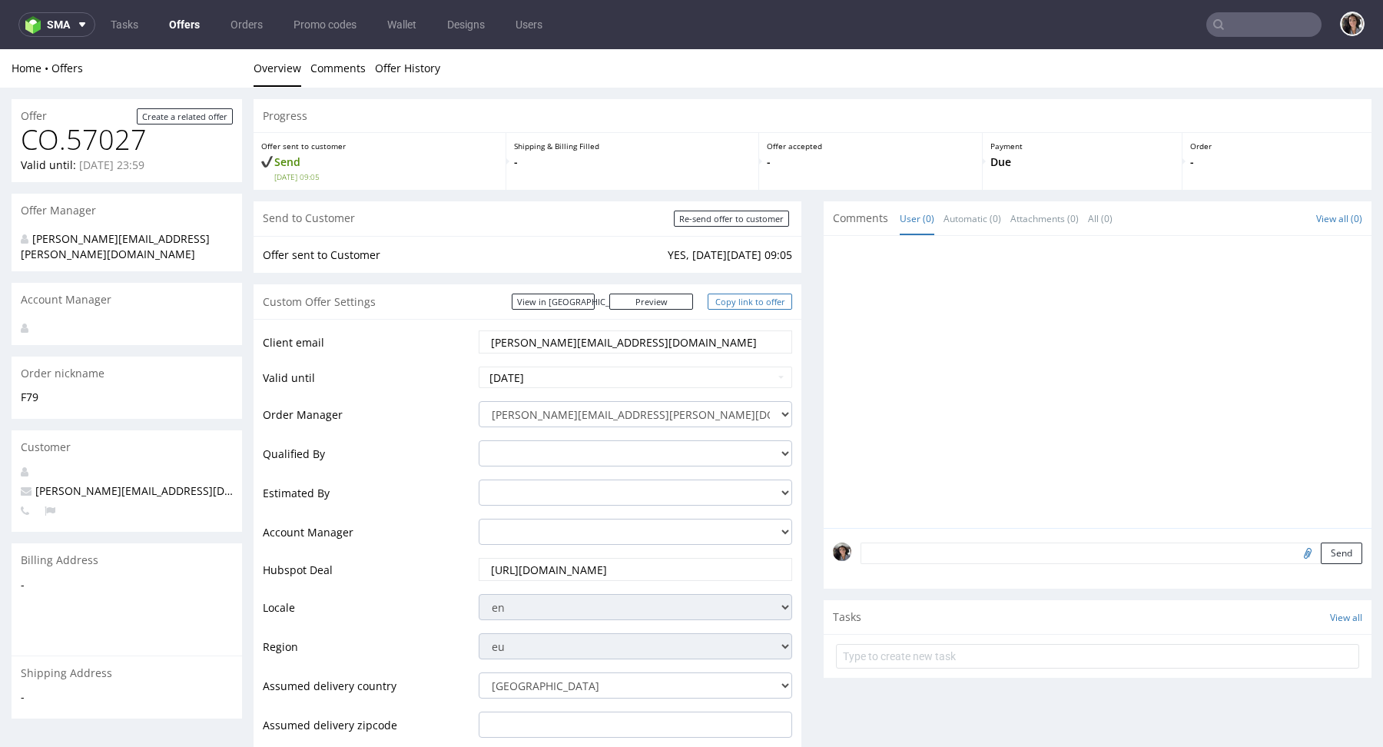
click at [762, 297] on link "Copy link to offer" at bounding box center [750, 302] width 85 height 16
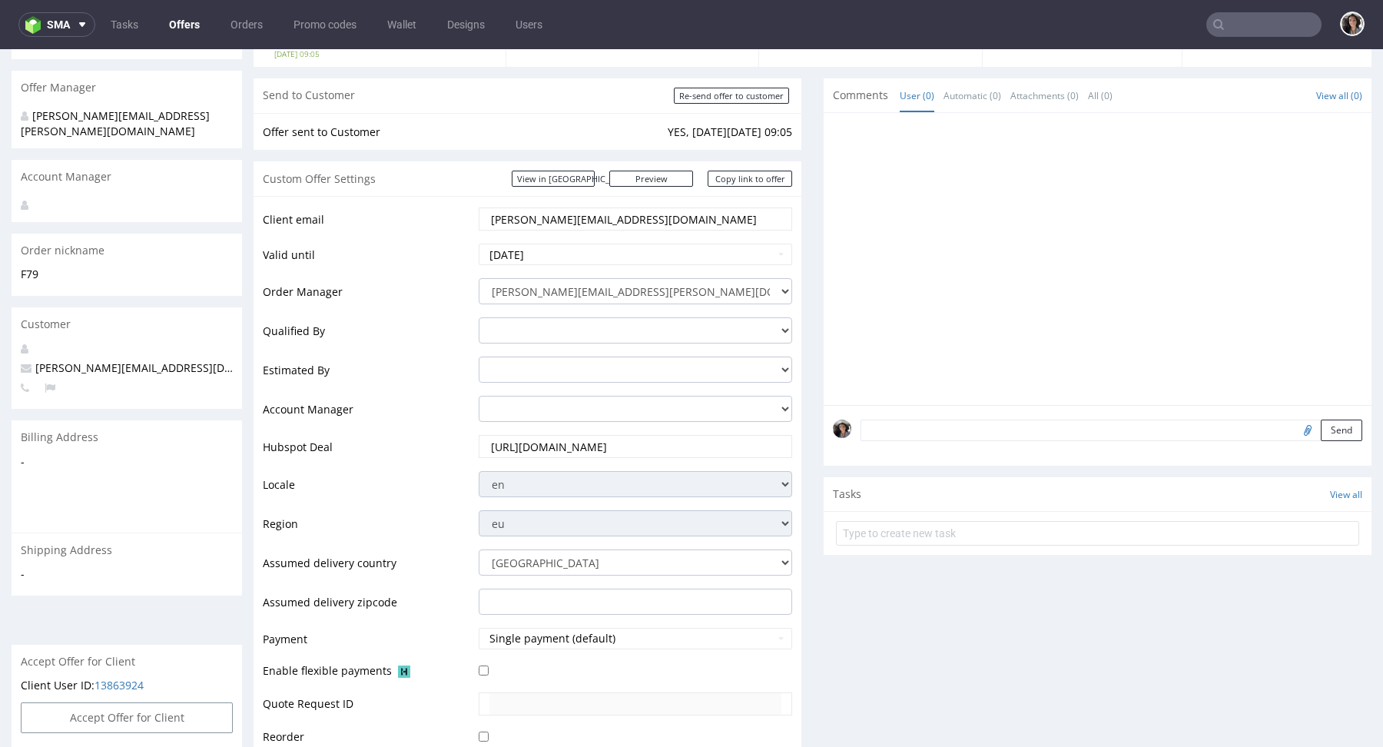
scroll to position [455, 0]
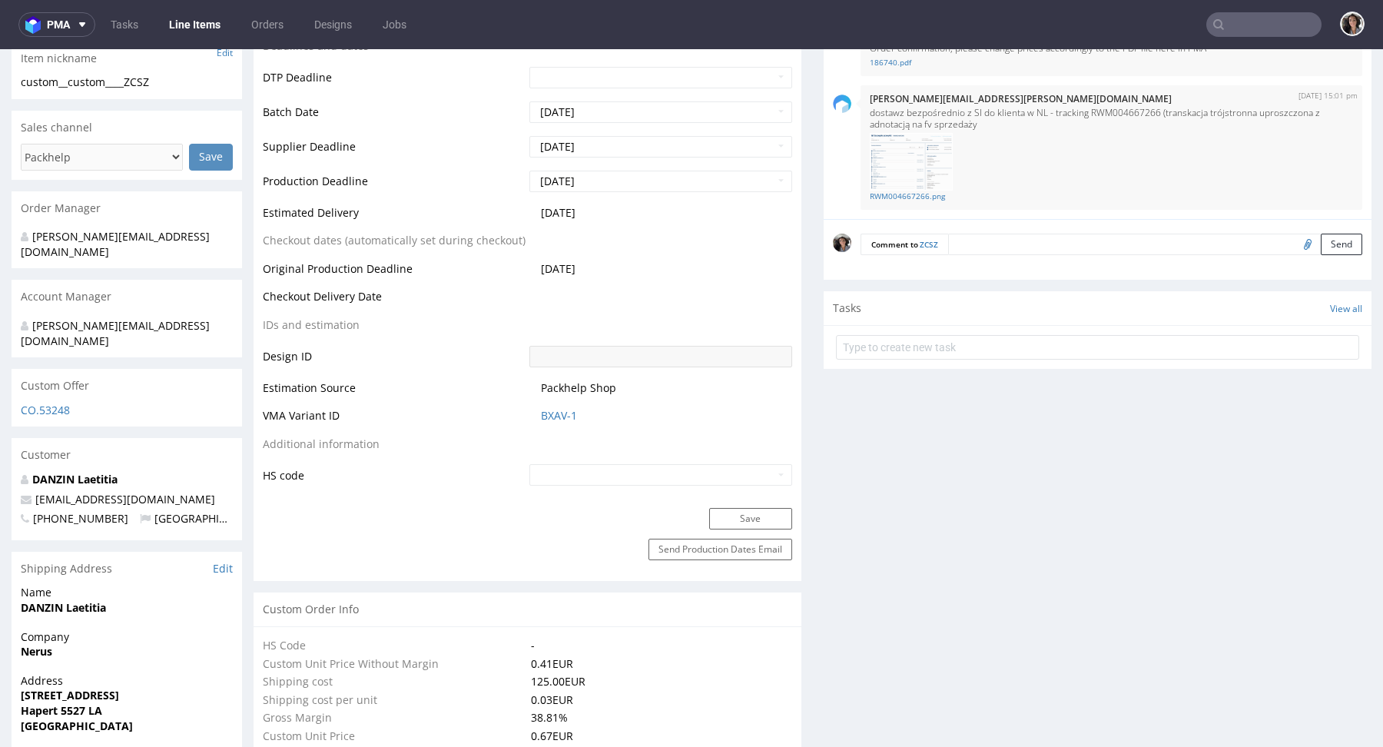
scroll to position [486, 0]
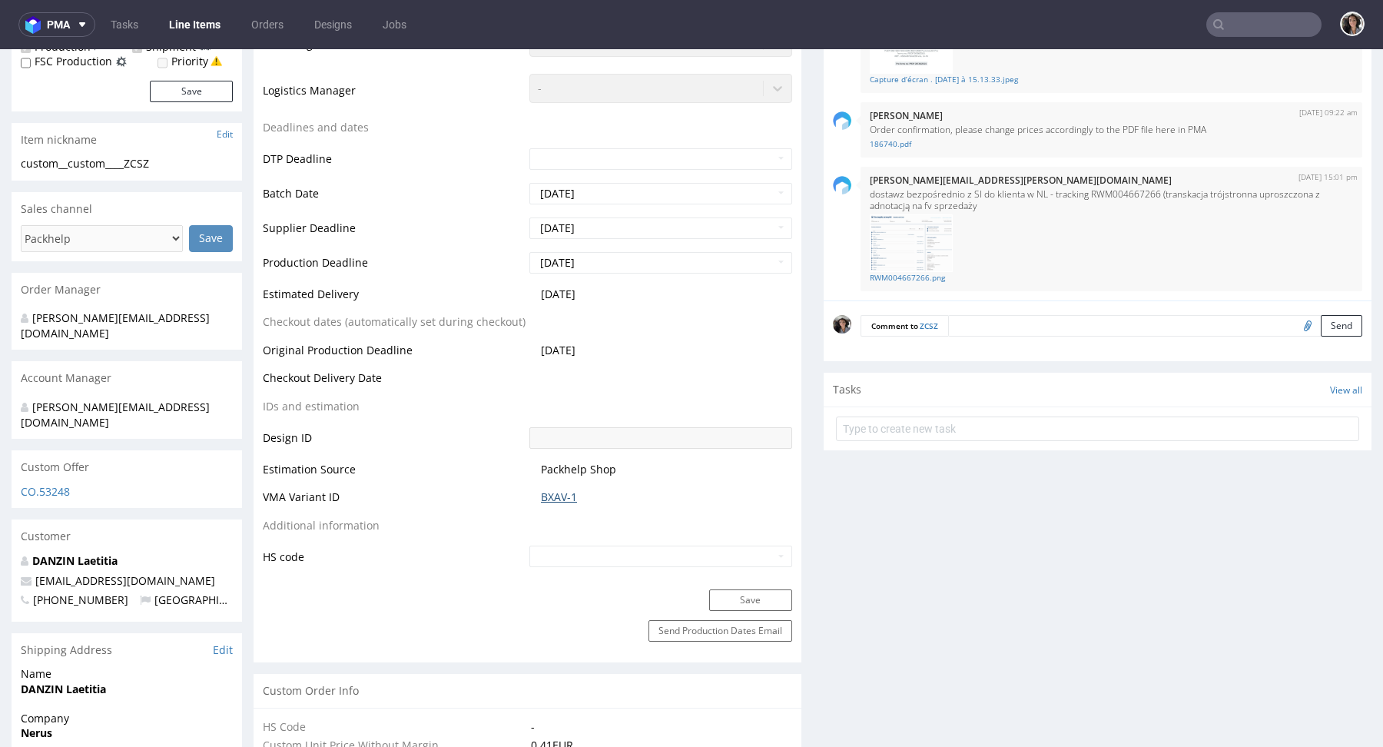
click at [563, 490] on link "BXAV-1" at bounding box center [559, 497] width 36 height 15
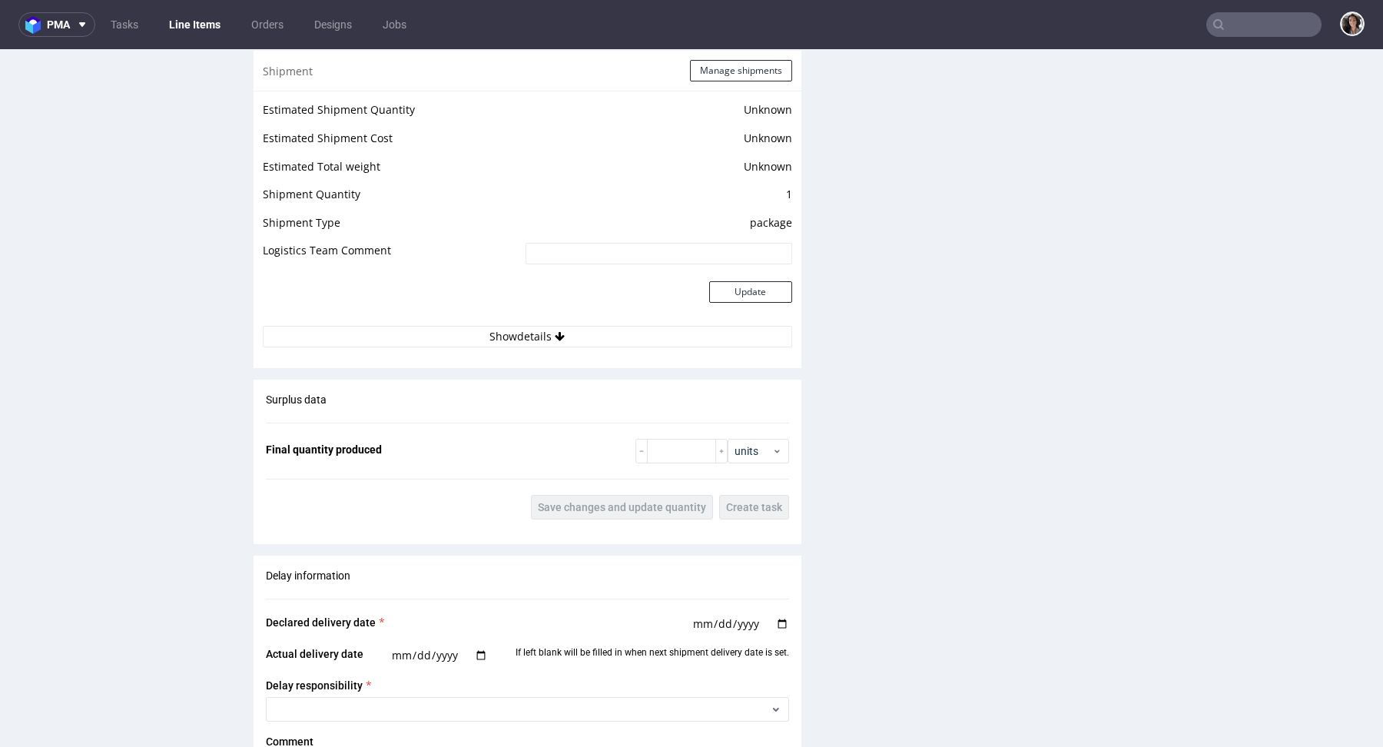
scroll to position [2598, 0]
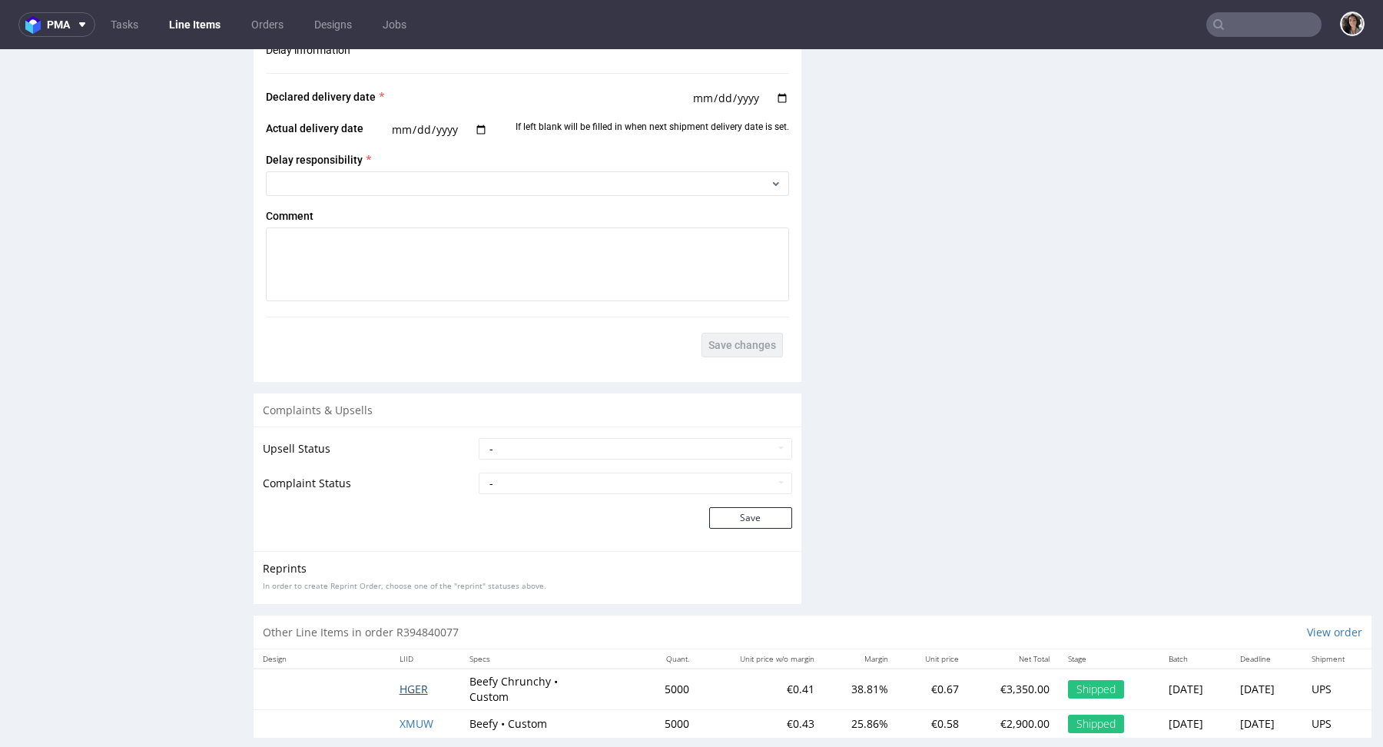
click at [409, 682] on span "HGER" at bounding box center [414, 689] width 28 height 15
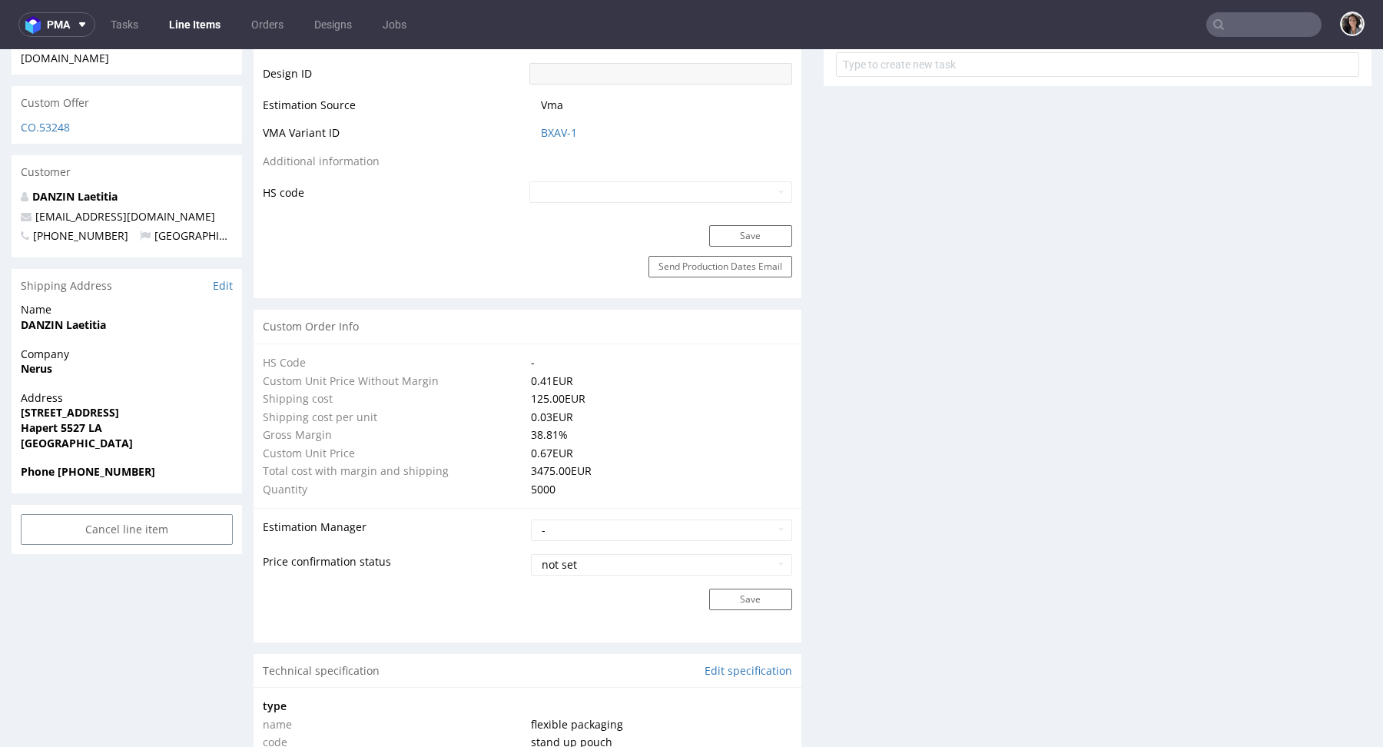
scroll to position [640, 0]
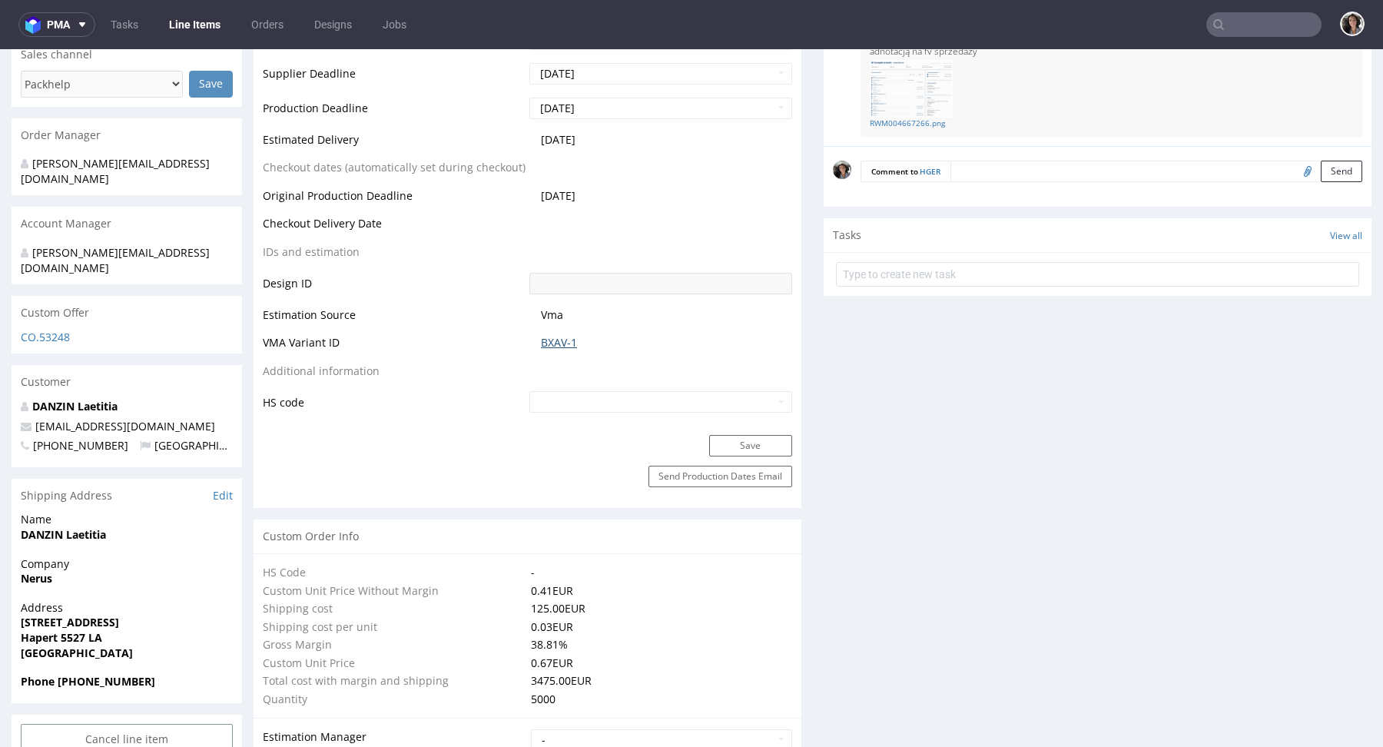
click at [558, 343] on link "BXAV-1" at bounding box center [559, 342] width 36 height 15
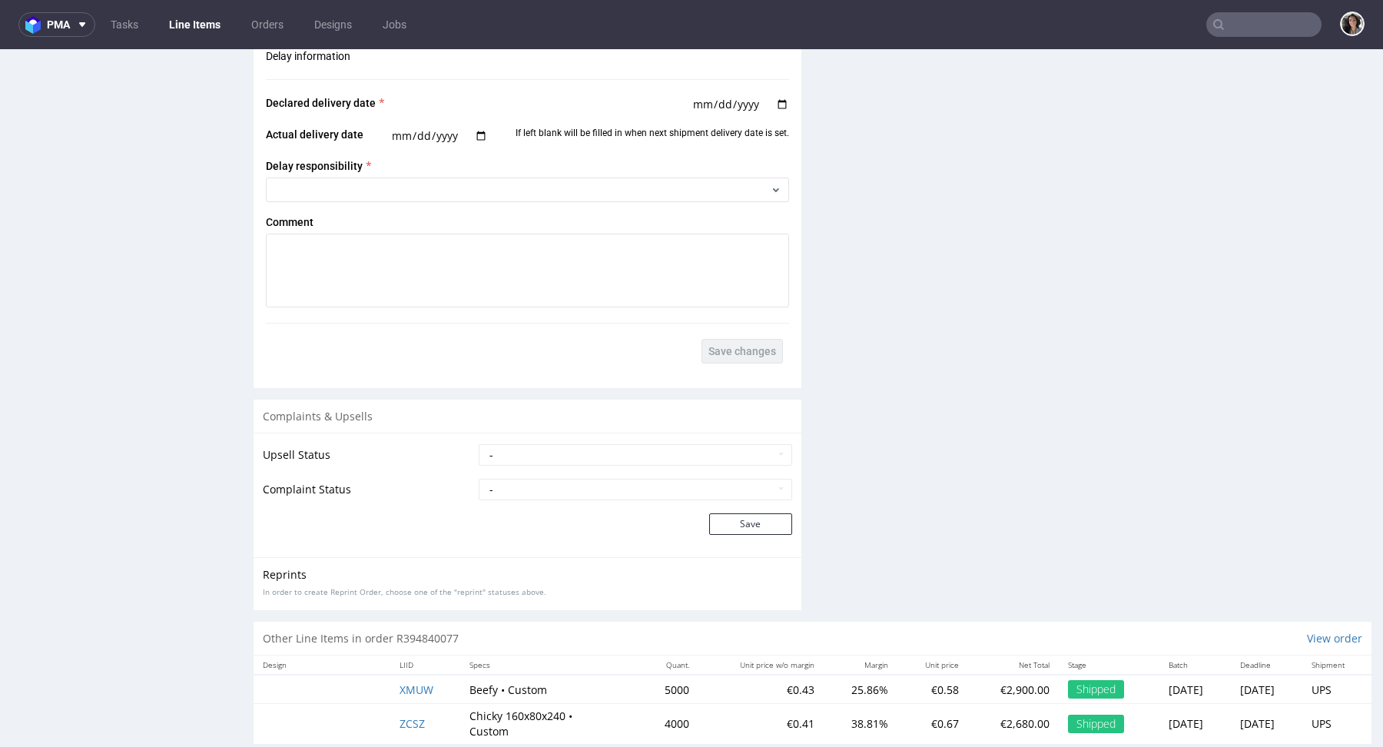
scroll to position [2631, 0]
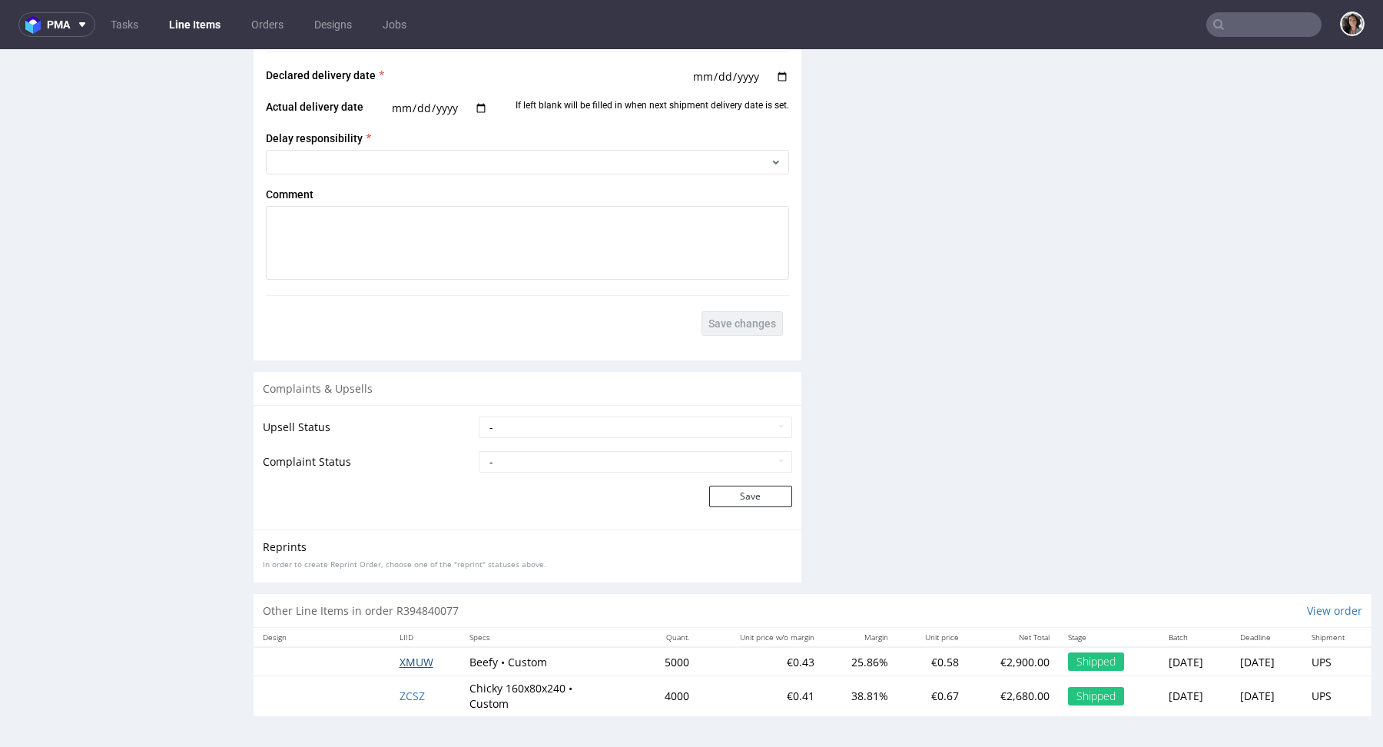
click at [403, 664] on span "XMUW" at bounding box center [417, 662] width 34 height 15
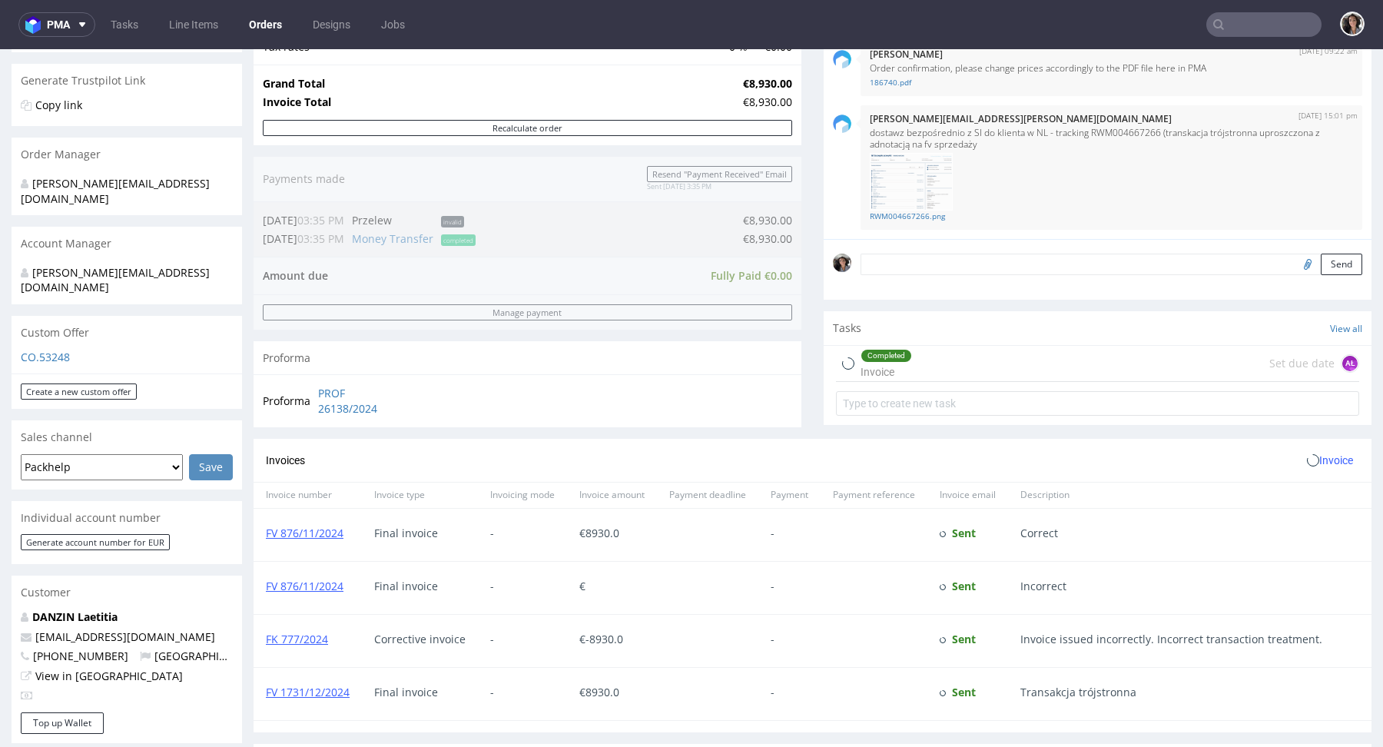
scroll to position [790, 0]
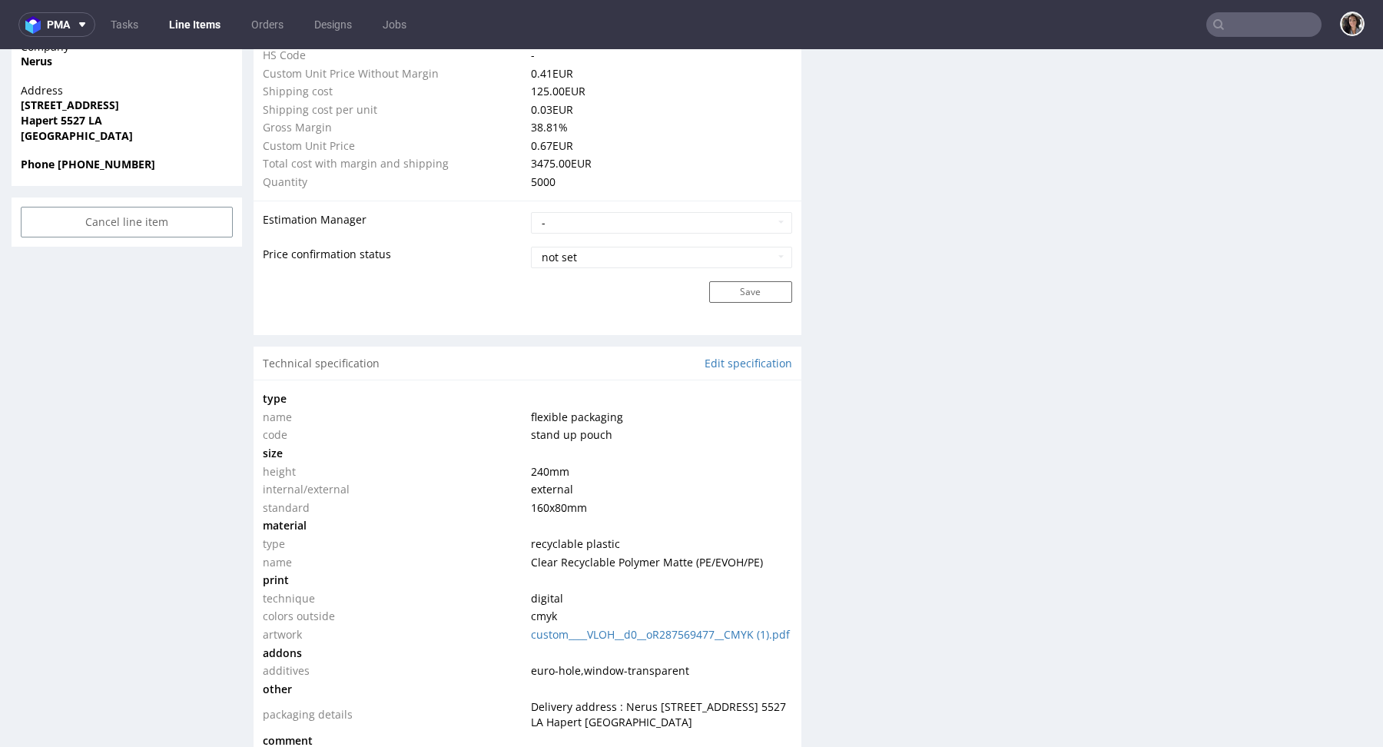
scroll to position [1164, 0]
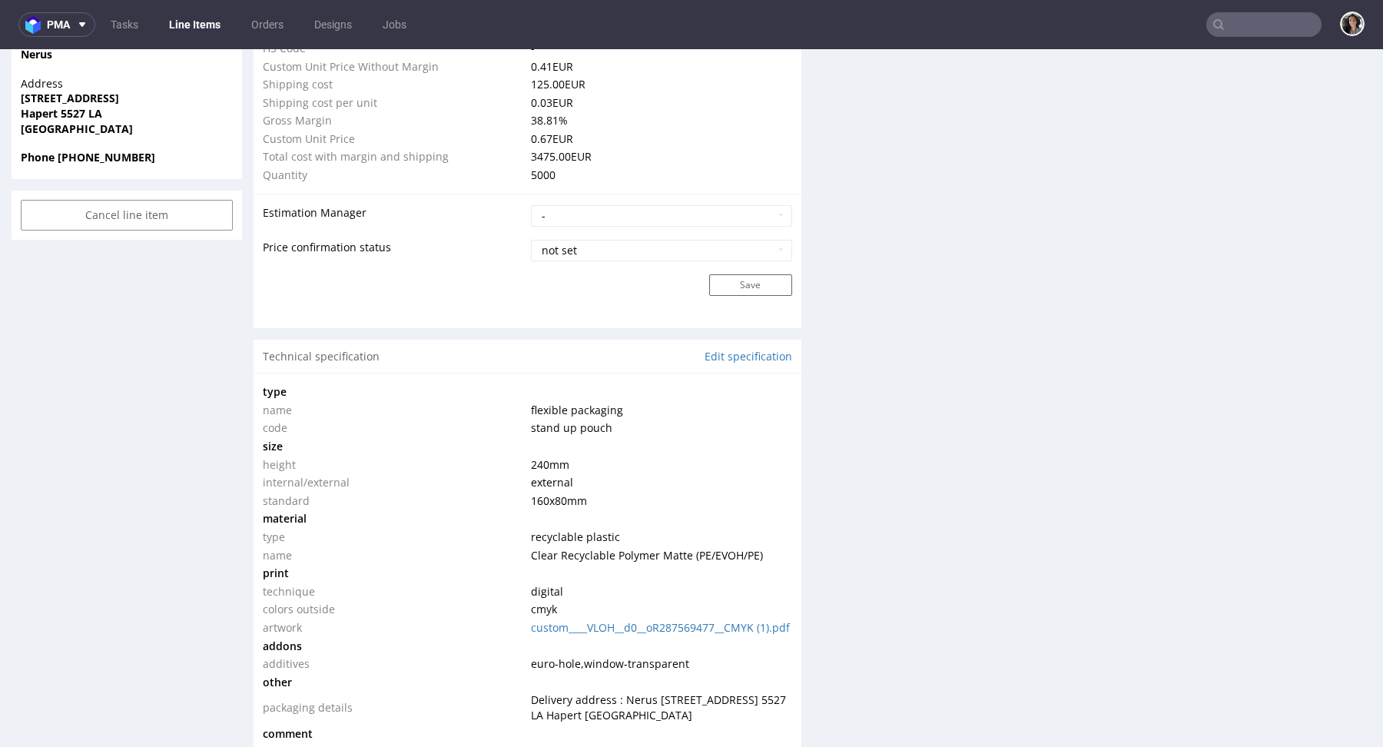
copy tr "160x80 mm"
drag, startPoint x: 602, startPoint y: 503, endPoint x: 523, endPoint y: 503, distance: 79.2
click at [523, 503] on tr "standard 160x80 mm" at bounding box center [527, 501] width 529 height 18
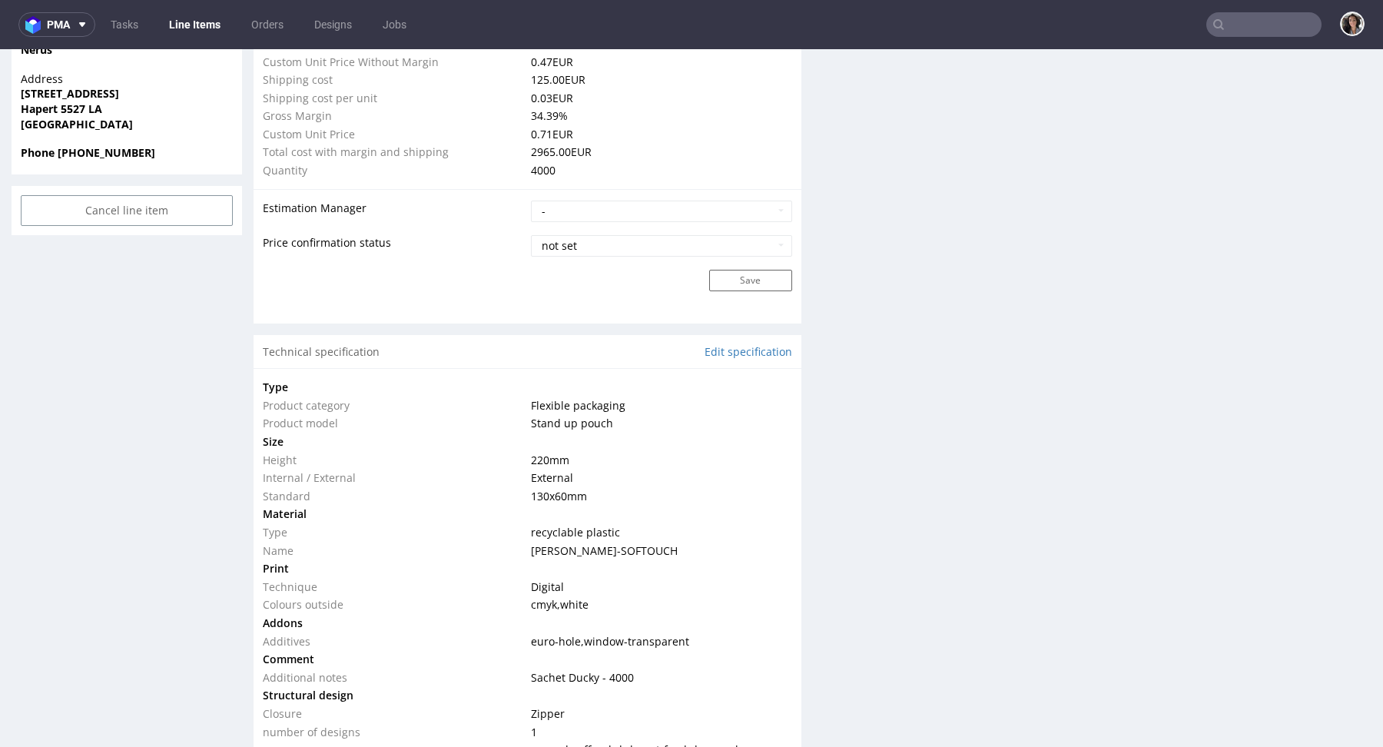
scroll to position [1186, 0]
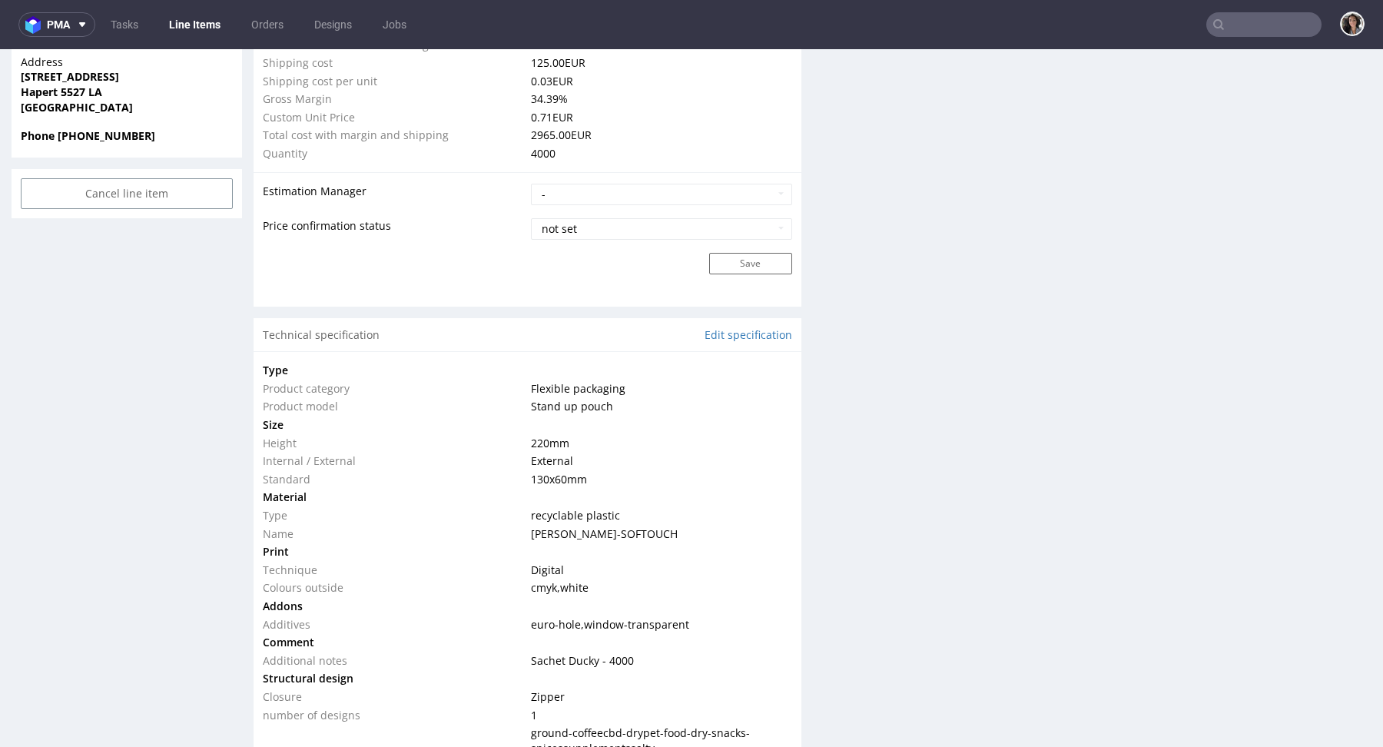
drag, startPoint x: 572, startPoint y: 453, endPoint x: 523, endPoint y: 453, distance: 49.9
click at [523, 453] on tr "Height 220 mm" at bounding box center [527, 443] width 529 height 18
drag, startPoint x: 596, startPoint y: 492, endPoint x: 522, endPoint y: 493, distance: 73.8
click at [522, 489] on tr "Standard 130x60 mm" at bounding box center [527, 479] width 529 height 18
copy tr "130x60 mm"
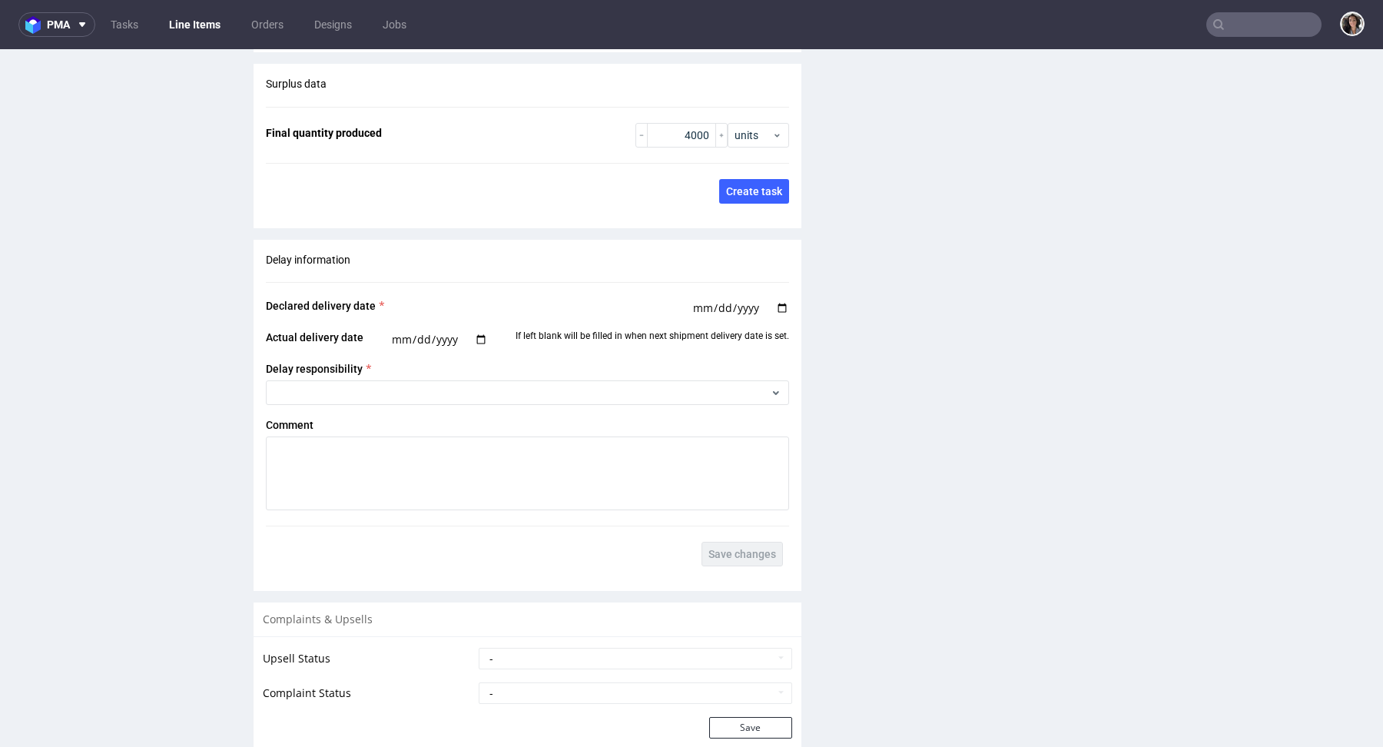
scroll to position [2638, 0]
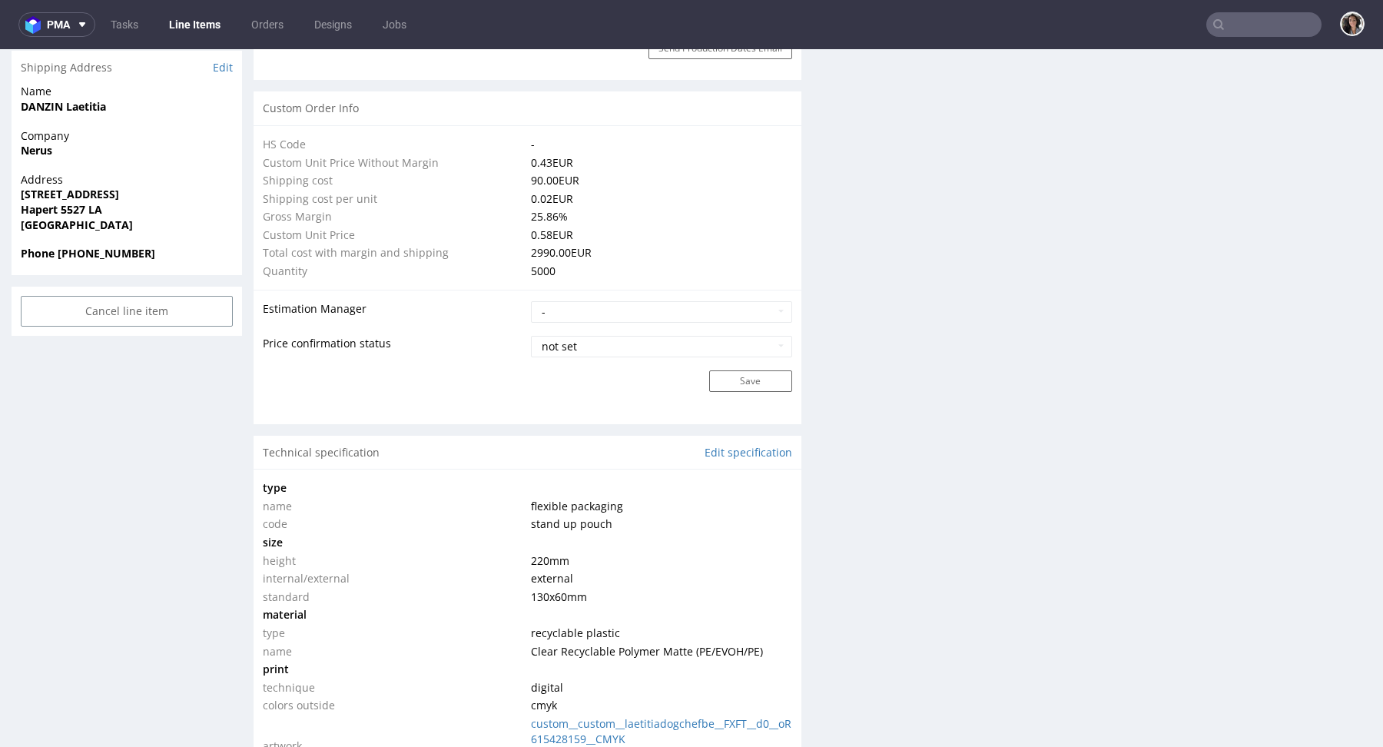
scroll to position [1069, 0]
copy tr "130x60 mm"
drag, startPoint x: 585, startPoint y: 591, endPoint x: 519, endPoint y: 591, distance: 65.3
click at [519, 591] on tr "standard 130x60 mm" at bounding box center [527, 596] width 529 height 18
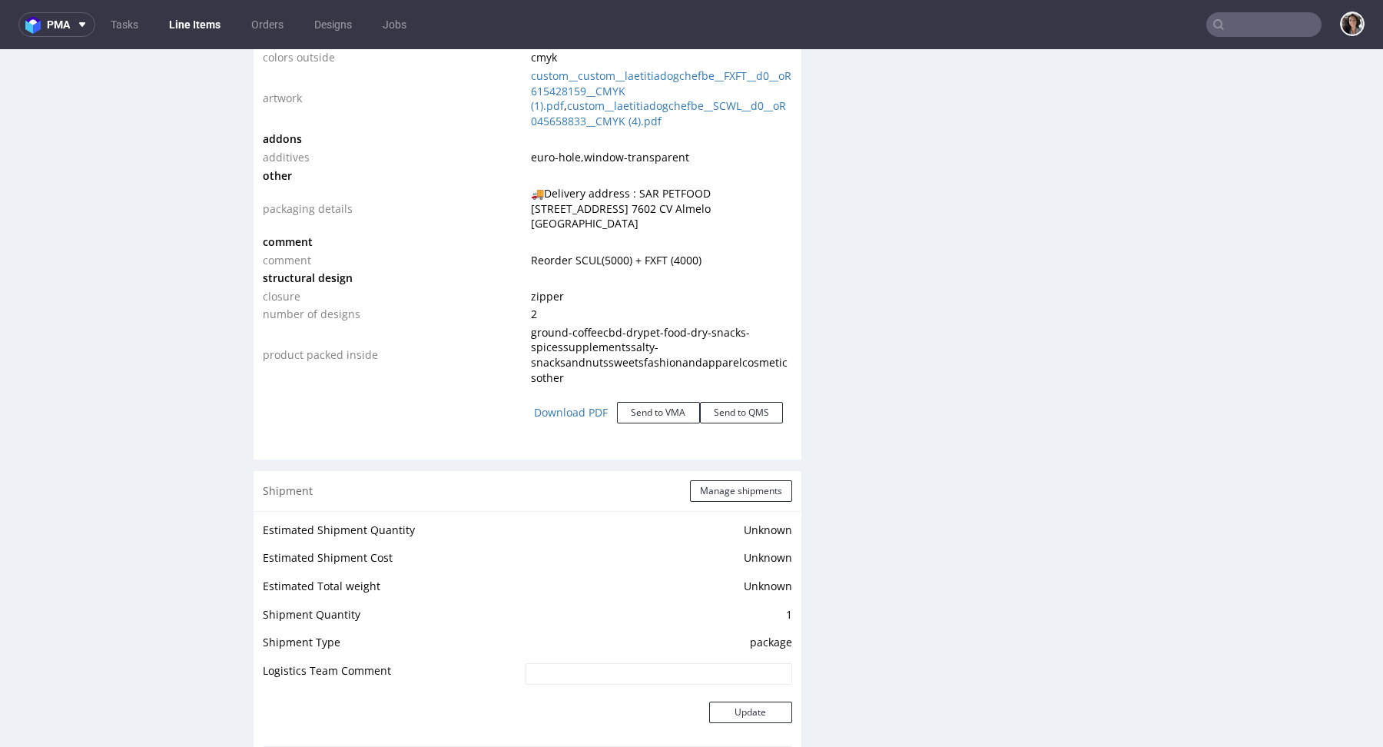
scroll to position [1475, 0]
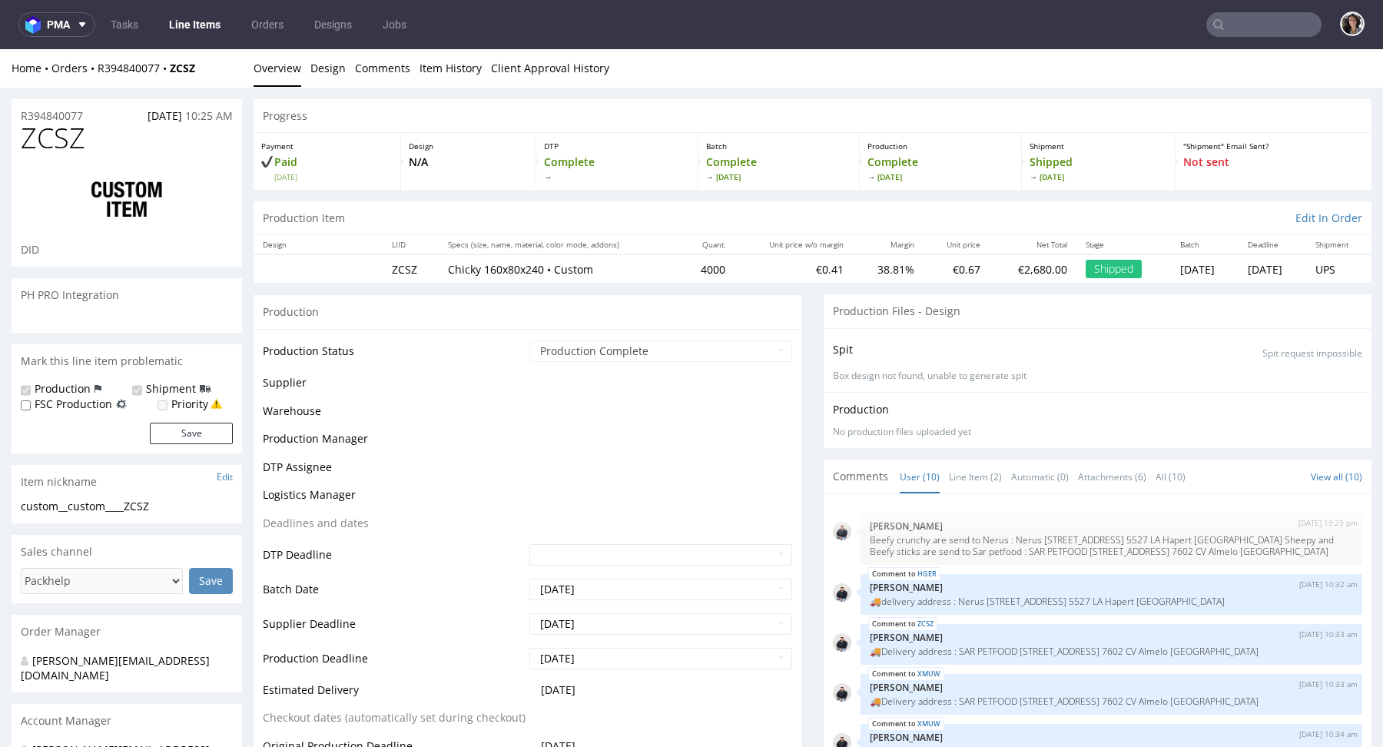
scroll to position [426, 0]
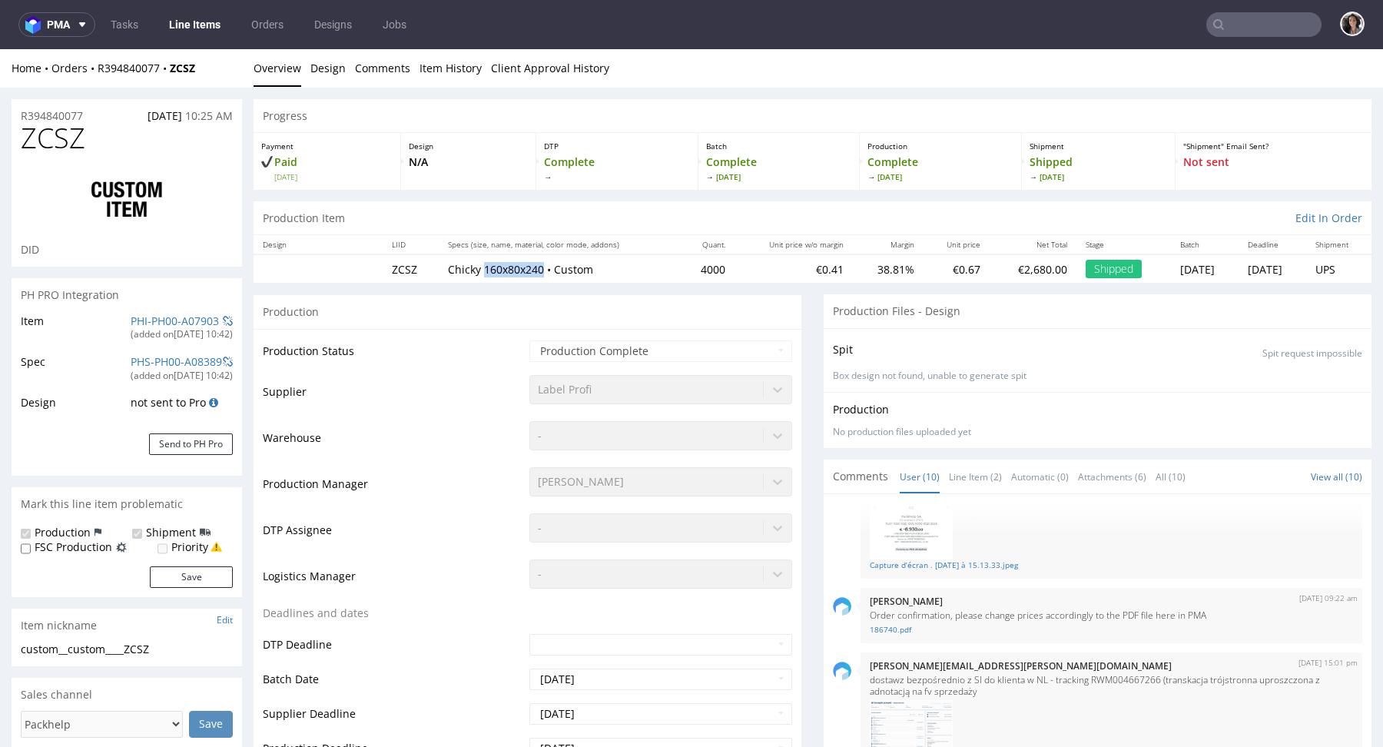
drag, startPoint x: 535, startPoint y: 266, endPoint x: 473, endPoint y: 272, distance: 62.5
click at [473, 272] on p "Chicky 160x80x240 • Custom" at bounding box center [559, 269] width 223 height 15
copy p "160x80x240"
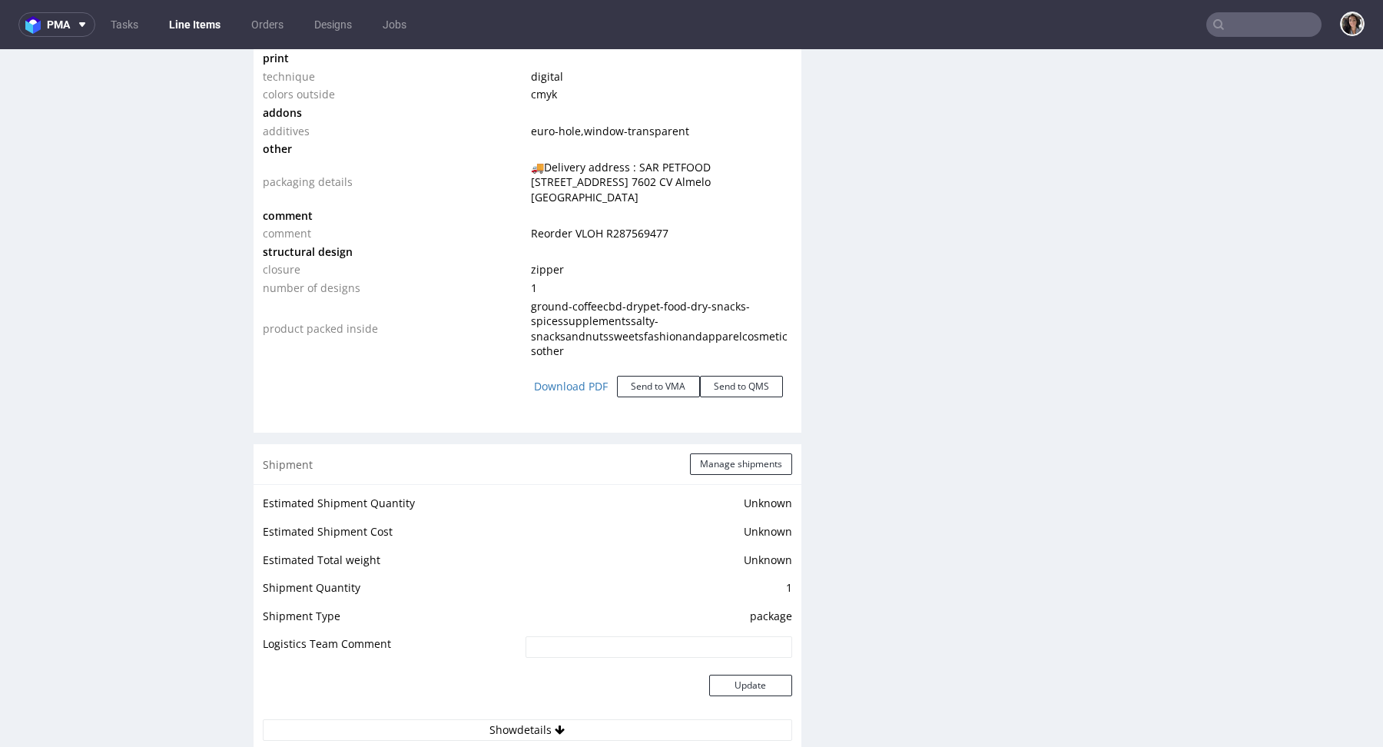
scroll to position [1760, 0]
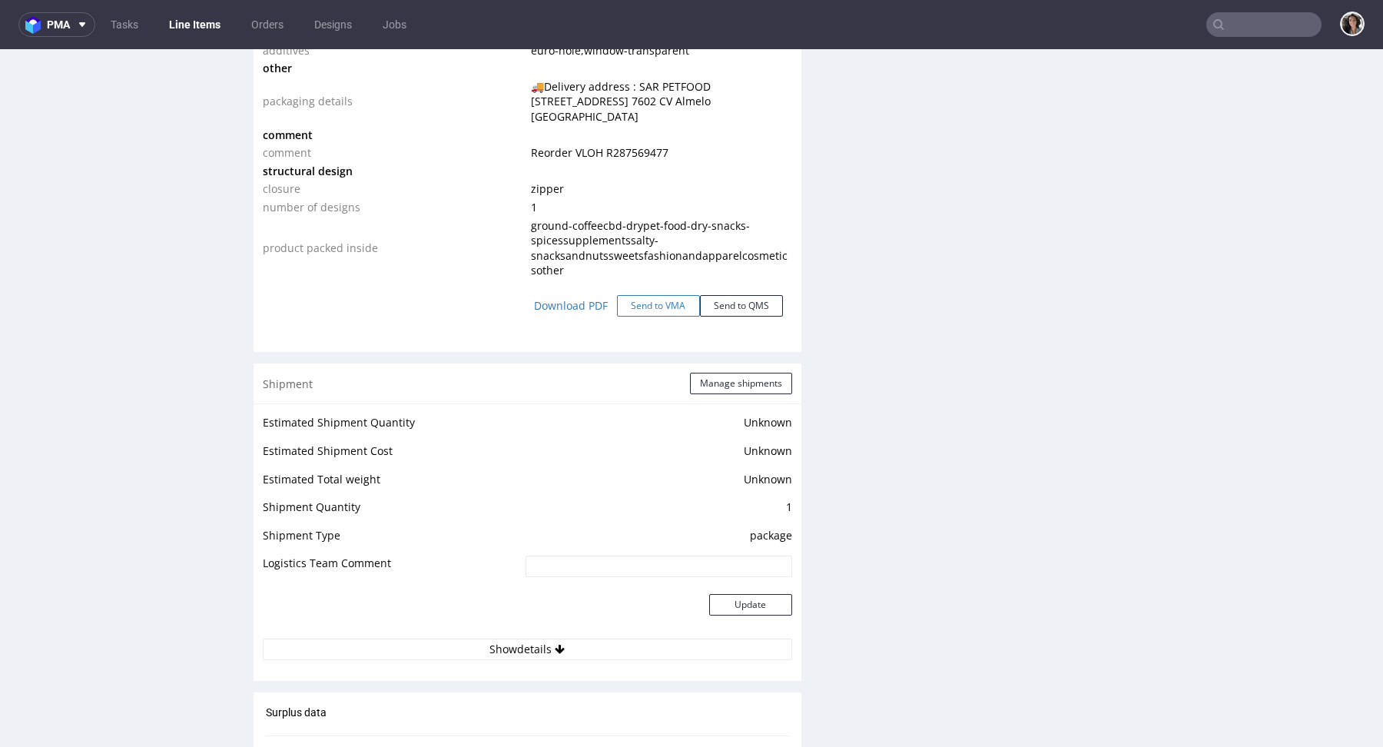
click at [657, 295] on button "Send to VMA" at bounding box center [658, 306] width 83 height 22
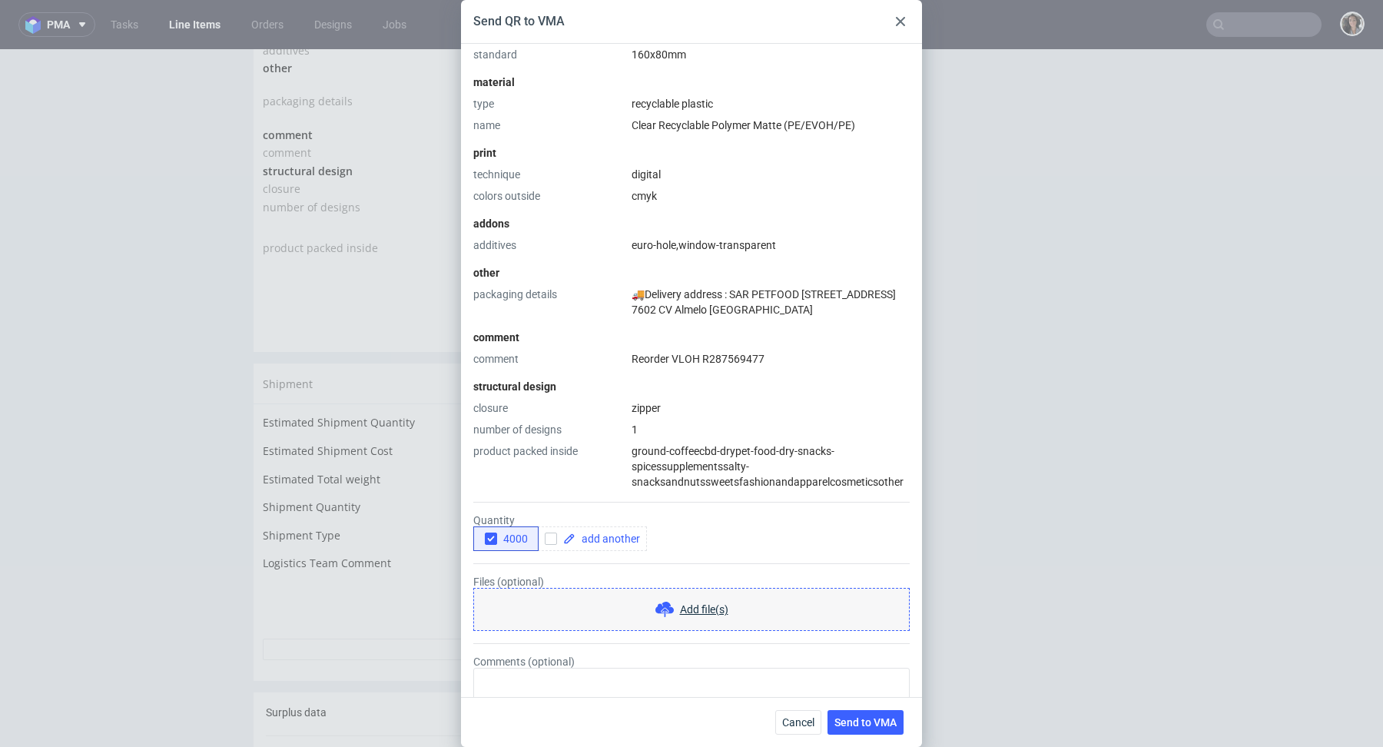
scroll to position [369, 0]
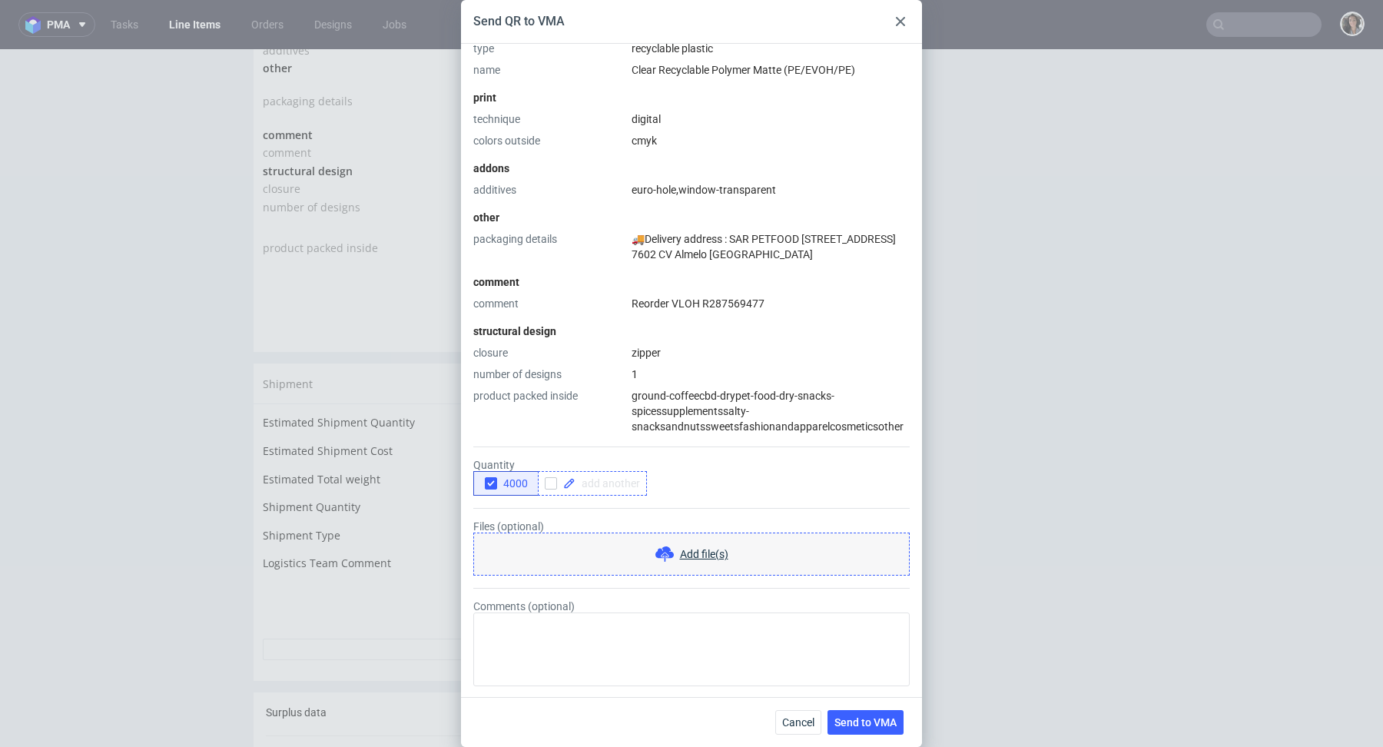
click at [630, 478] on span at bounding box center [608, 483] width 65 height 11
checkbox input "true"
click at [491, 481] on icon "button" at bounding box center [491, 483] width 11 height 11
click at [872, 725] on span "Send to VMA" at bounding box center [866, 722] width 62 height 11
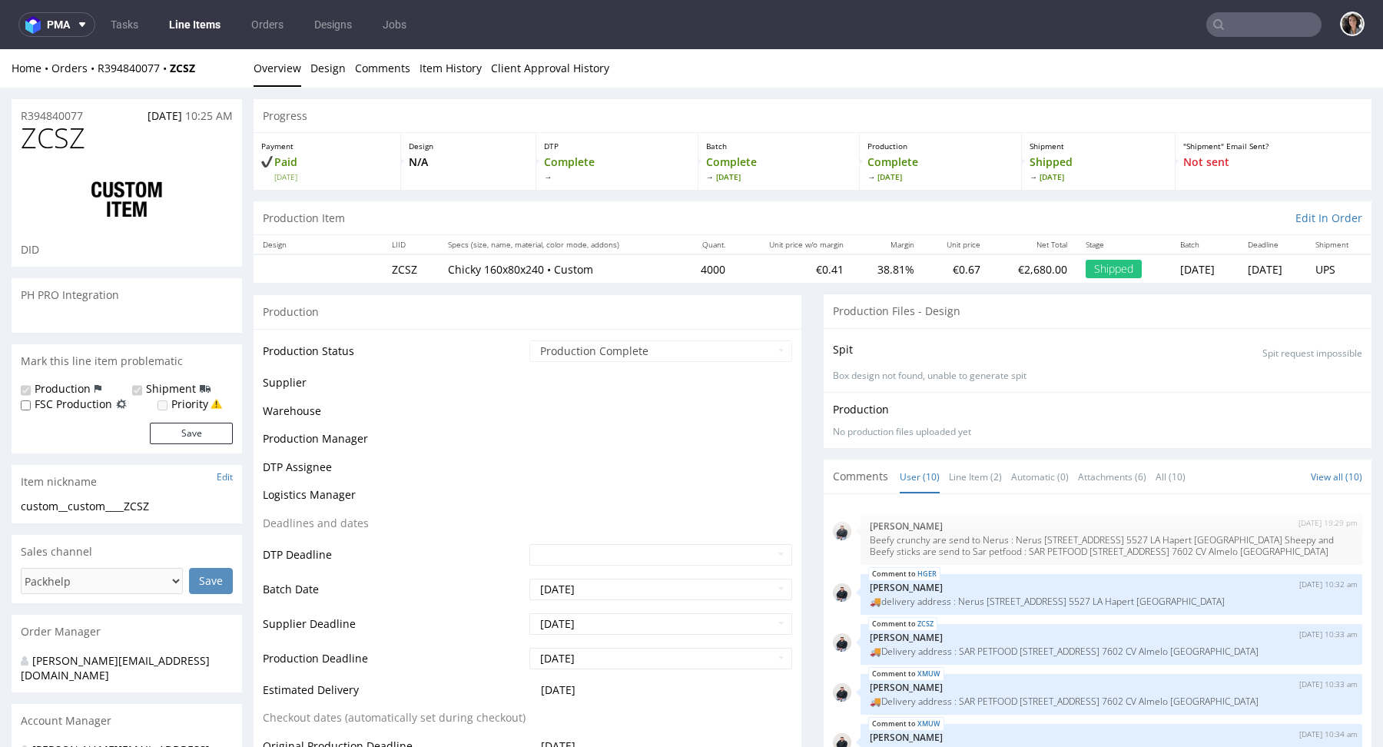
scroll to position [426, 0]
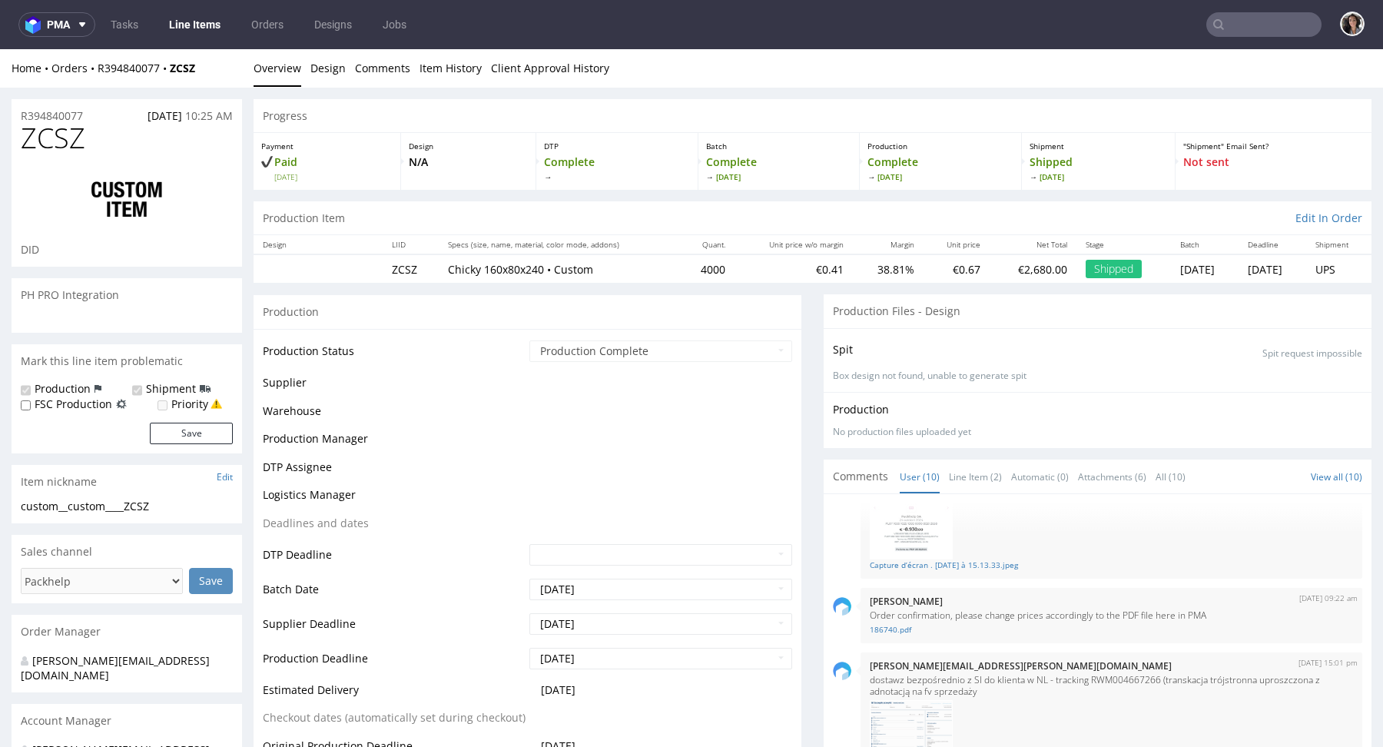
select select "in_progress"
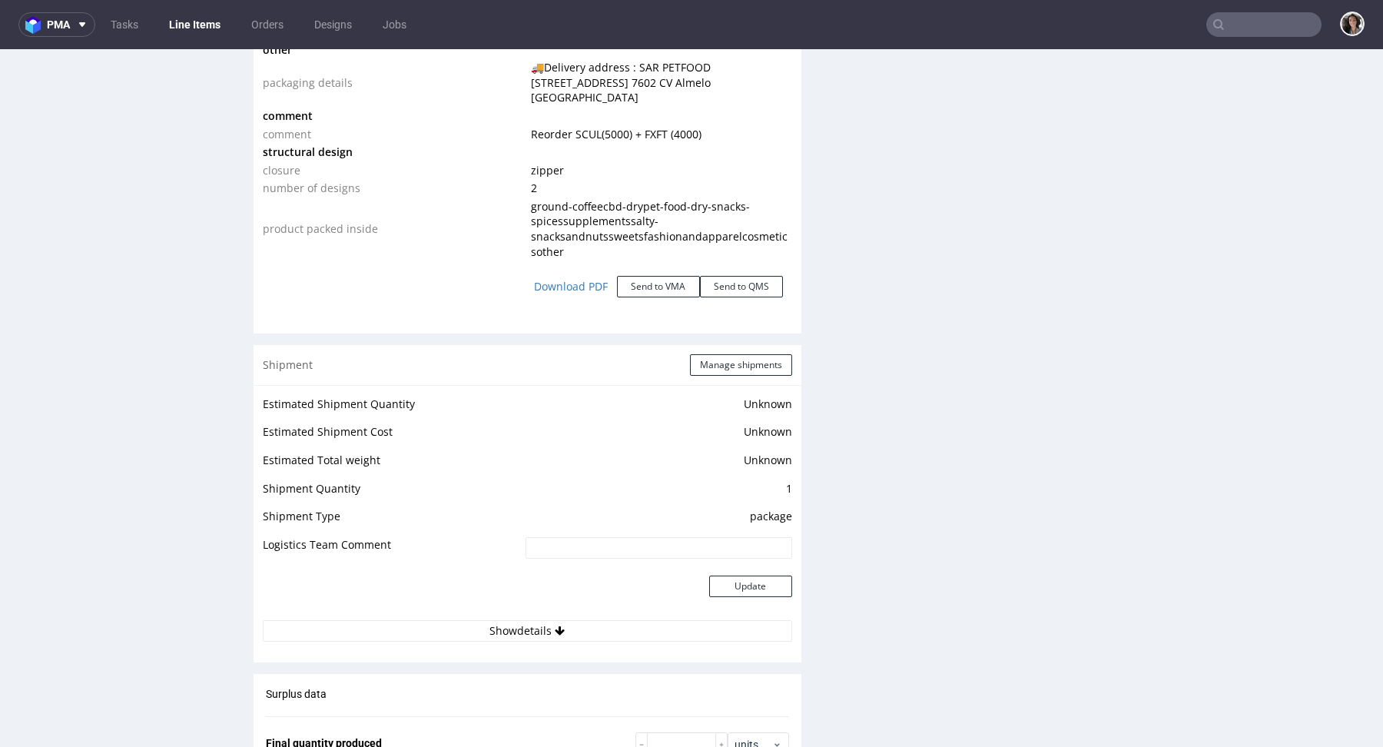
scroll to position [1873, 0]
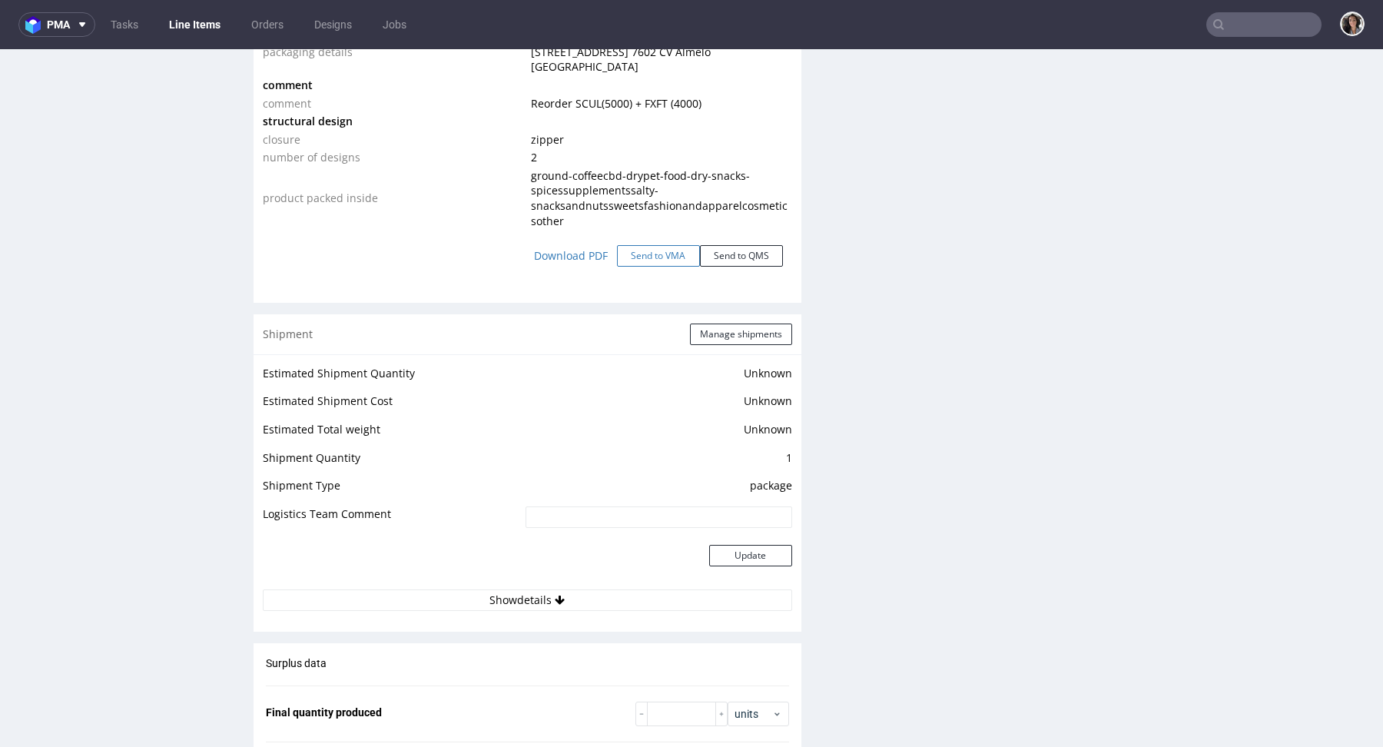
click at [652, 245] on button "Send to VMA" at bounding box center [658, 256] width 83 height 22
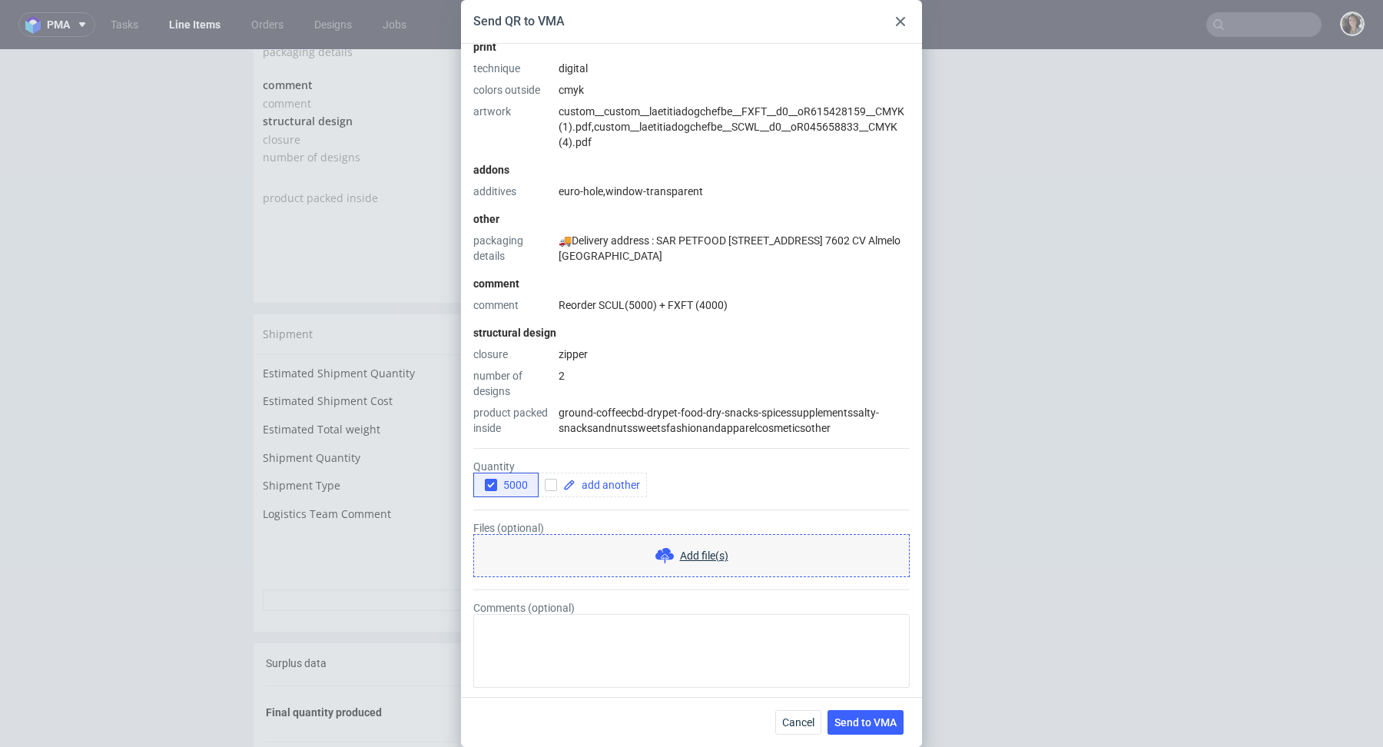
scroll to position [421, 0]
click at [637, 478] on span at bounding box center [608, 483] width 65 height 11
checkbox input "true"
click at [492, 484] on icon "button" at bounding box center [491, 483] width 11 height 11
click at [869, 722] on span "Send to VMA" at bounding box center [866, 722] width 62 height 11
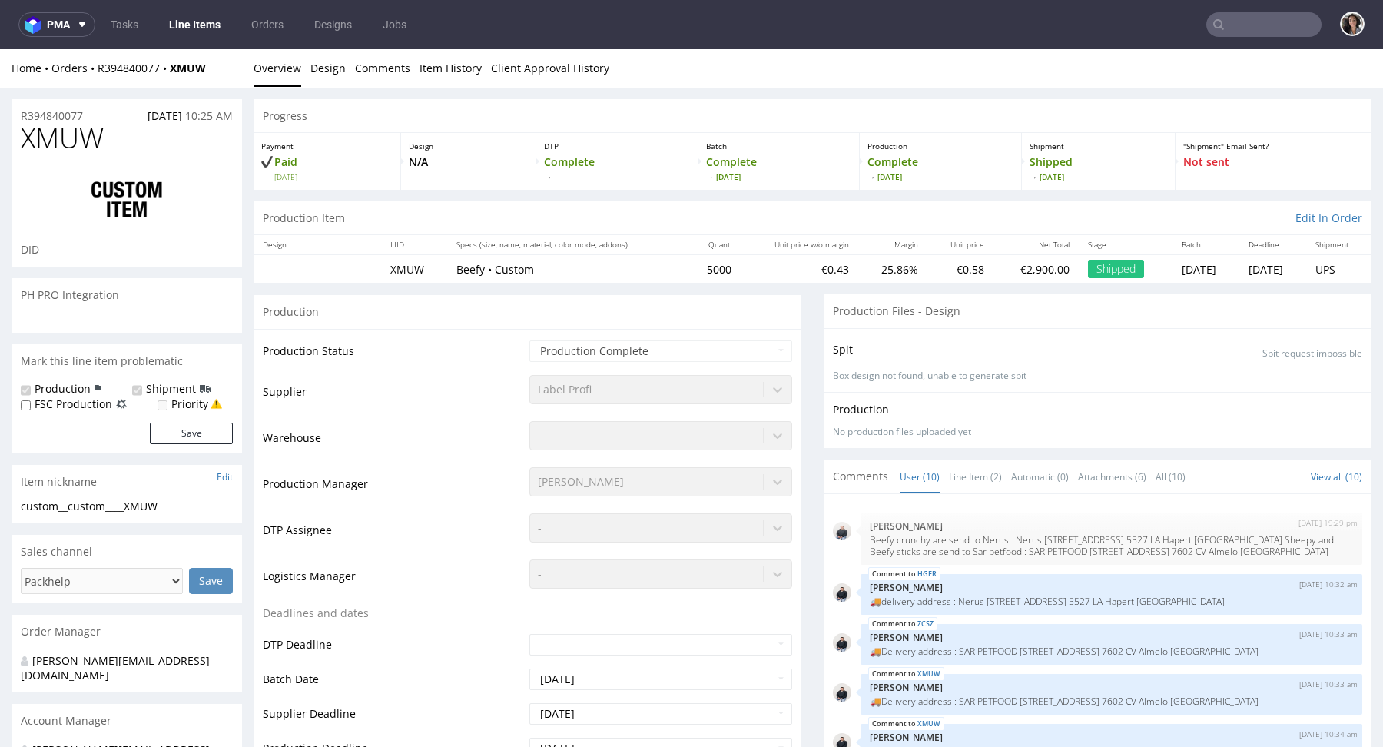
select select "in_progress"
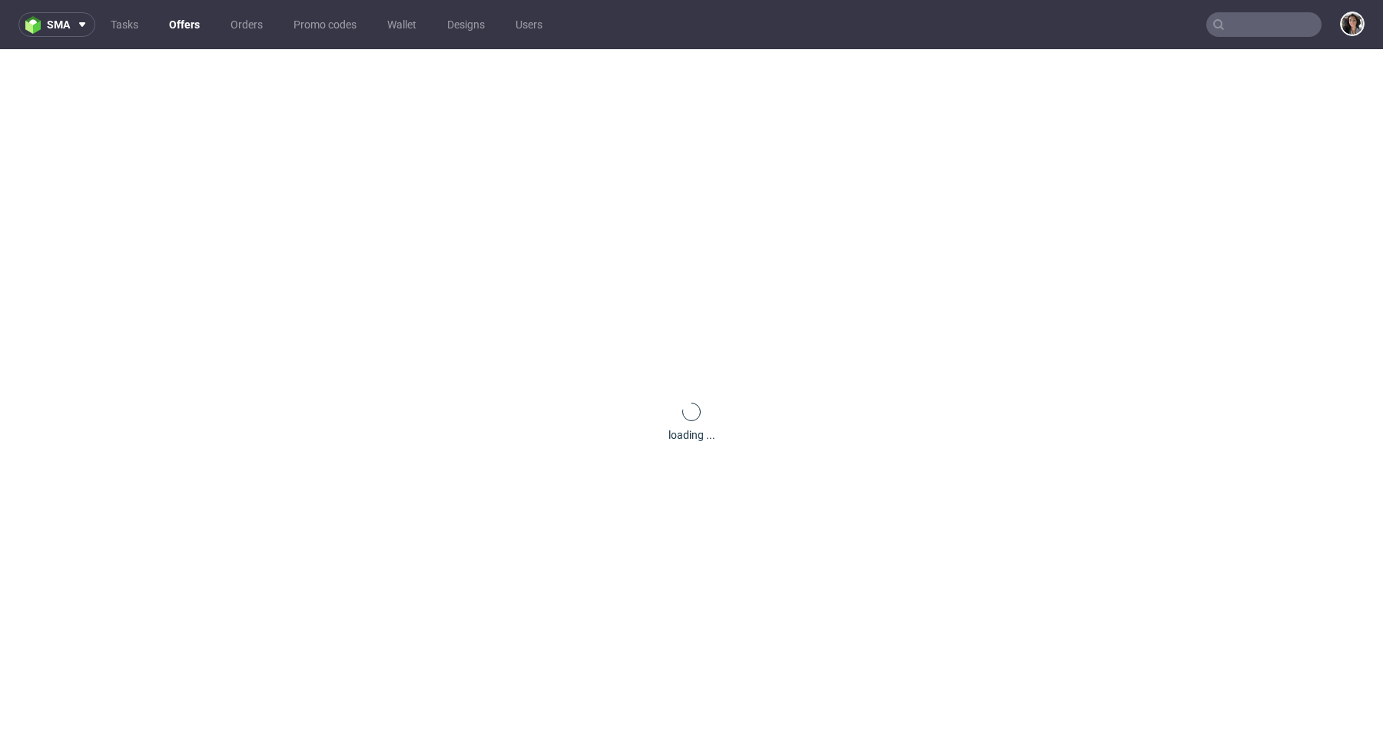
click at [1276, 18] on input "text" at bounding box center [1263, 24] width 115 height 25
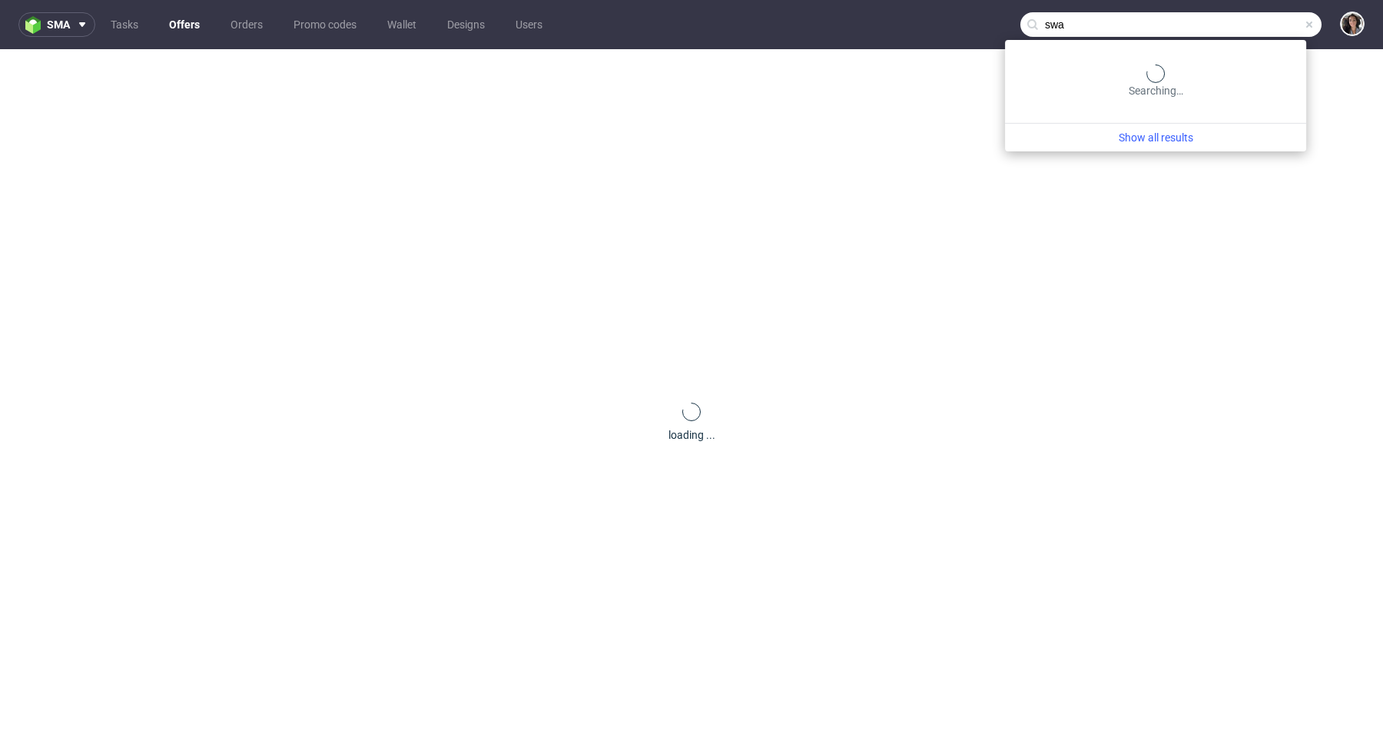
type input "swa"
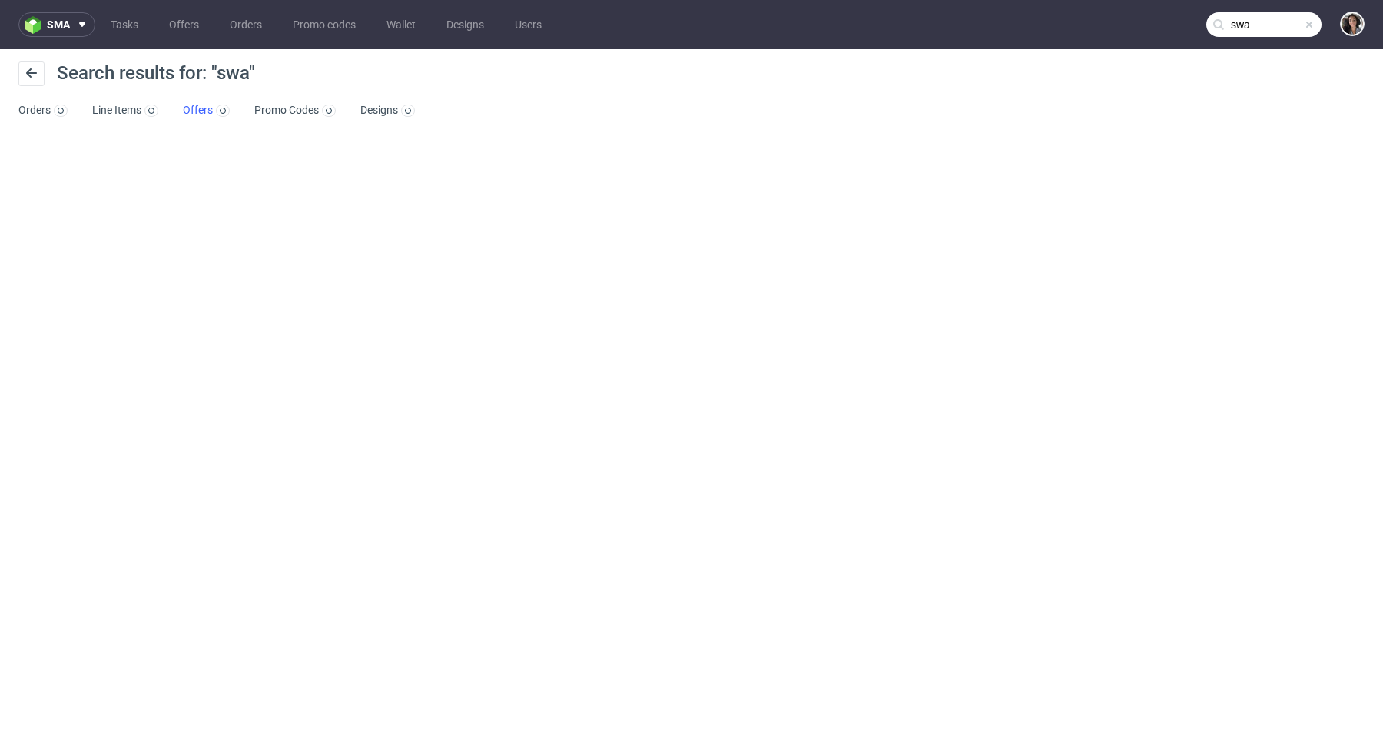
click at [201, 114] on link "Offers" at bounding box center [206, 110] width 47 height 25
click at [1273, 28] on input "swa" at bounding box center [1171, 24] width 301 height 25
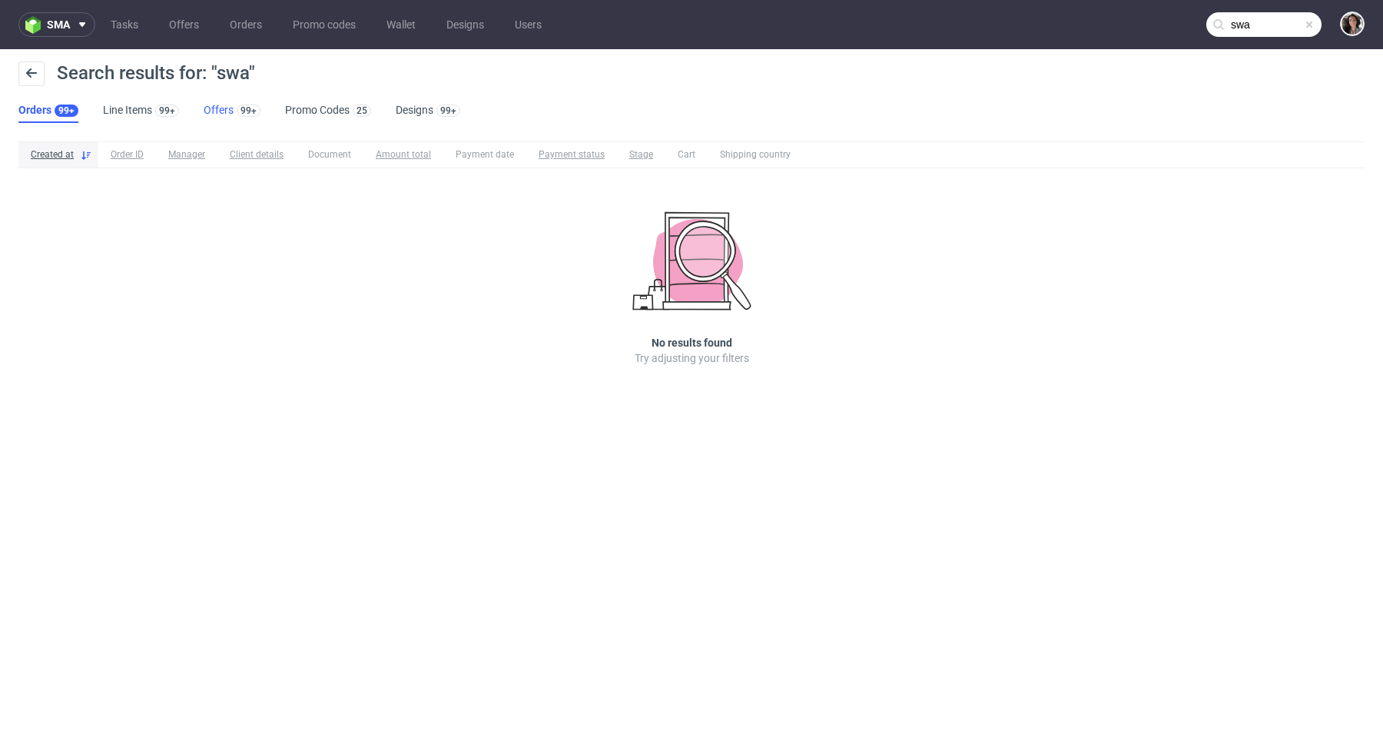
click at [211, 112] on link "Offers 99+" at bounding box center [232, 110] width 57 height 25
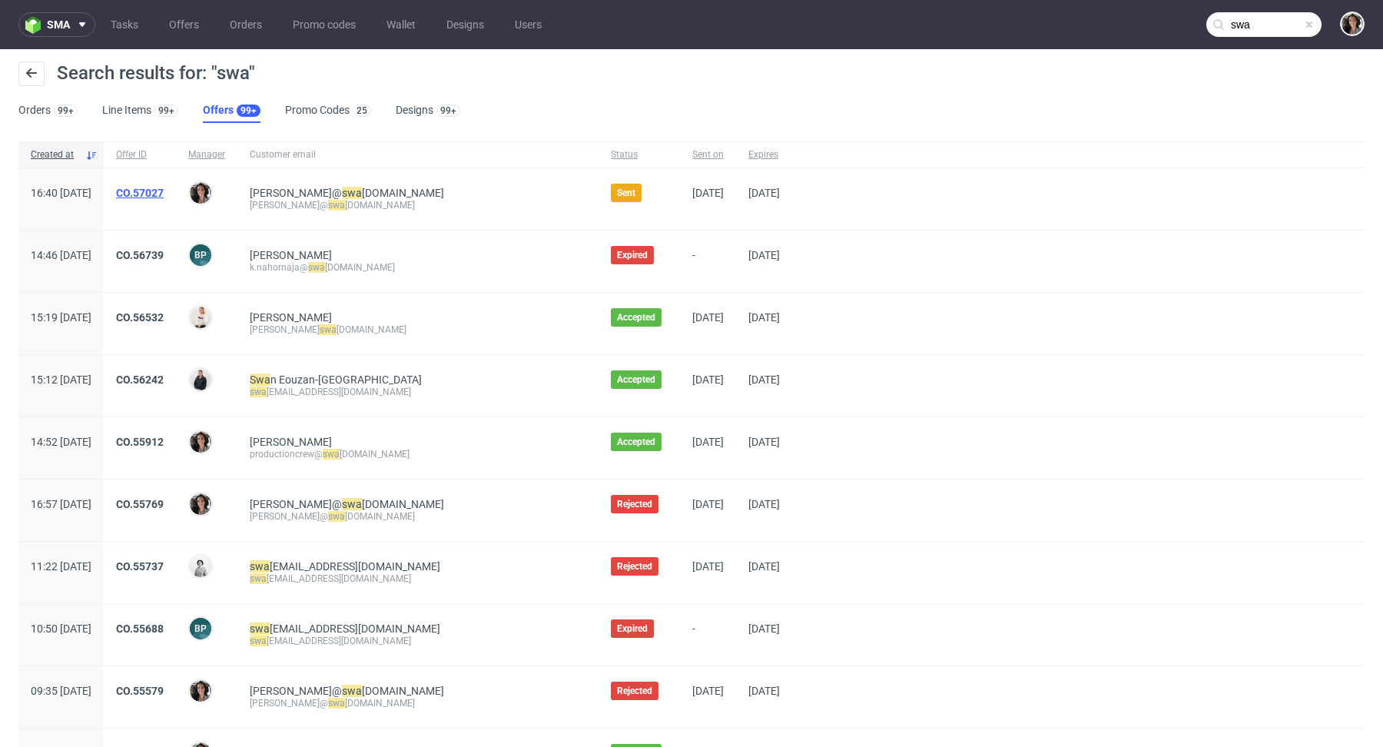
click at [164, 189] on link "CO.57027" at bounding box center [140, 193] width 48 height 12
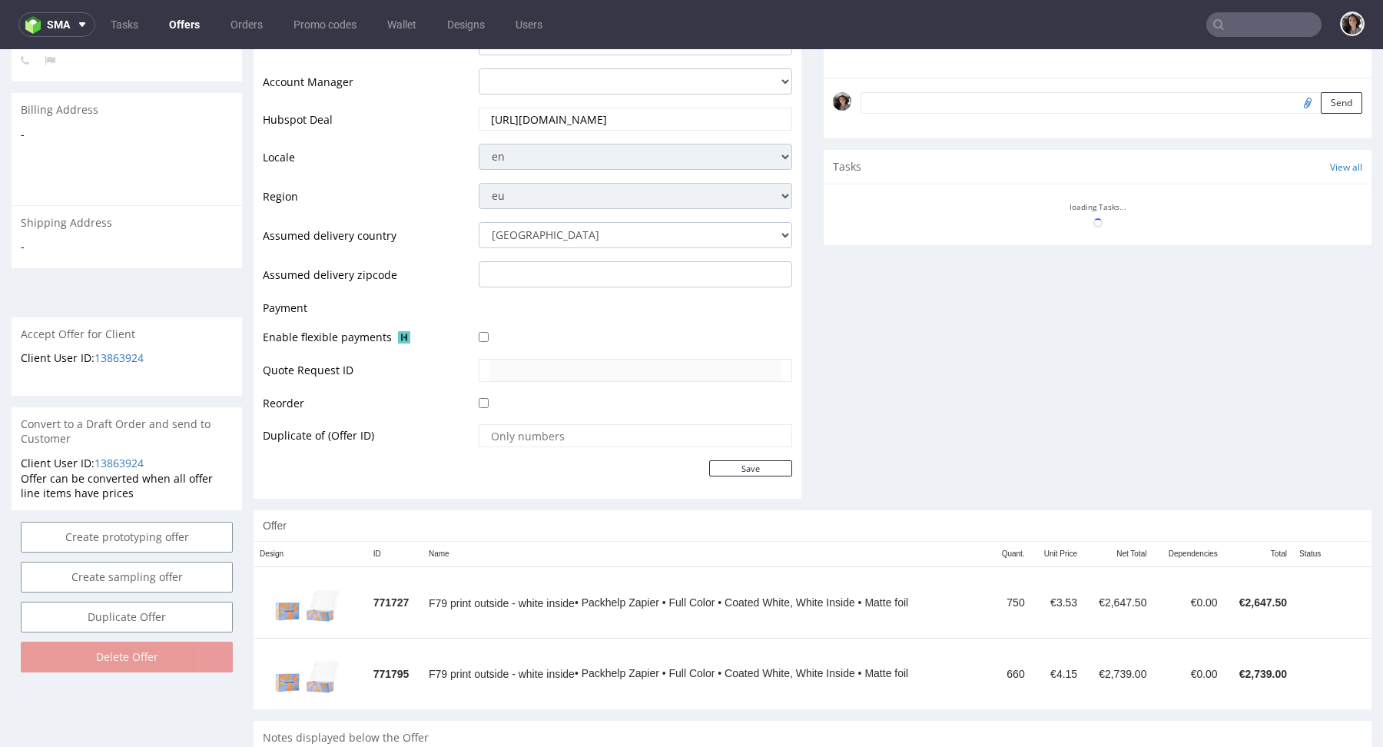
scroll to position [590, 0]
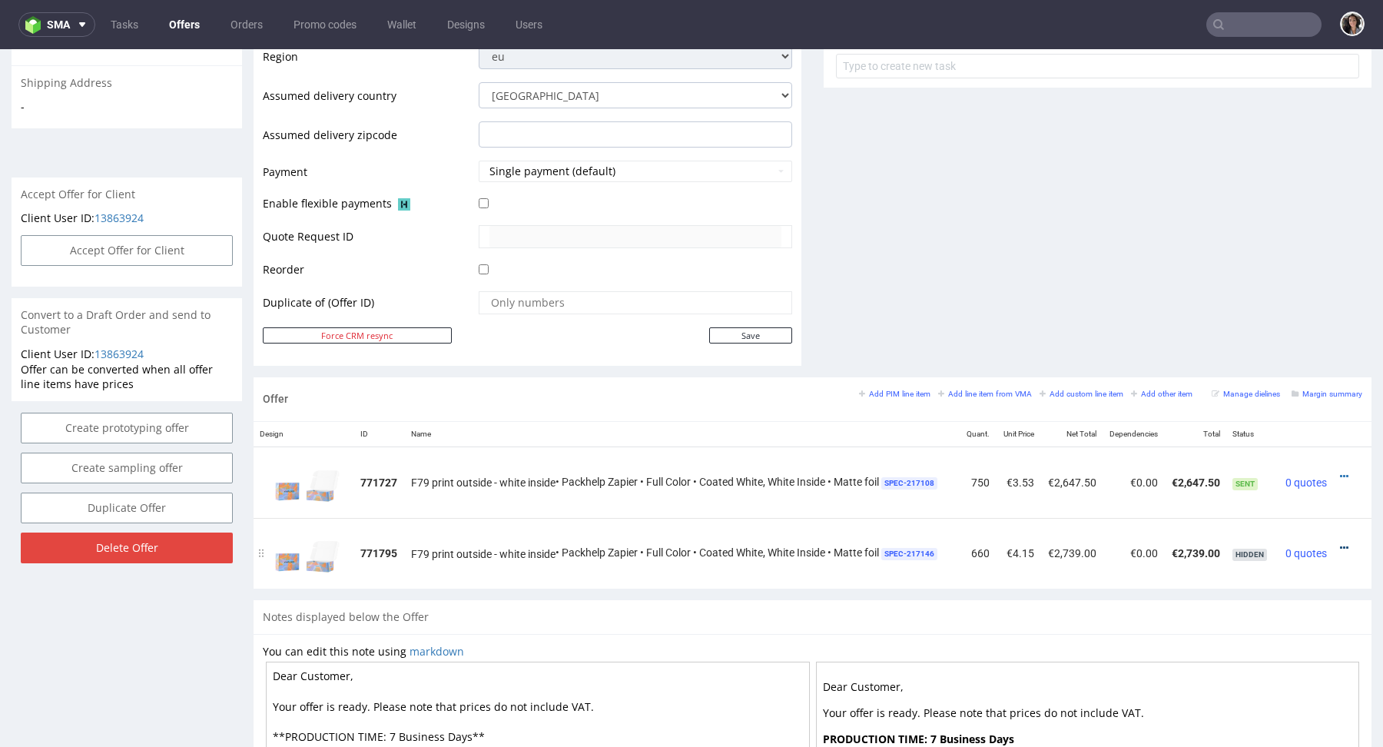
click at [1340, 544] on icon at bounding box center [1344, 548] width 8 height 11
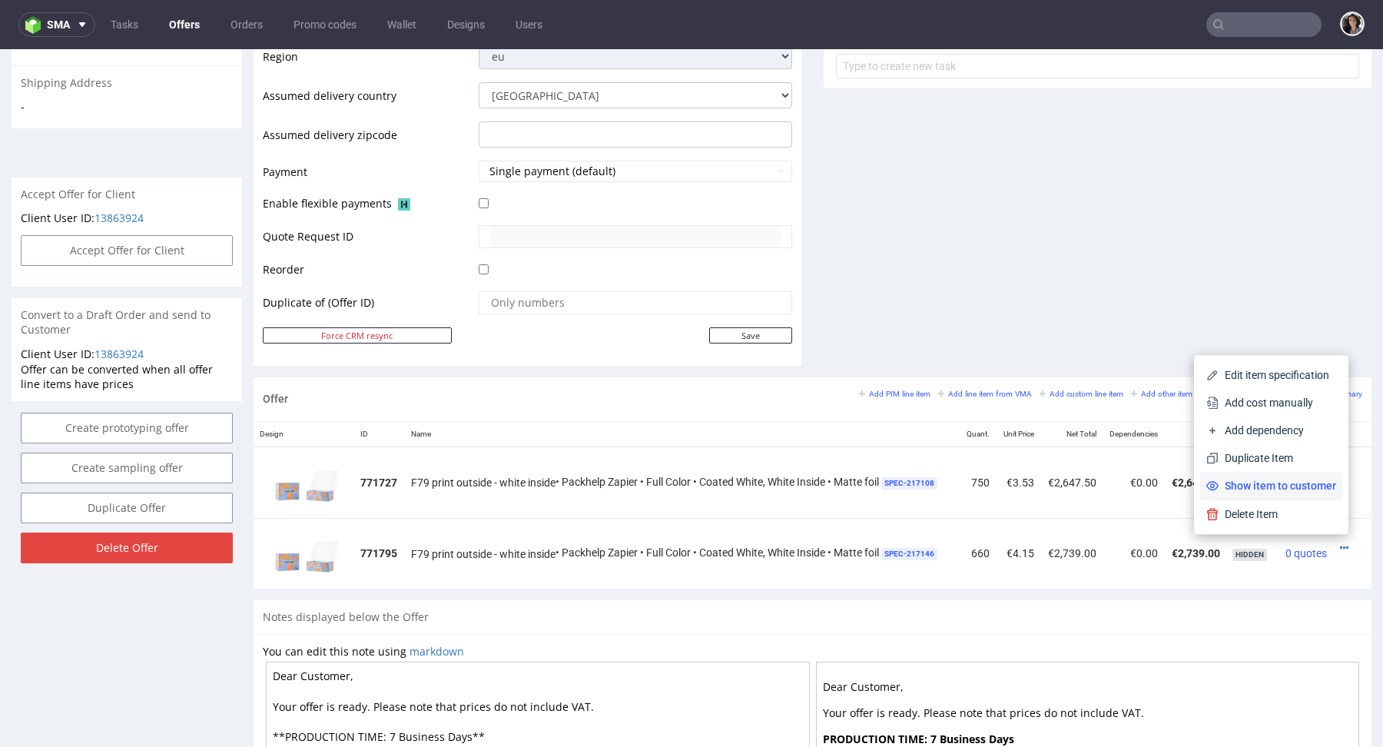
click at [1303, 489] on span "Show item to customer" at bounding box center [1278, 485] width 118 height 15
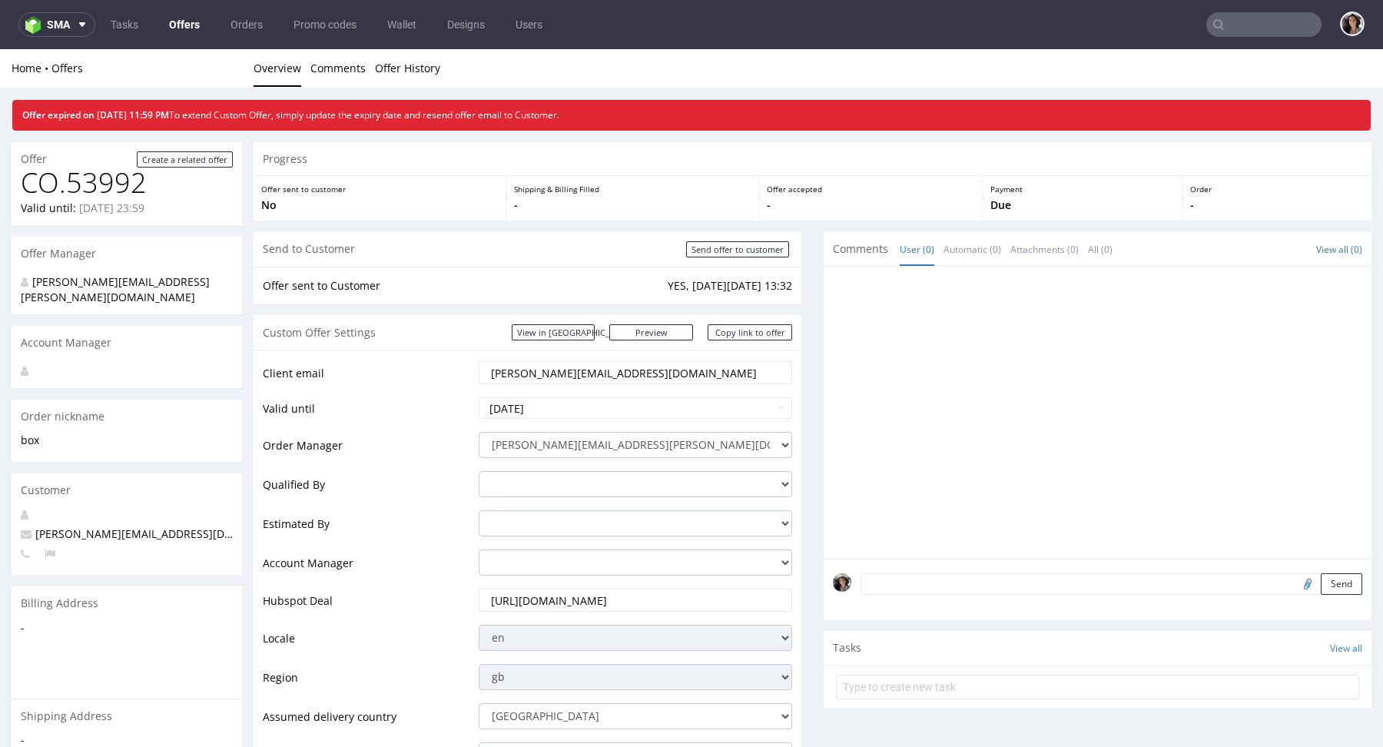
click at [1230, 27] on input "text" at bounding box center [1263, 24] width 115 height 25
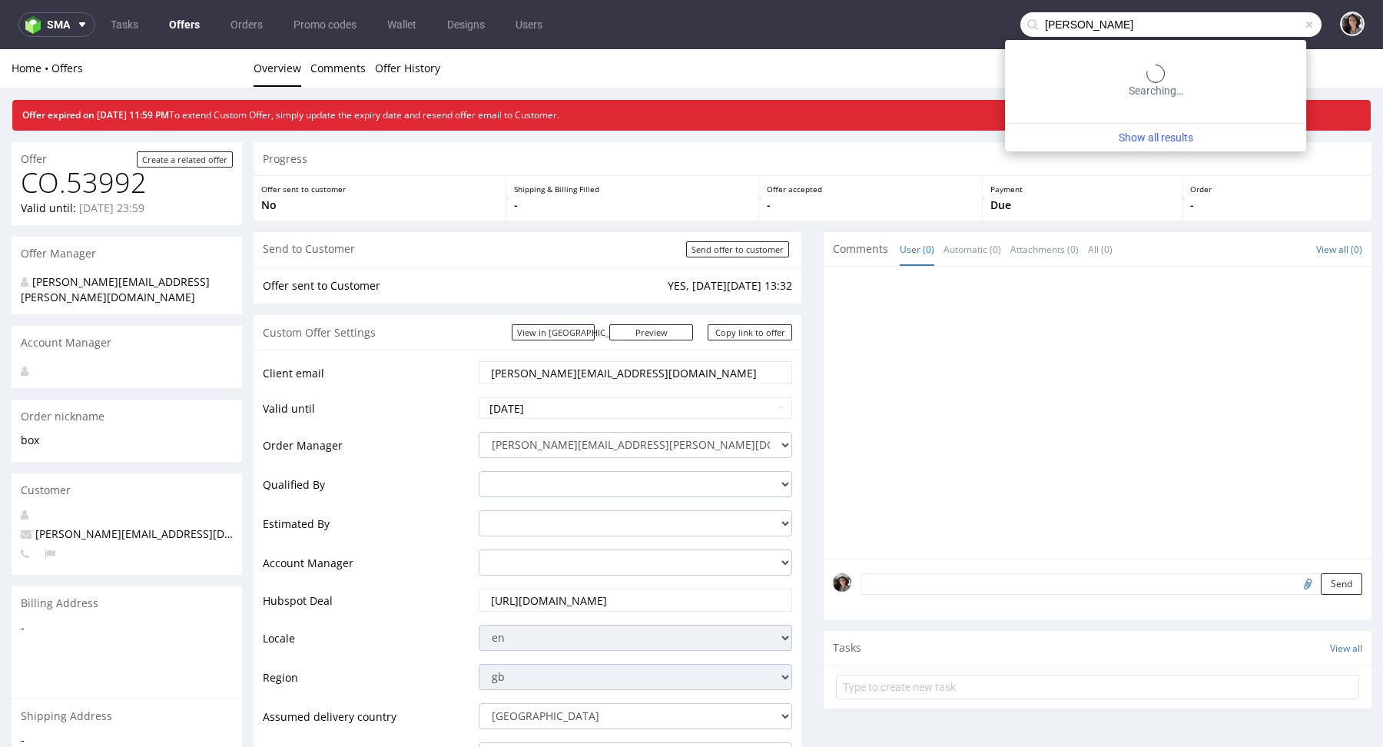
type input "[PERSON_NAME]"
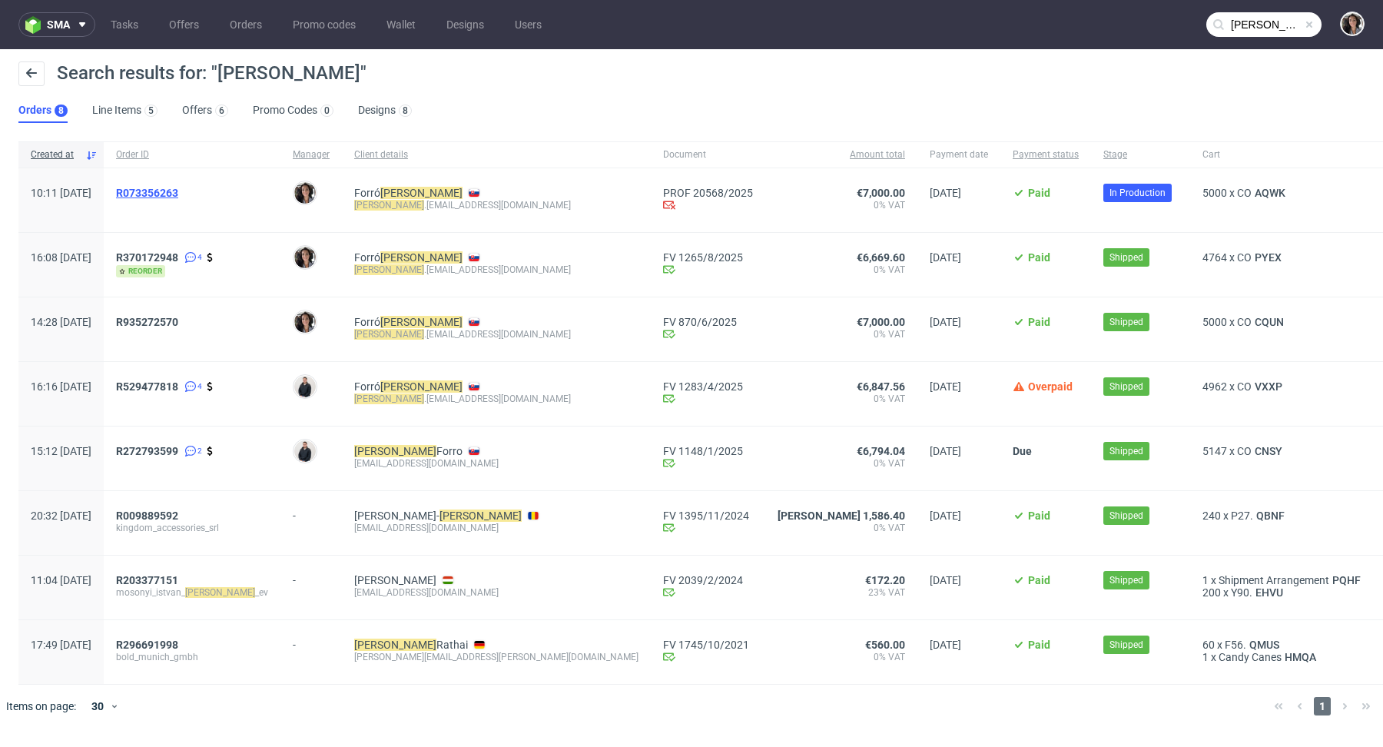
click at [178, 194] on span "R073356263" at bounding box center [147, 193] width 62 height 12
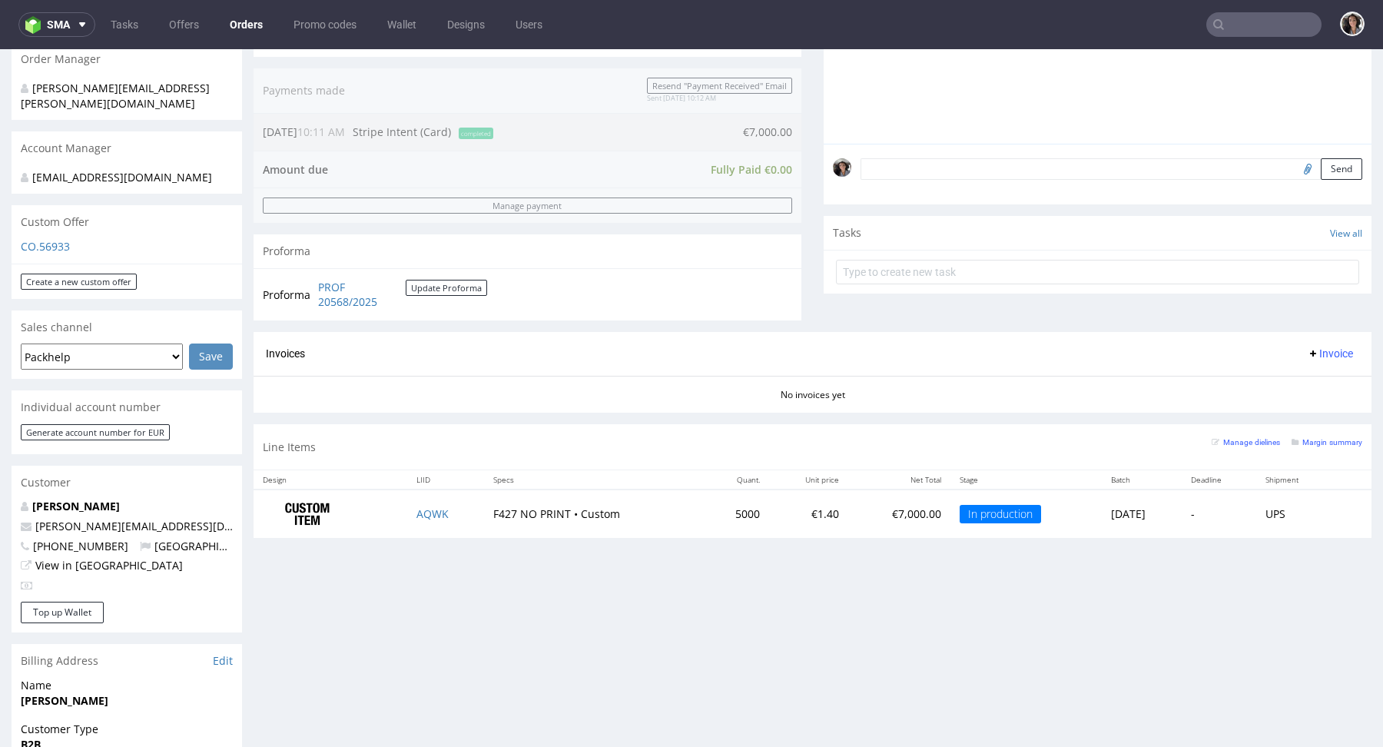
scroll to position [563, 0]
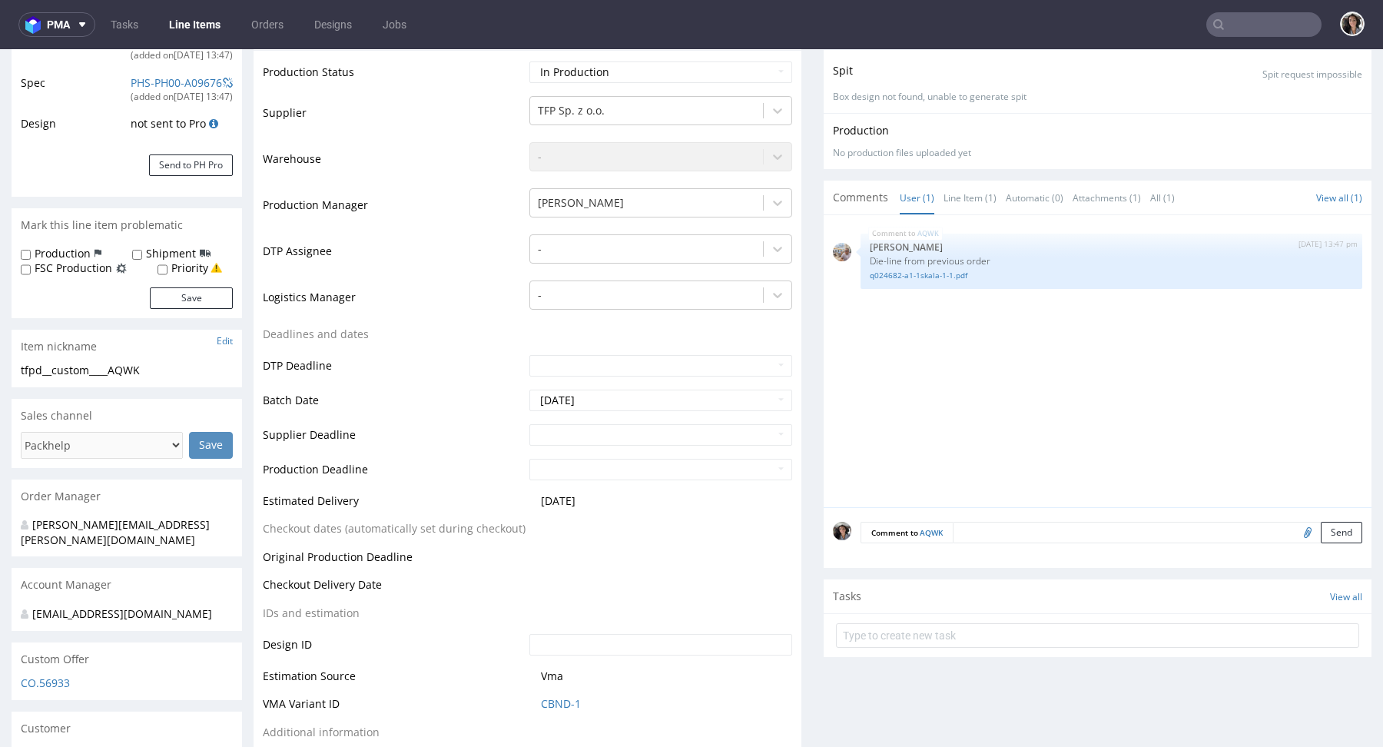
scroll to position [305, 0]
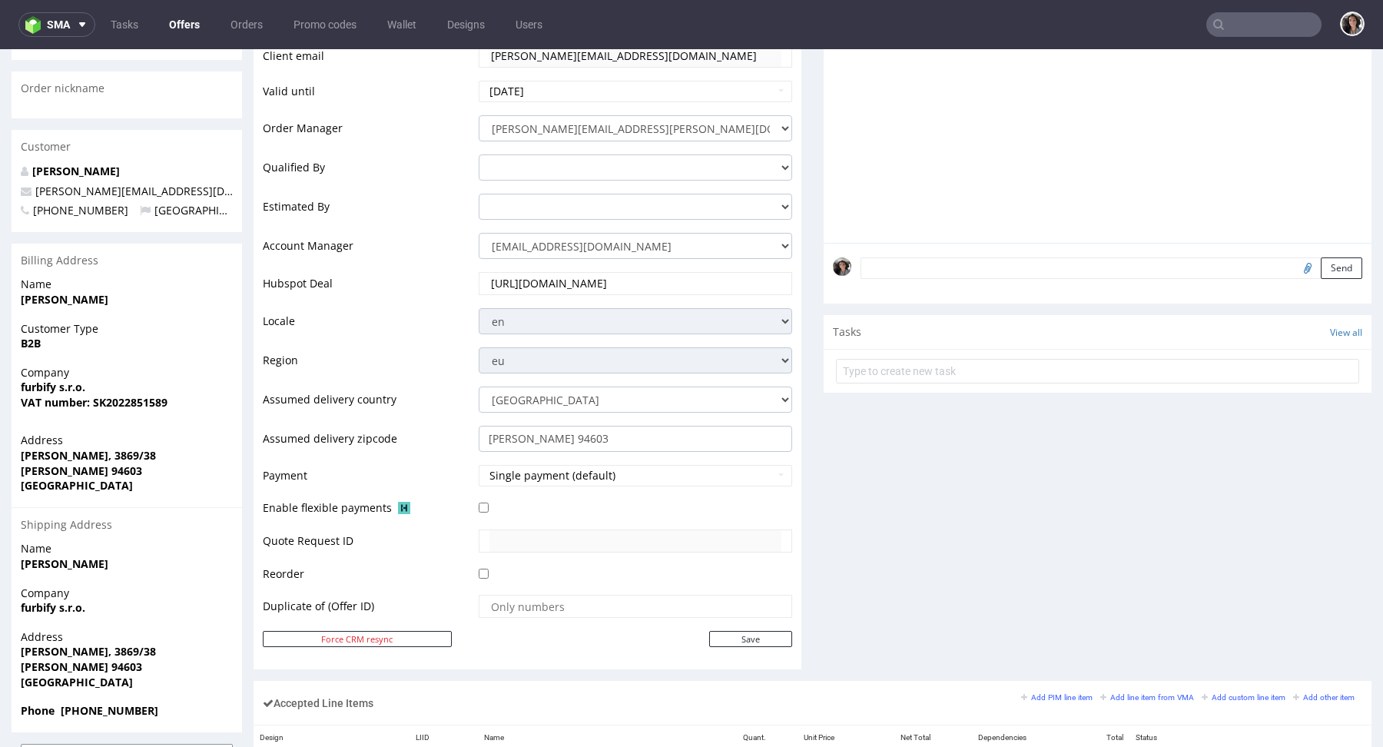
scroll to position [259, 0]
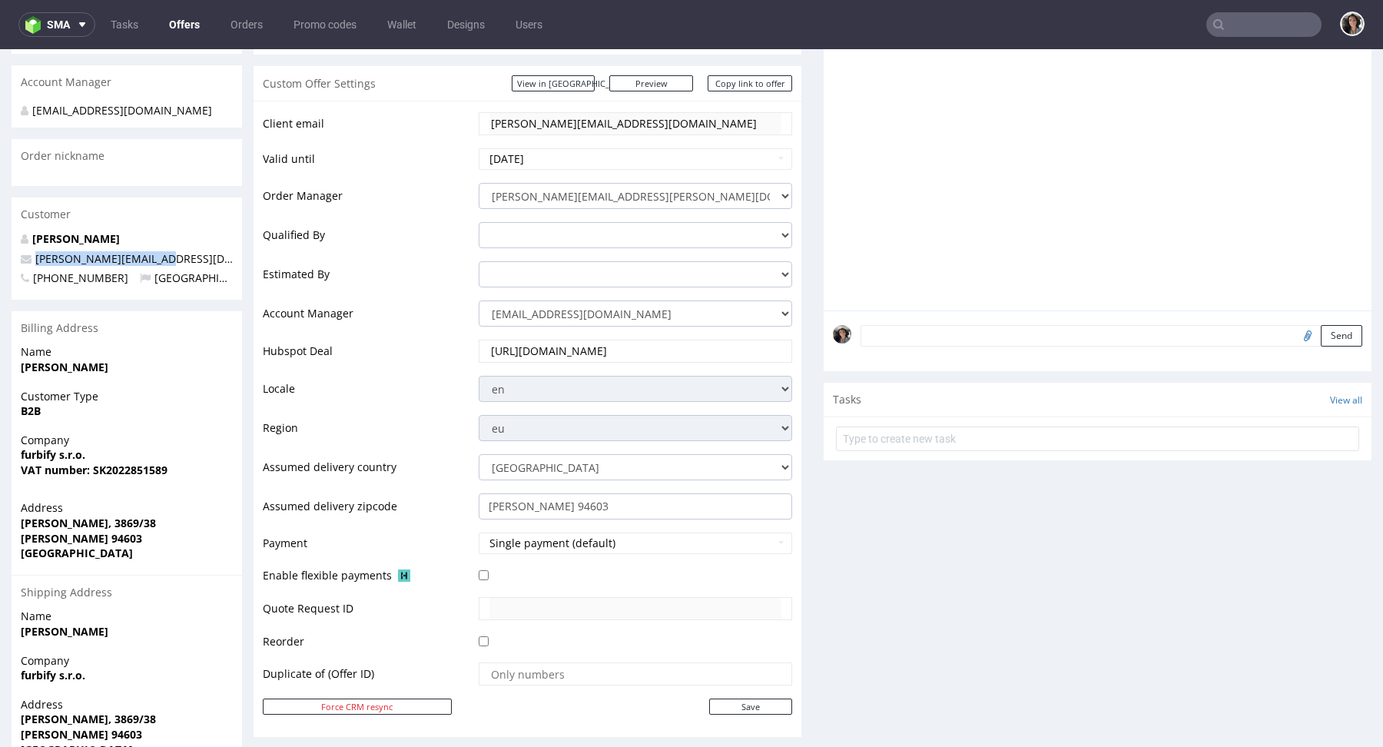
drag, startPoint x: 144, startPoint y: 263, endPoint x: 41, endPoint y: 248, distance: 104.8
click at [41, 248] on div "Forró Tibor tibor.forro@furbify.eu +421907742710 Slovakia" at bounding box center [127, 265] width 231 height 68
copy span "[PERSON_NAME][EMAIL_ADDRESS][DOMAIN_NAME]"
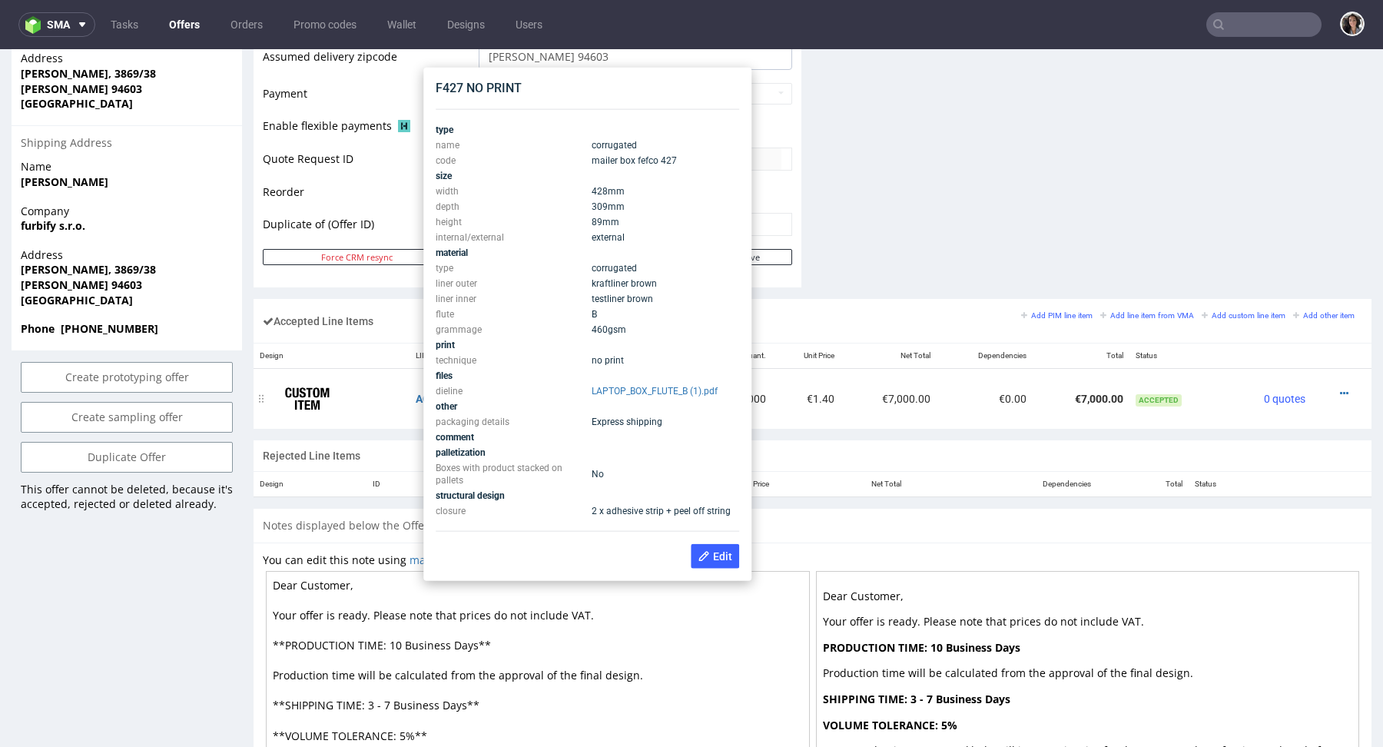
scroll to position [701, 0]
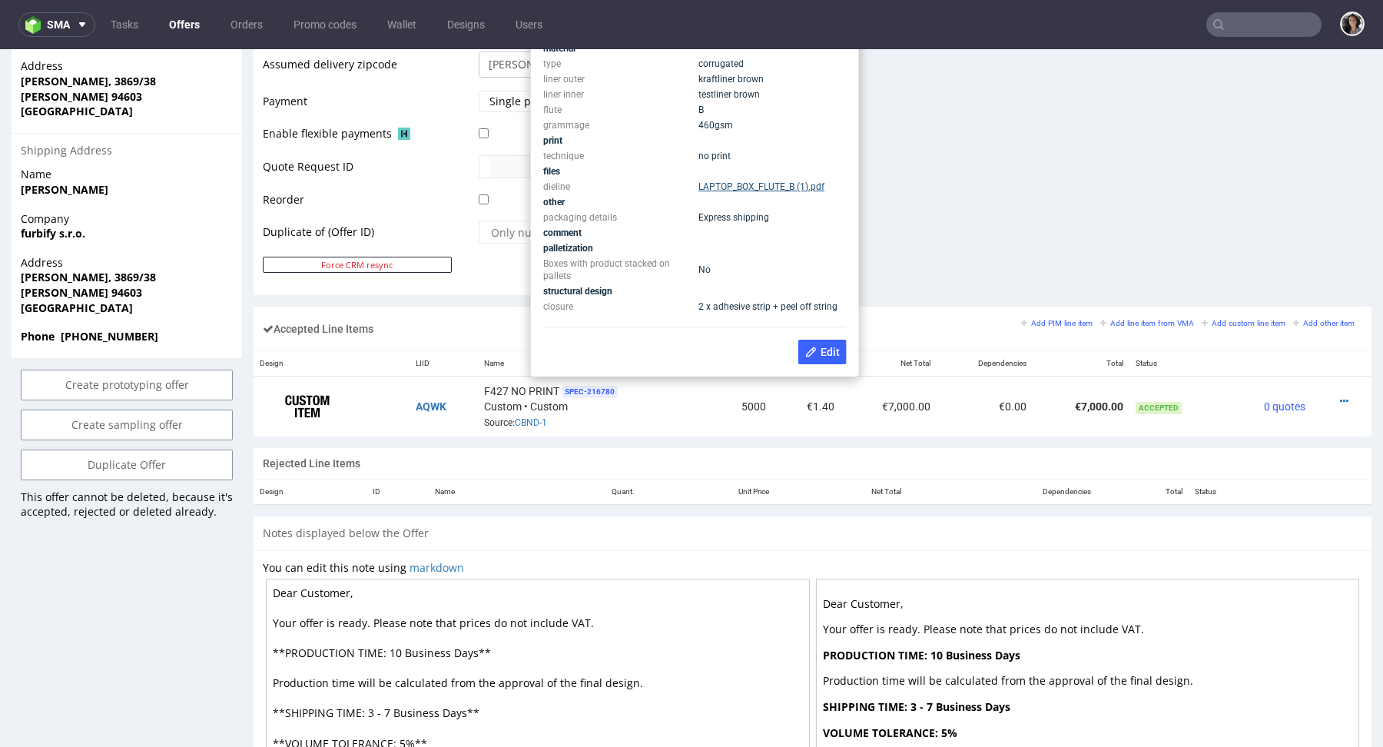
click at [763, 190] on link "LAPTOP_BOX_FLUTE_B (1).pdf" at bounding box center [762, 186] width 126 height 11
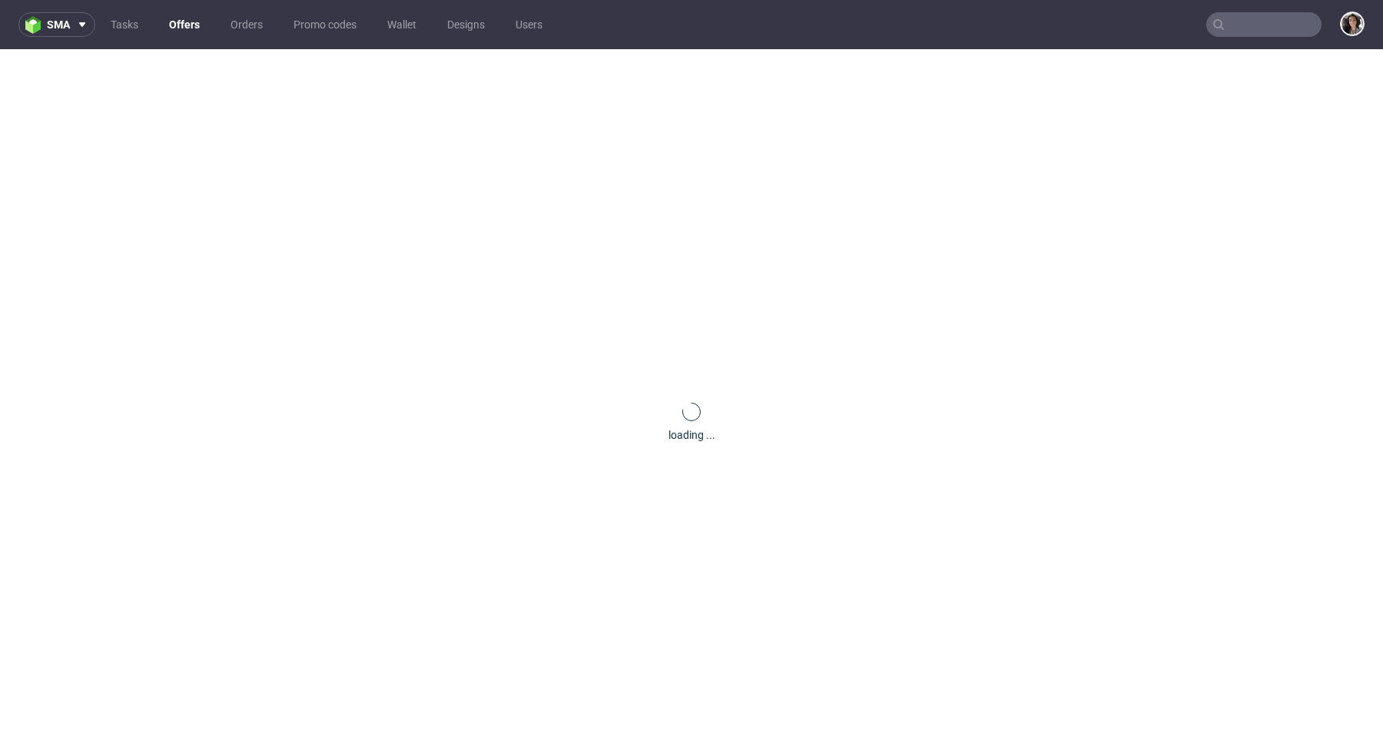
click at [1239, 32] on input "text" at bounding box center [1263, 24] width 115 height 25
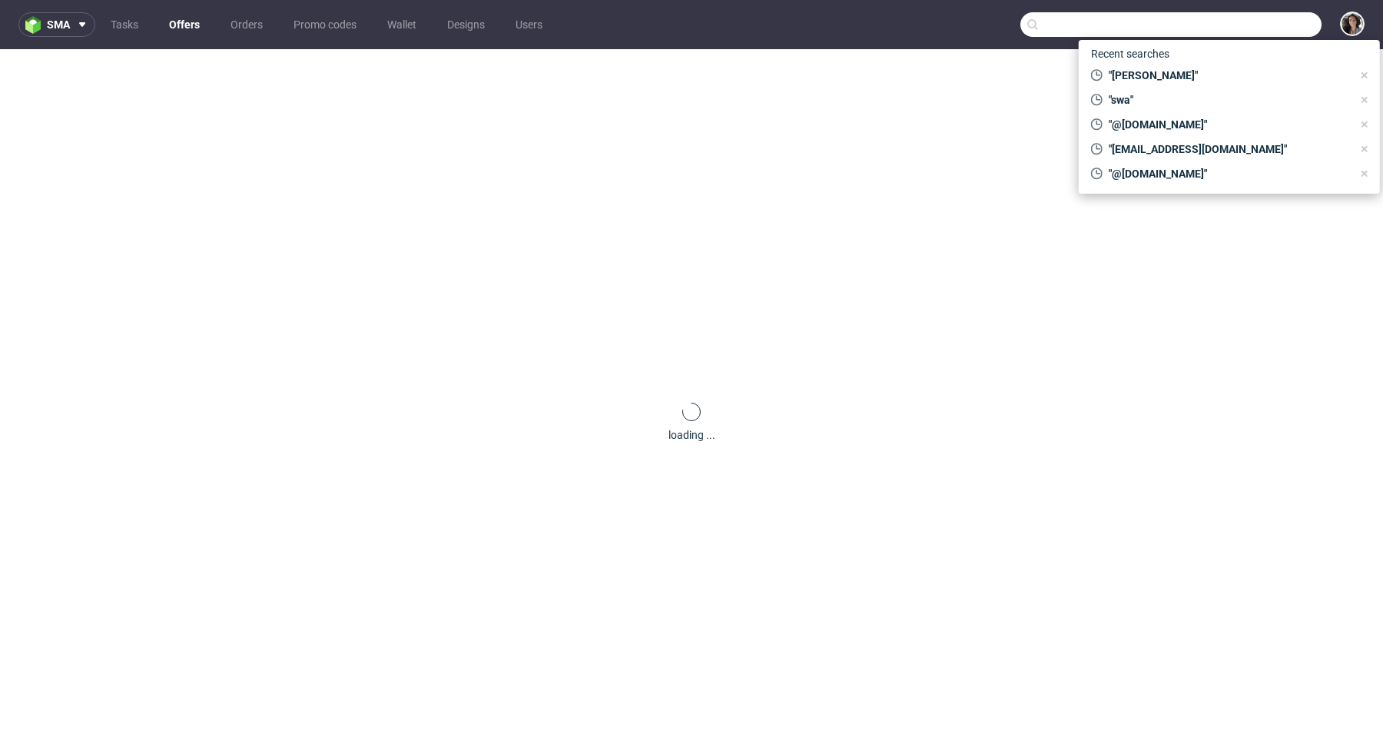
paste input "[PERSON_NAME][EMAIL_ADDRESS][DOMAIN_NAME]"
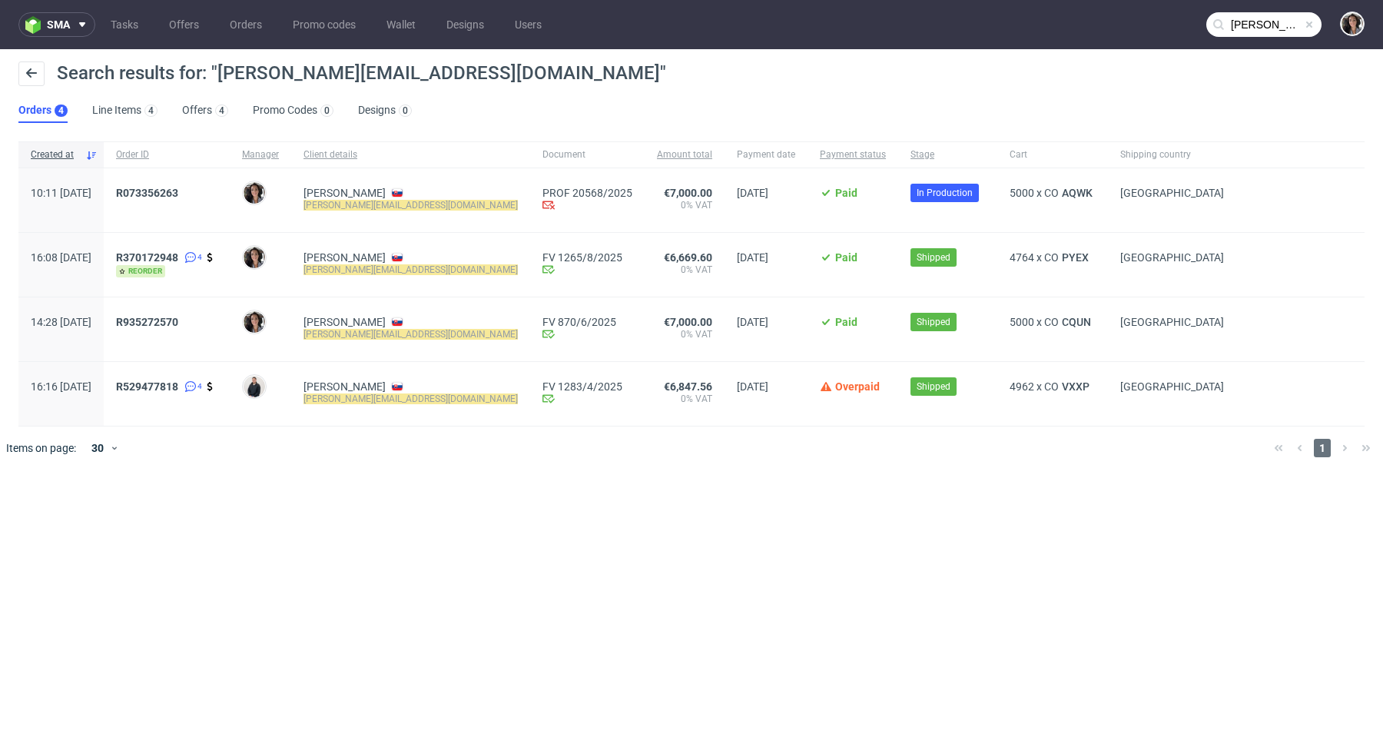
click at [1270, 31] on input "[PERSON_NAME][EMAIL_ADDRESS][DOMAIN_NAME]" at bounding box center [1263, 24] width 115 height 25
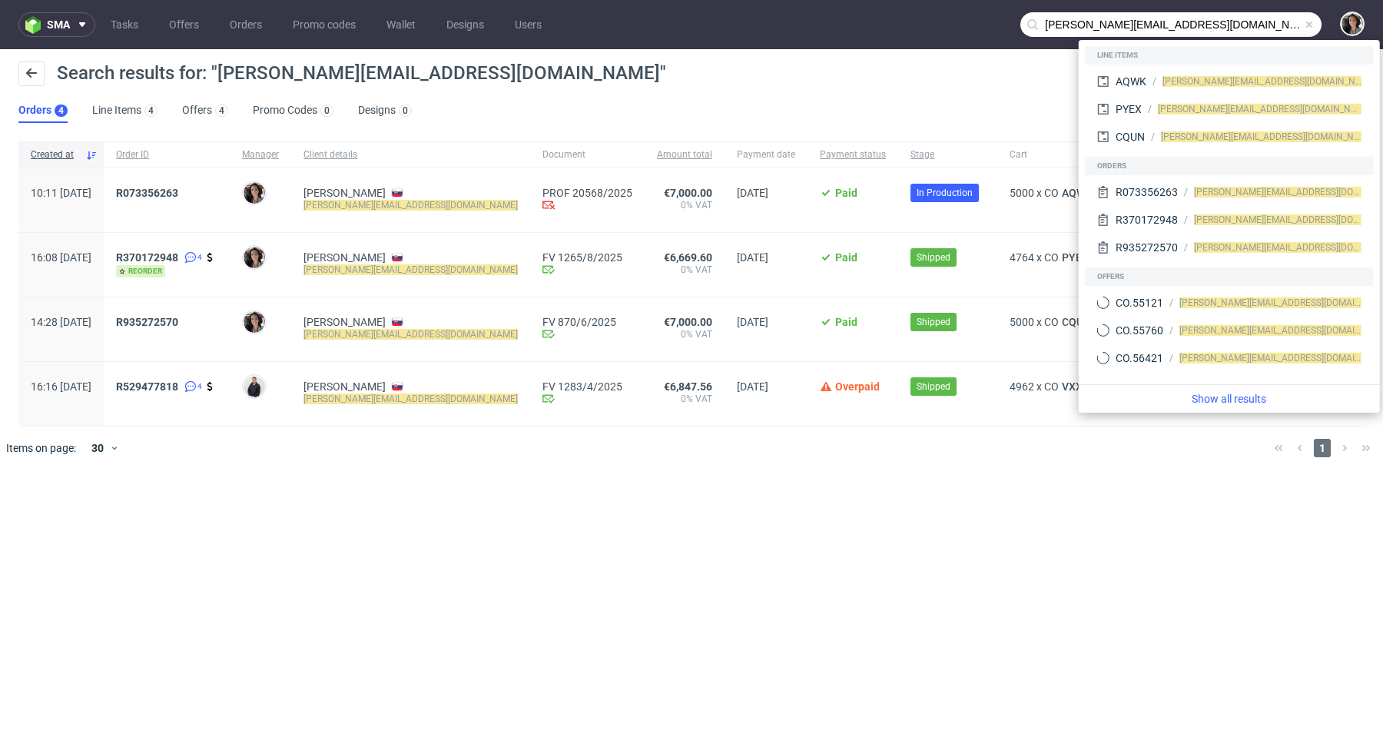
drag, startPoint x: 1090, startPoint y: 22, endPoint x: 1027, endPoint y: 21, distance: 62.2
click at [1027, 21] on div "[PERSON_NAME][EMAIL_ADDRESS][DOMAIN_NAME]" at bounding box center [1171, 24] width 301 height 25
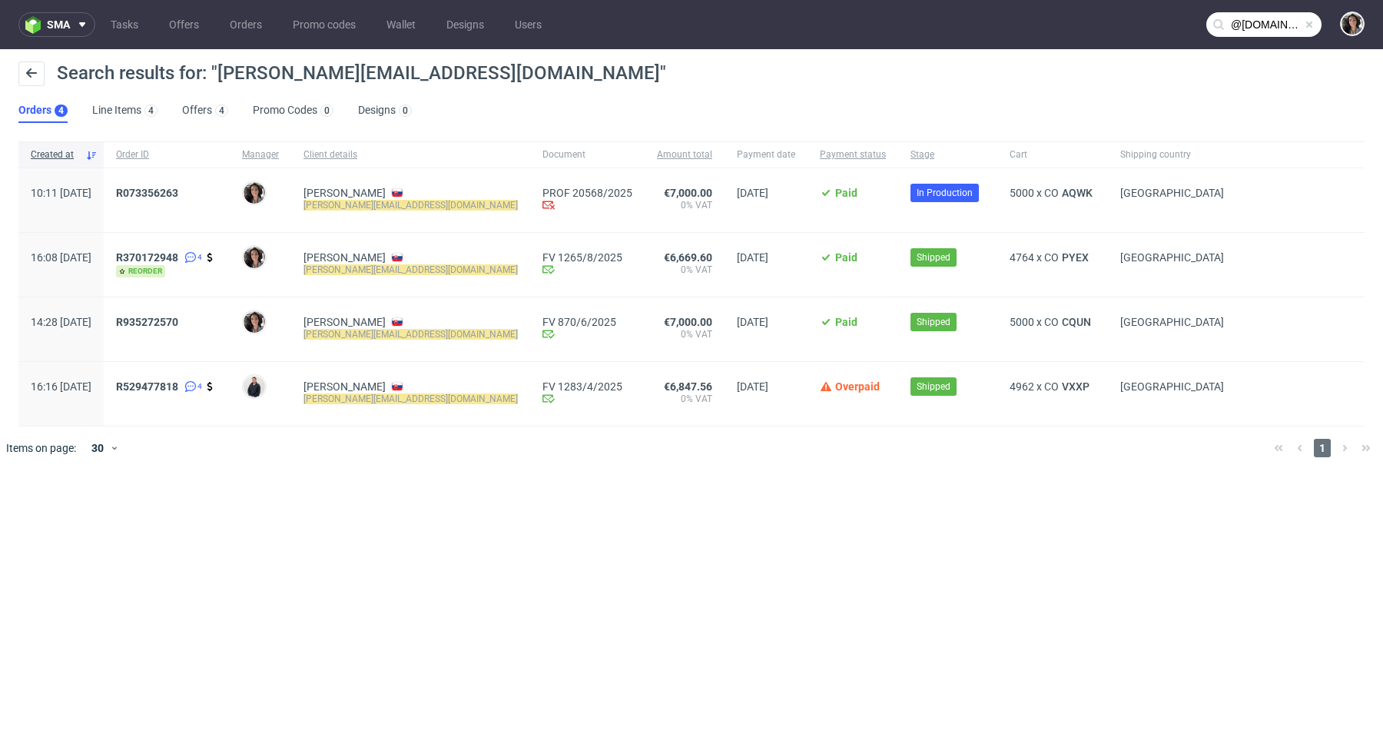
type input "@[DOMAIN_NAME]"
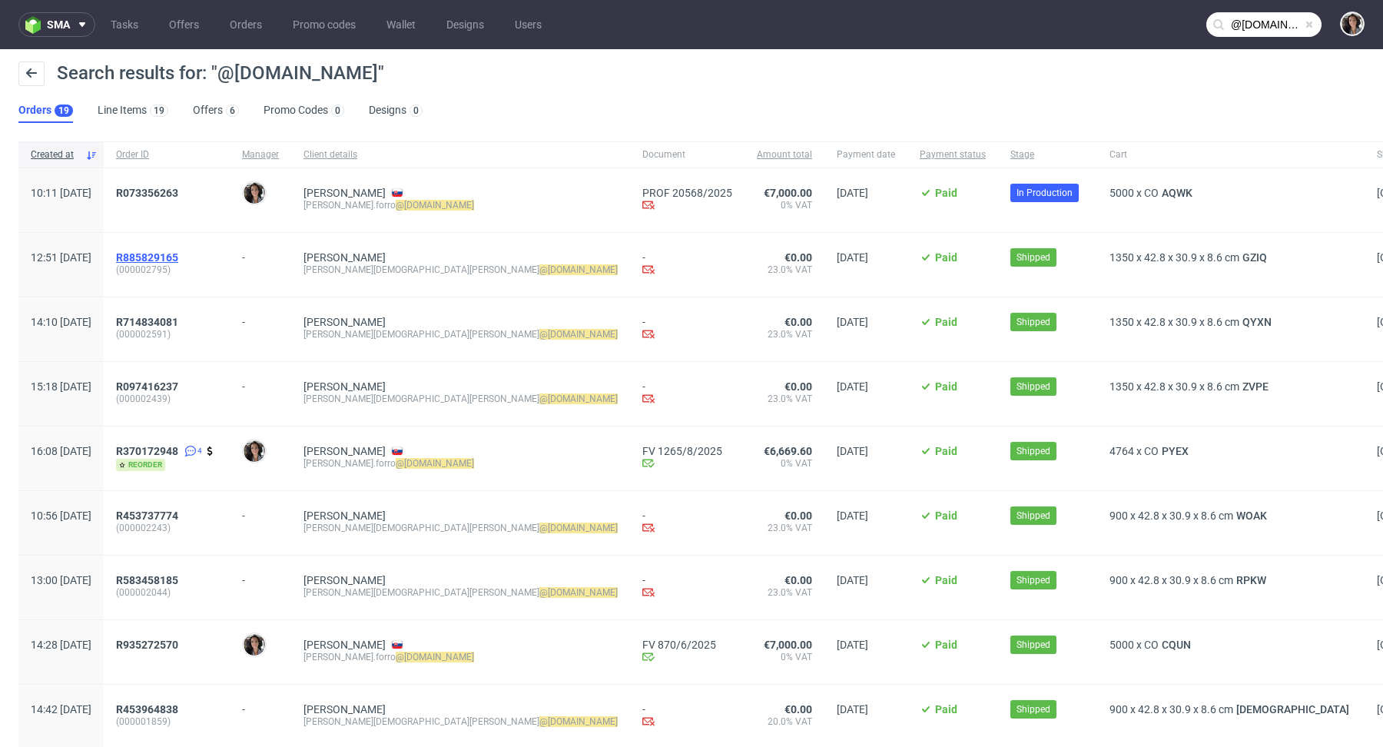
click at [178, 257] on span "R885829165" at bounding box center [147, 257] width 62 height 12
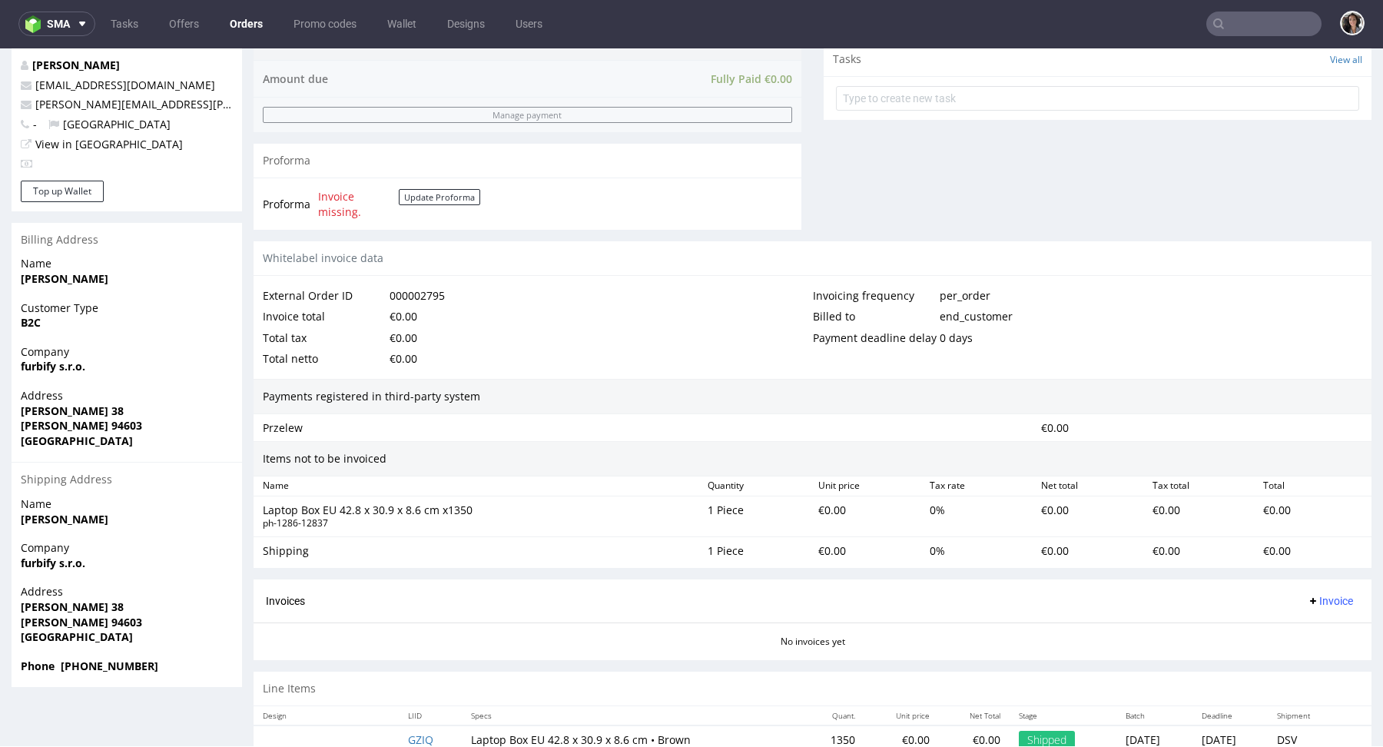
scroll to position [589, 0]
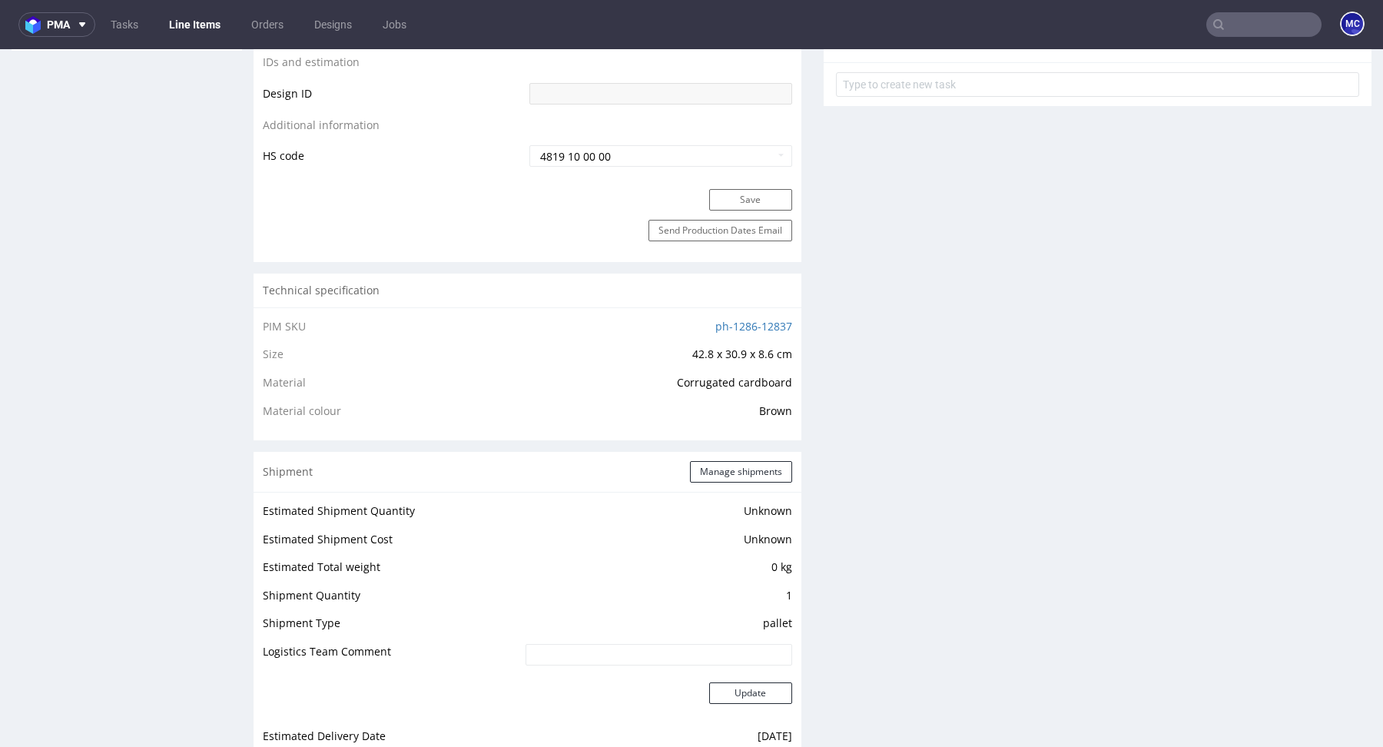
scroll to position [825, 0]
drag, startPoint x: 787, startPoint y: 330, endPoint x: 697, endPoint y: 328, distance: 89.9
click at [697, 328] on div "PIM SKU ph-1286-12837 Size 42.8 x 30.9 x 8.6 cm Material Corrugated cardboard M…" at bounding box center [528, 378] width 548 height 133
click at [662, 317] on div "PIM SKU ph-1286-12837 Size 42.8 x 30.9 x 8.6 cm Material Corrugated cardboard M…" at bounding box center [528, 378] width 548 height 133
drag, startPoint x: 692, startPoint y: 329, endPoint x: 782, endPoint y: 321, distance: 90.2
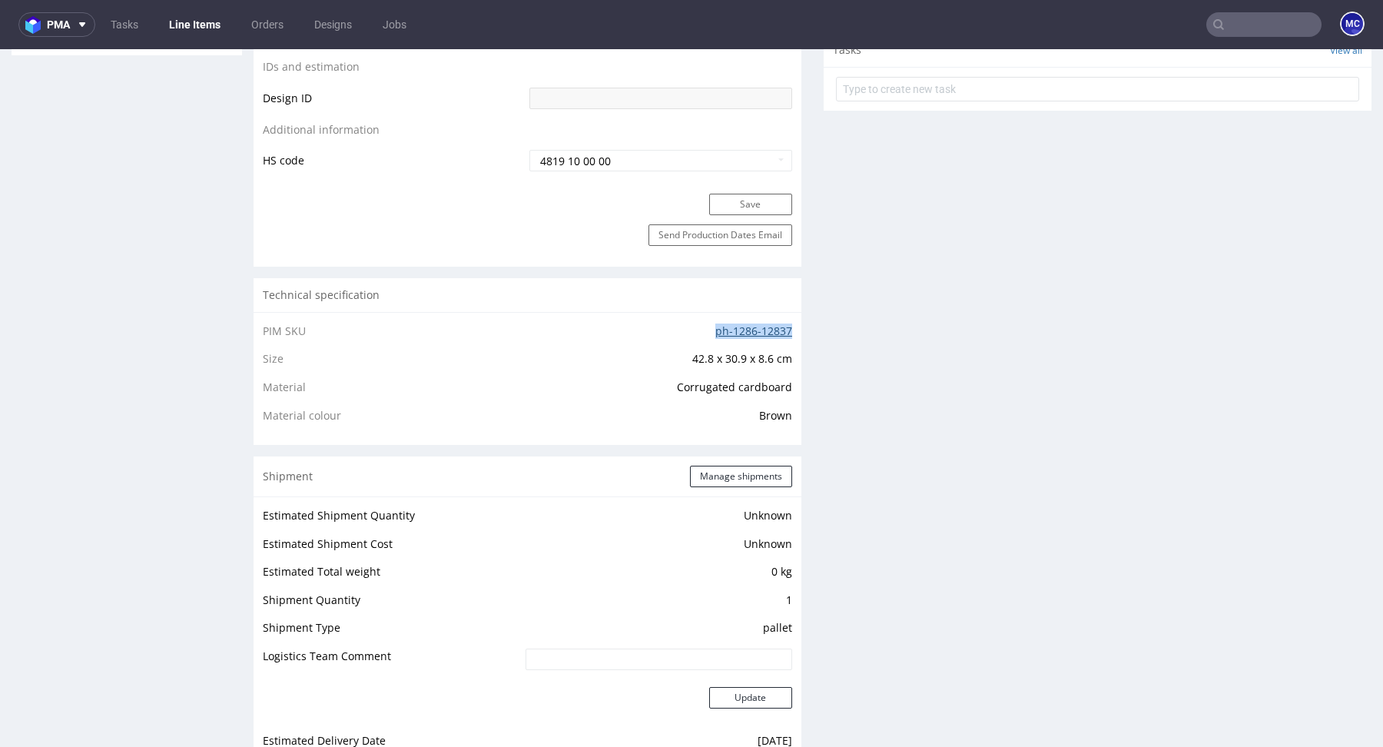
click at [782, 322] on td "ph-1286-12837" at bounding box center [633, 336] width 317 height 28
copy link "ph-1286-12837"
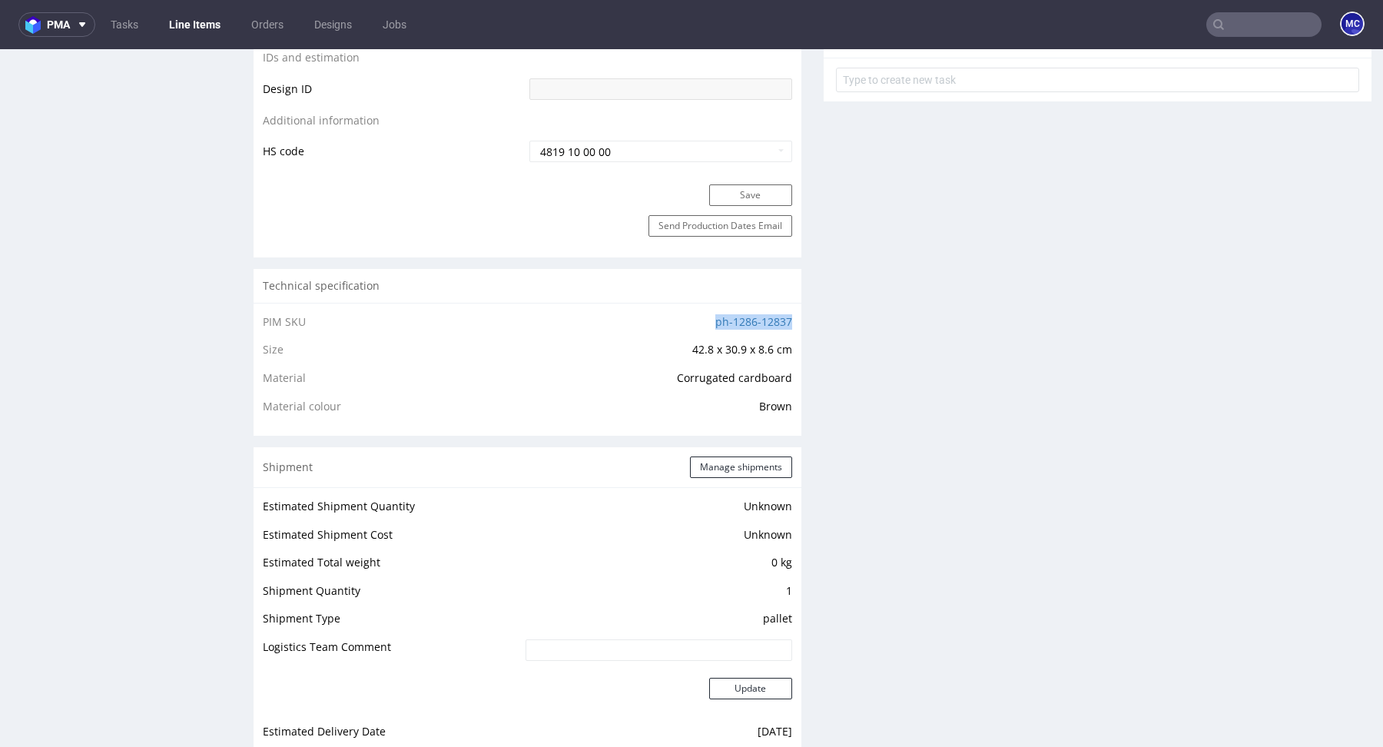
scroll to position [835, 0]
copy link "ph-1286-12837"
